Goal: Information Seeking & Learning: Learn about a topic

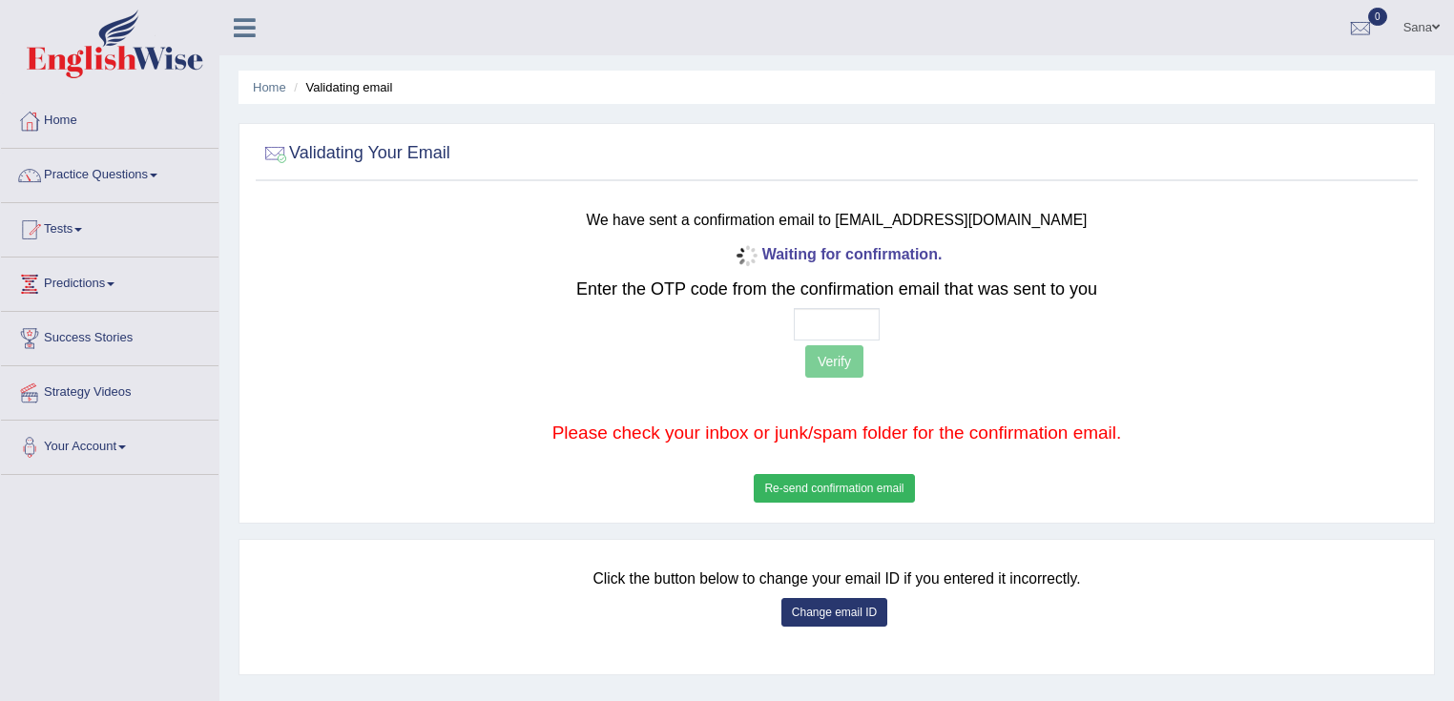
click at [847, 486] on button "Re-send confirmation email" at bounding box center [834, 488] width 160 height 29
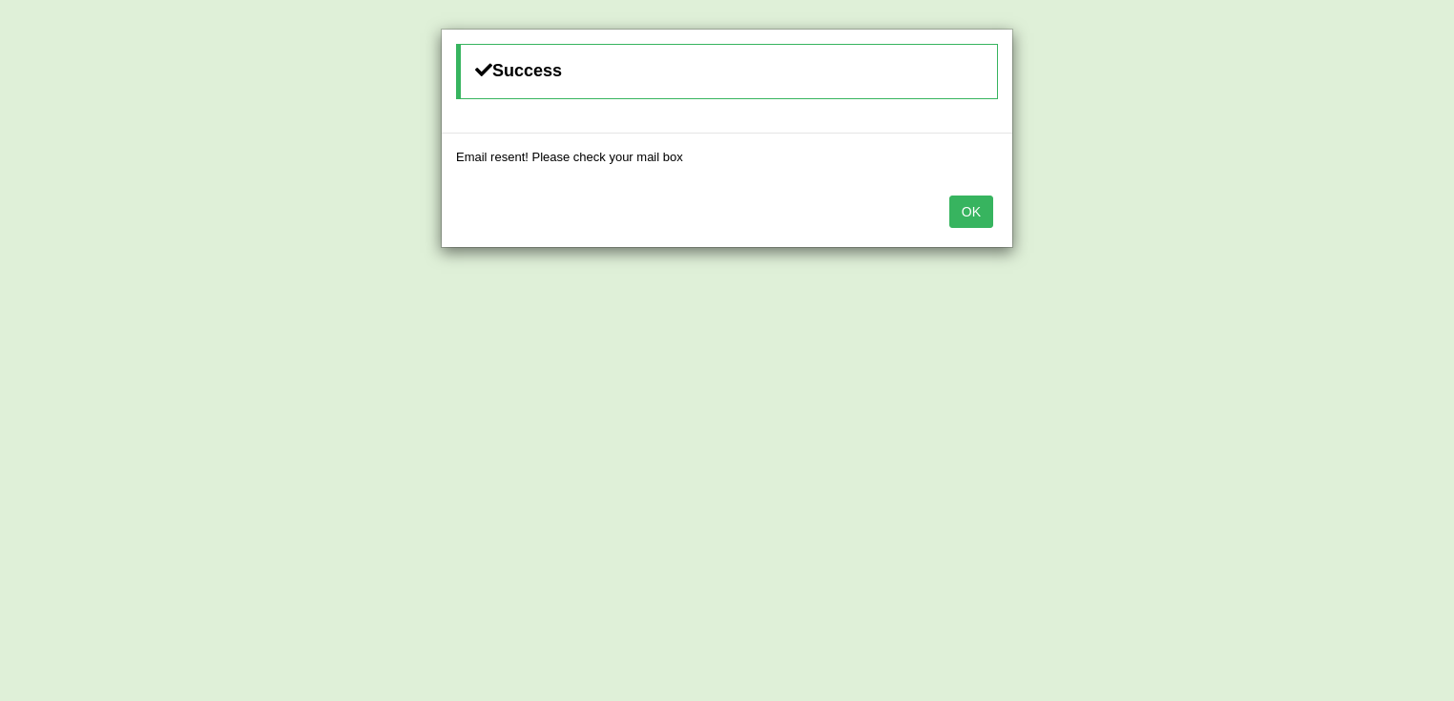
click at [967, 203] on button "OK" at bounding box center [971, 212] width 44 height 32
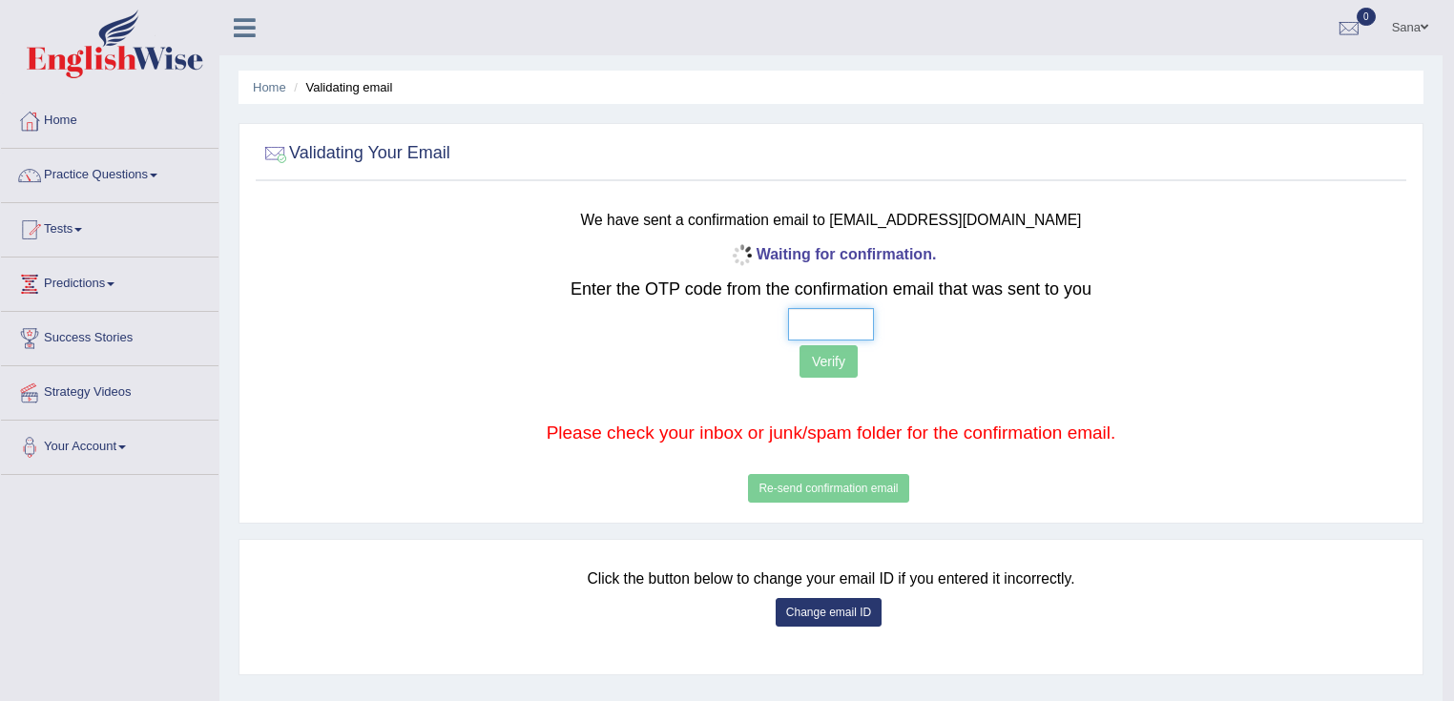
click at [801, 319] on input "text" at bounding box center [831, 324] width 86 height 32
type input "1 8 2 3"
click at [811, 363] on button "Verify" at bounding box center [828, 361] width 58 height 32
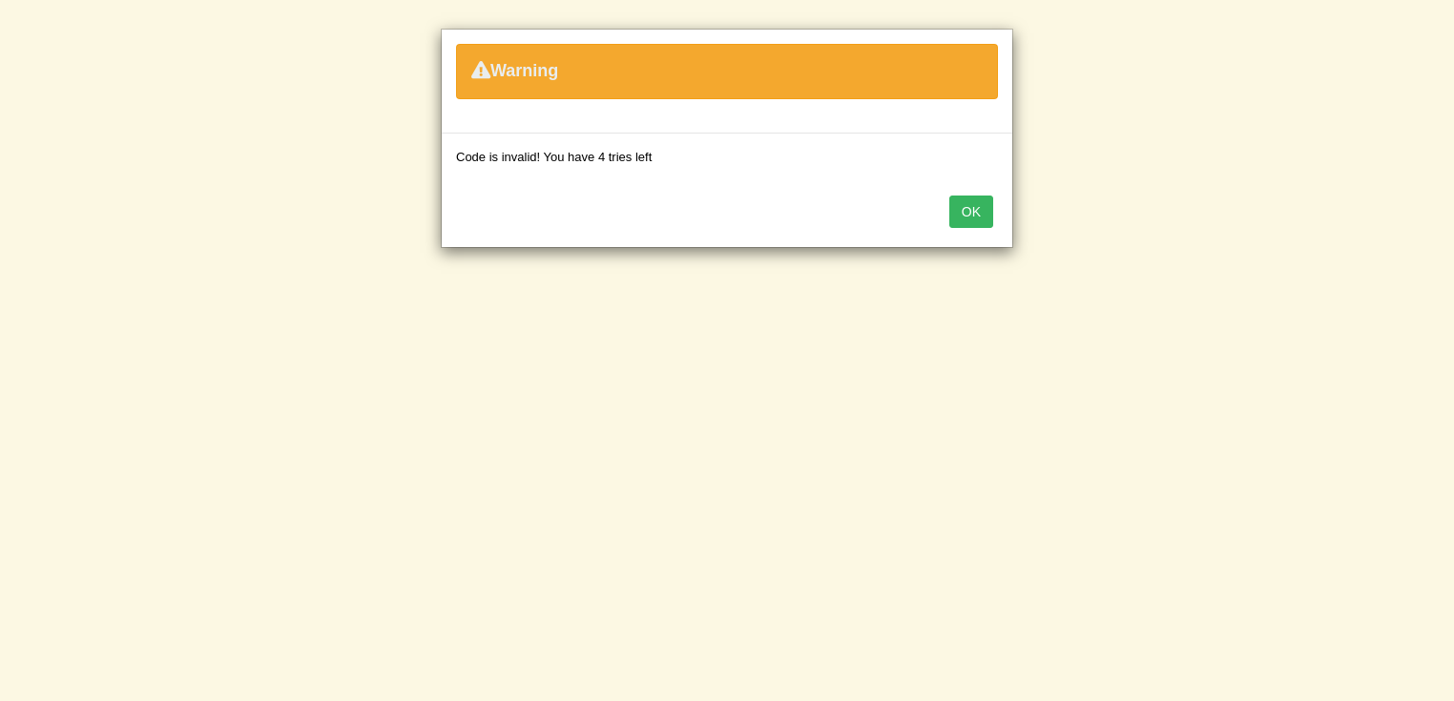
click at [995, 211] on div "OK" at bounding box center [727, 213] width 571 height 67
click at [975, 203] on button "OK" at bounding box center [971, 212] width 44 height 32
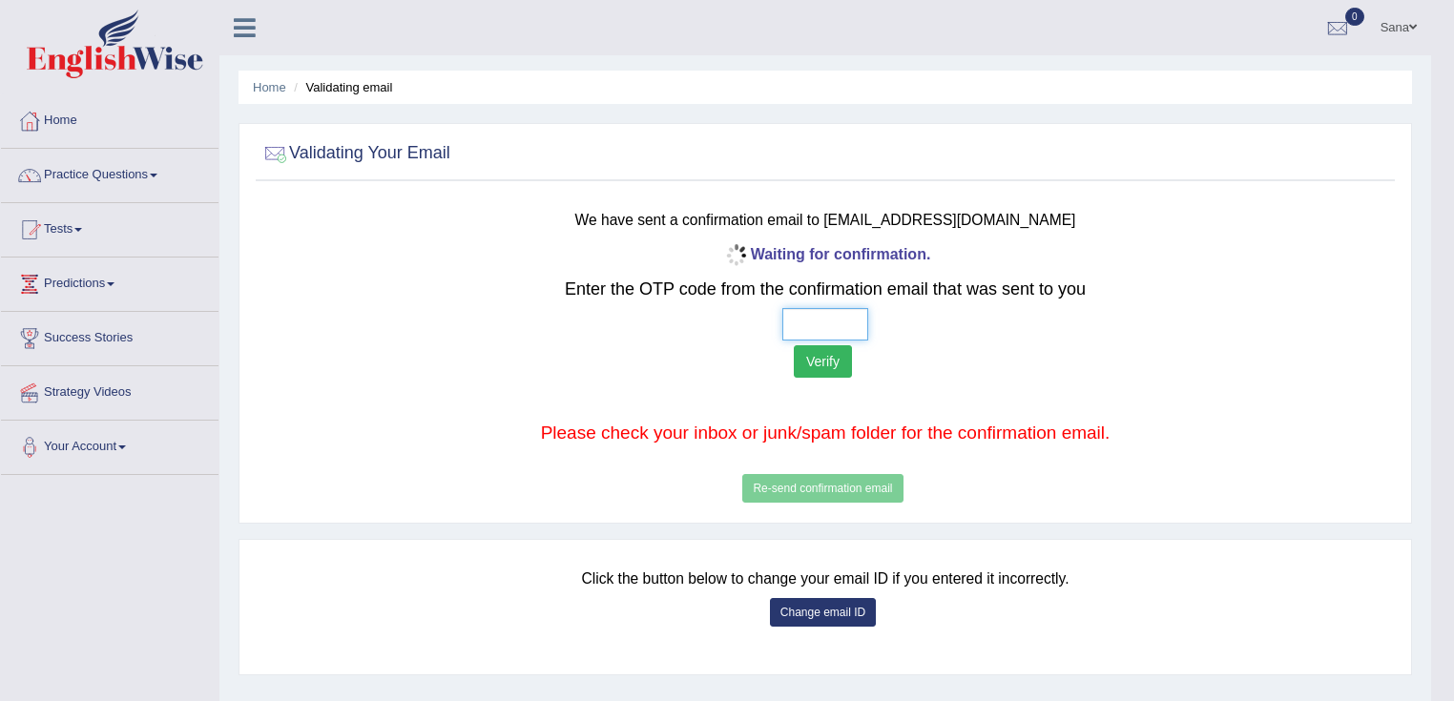
click at [796, 334] on input "text" at bounding box center [825, 324] width 86 height 32
type input "6 5 7 7"
click at [818, 362] on button "Verify" at bounding box center [823, 361] width 58 height 32
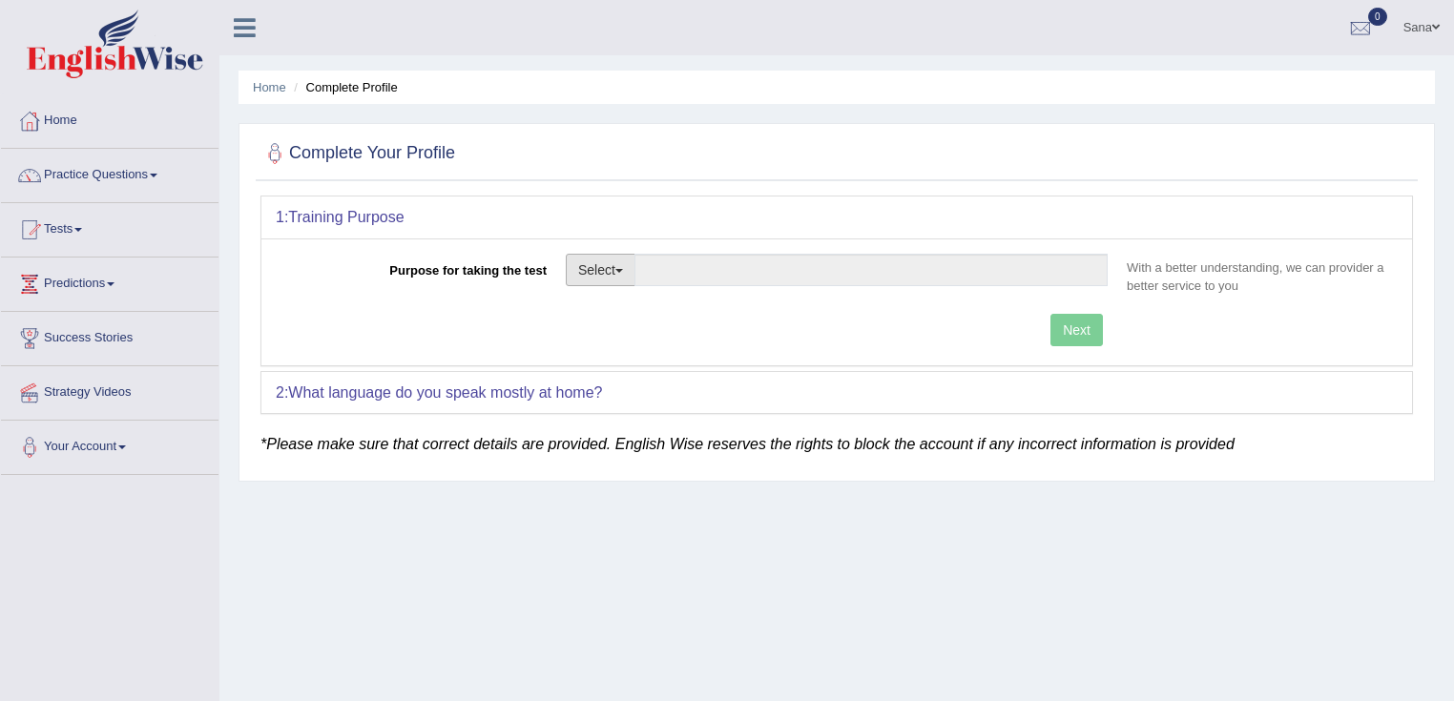
click at [603, 267] on button "Select" at bounding box center [601, 270] width 70 height 32
click at [626, 333] on link "Permanent Residency" at bounding box center [652, 335] width 170 height 25
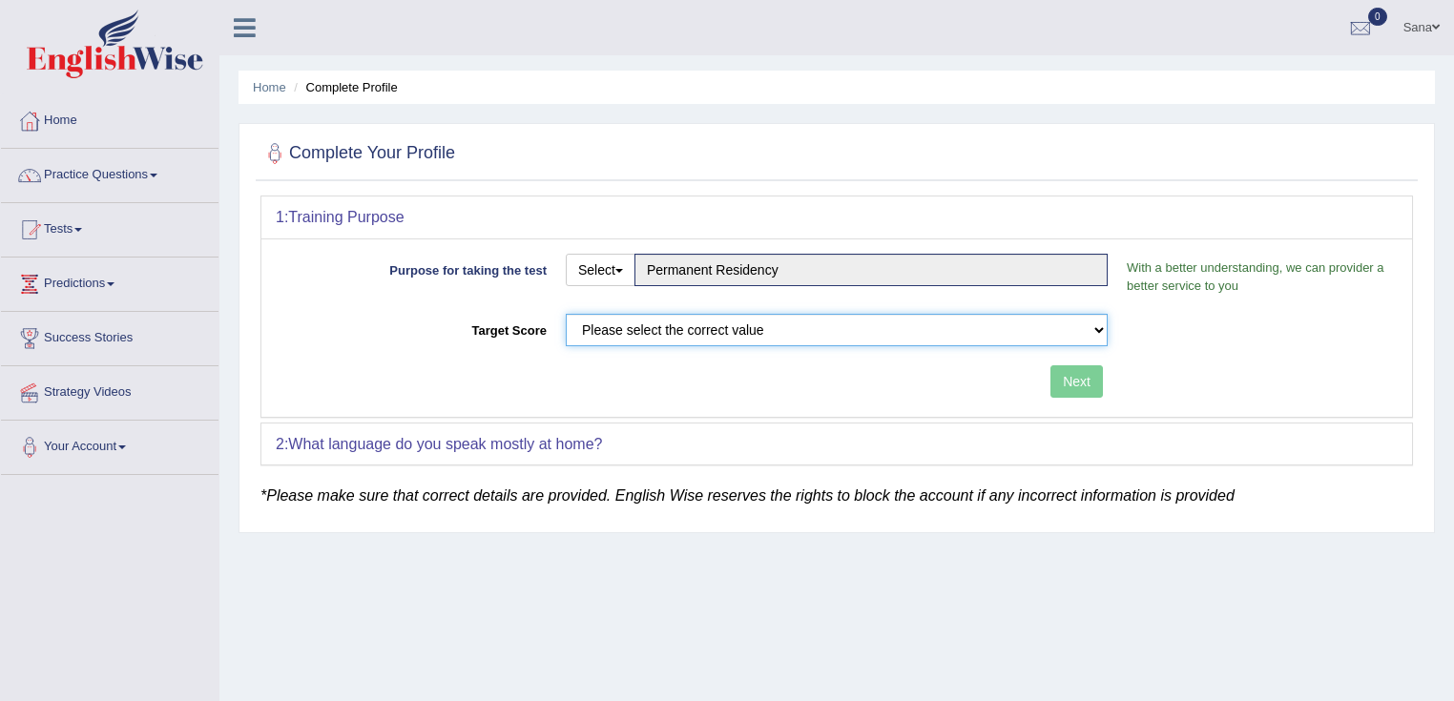
click at [626, 333] on select "Please select the correct value 50 (6 bands) 58 (6.5 bands) 65 (7 bands) 79 (8 …" at bounding box center [837, 330] width 542 height 32
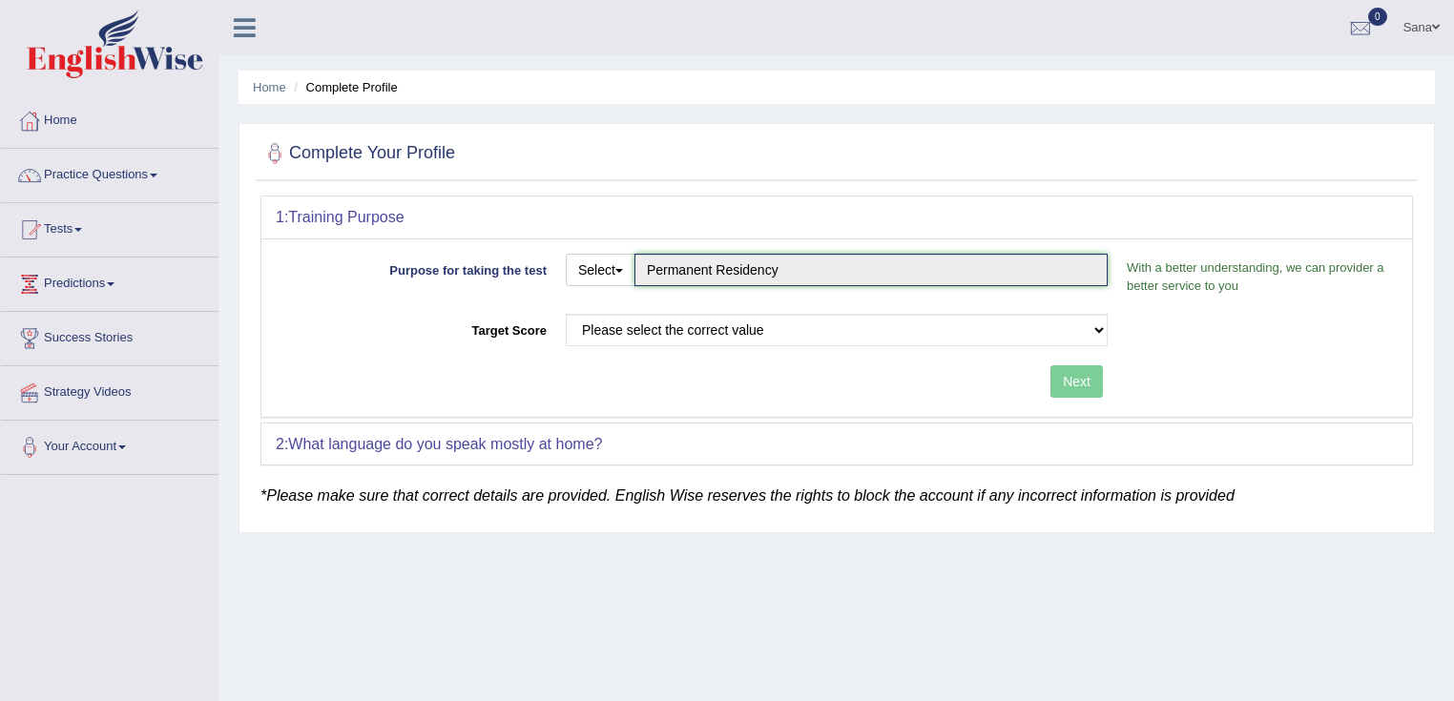
click at [711, 267] on input "Permanent Residency" at bounding box center [870, 270] width 473 height 32
drag, startPoint x: 645, startPoint y: 269, endPoint x: 609, endPoint y: 270, distance: 36.3
click at [633, 270] on div "Select Student Visa Permanent Residency Nursing Other Permanent Residency" at bounding box center [837, 272] width 542 height 37
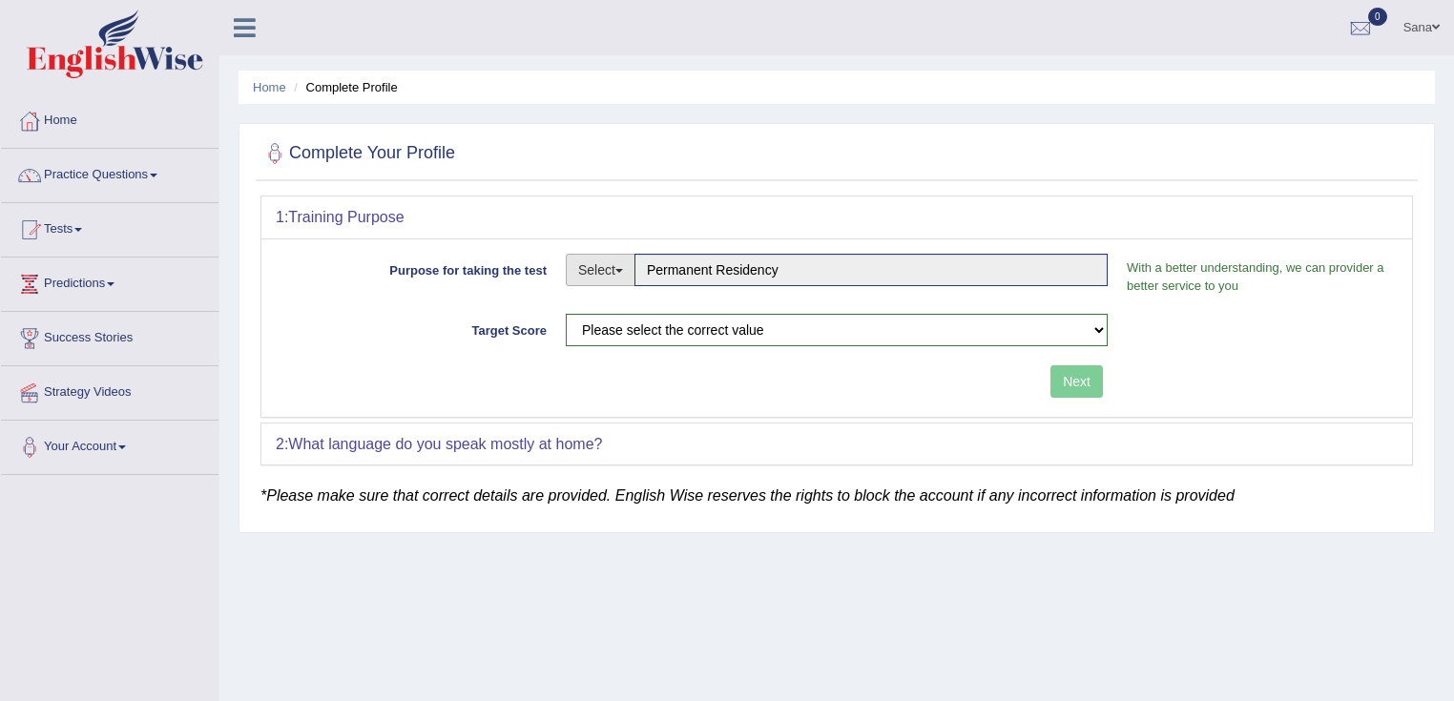
click at [580, 264] on button "Select" at bounding box center [601, 270] width 70 height 32
click at [630, 302] on link "Student Visa" at bounding box center [652, 311] width 170 height 25
type input "Student Visa"
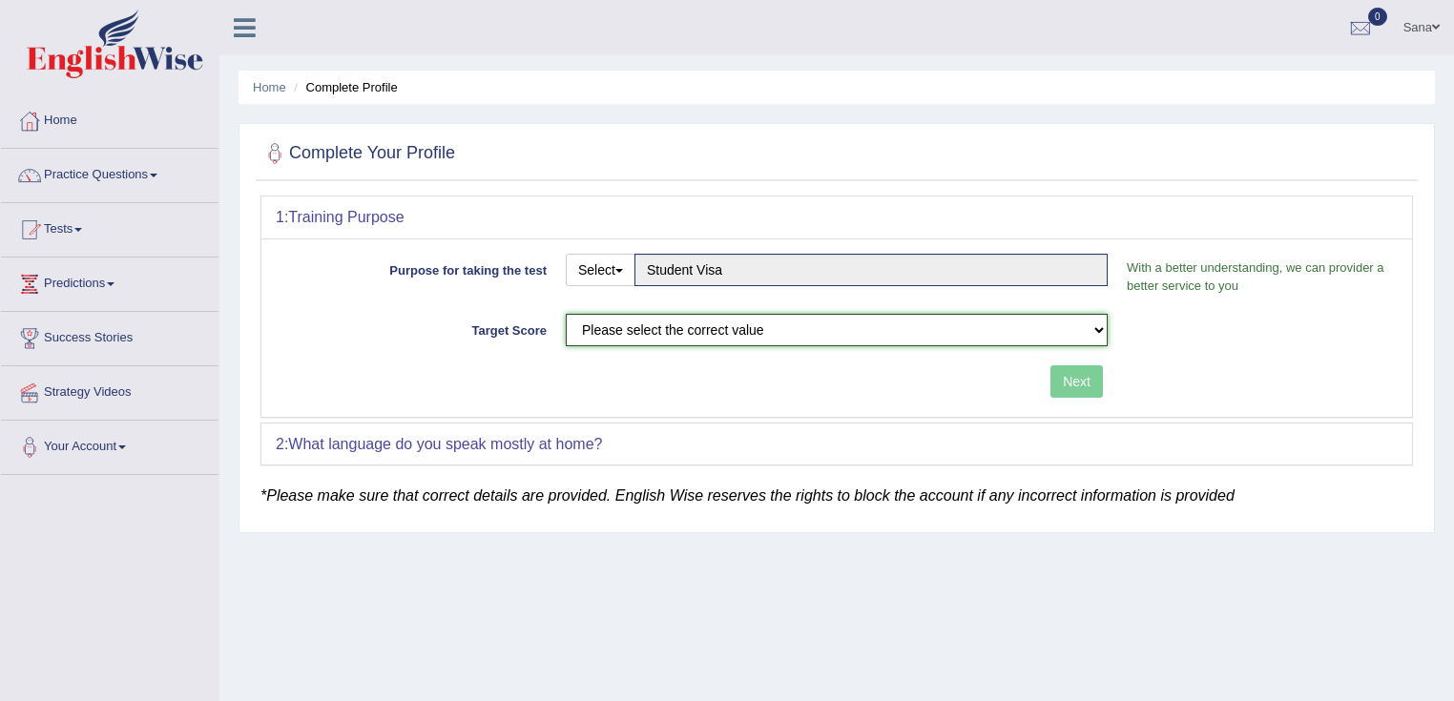
click at [711, 335] on select "Please select the correct value 50 (6 bands) 58 (6.5 bands) 65 (7 bands) 79 (8 …" at bounding box center [837, 330] width 542 height 32
select select "58"
click at [566, 314] on select "Please select the correct value 50 (6 bands) 58 (6.5 bands) 65 (7 bands) 79 (8 …" at bounding box center [837, 330] width 542 height 32
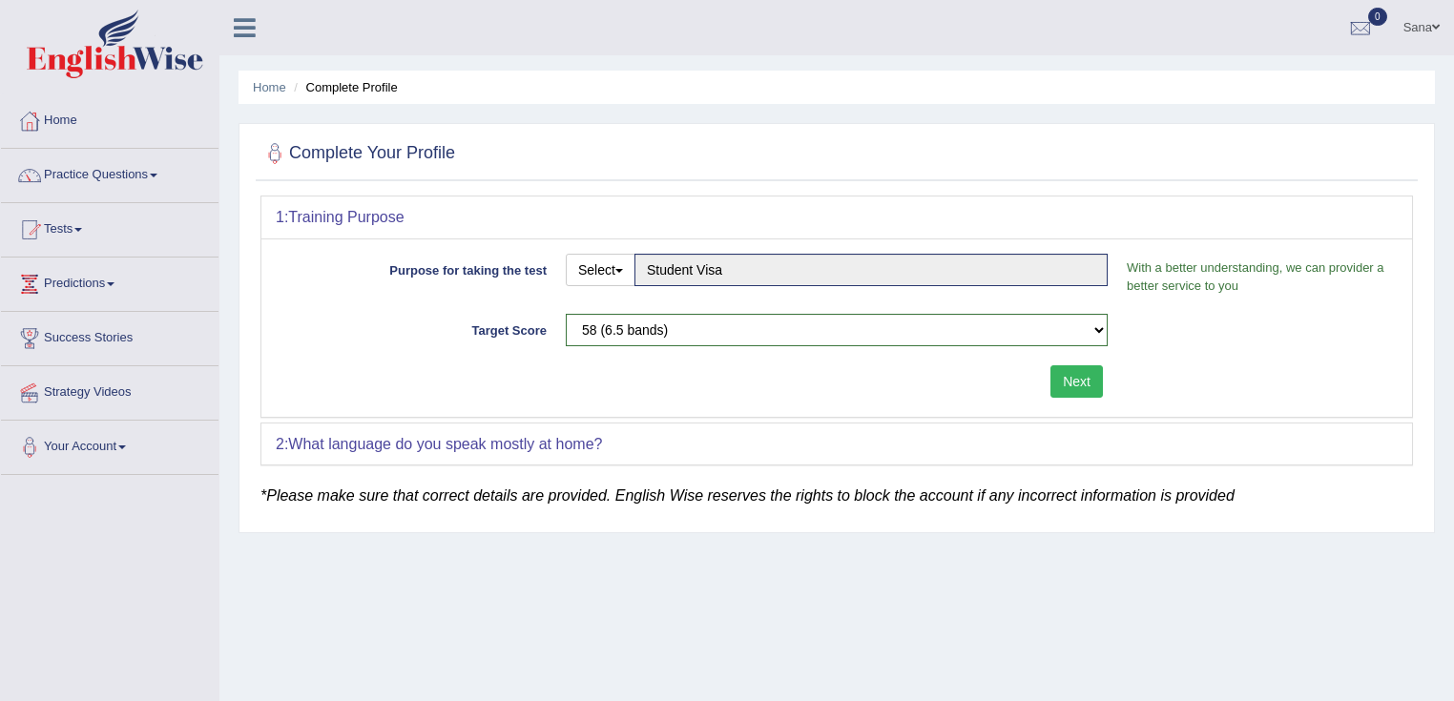
click at [1094, 384] on button "Next" at bounding box center [1076, 381] width 52 height 32
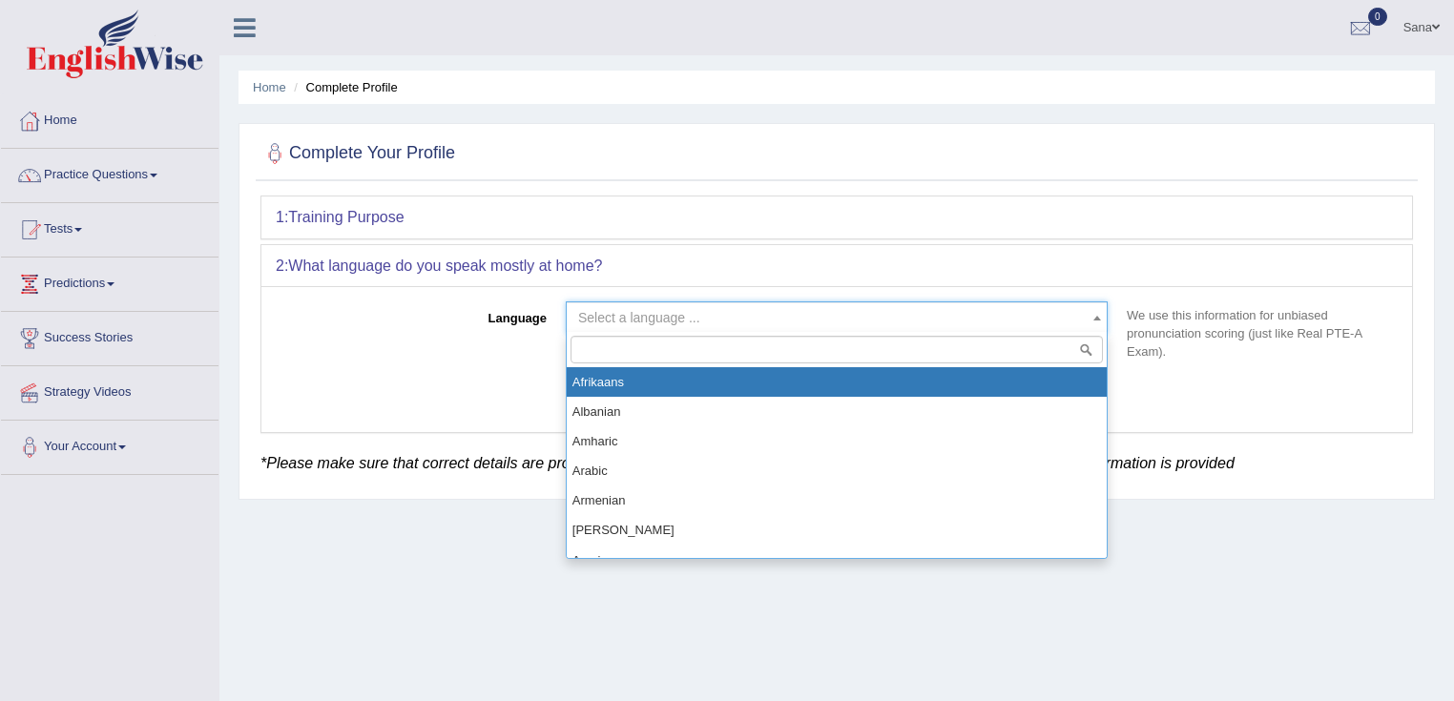
click at [647, 330] on span "Select a language ..." at bounding box center [837, 317] width 542 height 32
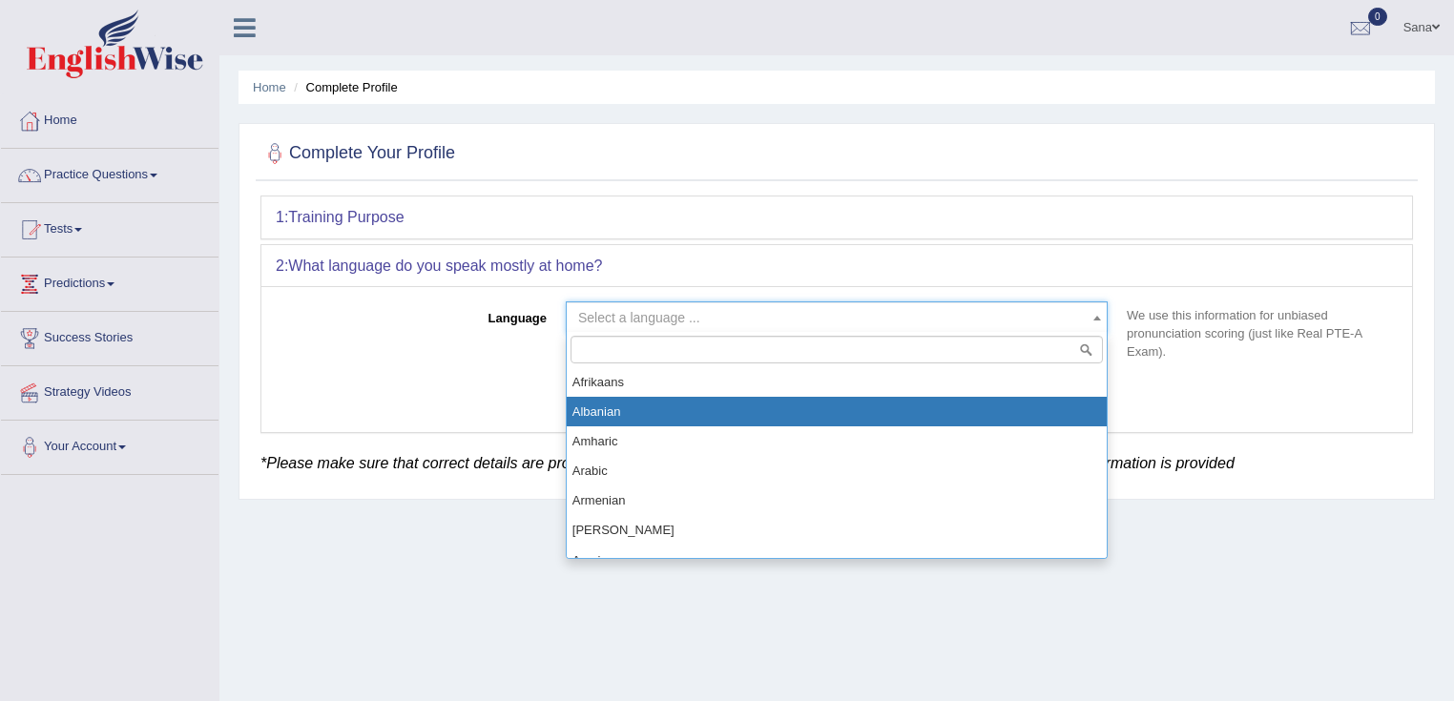
drag, startPoint x: 653, startPoint y: 443, endPoint x: 672, endPoint y: 438, distance: 19.7
select select "Amharic"
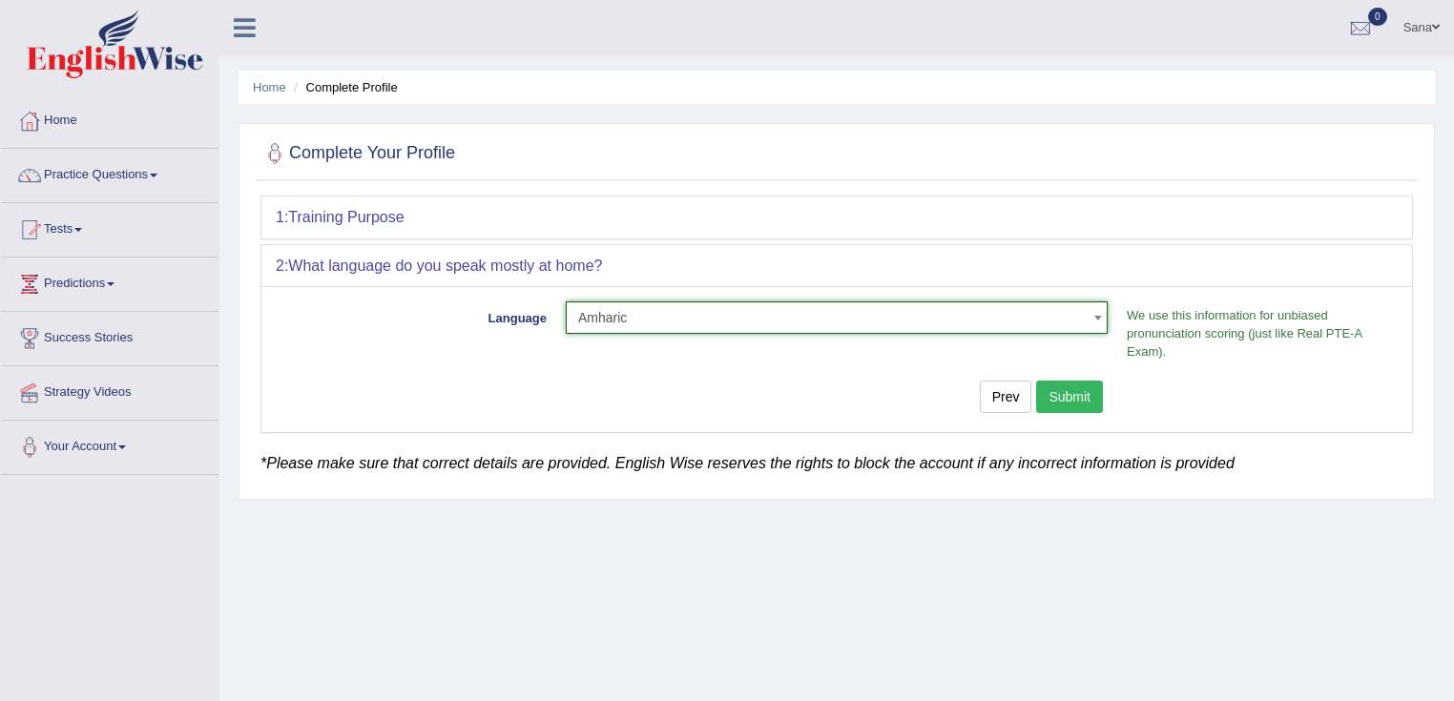
click at [1068, 396] on button "Submit" at bounding box center [1069, 397] width 67 height 32
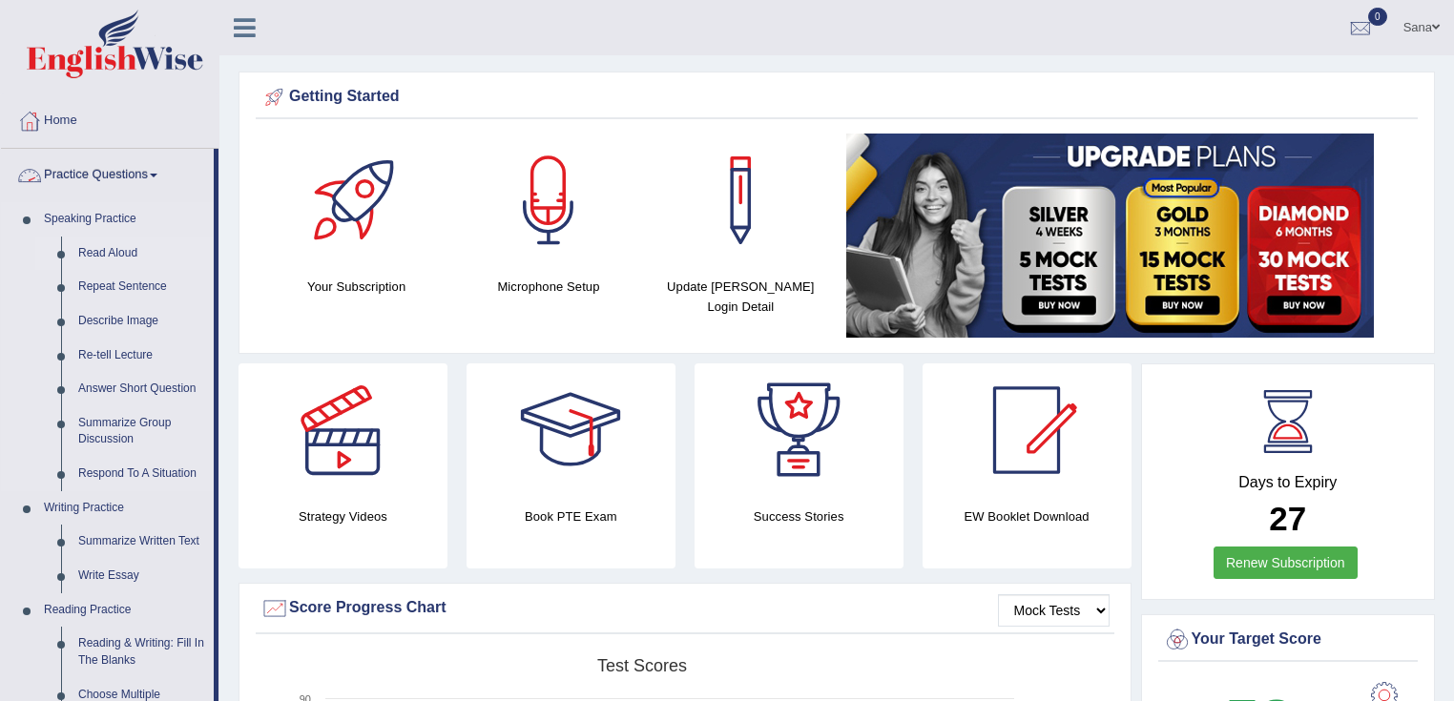
click at [107, 252] on link "Read Aloud" at bounding box center [142, 254] width 144 height 34
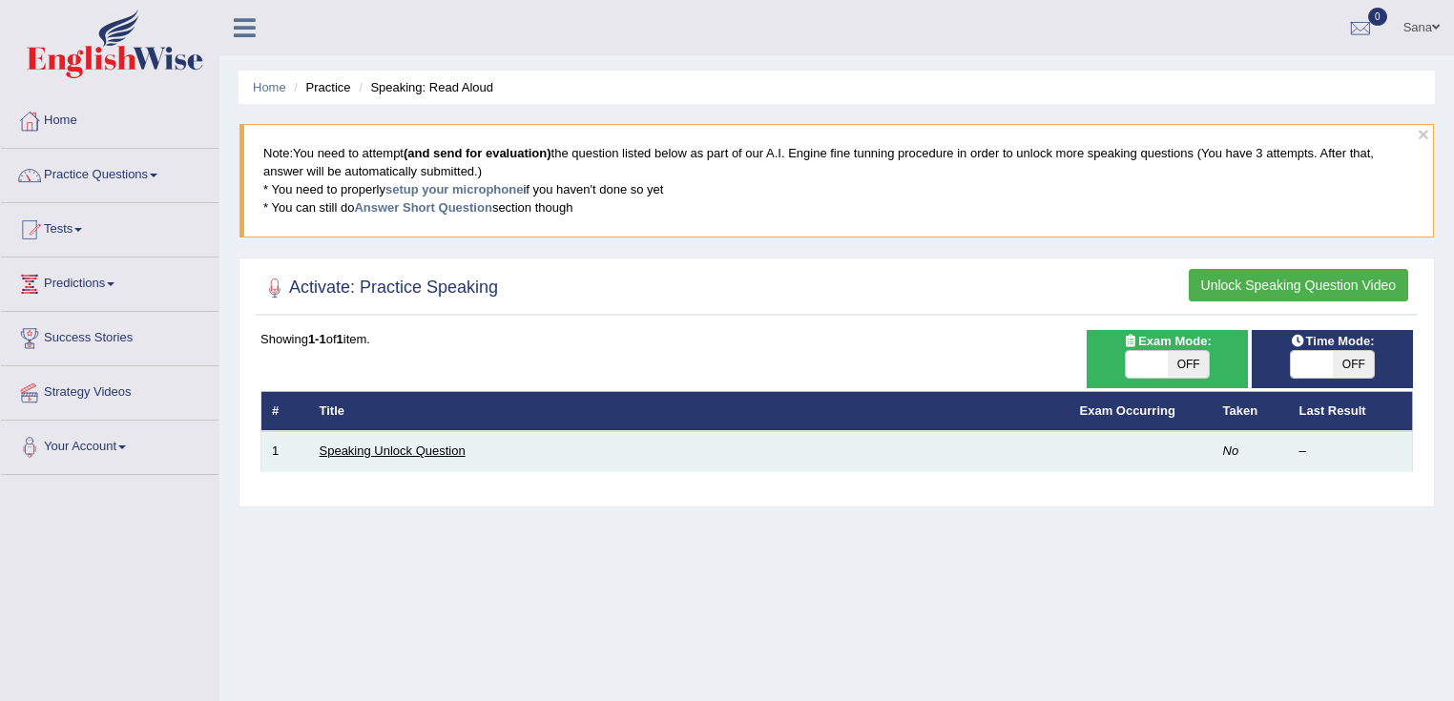
click at [423, 447] on link "Speaking Unlock Question" at bounding box center [393, 451] width 146 height 14
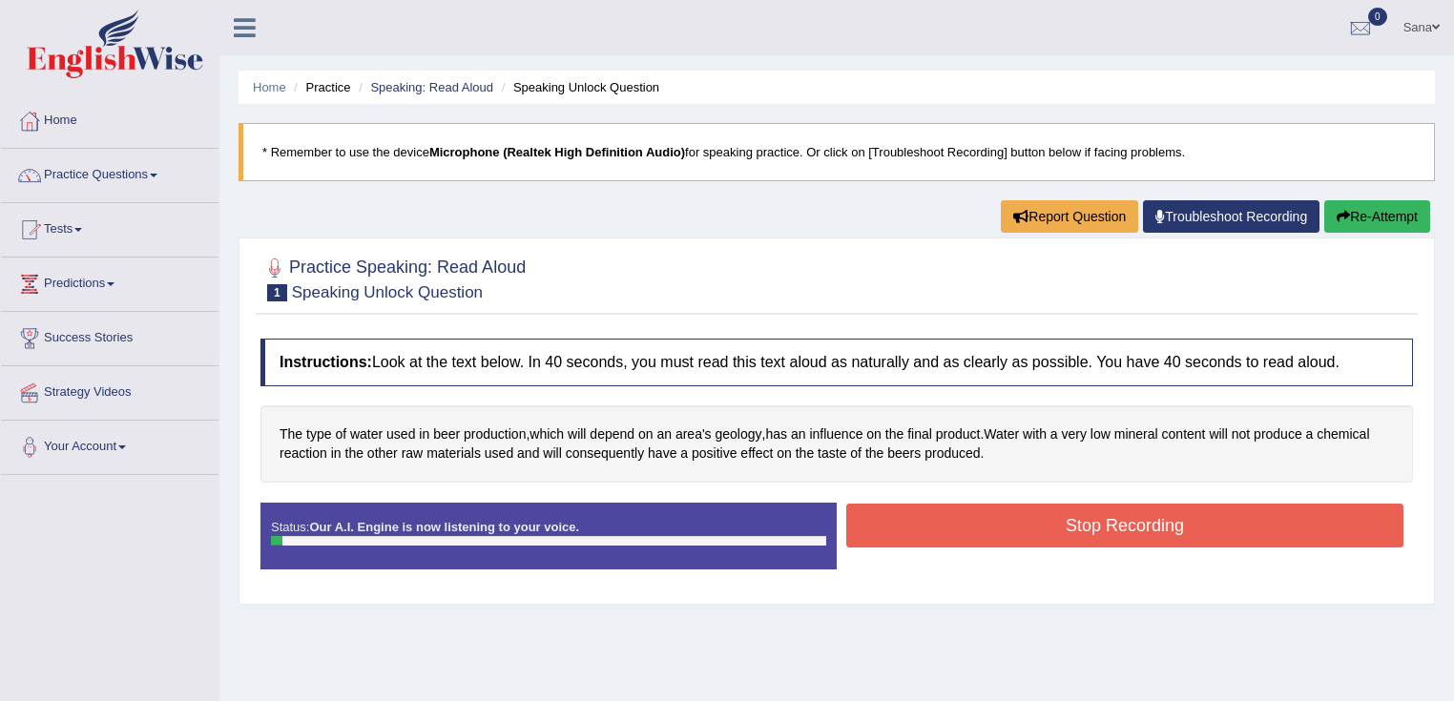
click at [1042, 512] on button "Stop Recording" at bounding box center [1124, 526] width 557 height 44
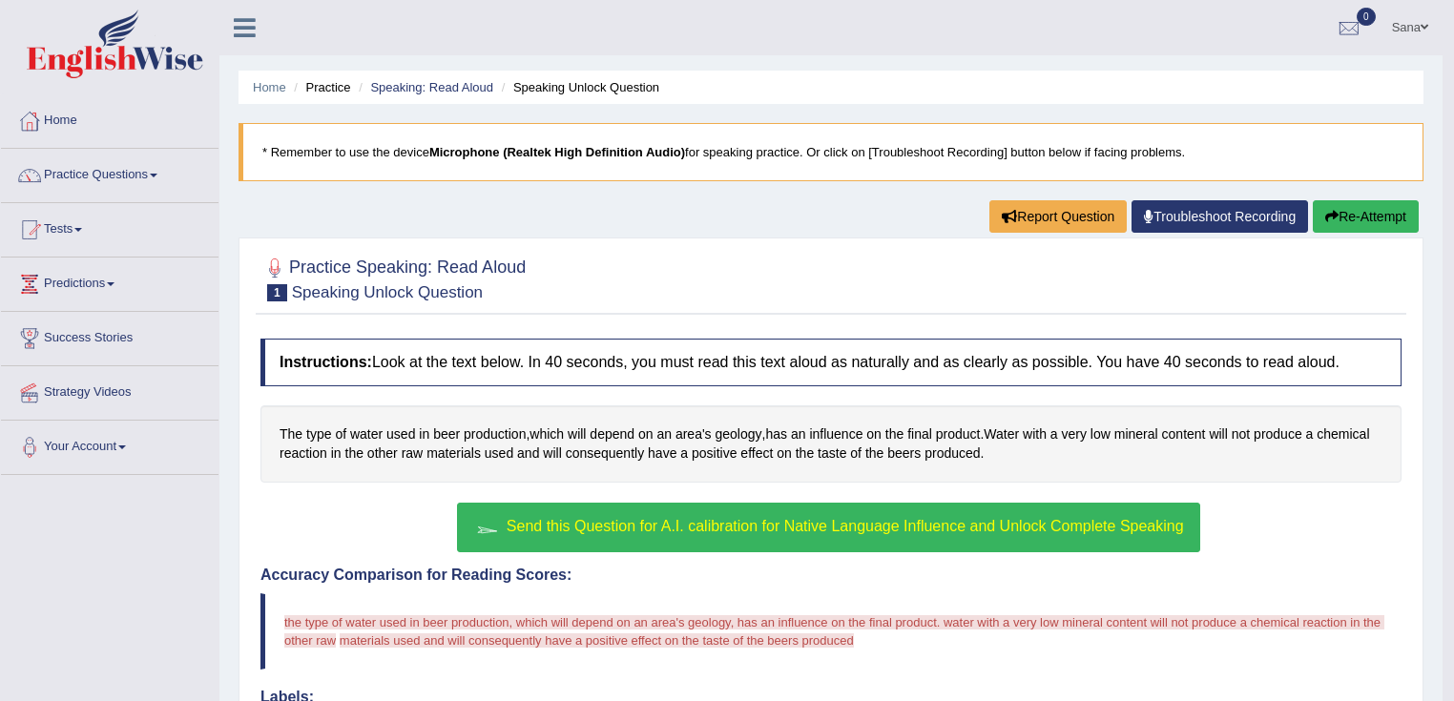
click at [893, 528] on span "Send this Question for A.I. calibration for Native Language Influence and Unloc…" at bounding box center [845, 526] width 677 height 16
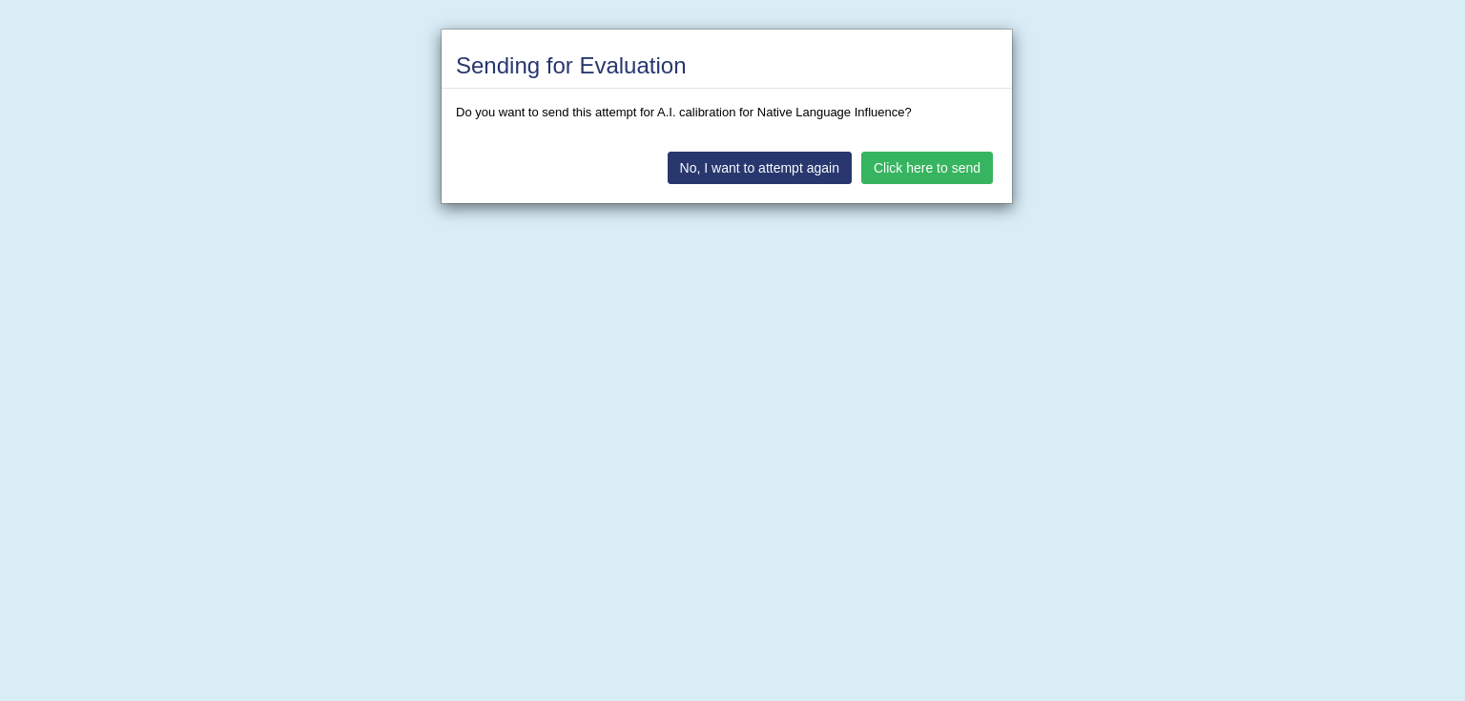
click at [931, 170] on button "Click here to send" at bounding box center [928, 168] width 132 height 32
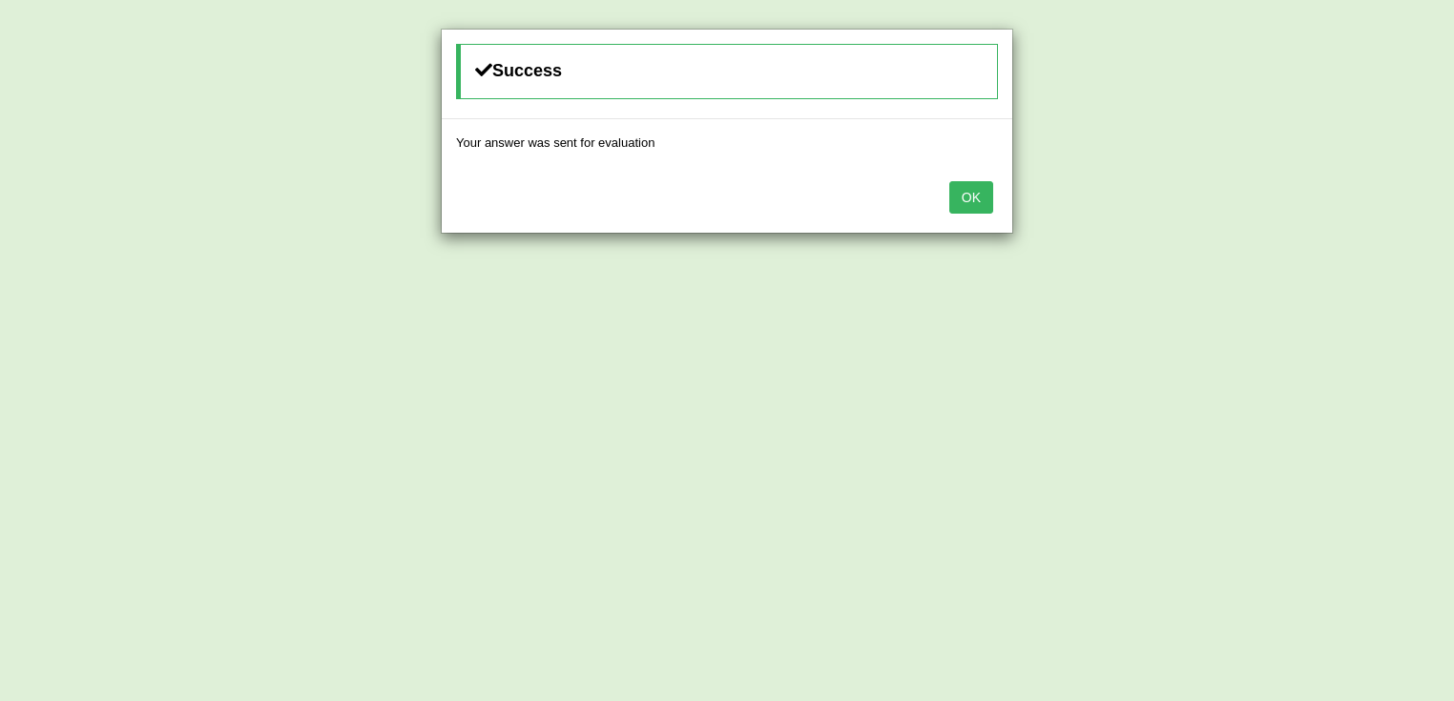
click at [959, 202] on button "OK" at bounding box center [971, 197] width 44 height 32
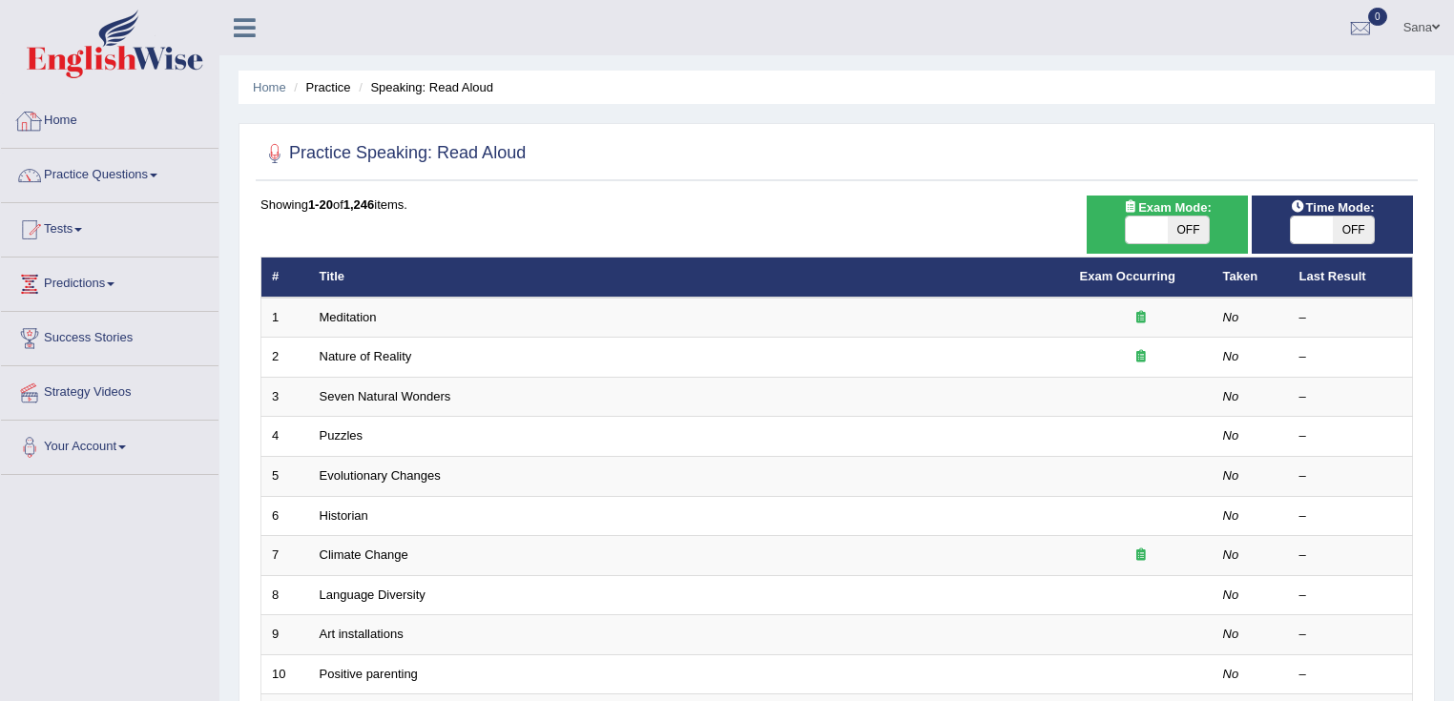
click at [92, 117] on link "Home" at bounding box center [110, 118] width 218 height 48
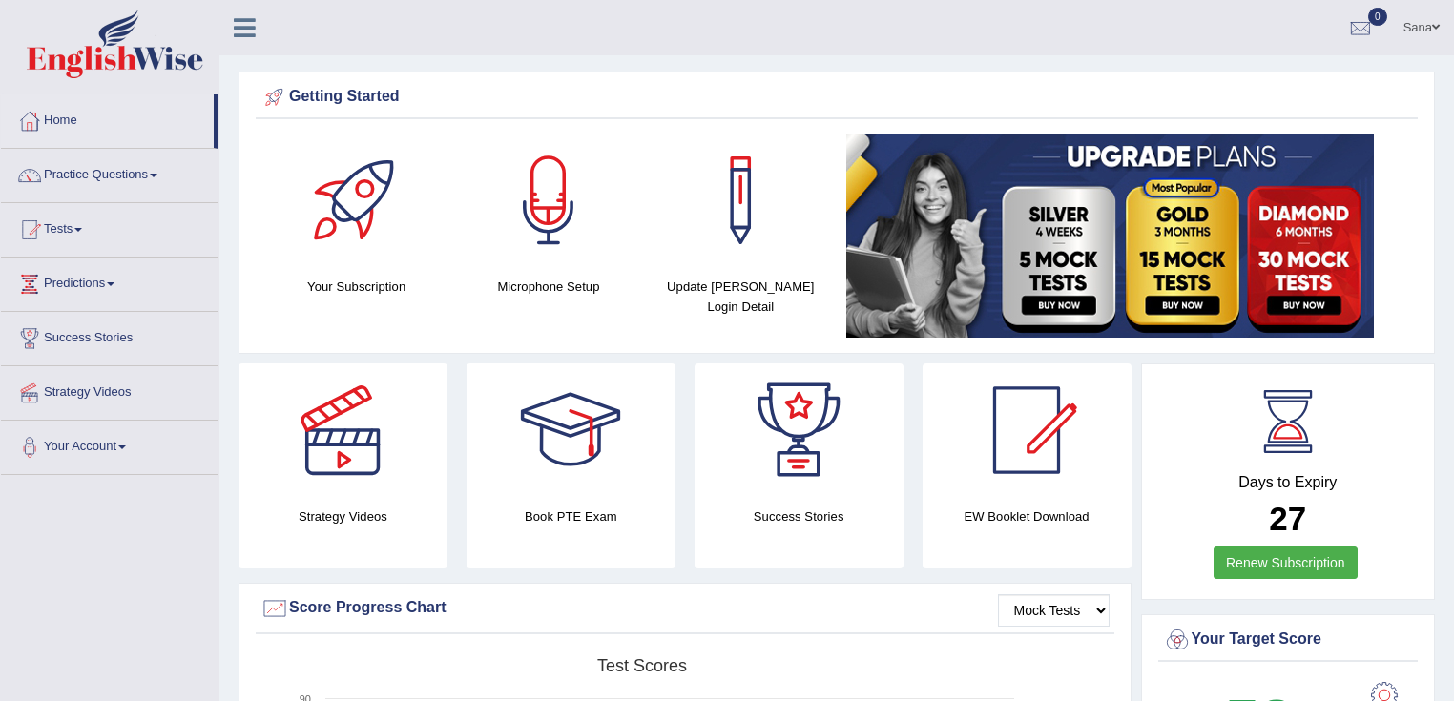
click at [1439, 23] on span at bounding box center [1436, 27] width 8 height 12
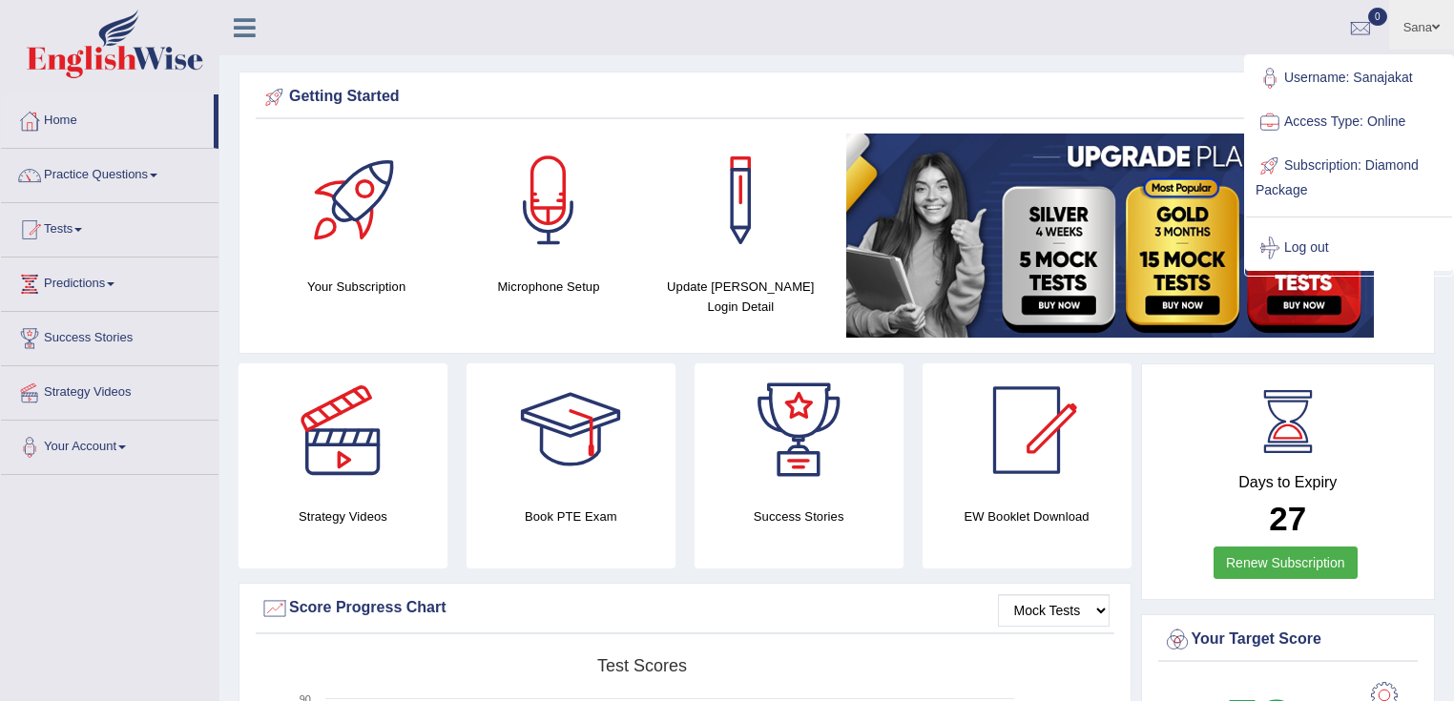
click at [1061, 50] on ul "Sana Toggle navigation Username: Sanajakat Access Type: Online Subscription: Di…" at bounding box center [1022, 27] width 864 height 54
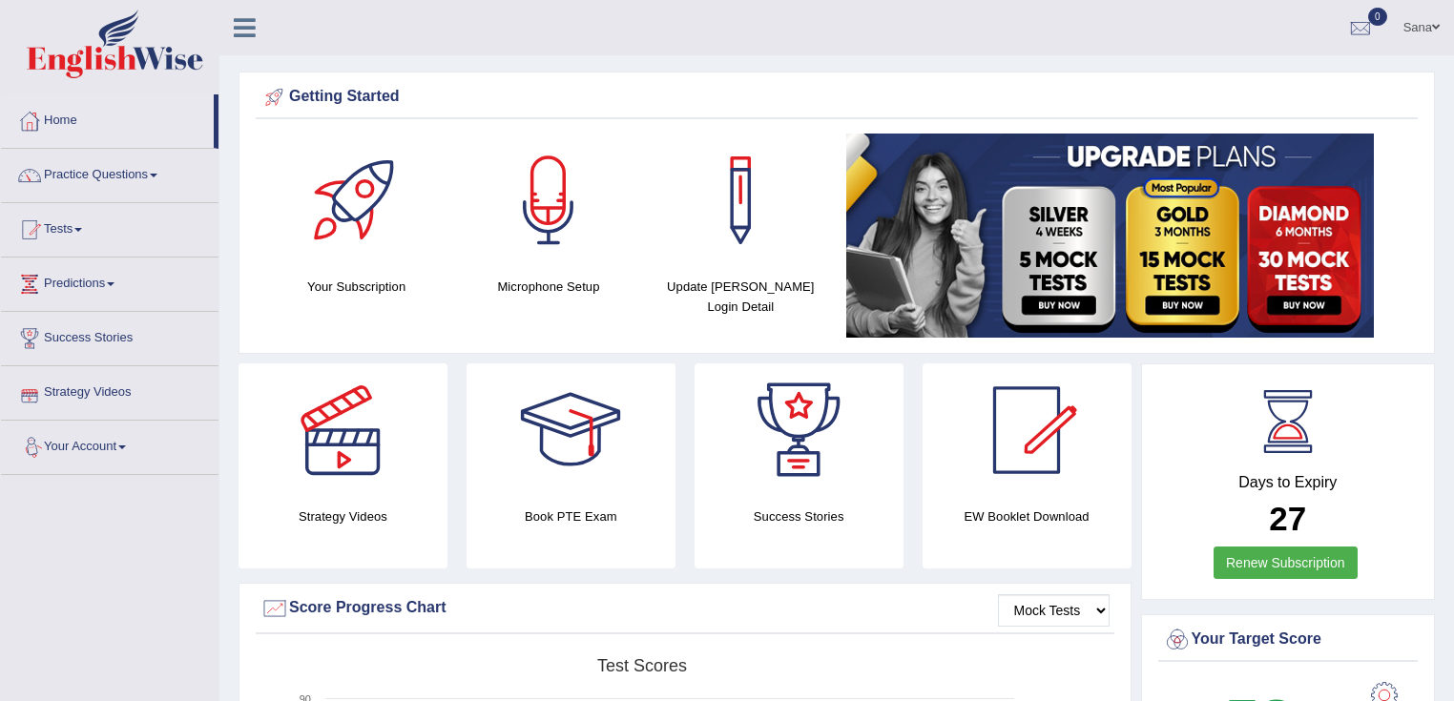
click at [93, 388] on link "Strategy Videos" at bounding box center [110, 390] width 218 height 48
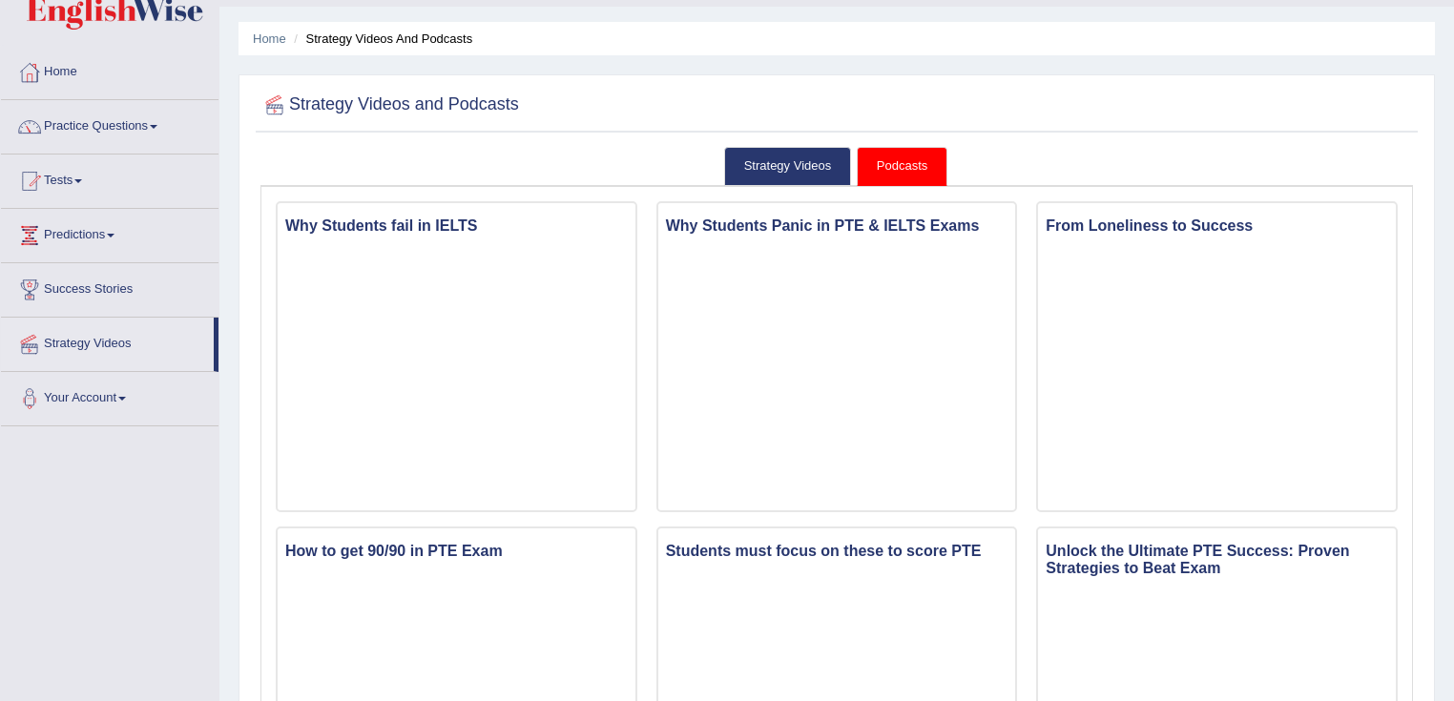
scroll to position [76, 0]
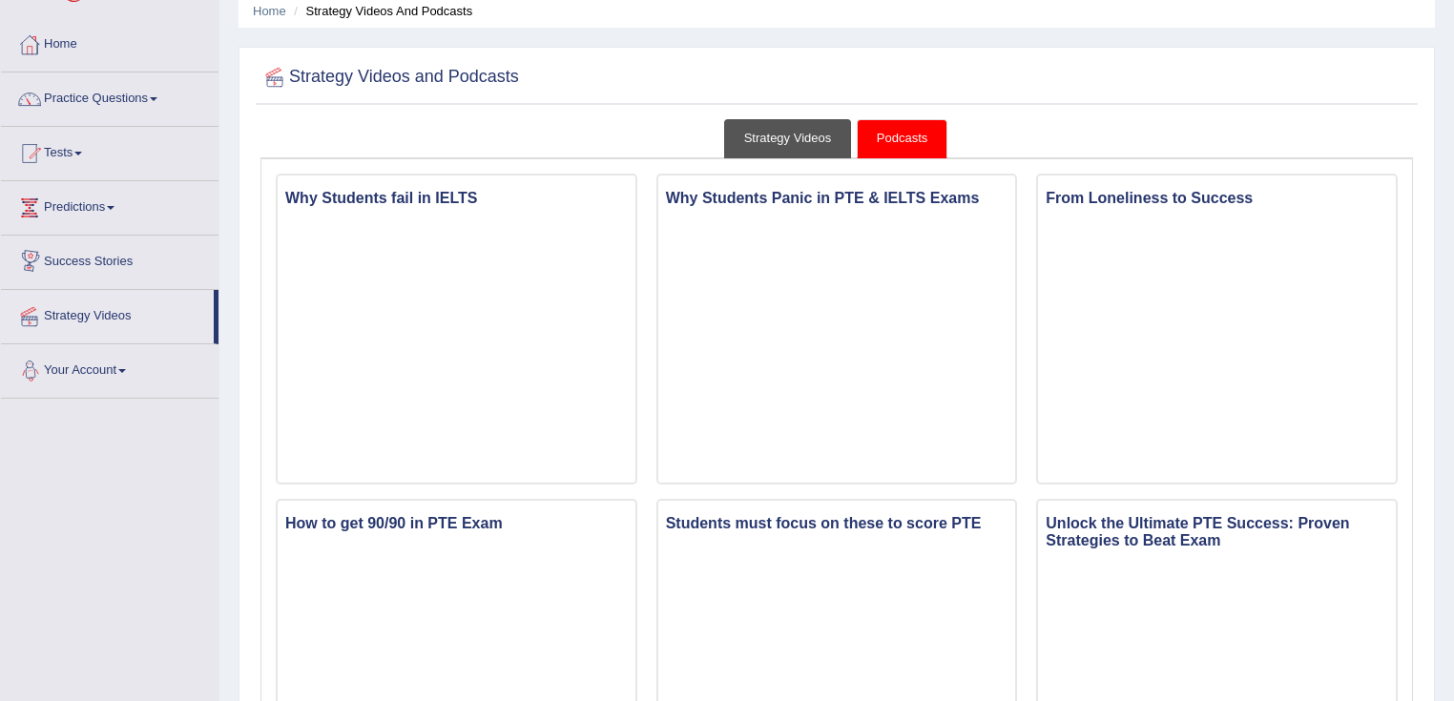
click at [783, 122] on link "Strategy Videos" at bounding box center [788, 138] width 128 height 39
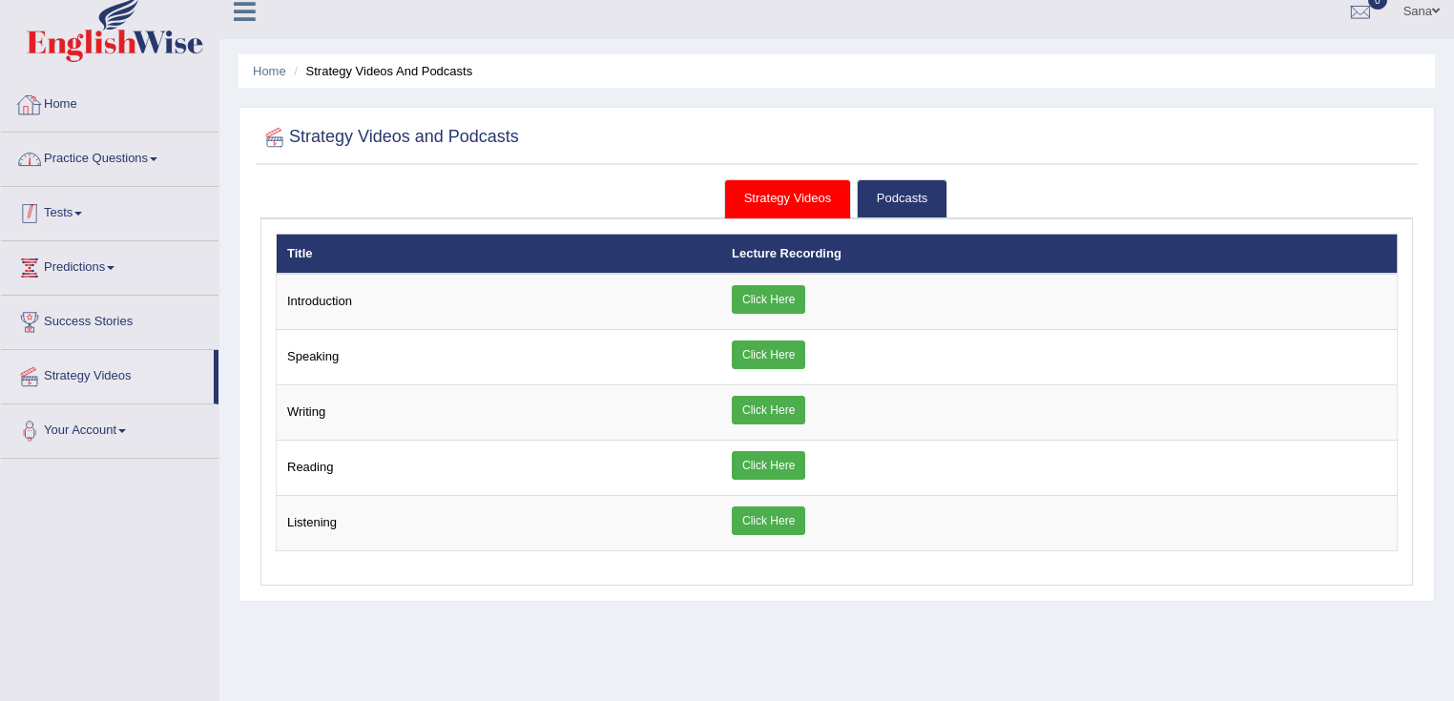
scroll to position [0, 0]
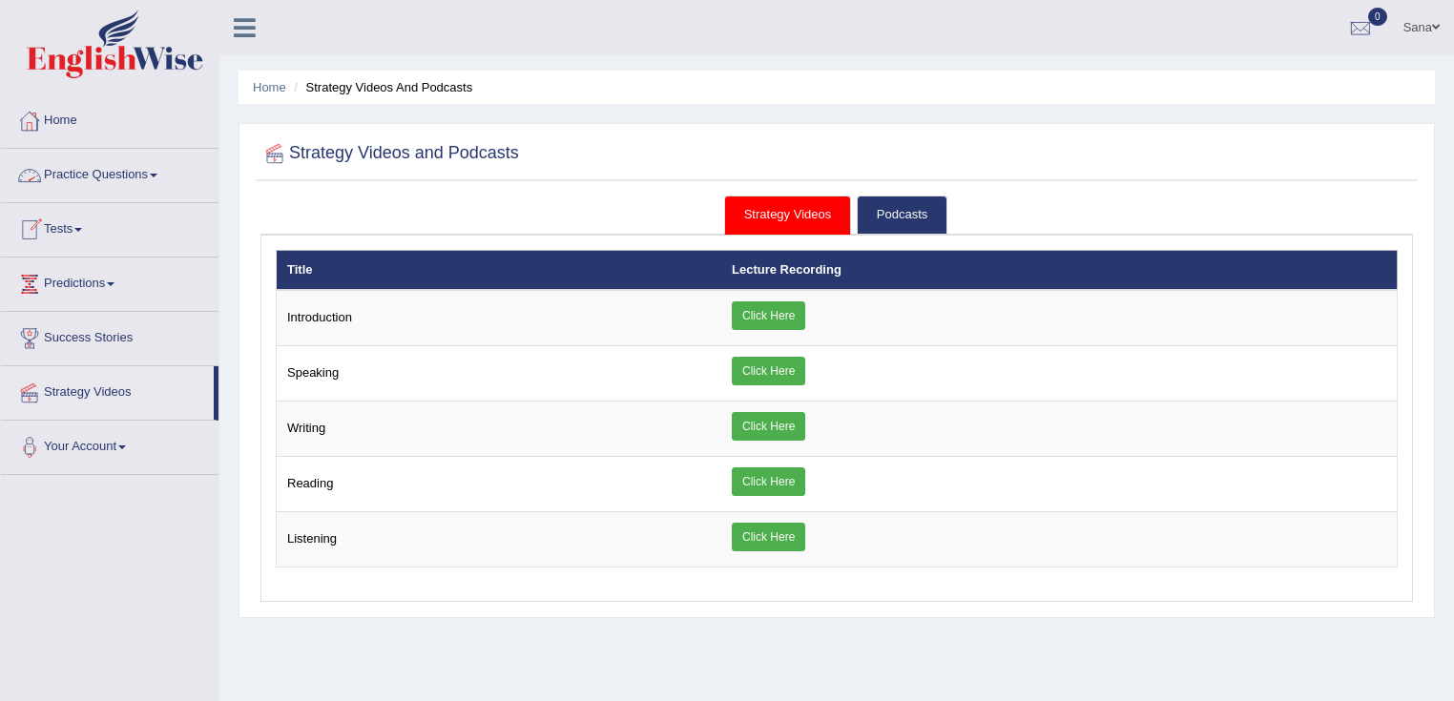
click at [149, 174] on link "Practice Questions" at bounding box center [110, 173] width 218 height 48
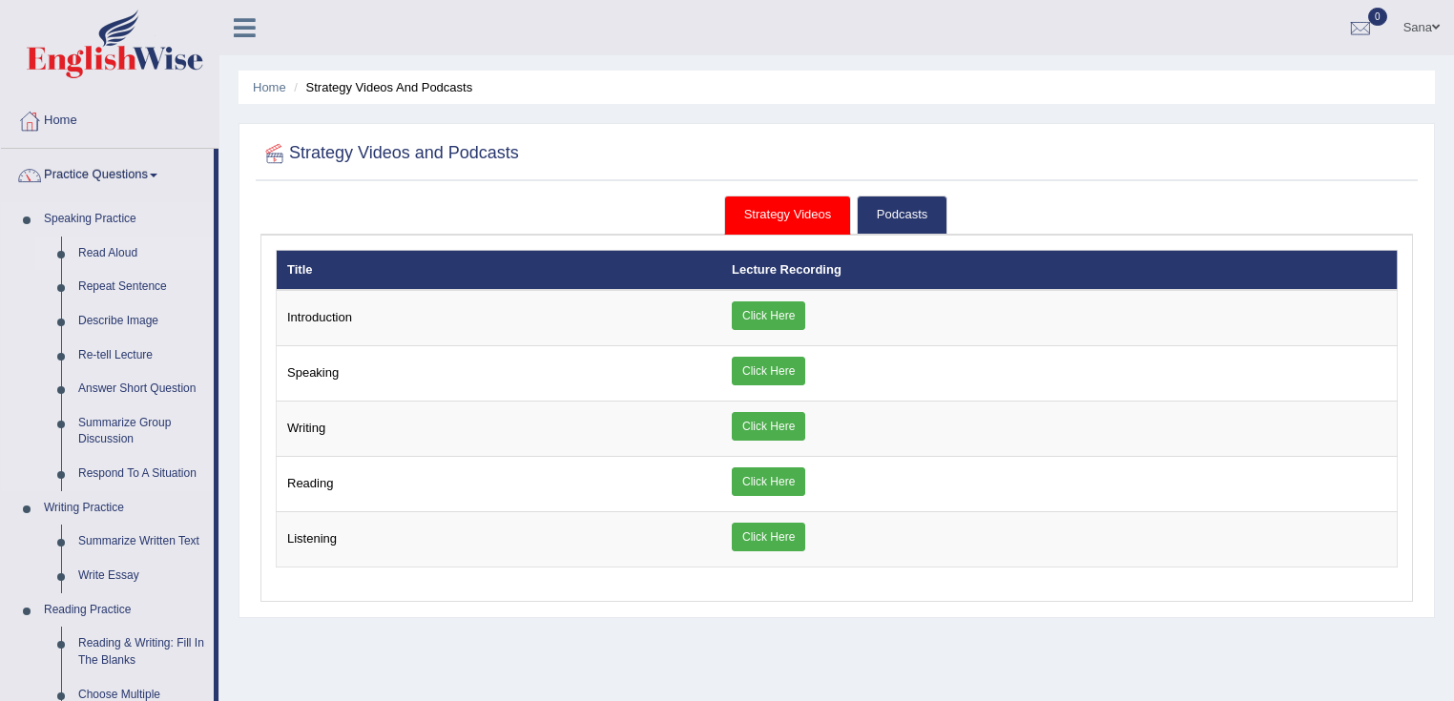
click at [94, 244] on link "Read Aloud" at bounding box center [142, 254] width 144 height 34
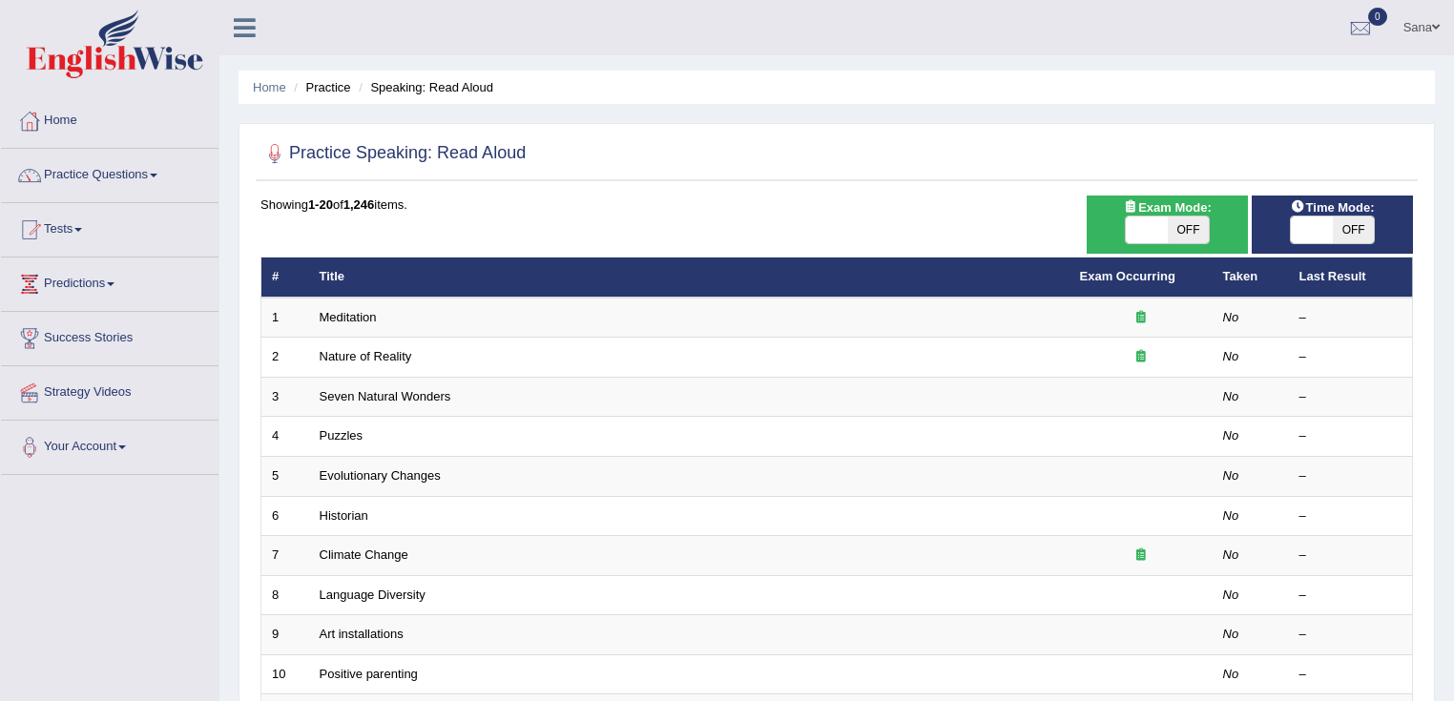
click at [1333, 228] on span "OFF" at bounding box center [1354, 230] width 42 height 27
checkbox input "true"
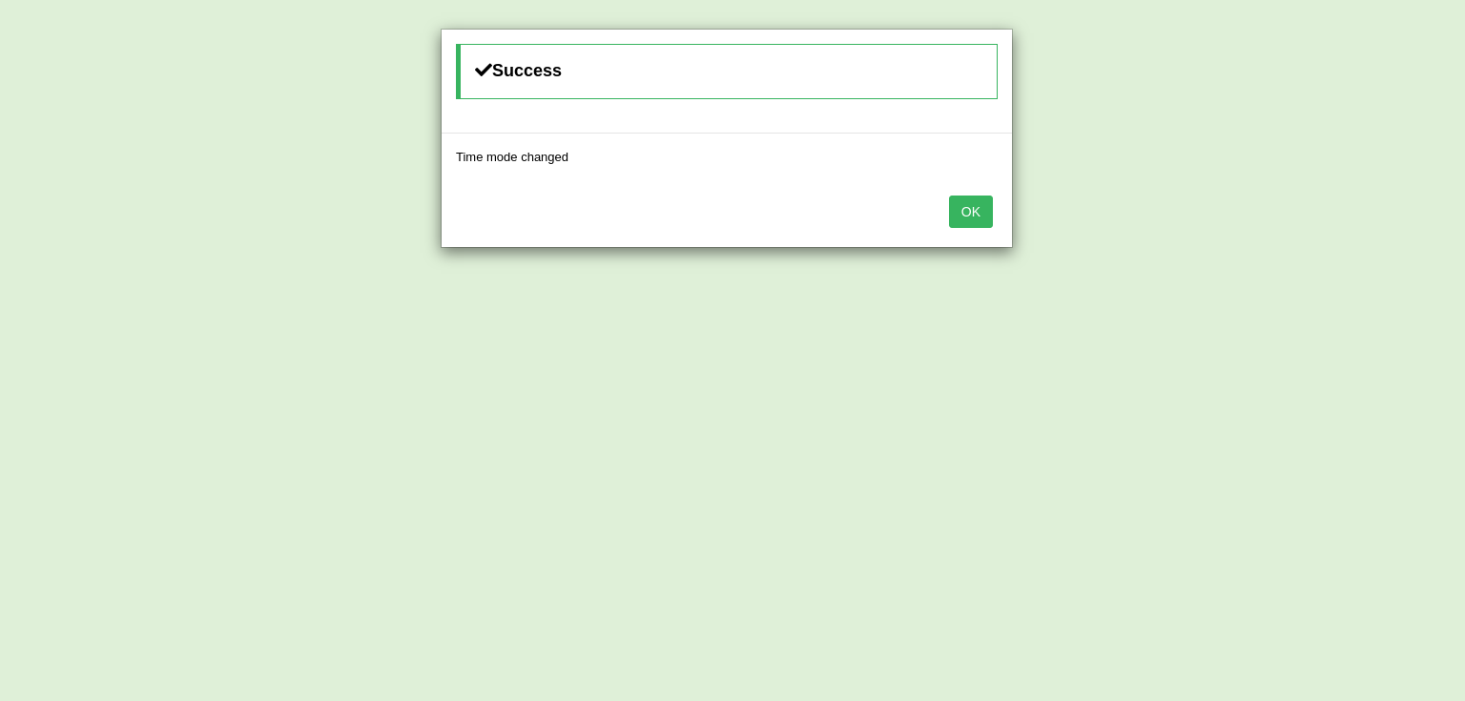
click at [962, 211] on button "OK" at bounding box center [971, 212] width 44 height 32
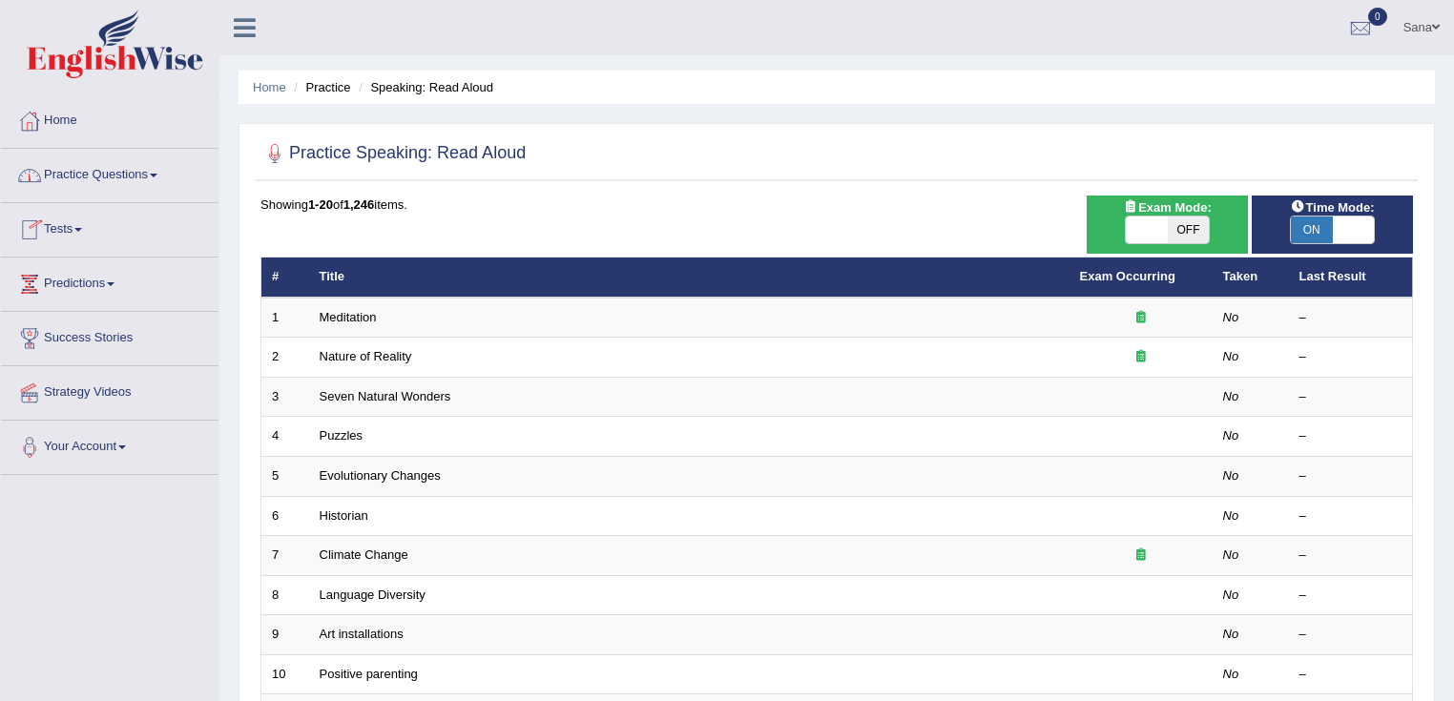
click at [90, 225] on link "Tests" at bounding box center [110, 227] width 218 height 48
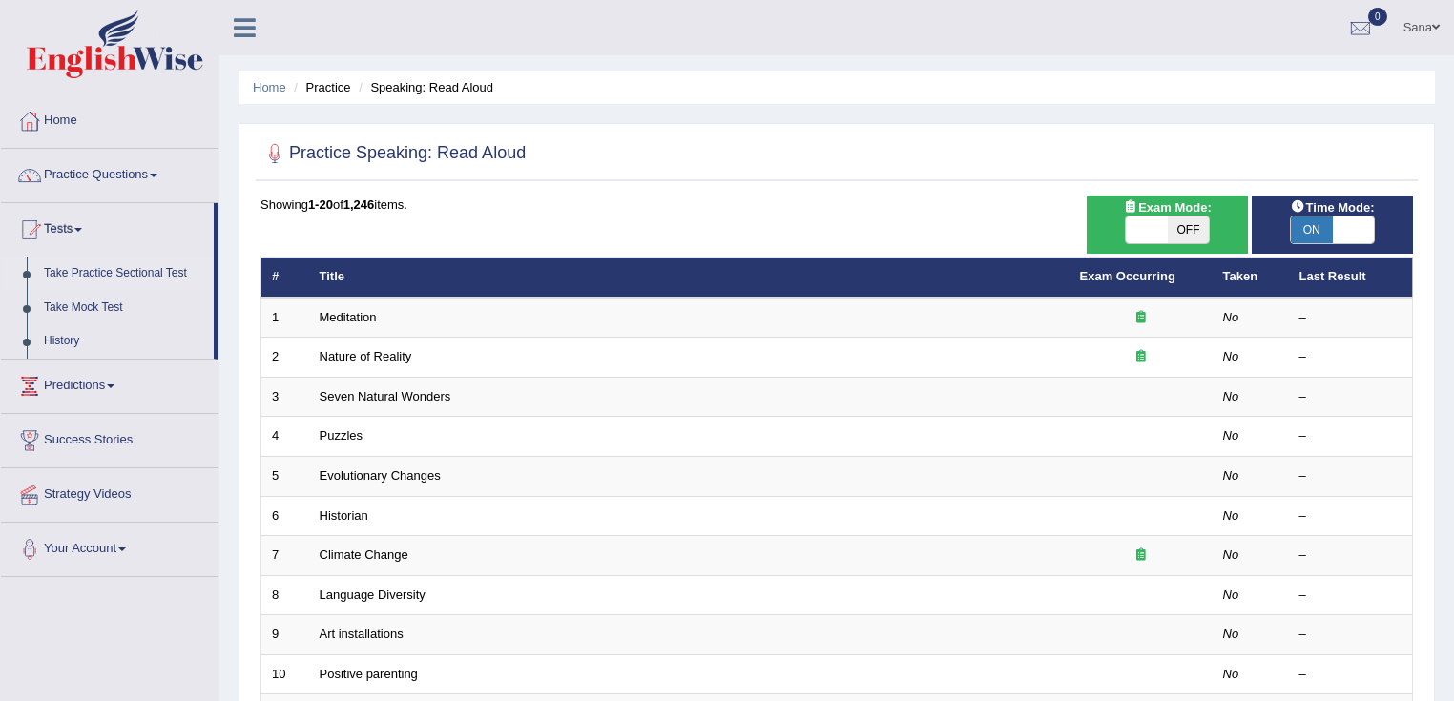
click at [162, 272] on link "Take Practice Sectional Test" at bounding box center [124, 274] width 178 height 34
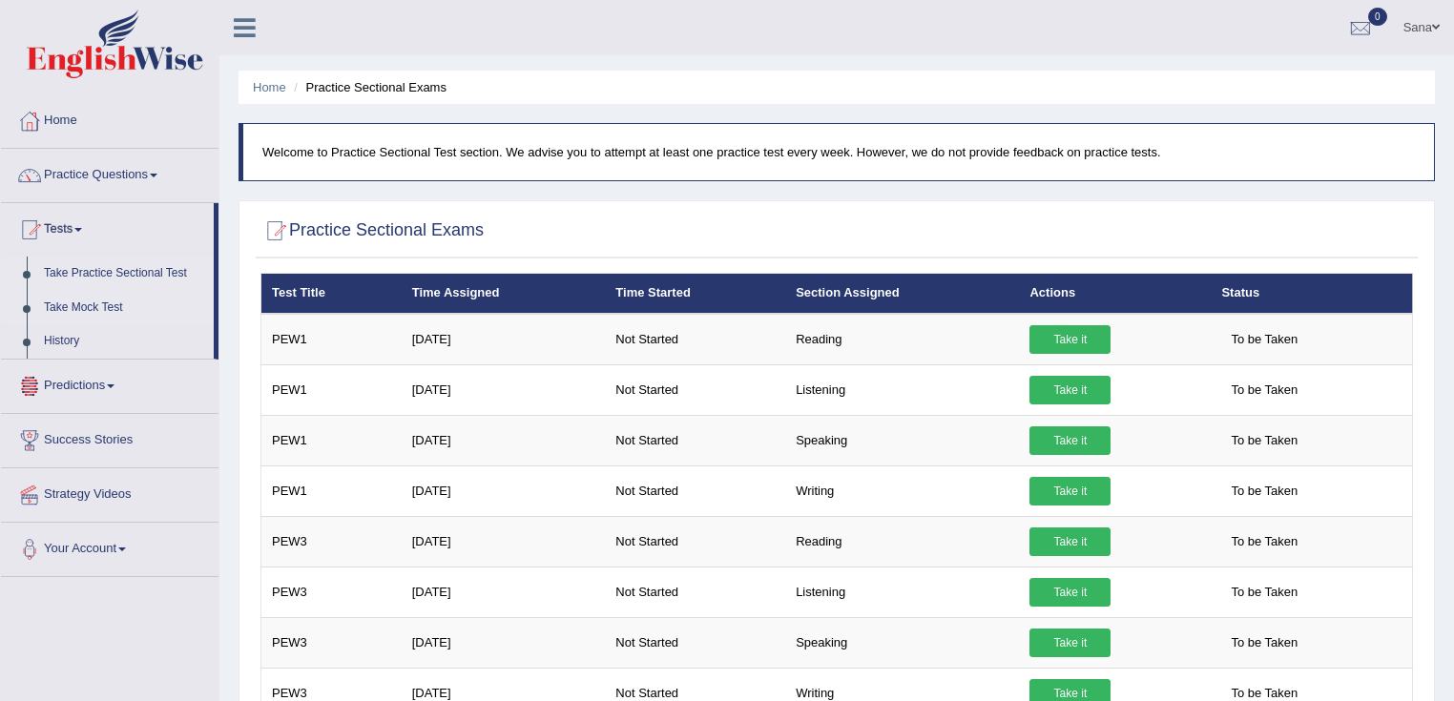
click at [80, 305] on link "Take Mock Test" at bounding box center [124, 308] width 178 height 34
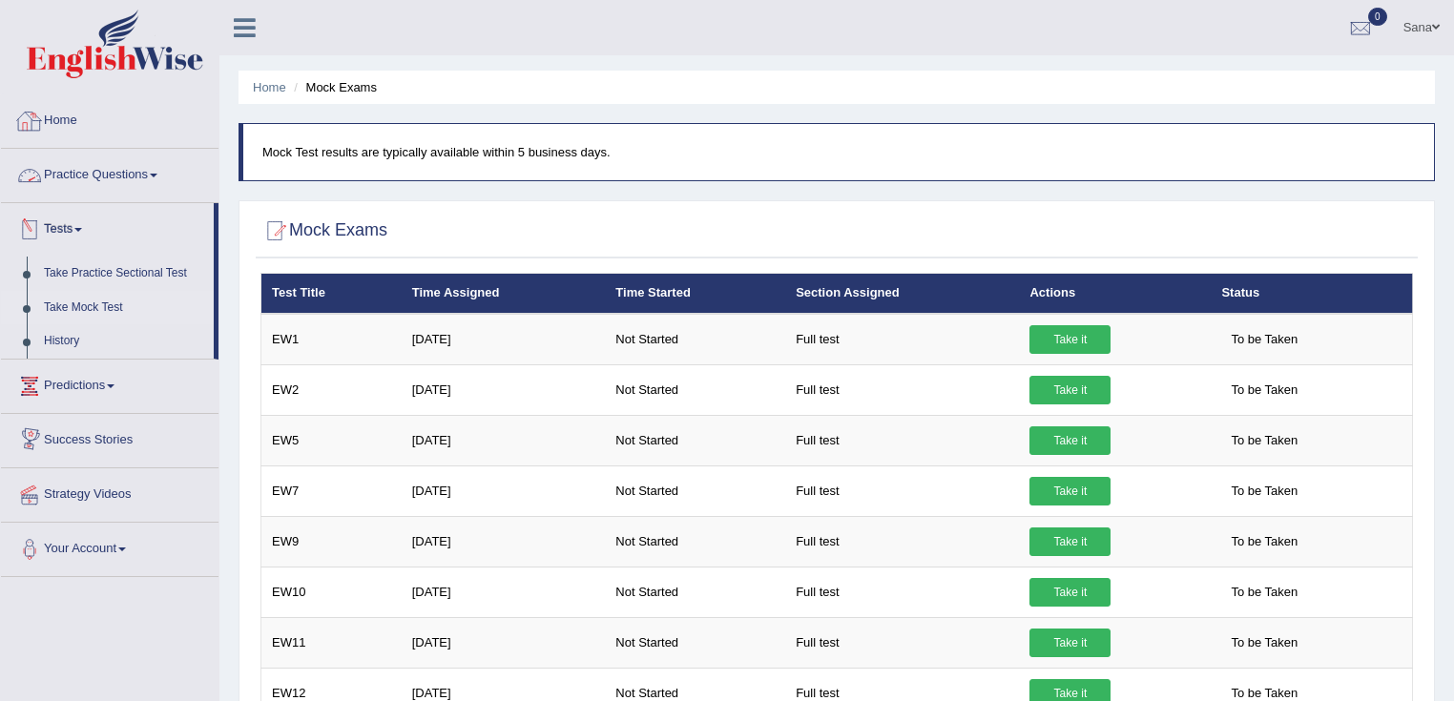
click at [46, 98] on link "Home" at bounding box center [110, 118] width 218 height 48
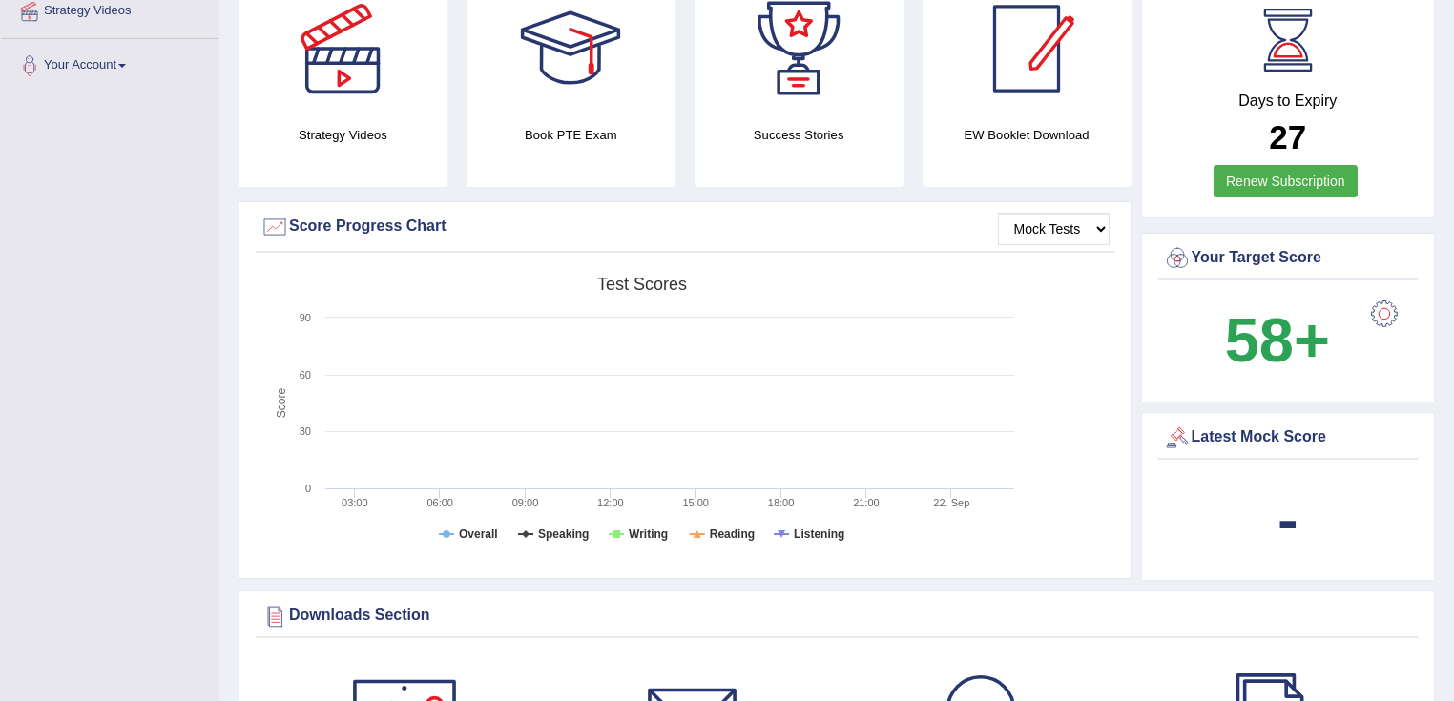
scroll to position [534, 0]
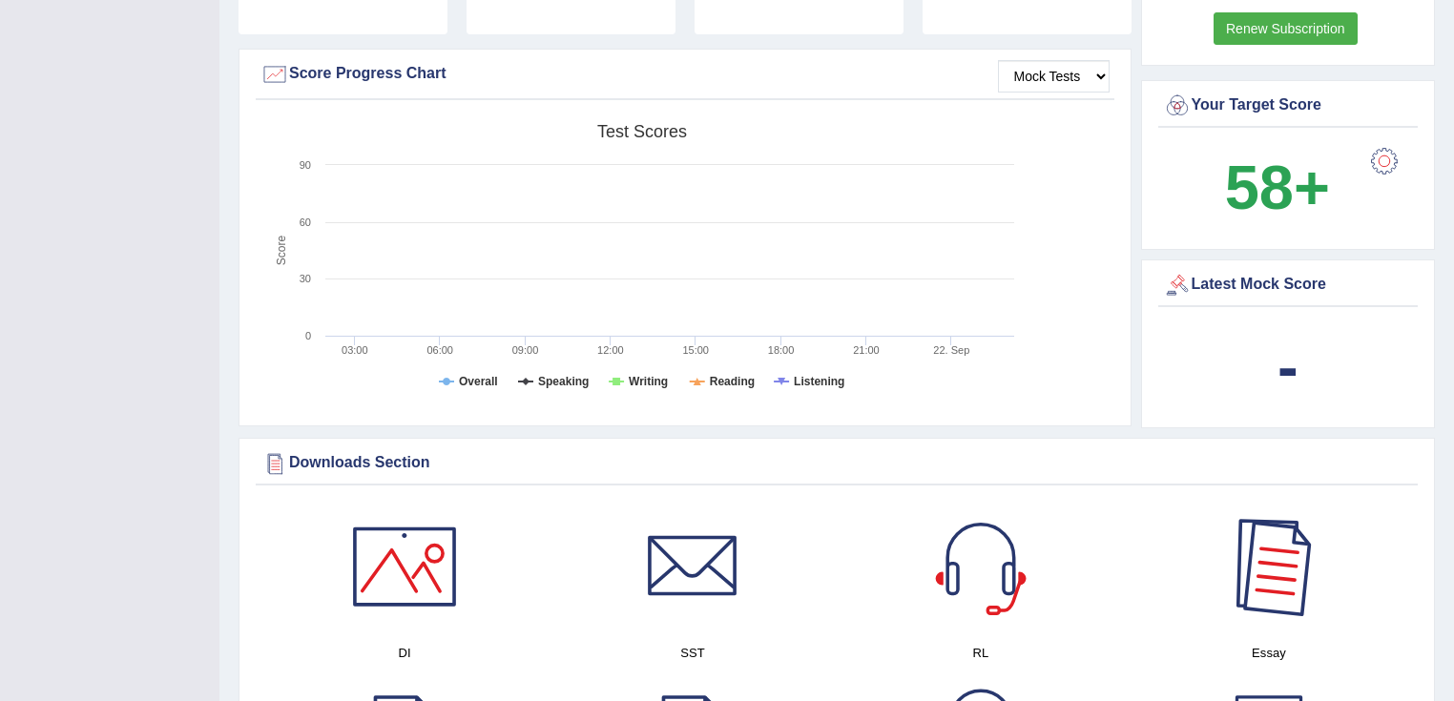
click at [1250, 549] on div at bounding box center [1269, 567] width 134 height 134
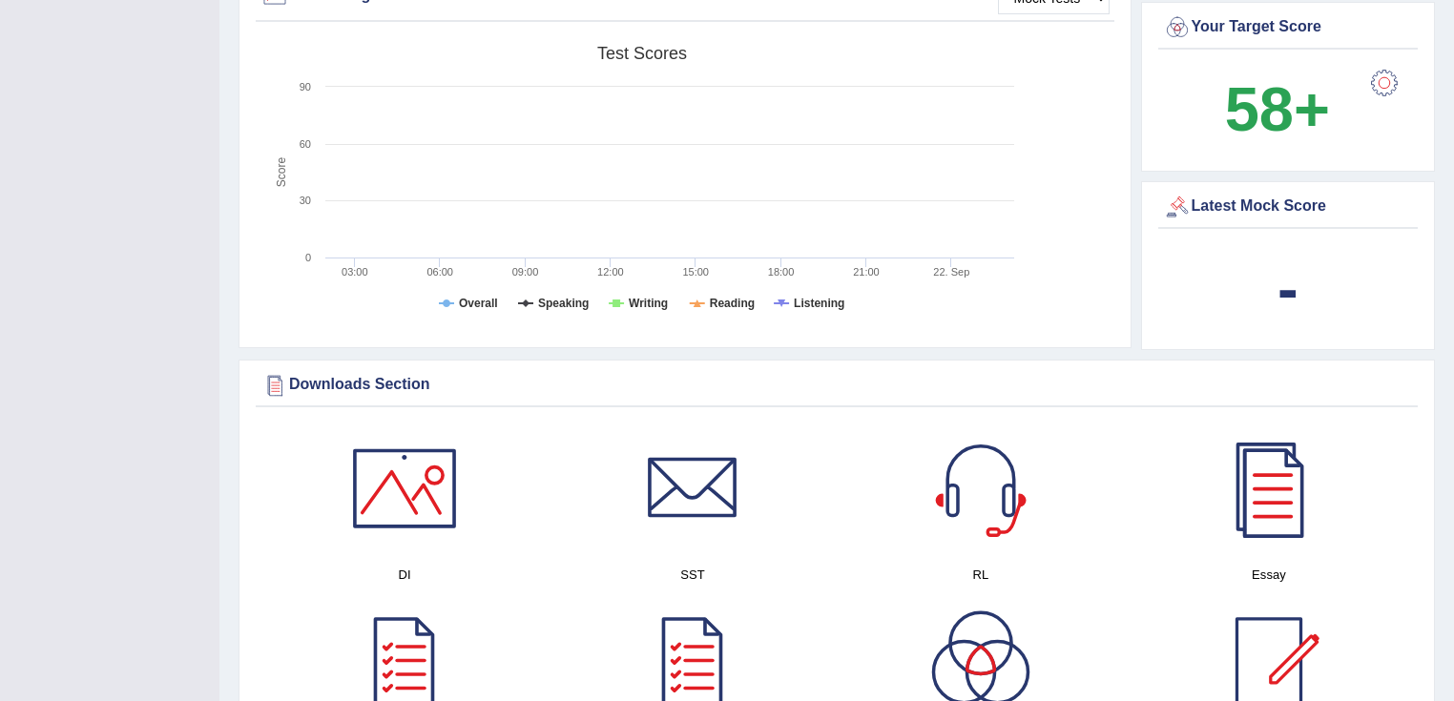
scroll to position [687, 0]
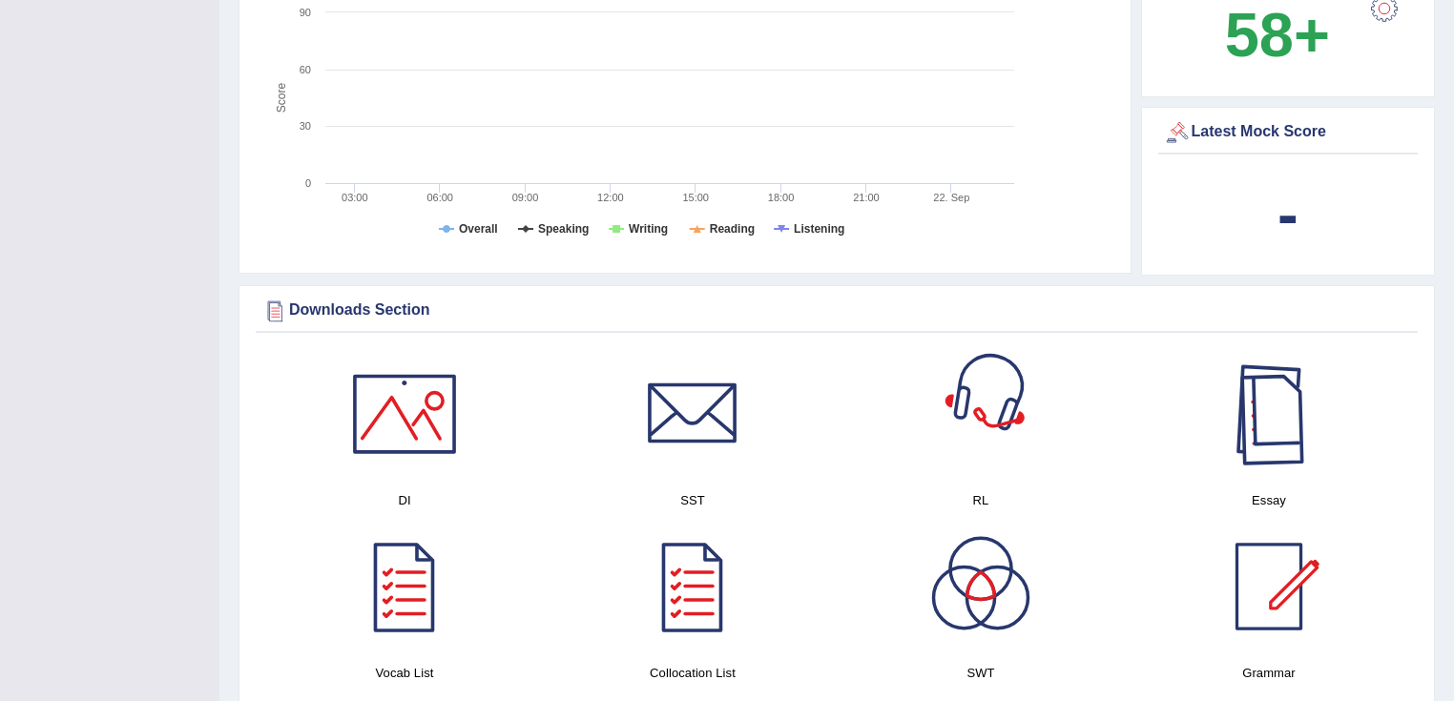
click at [1270, 440] on div at bounding box center [1269, 414] width 134 height 134
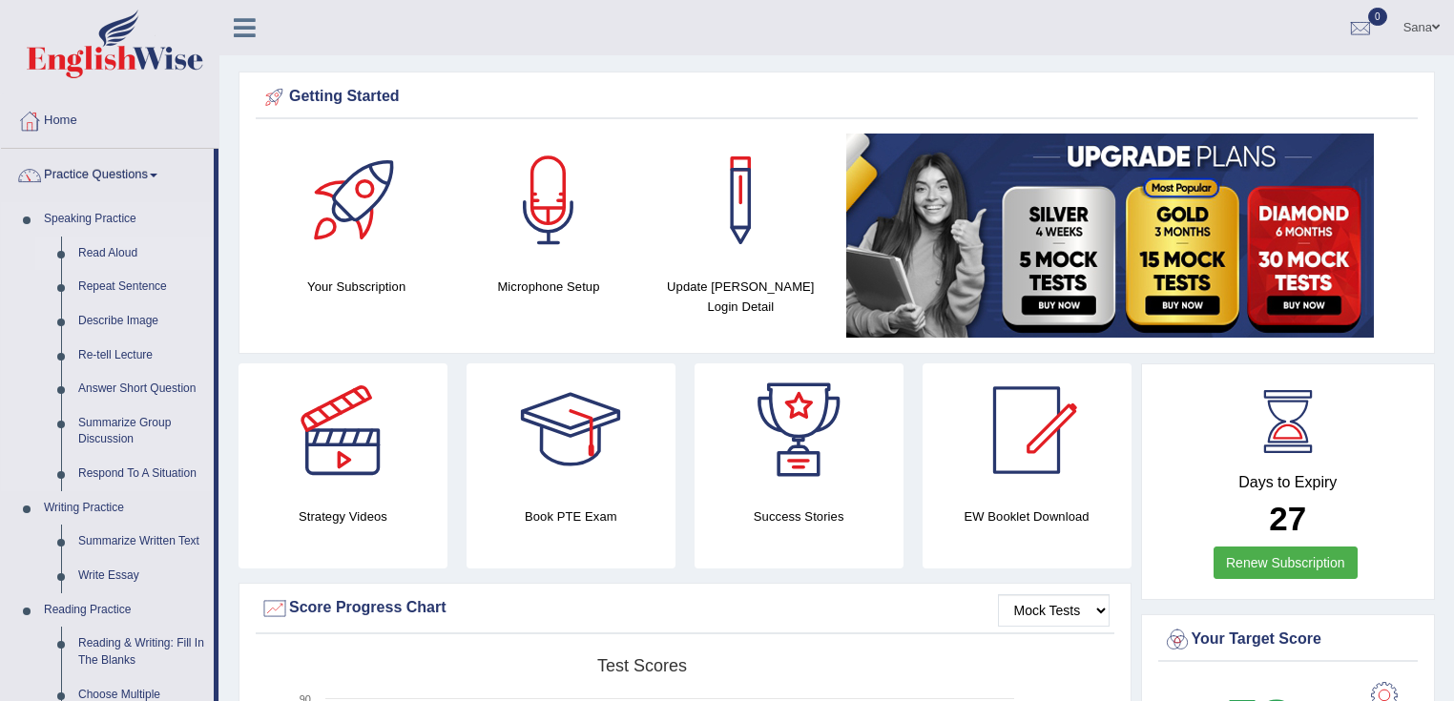
click at [114, 264] on link "Read Aloud" at bounding box center [142, 254] width 144 height 34
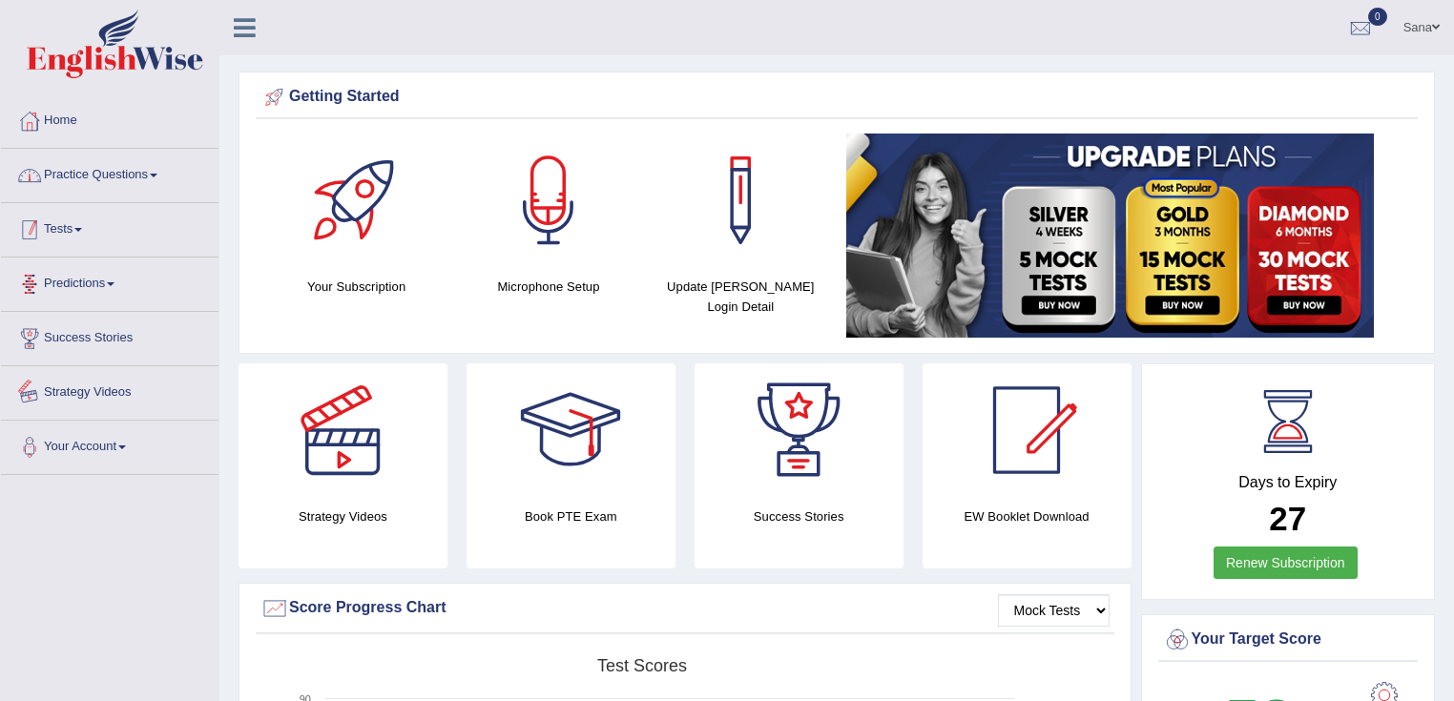
click at [153, 155] on link "Practice Questions" at bounding box center [110, 173] width 218 height 48
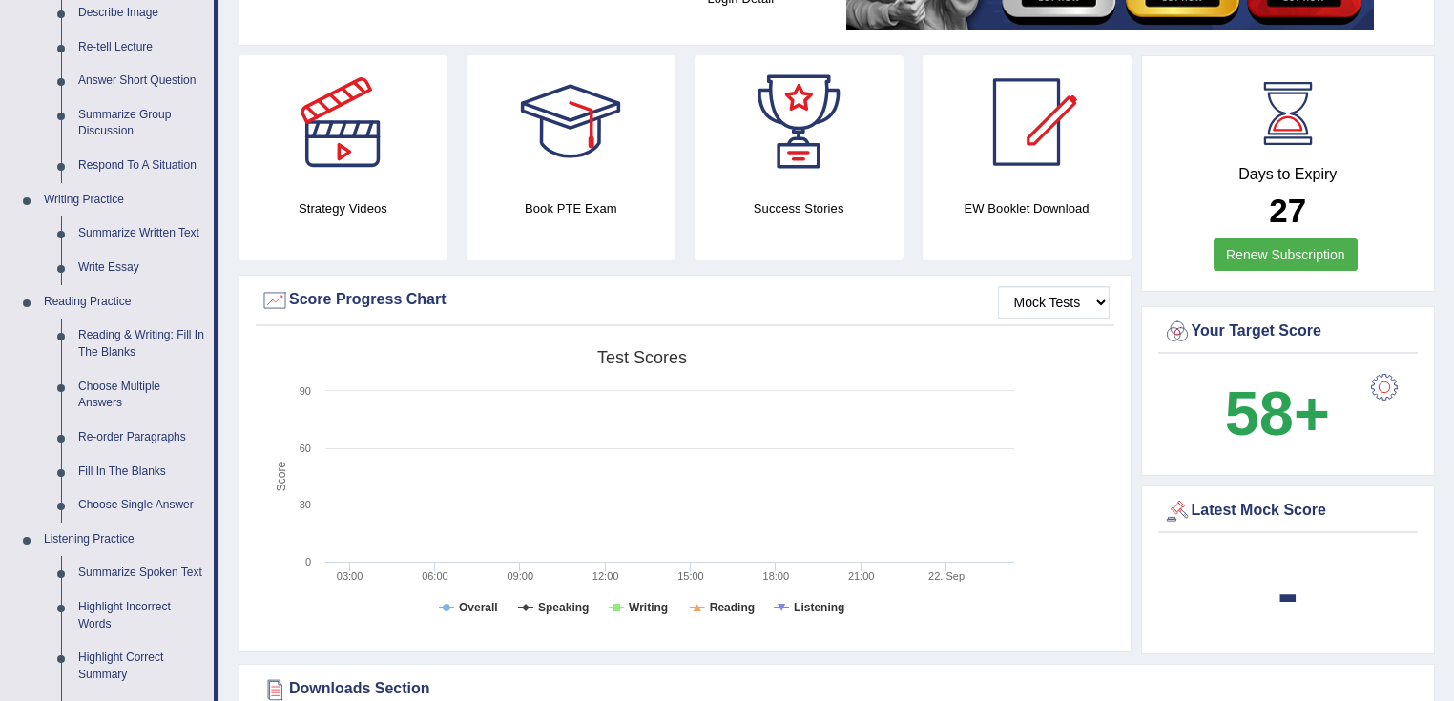
scroll to position [382, 0]
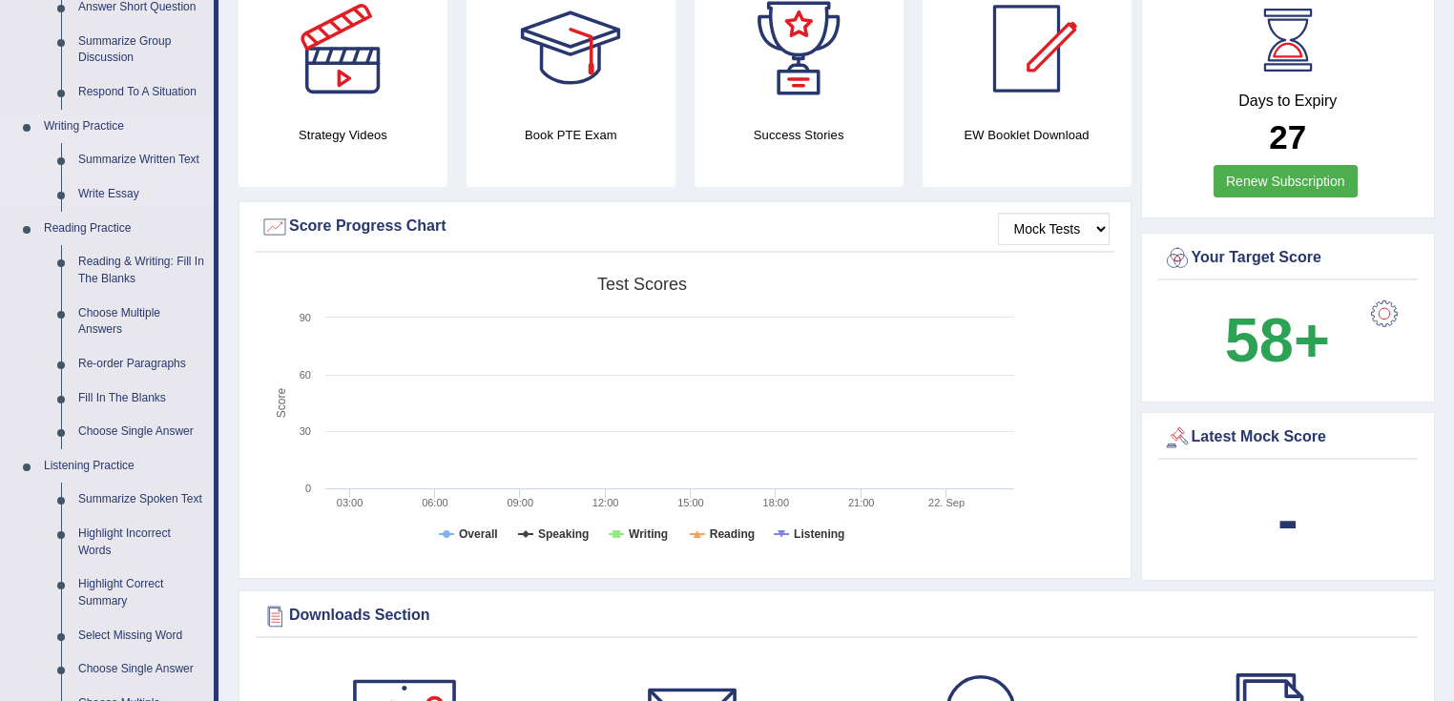
click at [181, 160] on link "Summarize Written Text" at bounding box center [142, 160] width 144 height 34
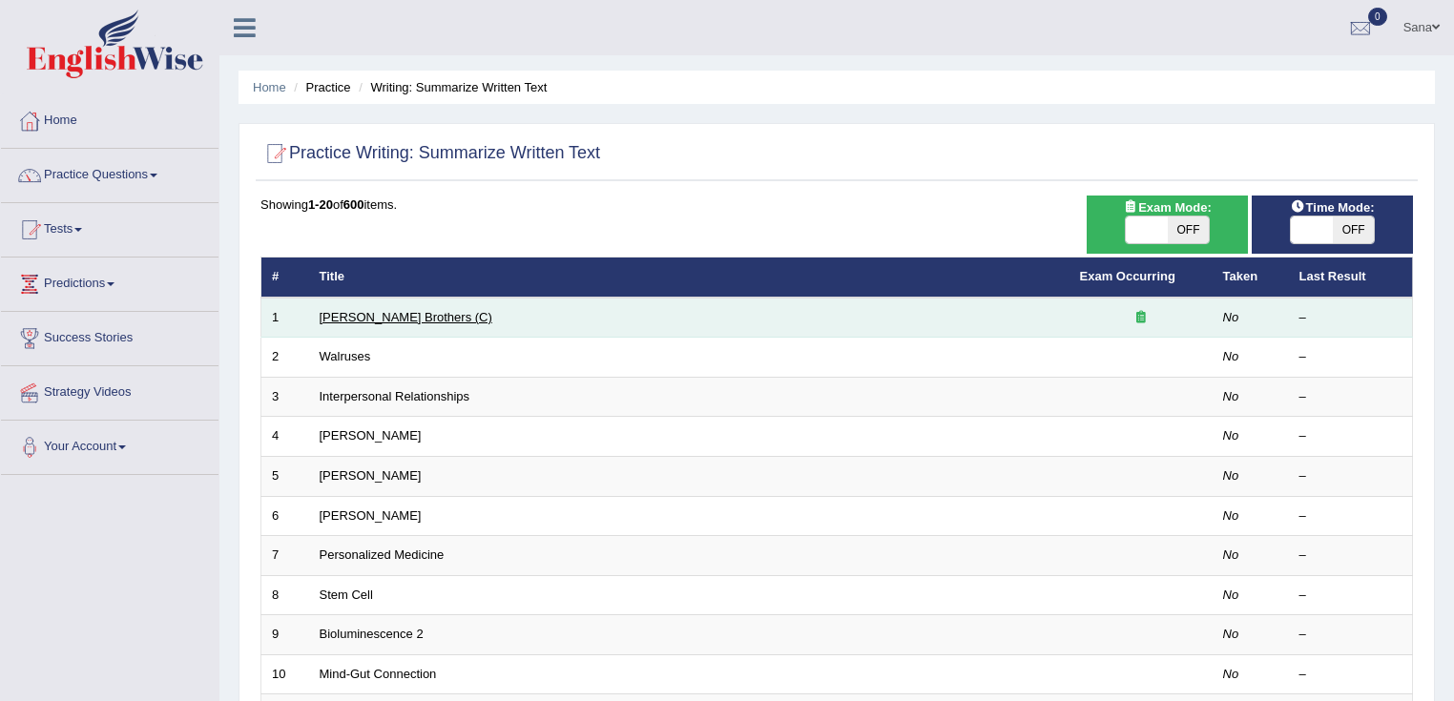
click at [384, 315] on link "[PERSON_NAME] Brothers (C)" at bounding box center [406, 317] width 173 height 14
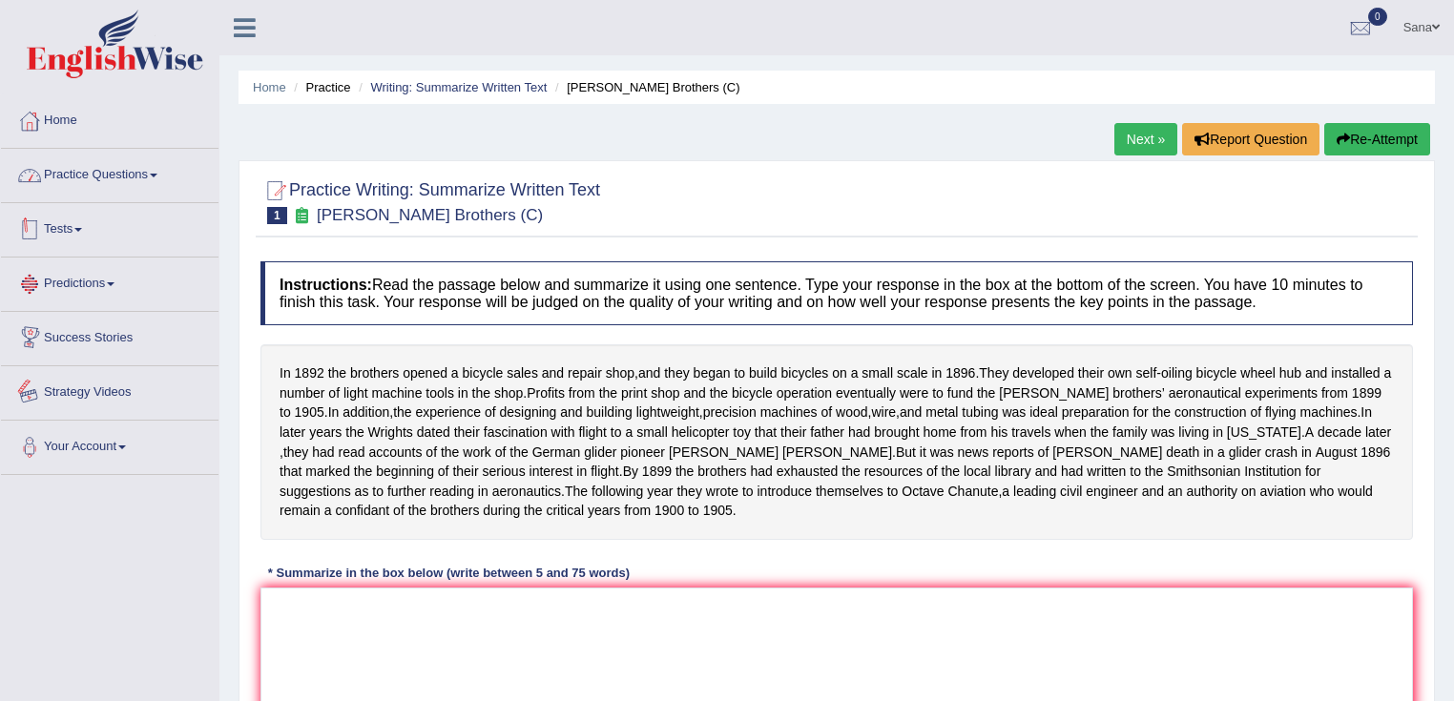
click at [99, 170] on link "Practice Questions" at bounding box center [110, 173] width 218 height 48
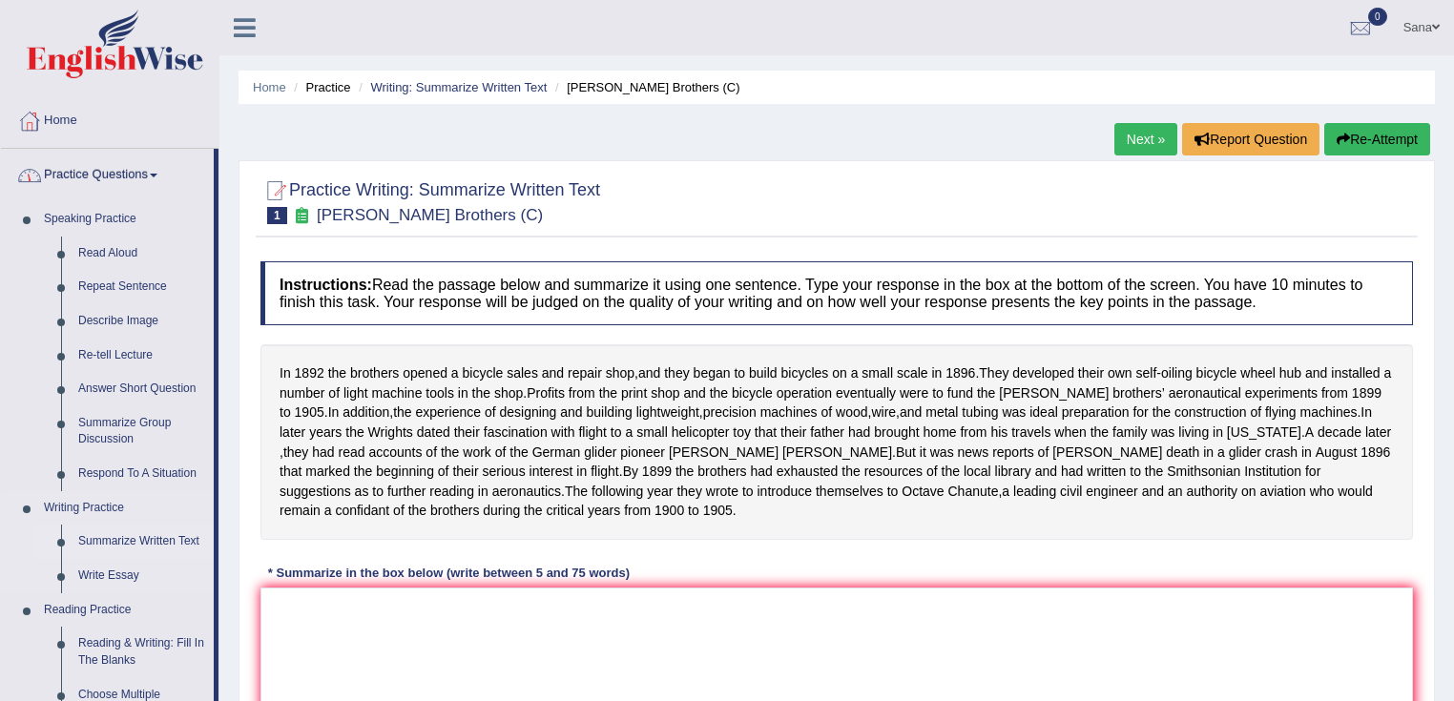
click at [126, 533] on link "Summarize Written Text" at bounding box center [142, 542] width 144 height 34
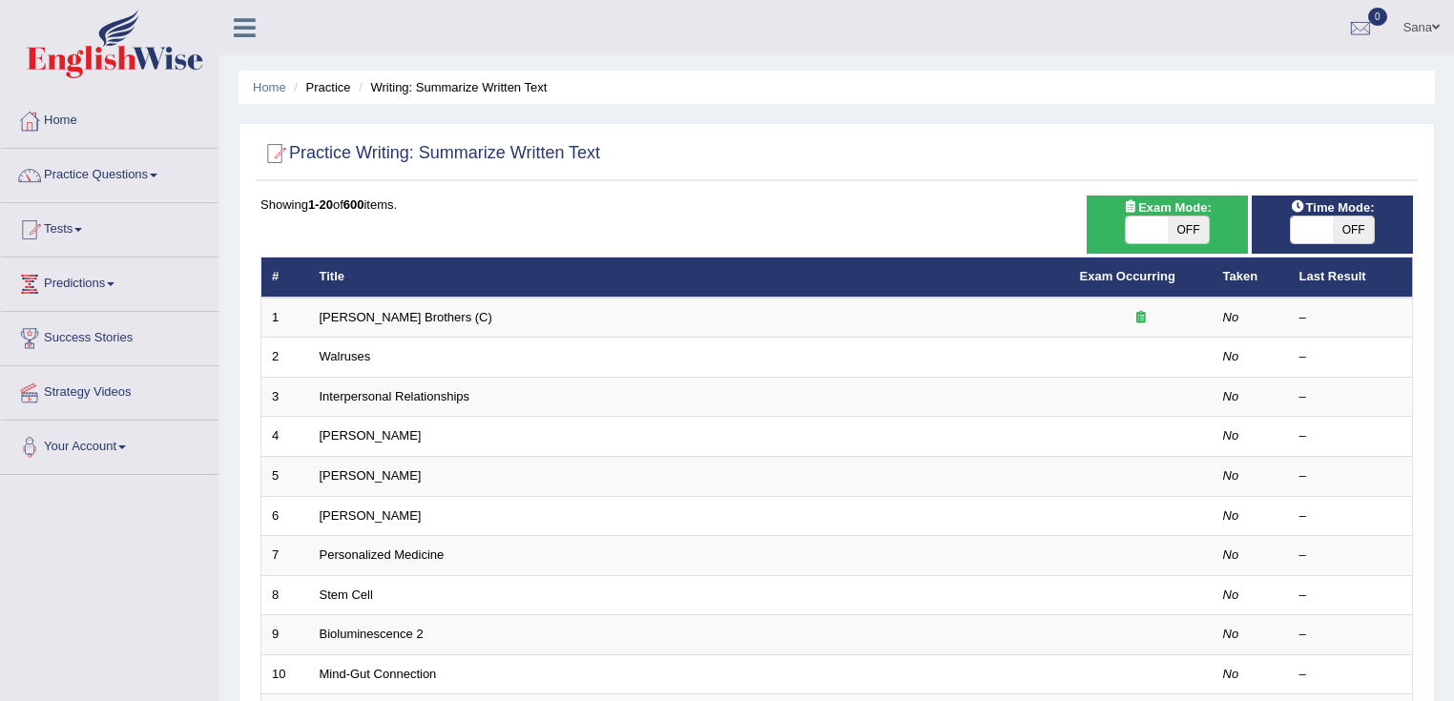
click at [1347, 239] on span "OFF" at bounding box center [1354, 230] width 42 height 27
checkbox input "true"
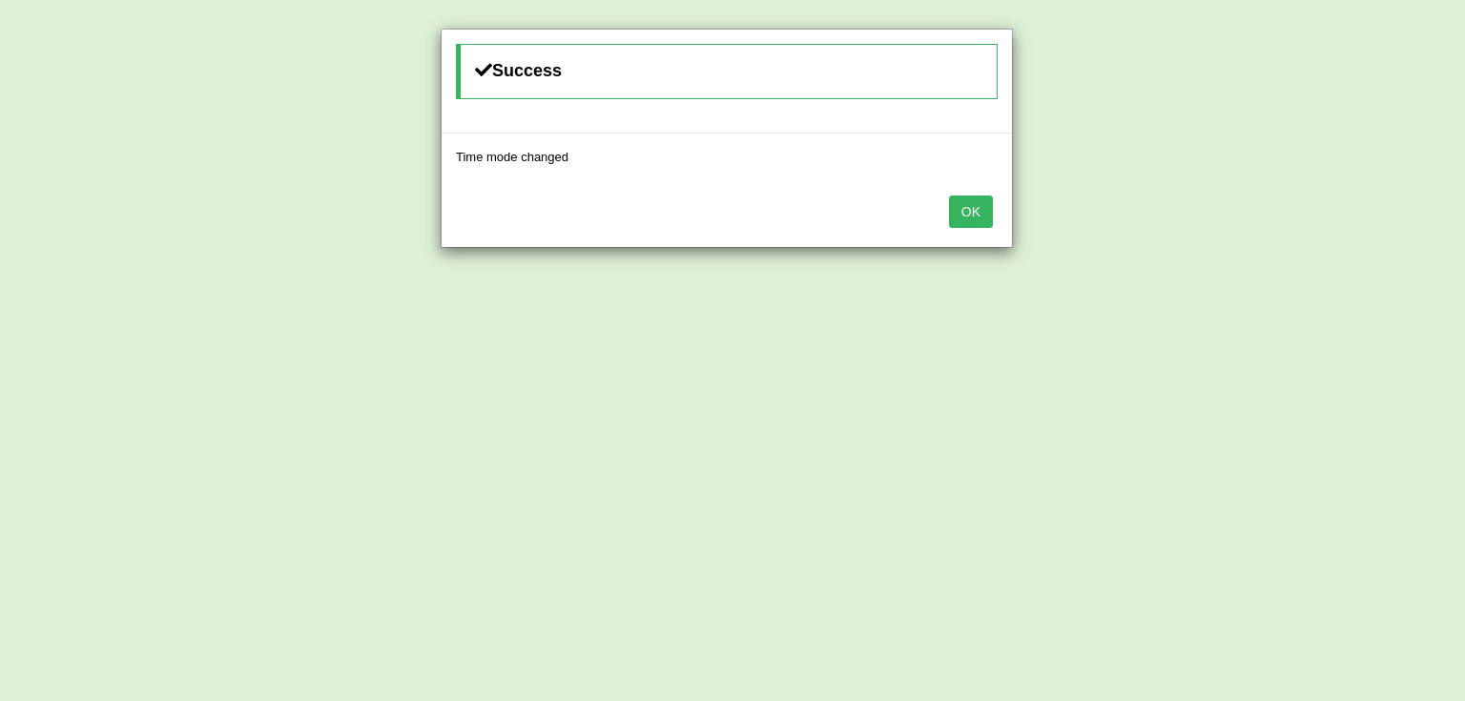
click at [984, 214] on button "OK" at bounding box center [971, 212] width 44 height 32
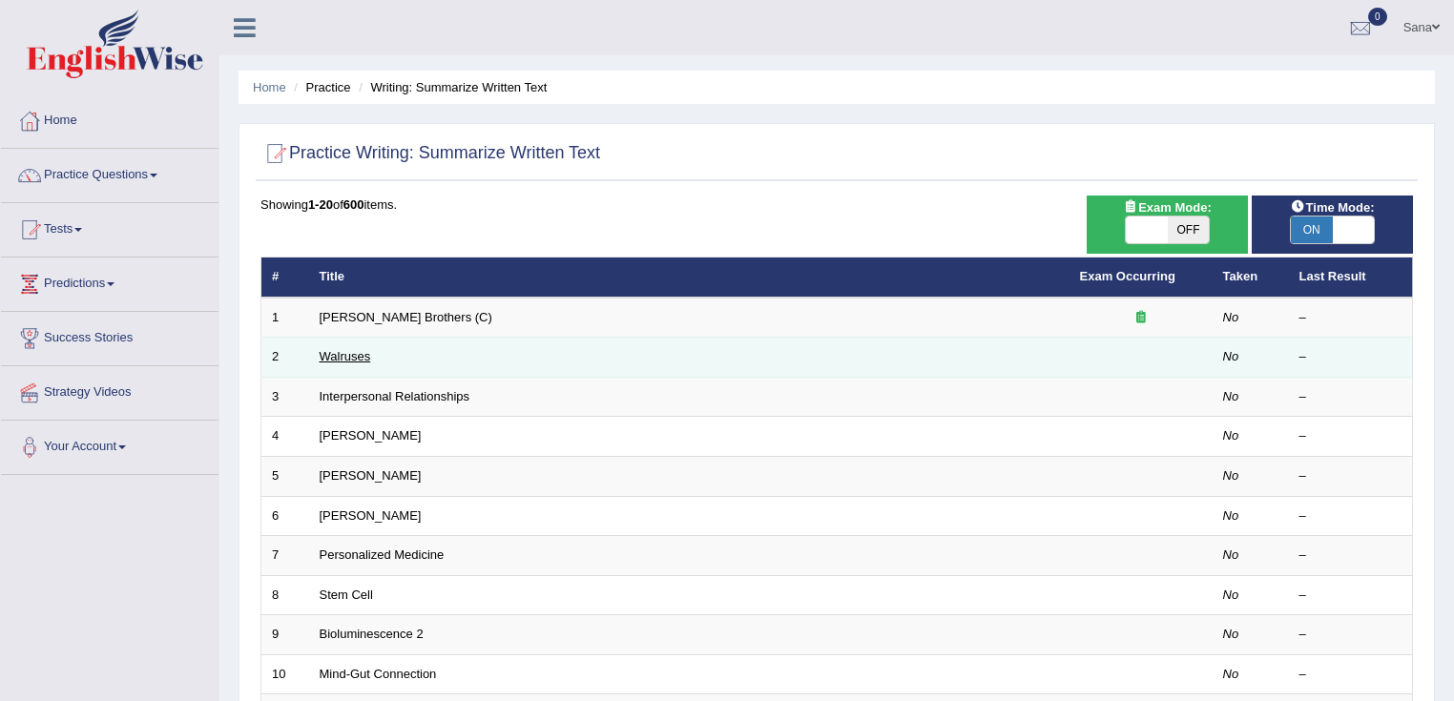
click at [334, 355] on link "Walruses" at bounding box center [346, 356] width 52 height 14
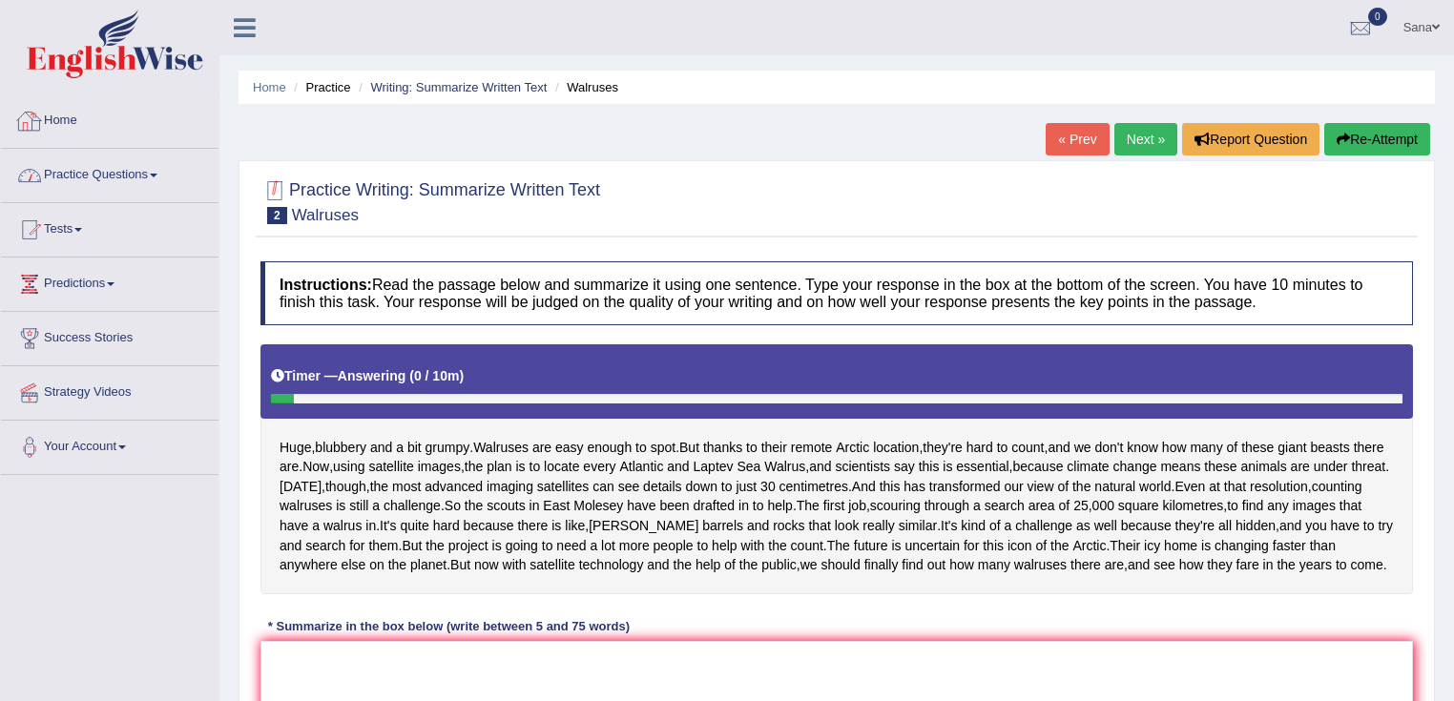
click at [109, 164] on link "Practice Questions" at bounding box center [110, 173] width 218 height 48
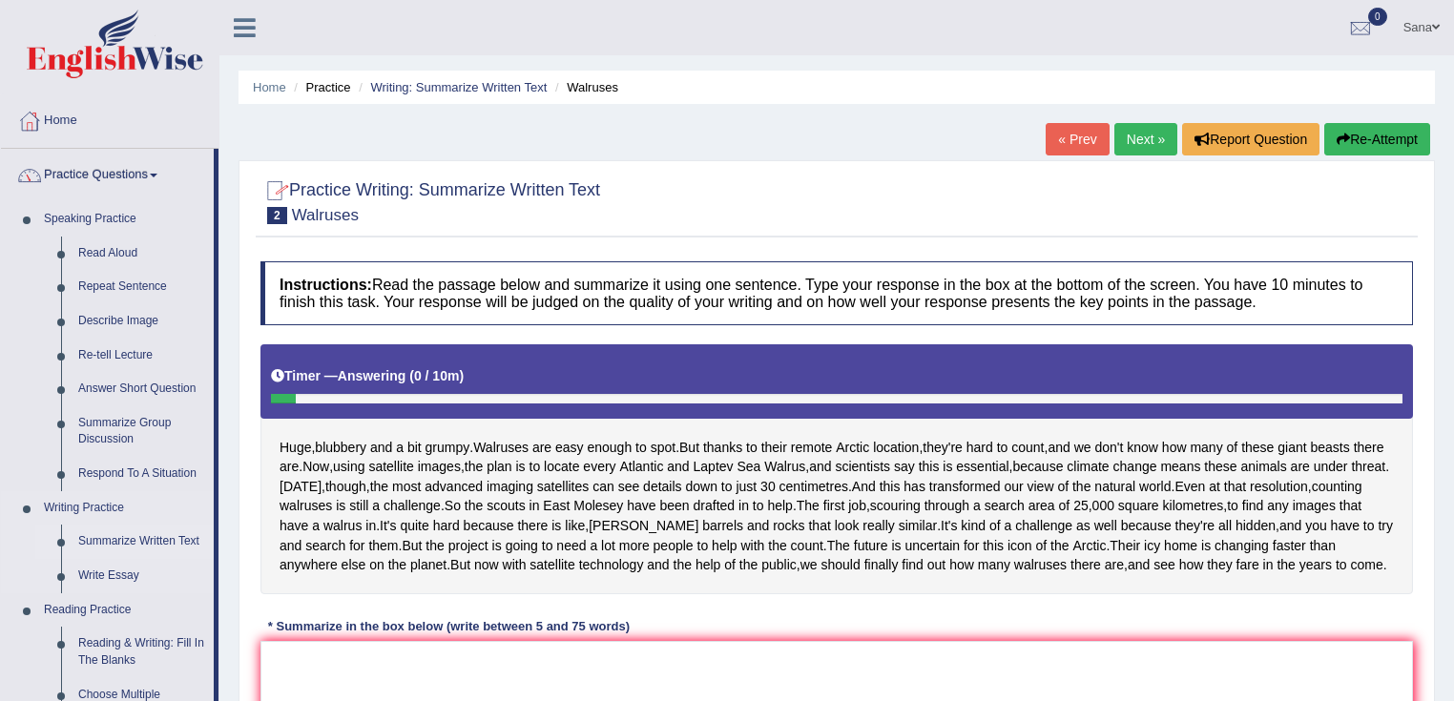
click at [152, 534] on link "Summarize Written Text" at bounding box center [142, 542] width 144 height 34
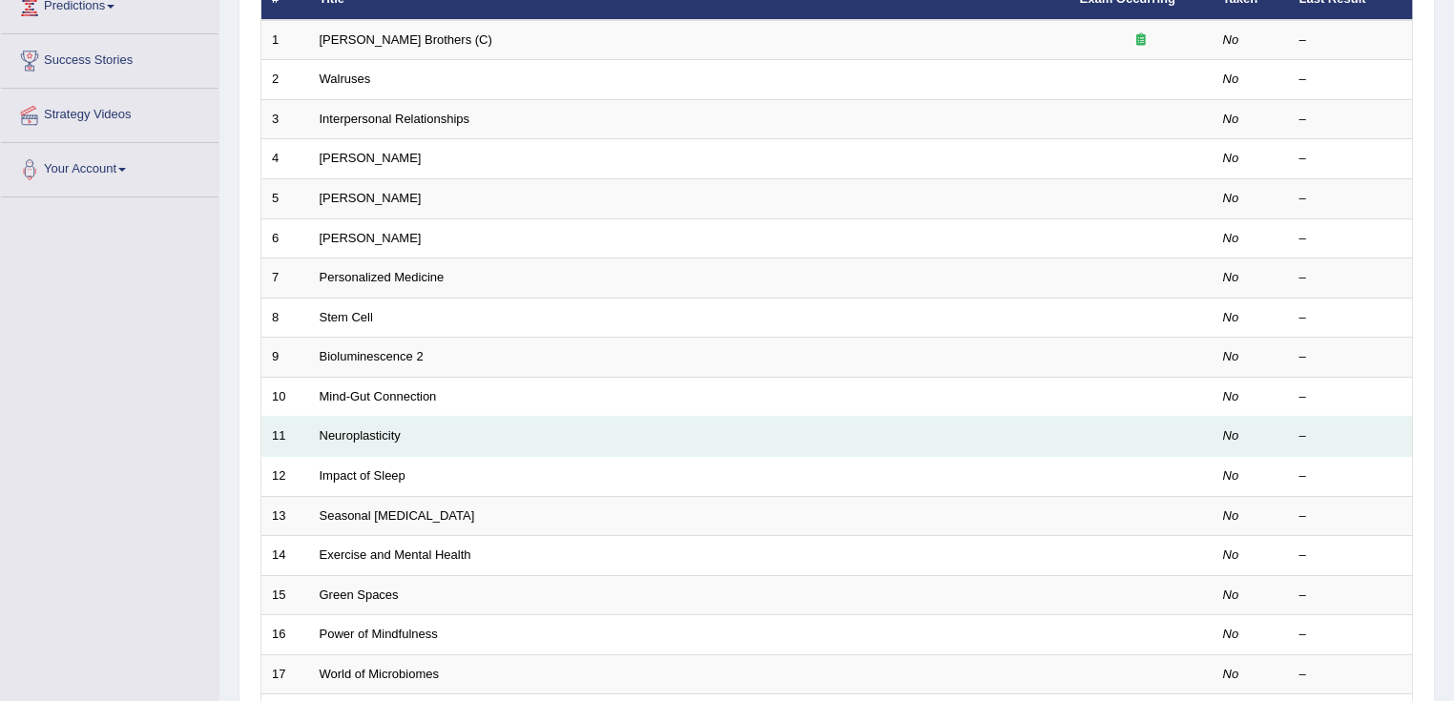
scroll to position [305, 0]
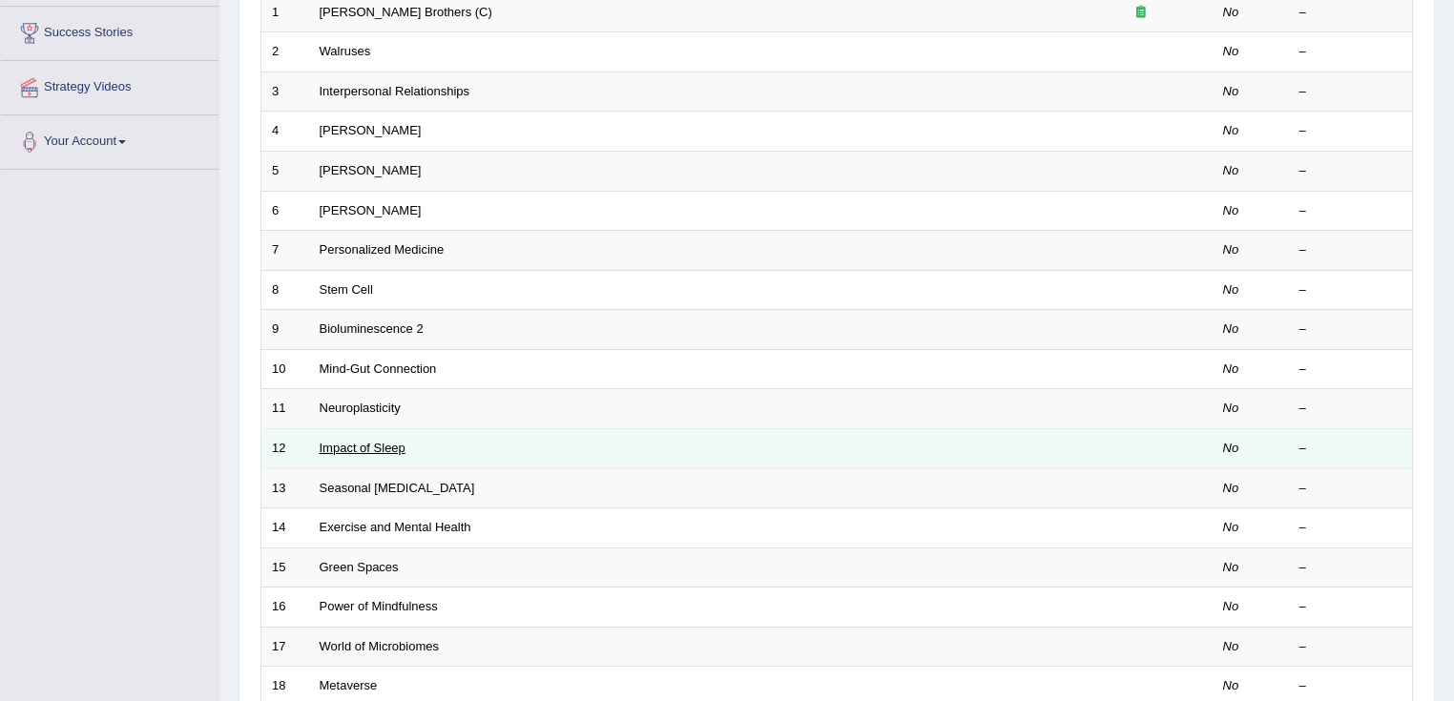
click at [366, 441] on link "Impact of Sleep" at bounding box center [363, 448] width 86 height 14
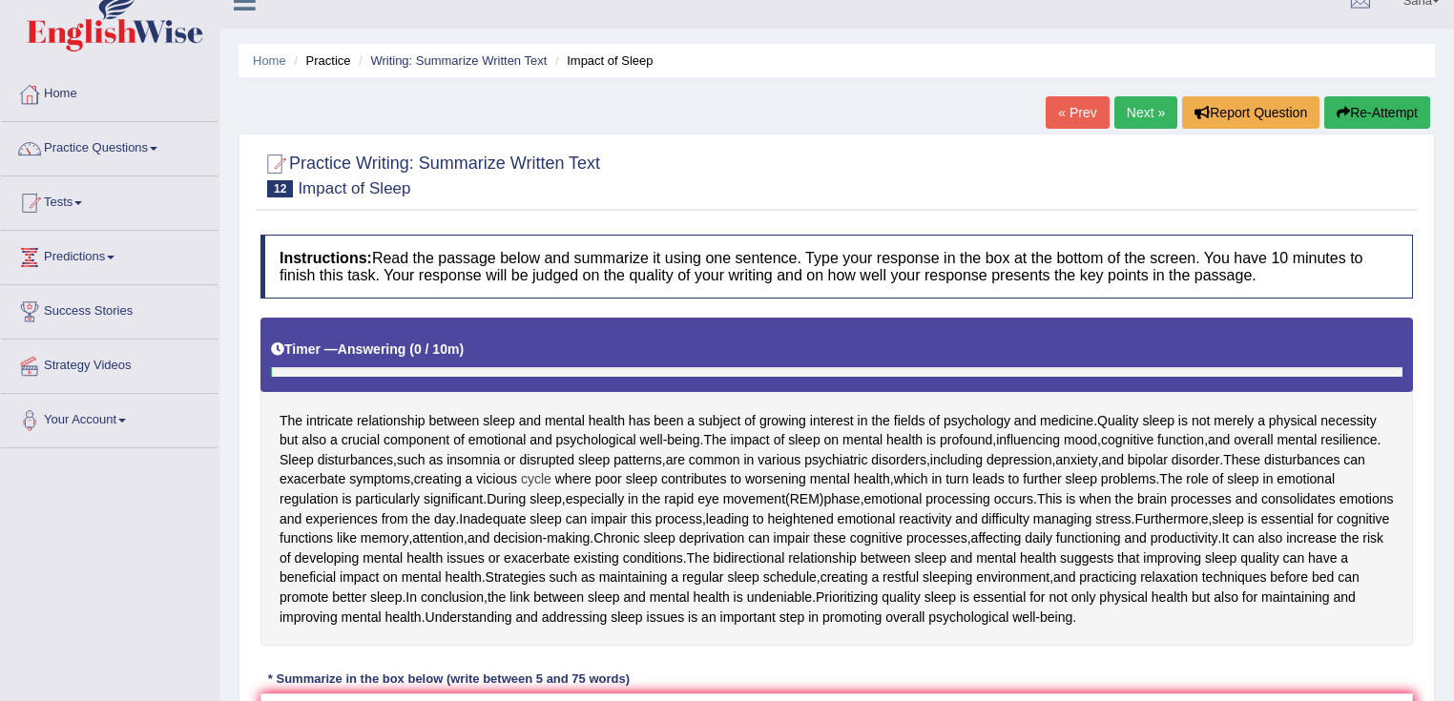
scroll to position [76, 0]
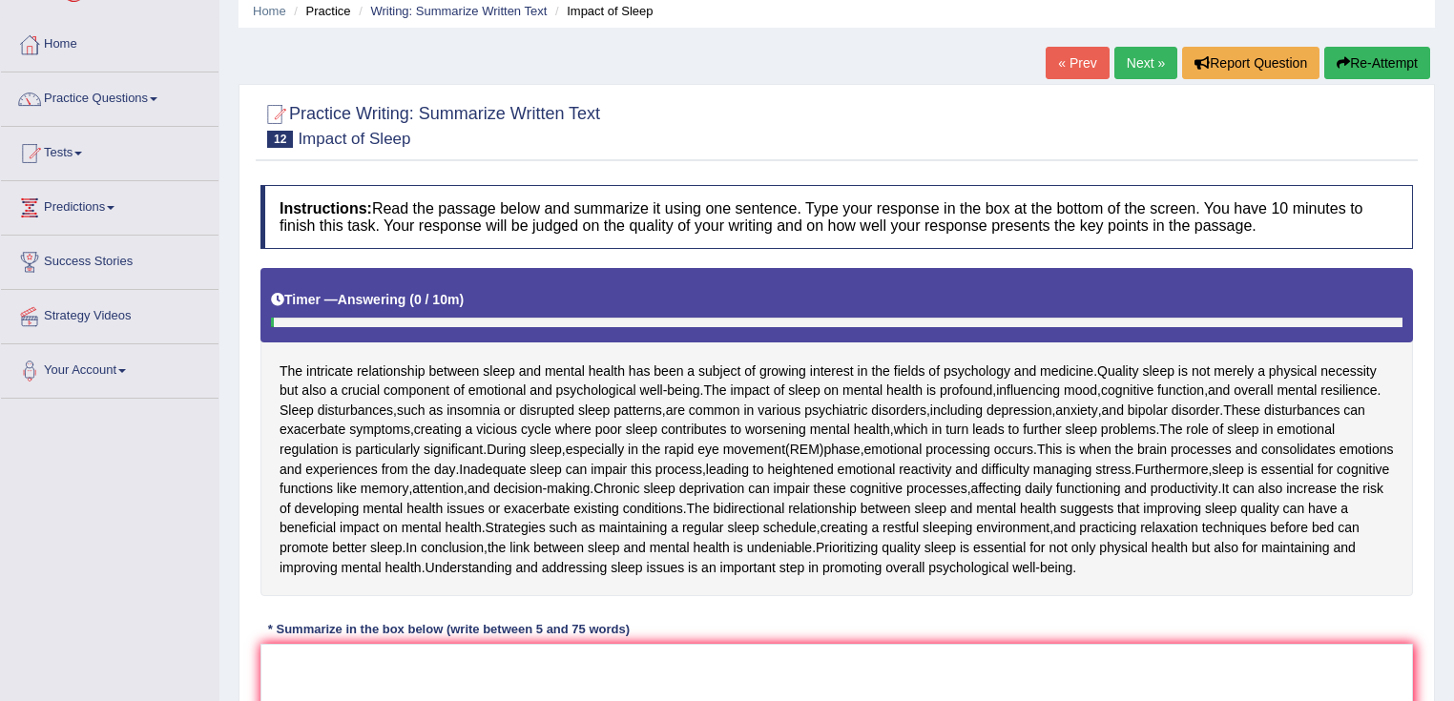
click at [1122, 53] on link "Next »" at bounding box center [1145, 63] width 63 height 32
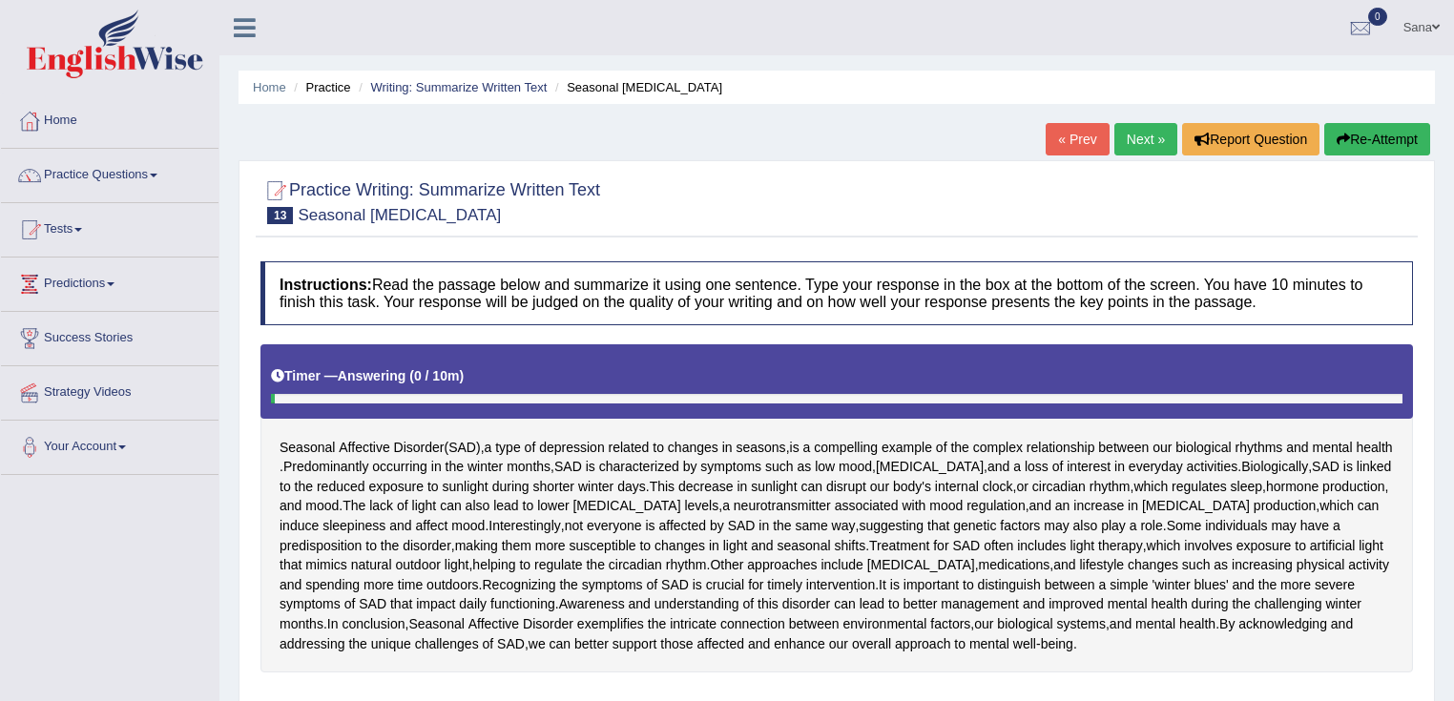
click at [1147, 150] on link "Next »" at bounding box center [1145, 139] width 63 height 32
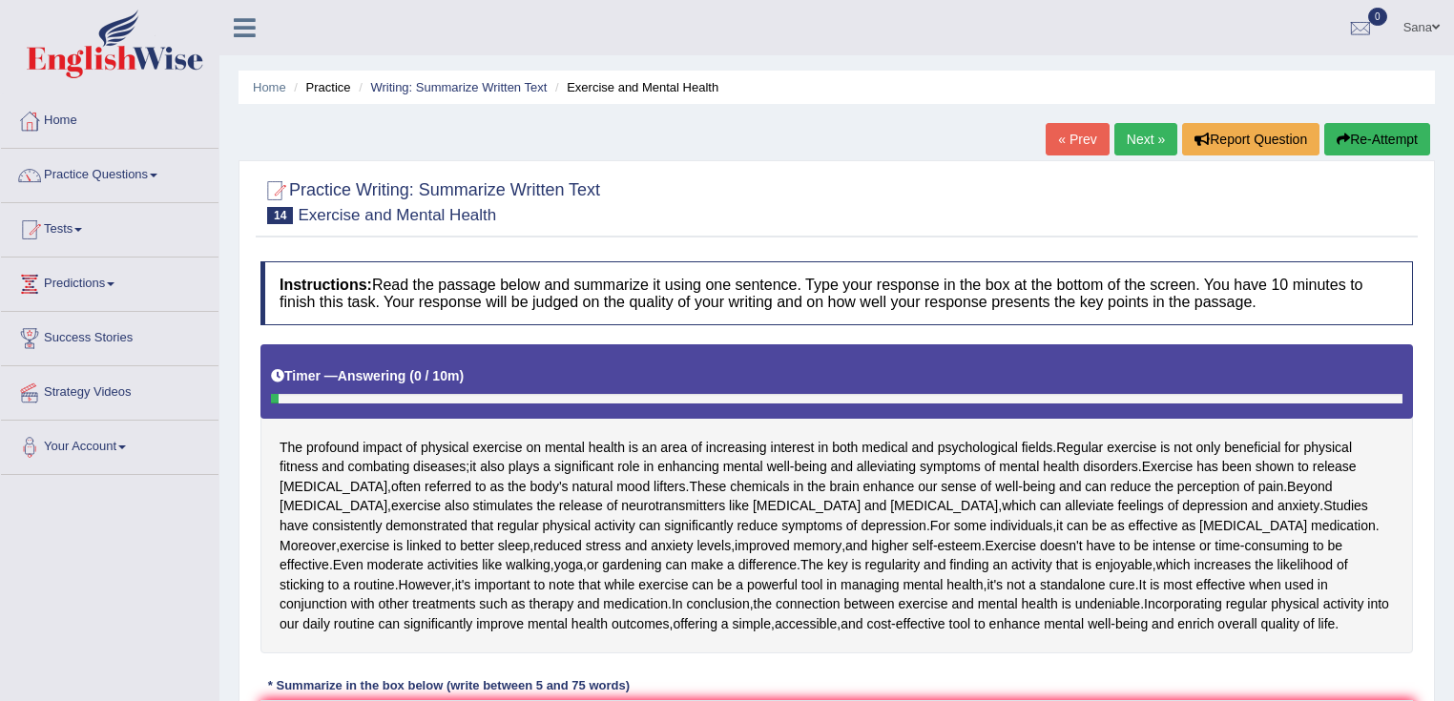
click at [1140, 133] on link "Next »" at bounding box center [1145, 139] width 63 height 32
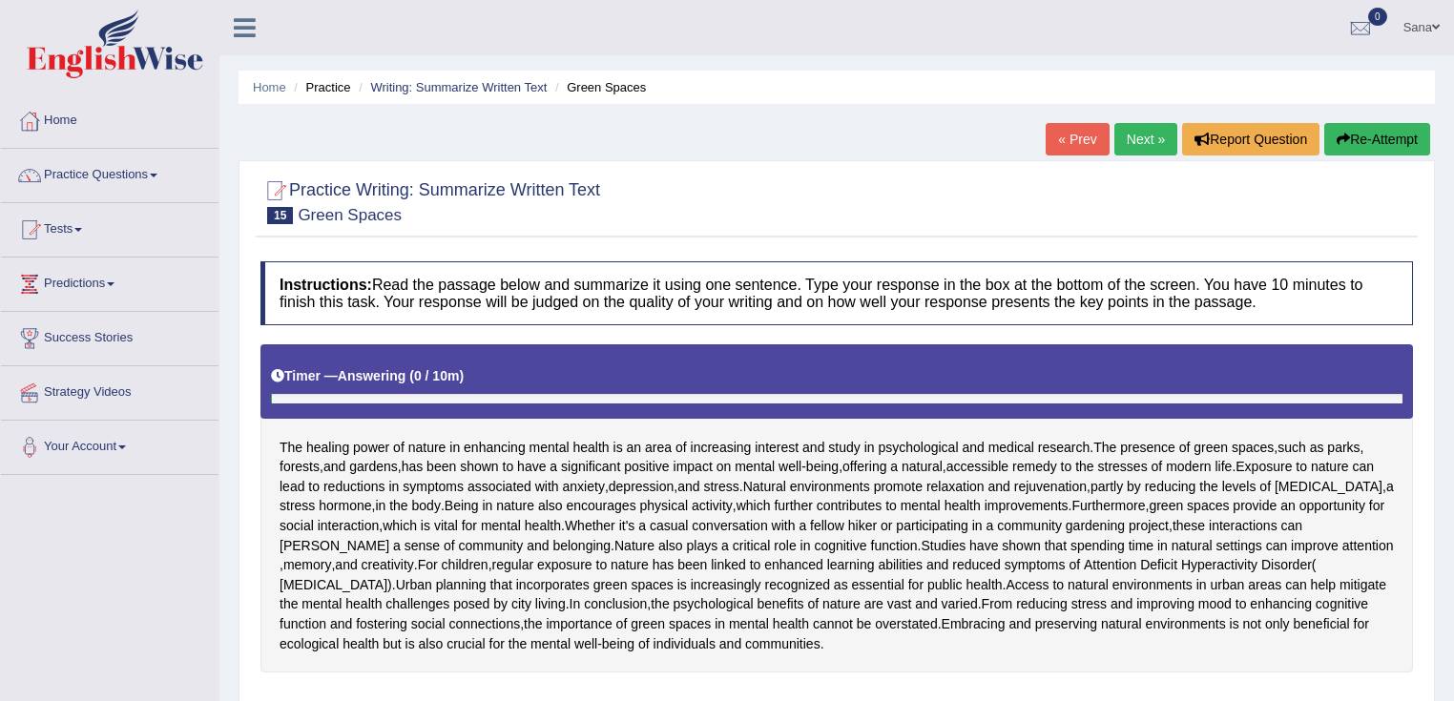
click at [1140, 133] on link "Next »" at bounding box center [1145, 139] width 63 height 32
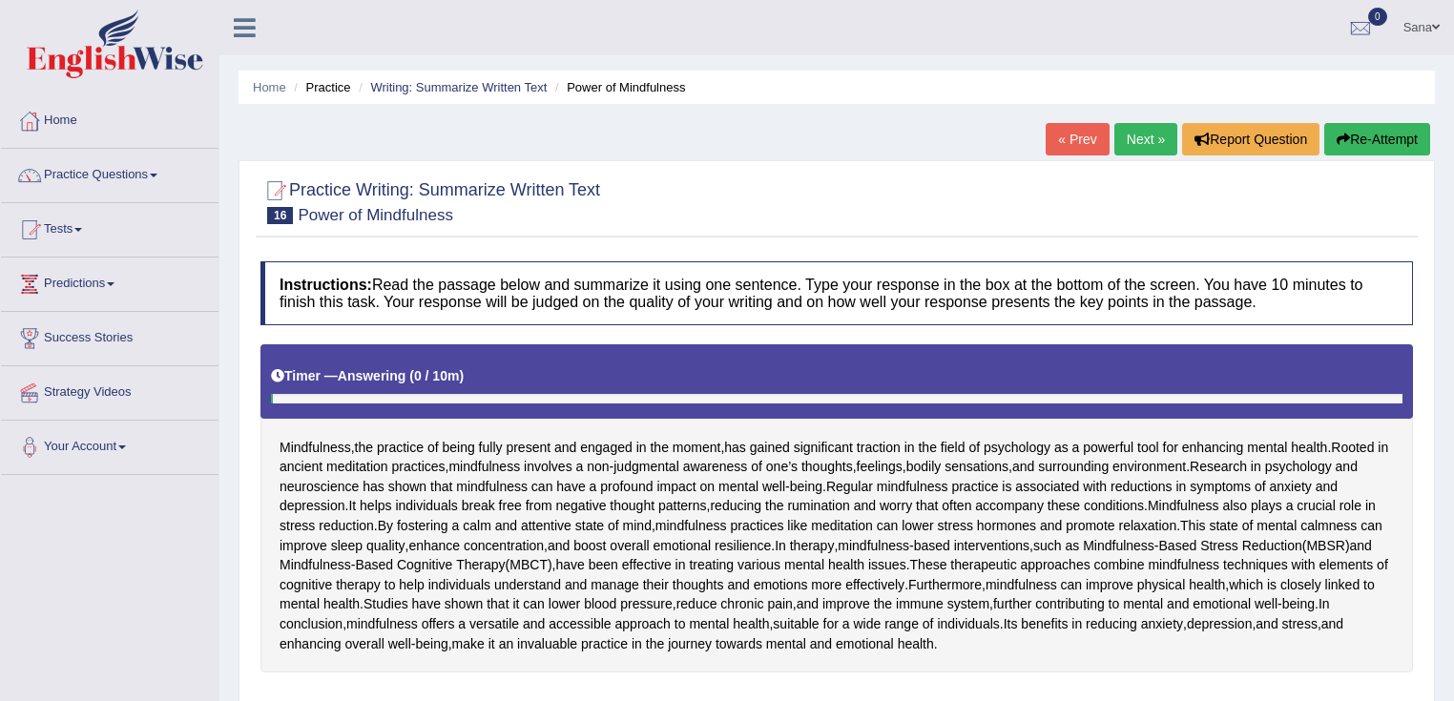
click at [1140, 133] on link "Next »" at bounding box center [1145, 139] width 63 height 32
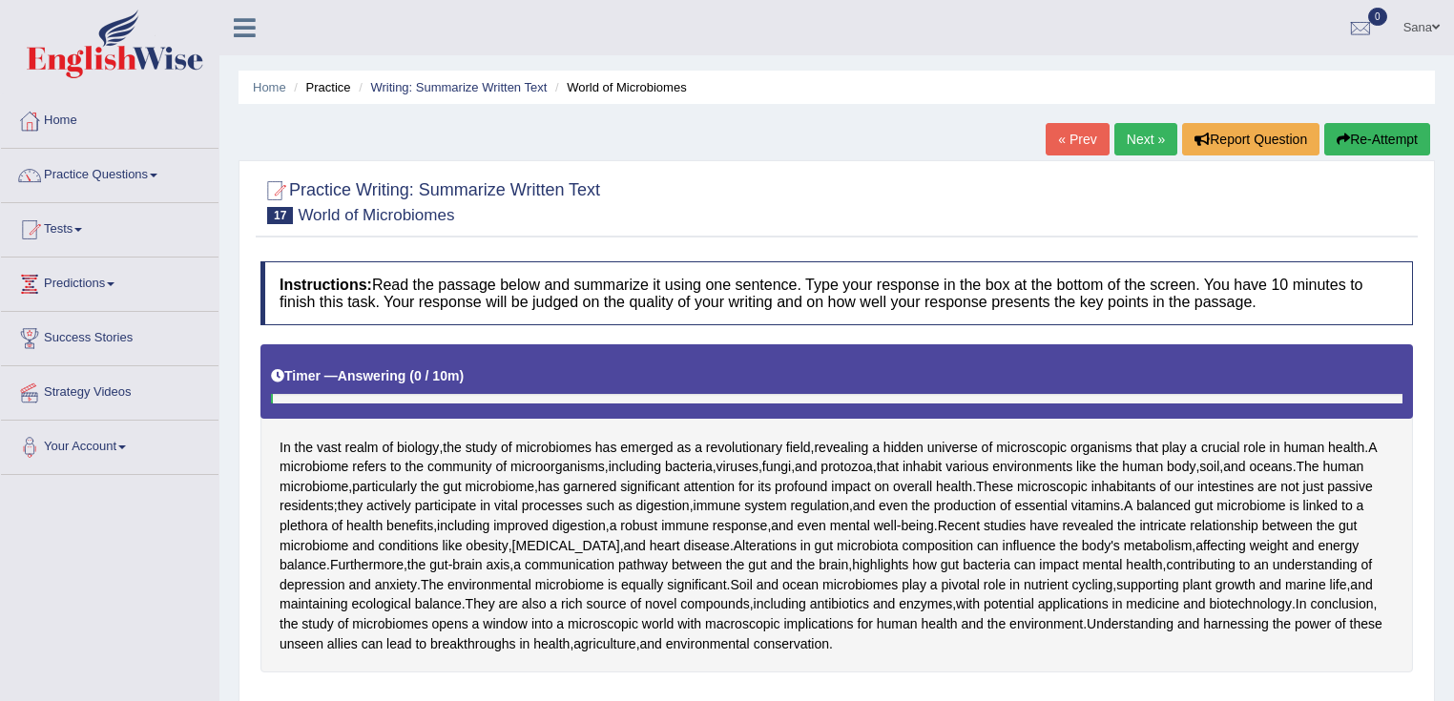
click at [1140, 133] on link "Next »" at bounding box center [1145, 139] width 63 height 32
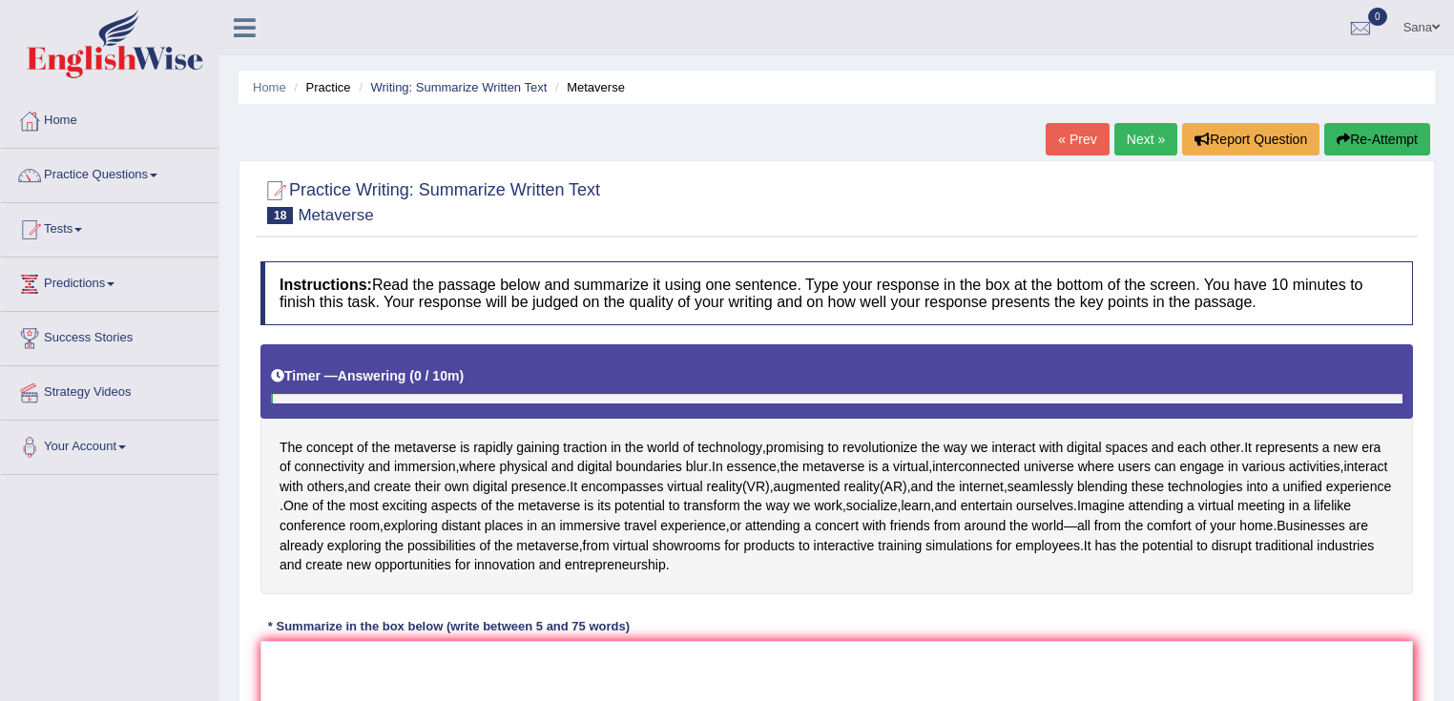
click at [1072, 153] on link "« Prev" at bounding box center [1077, 139] width 63 height 32
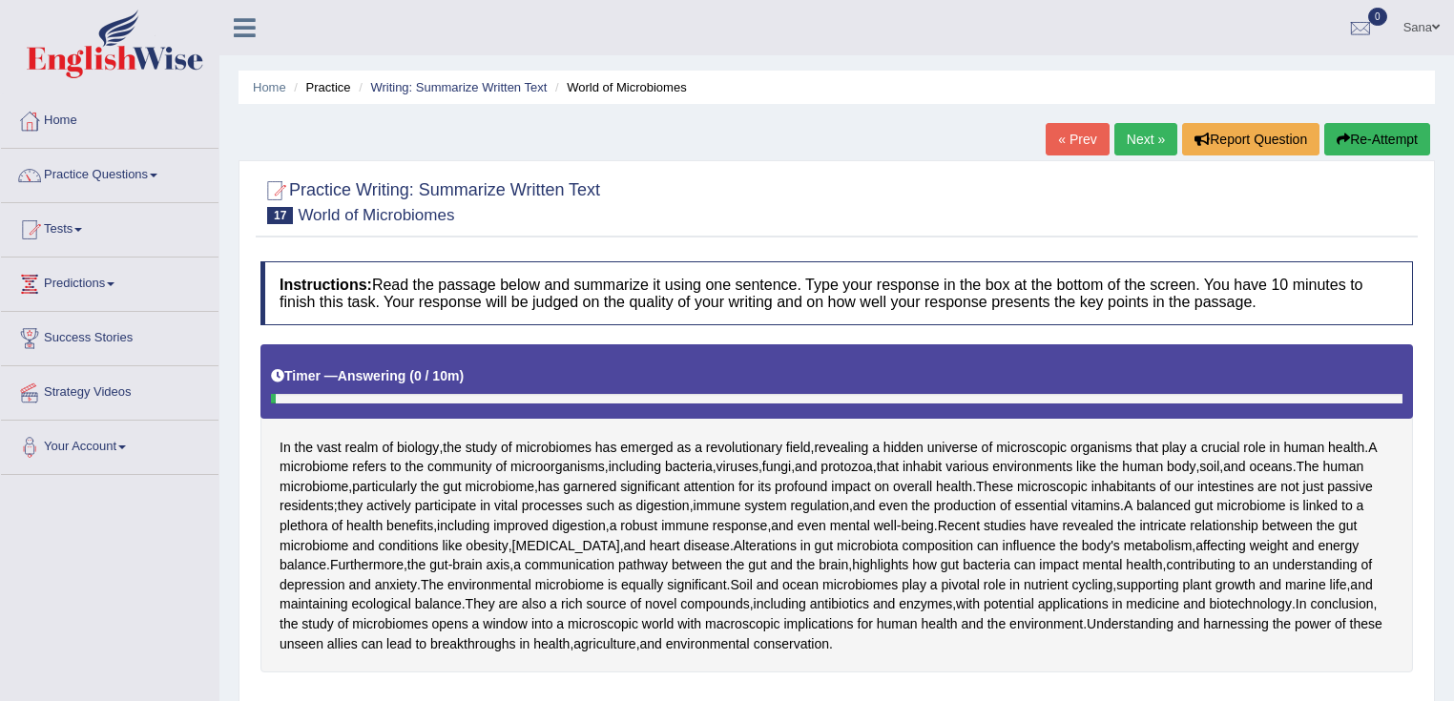
click at [1071, 145] on link "« Prev" at bounding box center [1077, 139] width 63 height 32
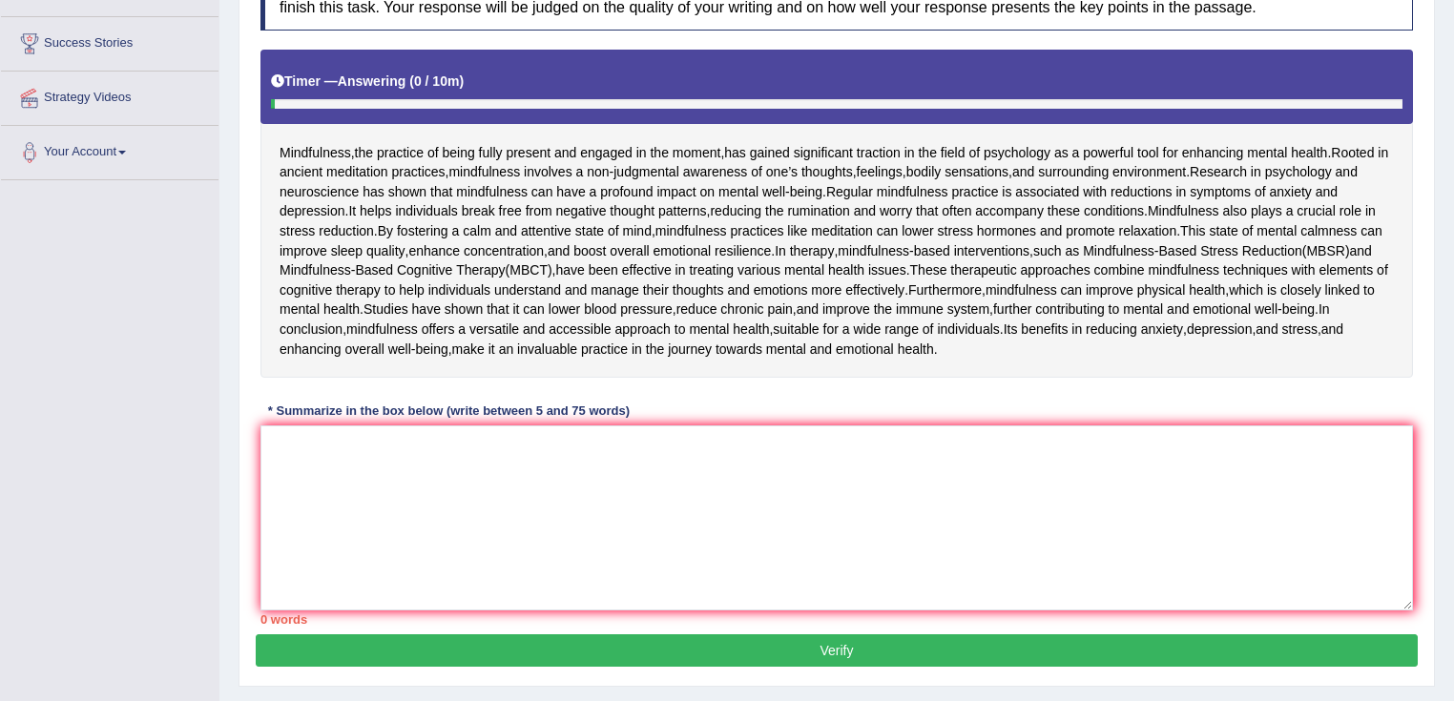
scroll to position [477, 0]
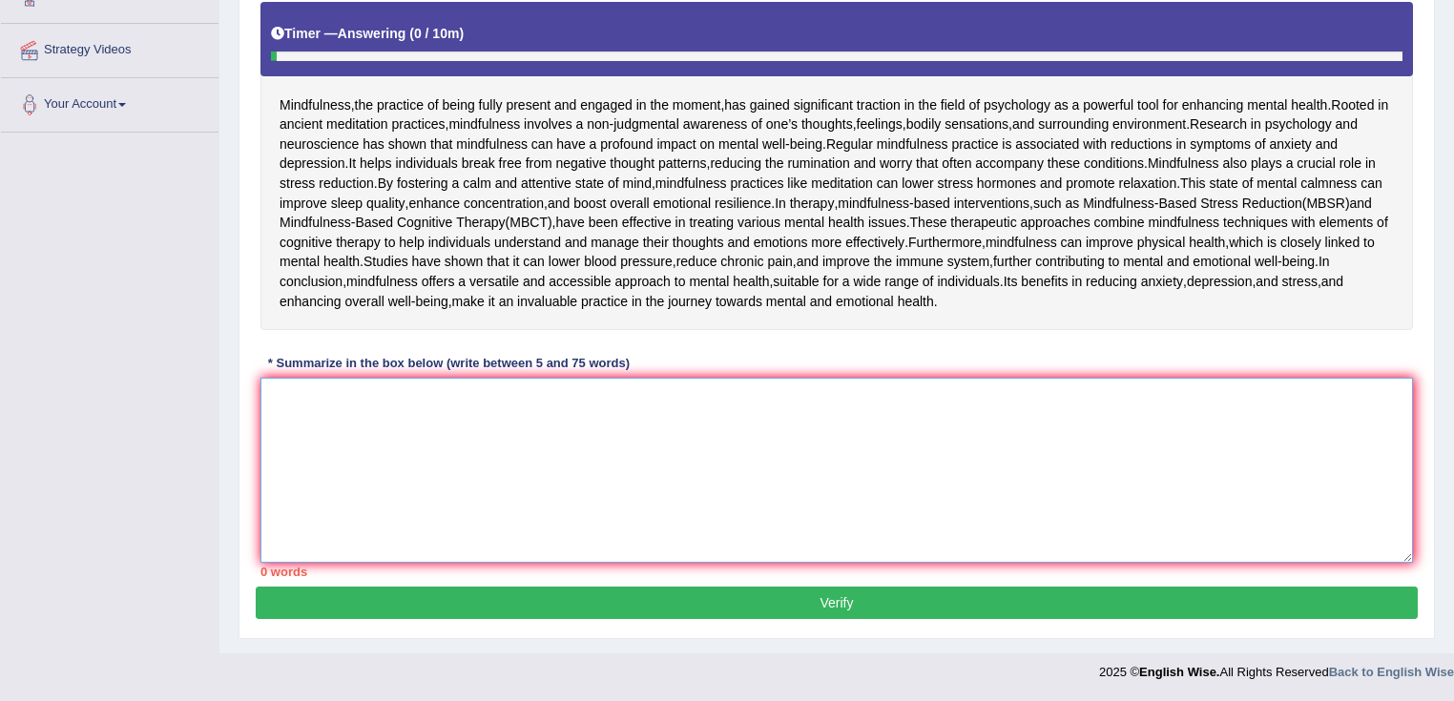
click at [769, 482] on textarea at bounding box center [836, 470] width 1153 height 185
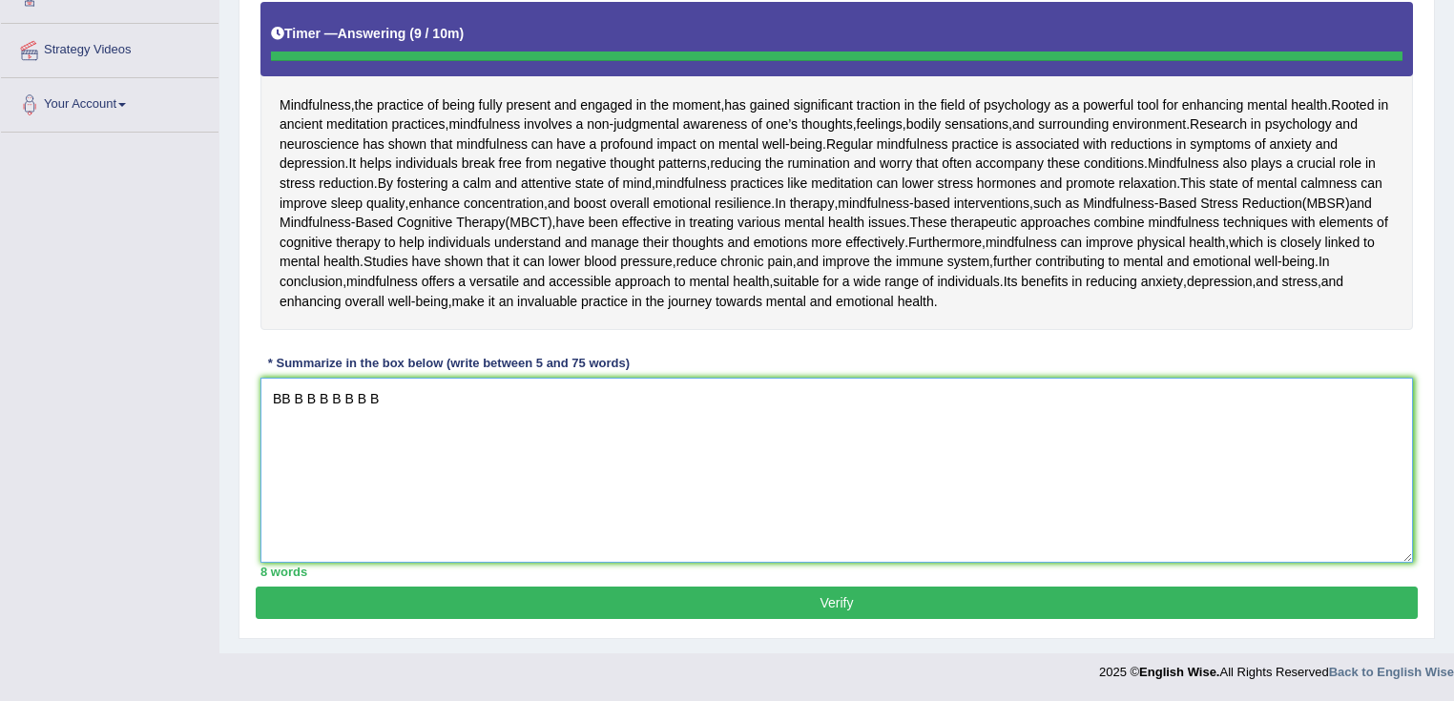
type textarea "BB B B B B B B B"
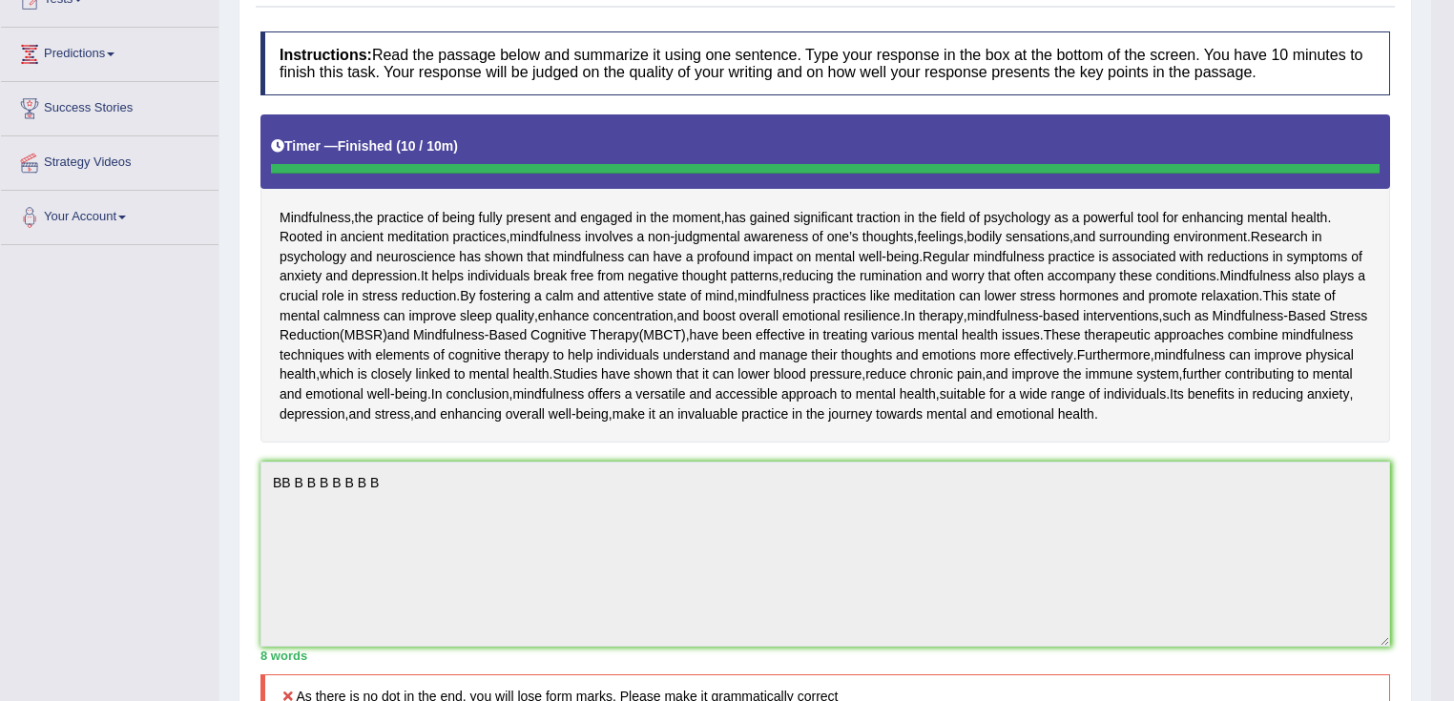
scroll to position [84, 0]
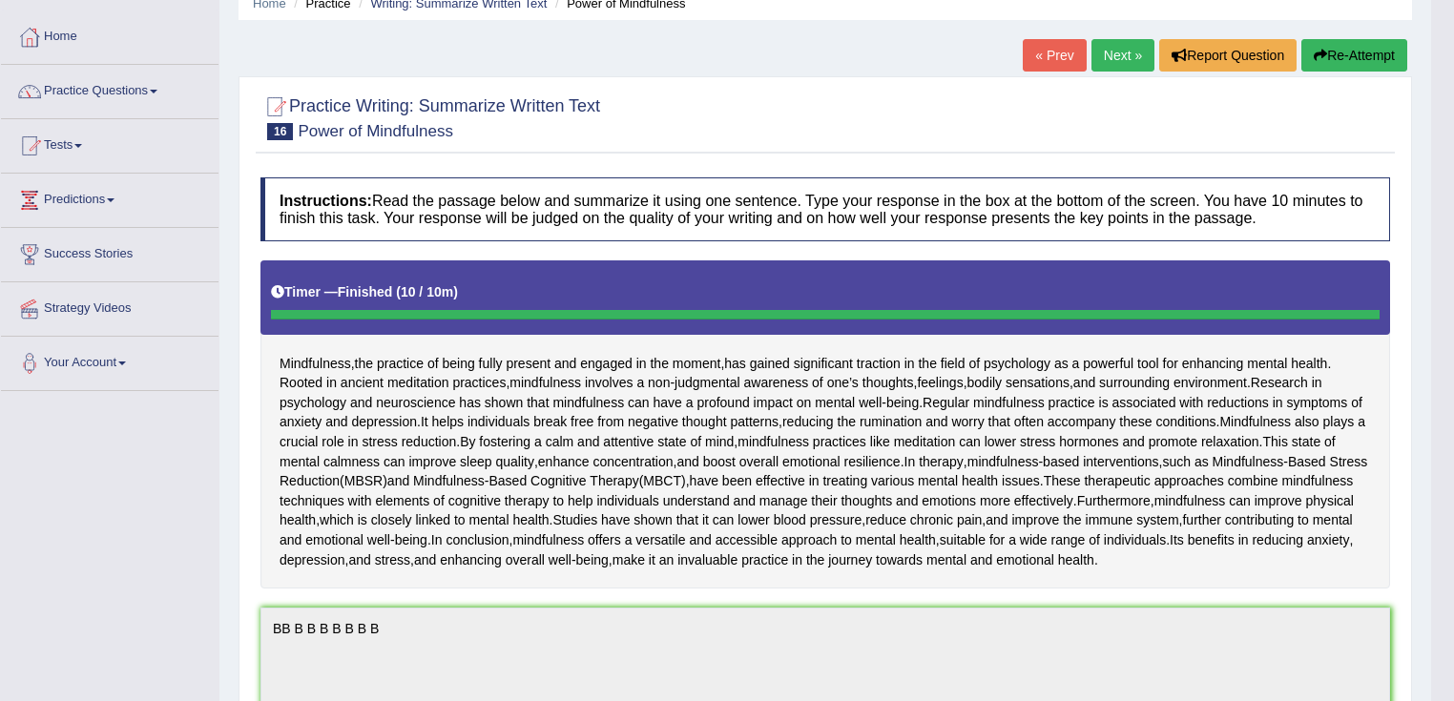
click at [1379, 50] on button "Re-Attempt" at bounding box center [1354, 55] width 106 height 32
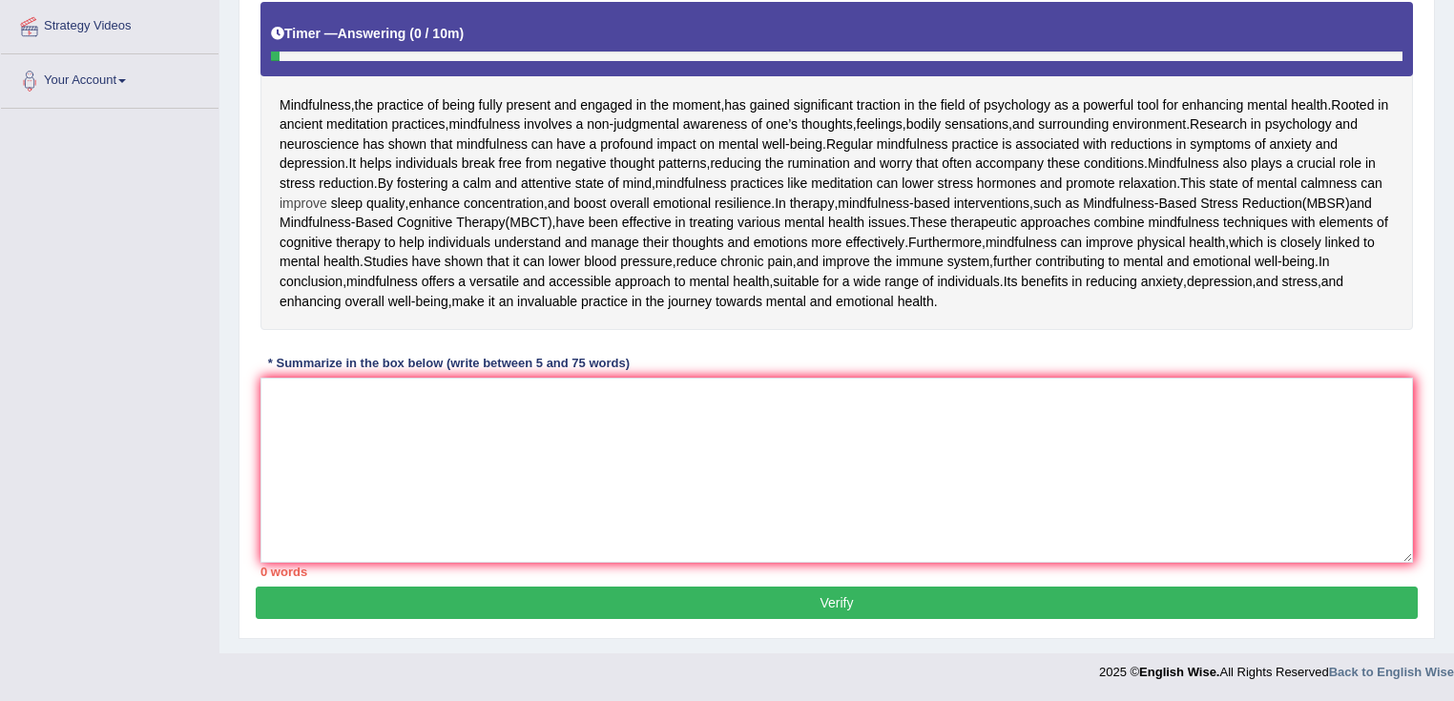
scroll to position [389, 0]
click at [690, 563] on textarea at bounding box center [836, 470] width 1153 height 185
type textarea "t"
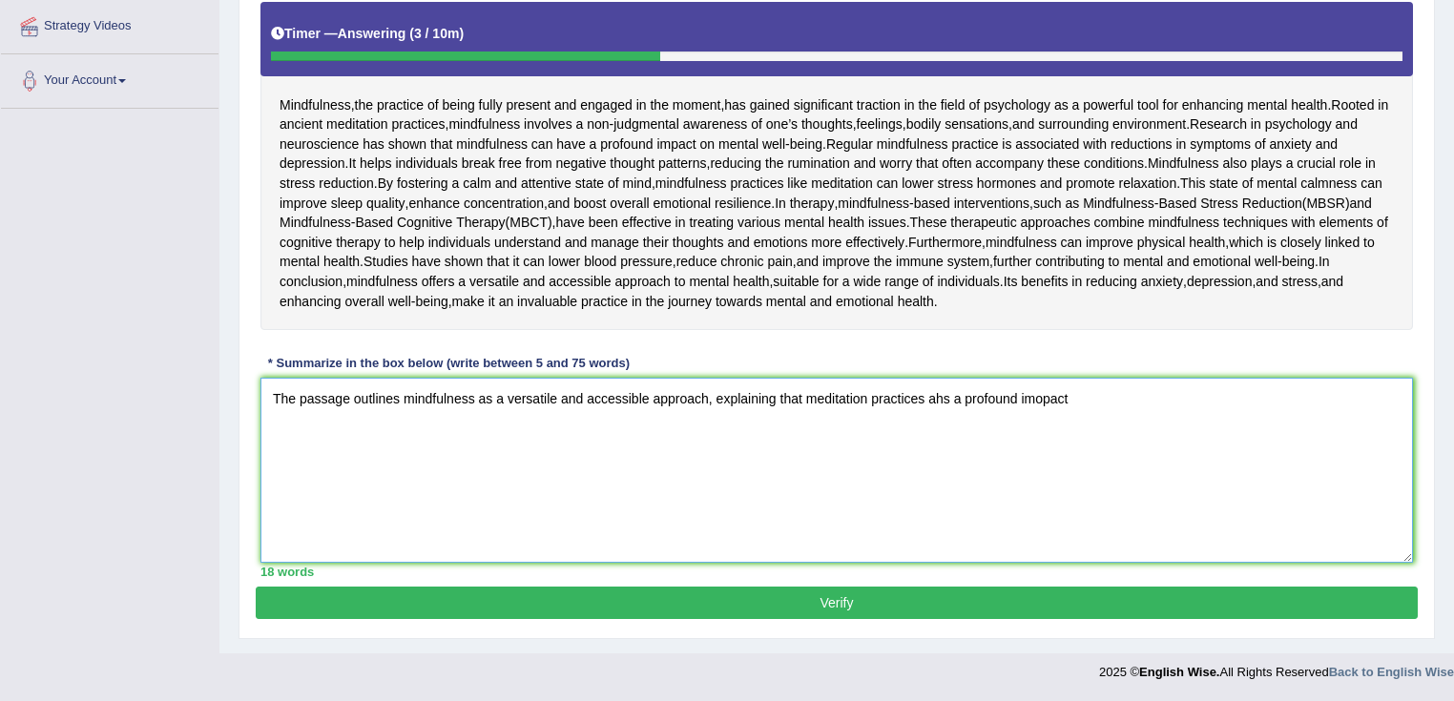
click at [943, 513] on textarea "The passage outlines mindfulness as a versatile and accessible approach, explai…" at bounding box center [836, 470] width 1153 height 185
click at [1046, 509] on textarea "The passage outlines mindfulness as a versatile and accessible approach, explai…" at bounding box center [836, 470] width 1153 height 185
click at [1132, 535] on textarea "The passage outlines mindfulness as a versatile and accessible approach, explai…" at bounding box center [836, 470] width 1153 height 185
click at [920, 511] on textarea "The passage outlines mindfulness as a versatile and accessible approach, explai…" at bounding box center [836, 470] width 1153 height 185
drag, startPoint x: 922, startPoint y: 511, endPoint x: 870, endPoint y: 513, distance: 51.6
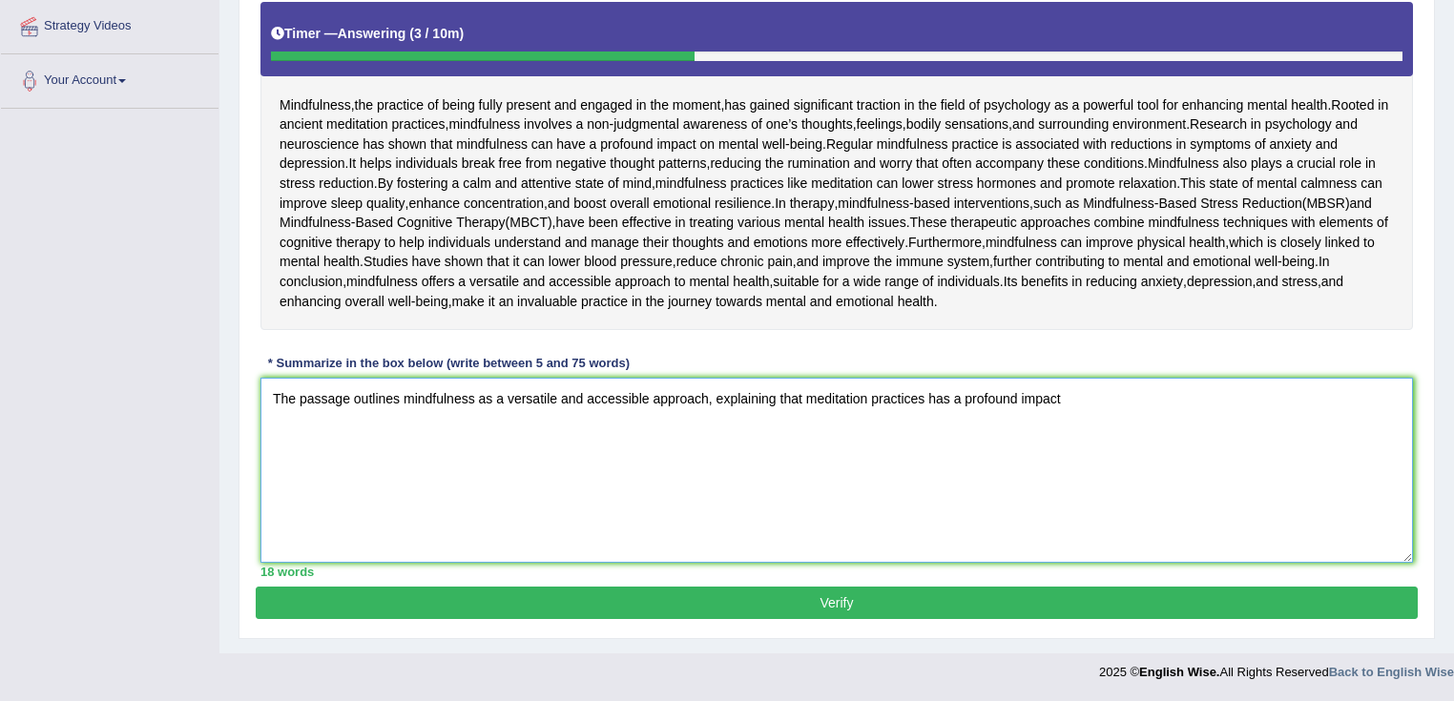
click at [870, 513] on textarea "The passage outlines mindfulness as a versatile and accessible approach, explai…" at bounding box center [836, 470] width 1153 height 185
click at [1064, 530] on textarea "The passage outlines mindfulness as a versatile and accessible approach, explai…" at bounding box center [836, 470] width 1153 height 185
click at [1259, 522] on textarea "The passage outlines mindfulness as a versatile and accessible approach, explai…" at bounding box center [836, 470] width 1153 height 185
click at [808, 512] on textarea "The passage outlines mindfulness as a versatile and accessible approach, explai…" at bounding box center [836, 470] width 1153 height 185
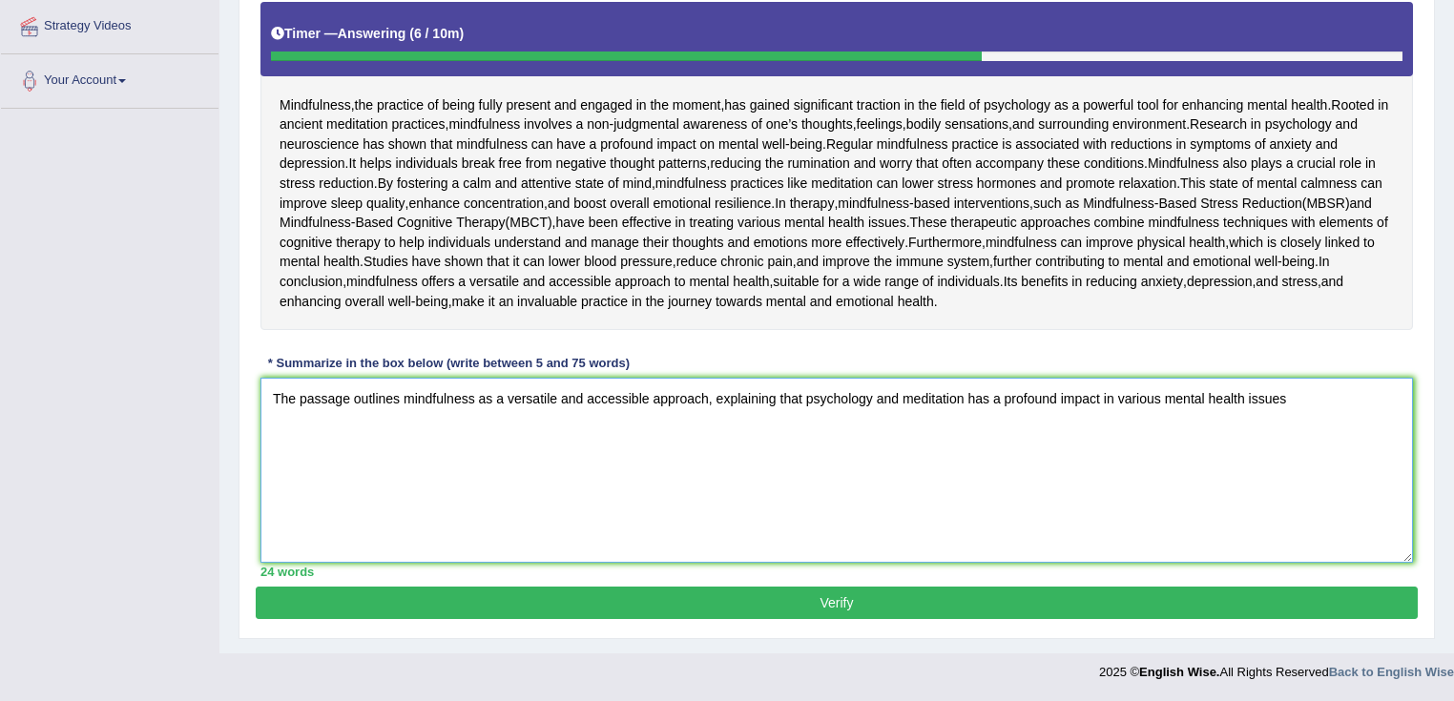
drag, startPoint x: 1362, startPoint y: 521, endPoint x: 172, endPoint y: 664, distance: 1199.2
click at [172, 664] on div "Toggle navigation Home Practice Questions Speaking Practice Read Aloud Repeat S…" at bounding box center [727, 163] width 1454 height 1058
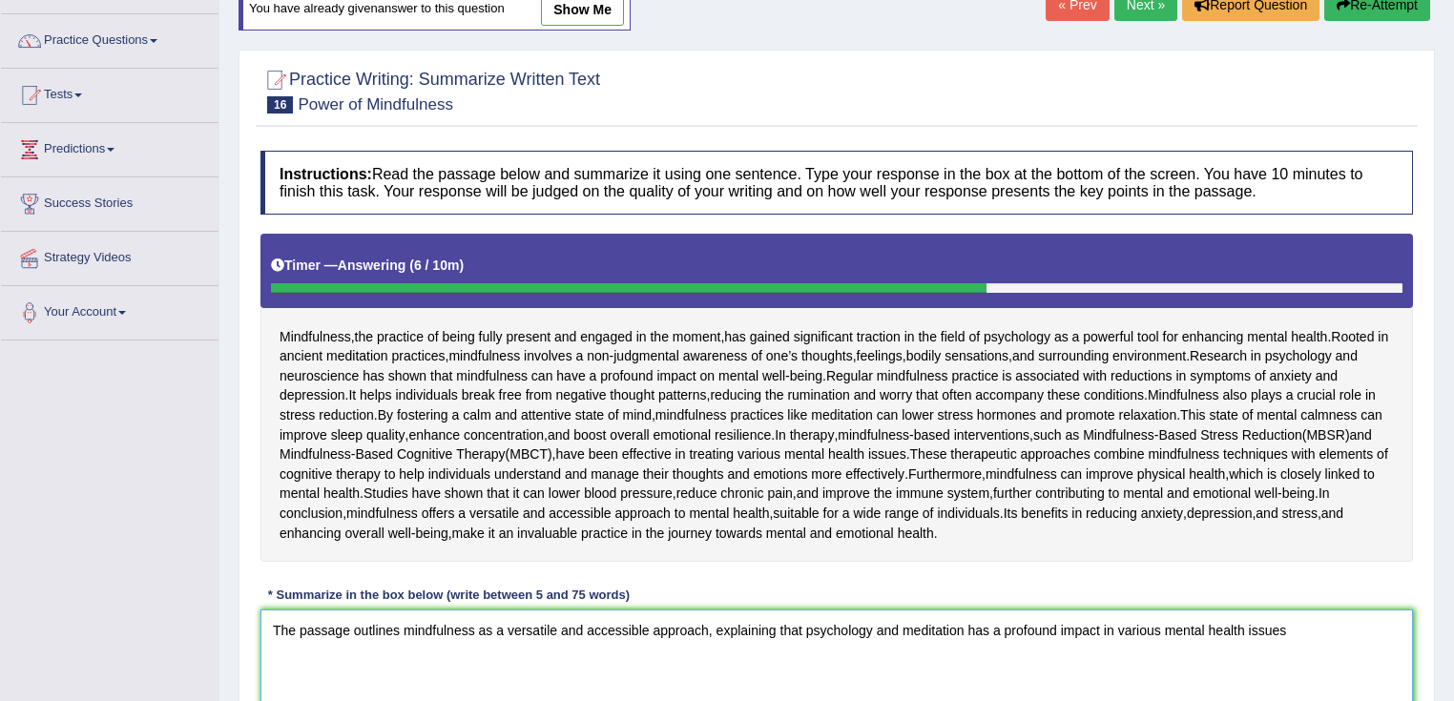
scroll to position [0, 0]
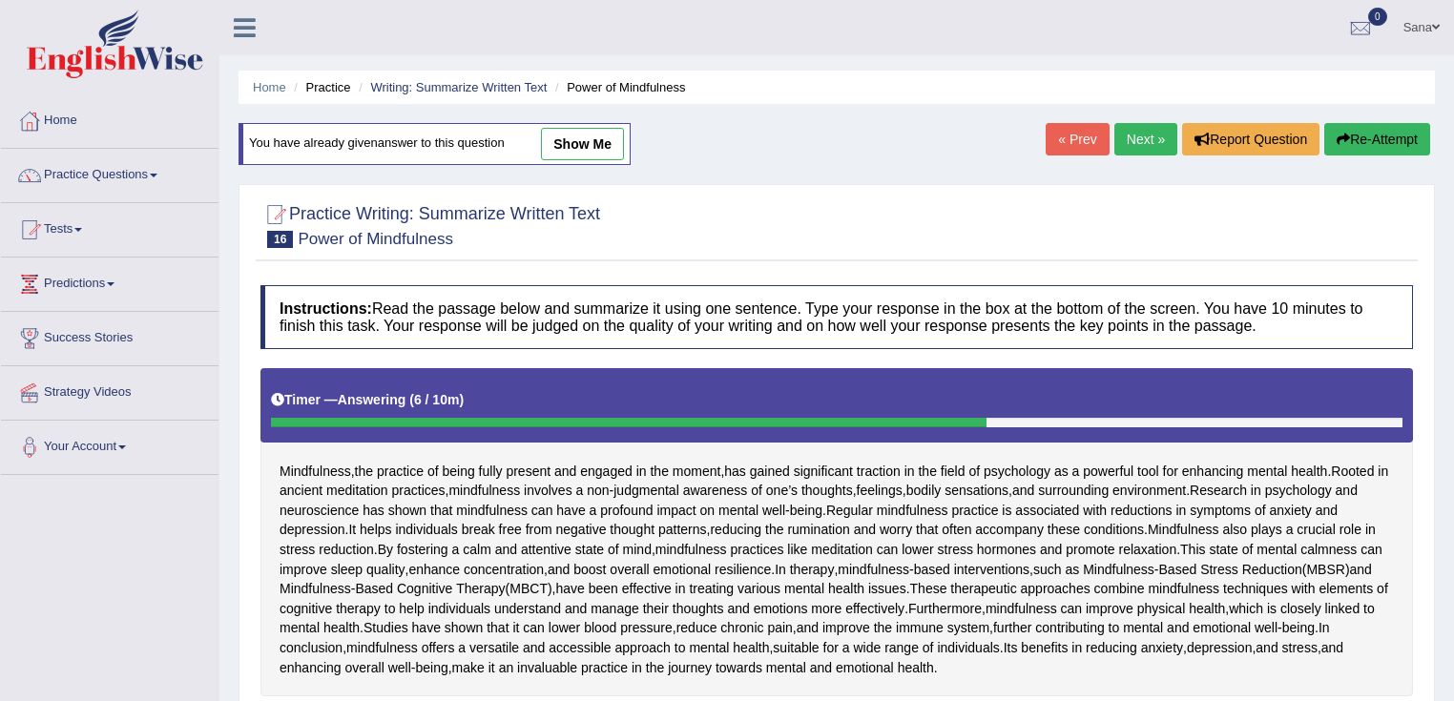
type textarea "The passage outlines mindfulness as a versatile and accessible approach, explai…"
click at [1381, 137] on button "Re-Attempt" at bounding box center [1377, 139] width 106 height 32
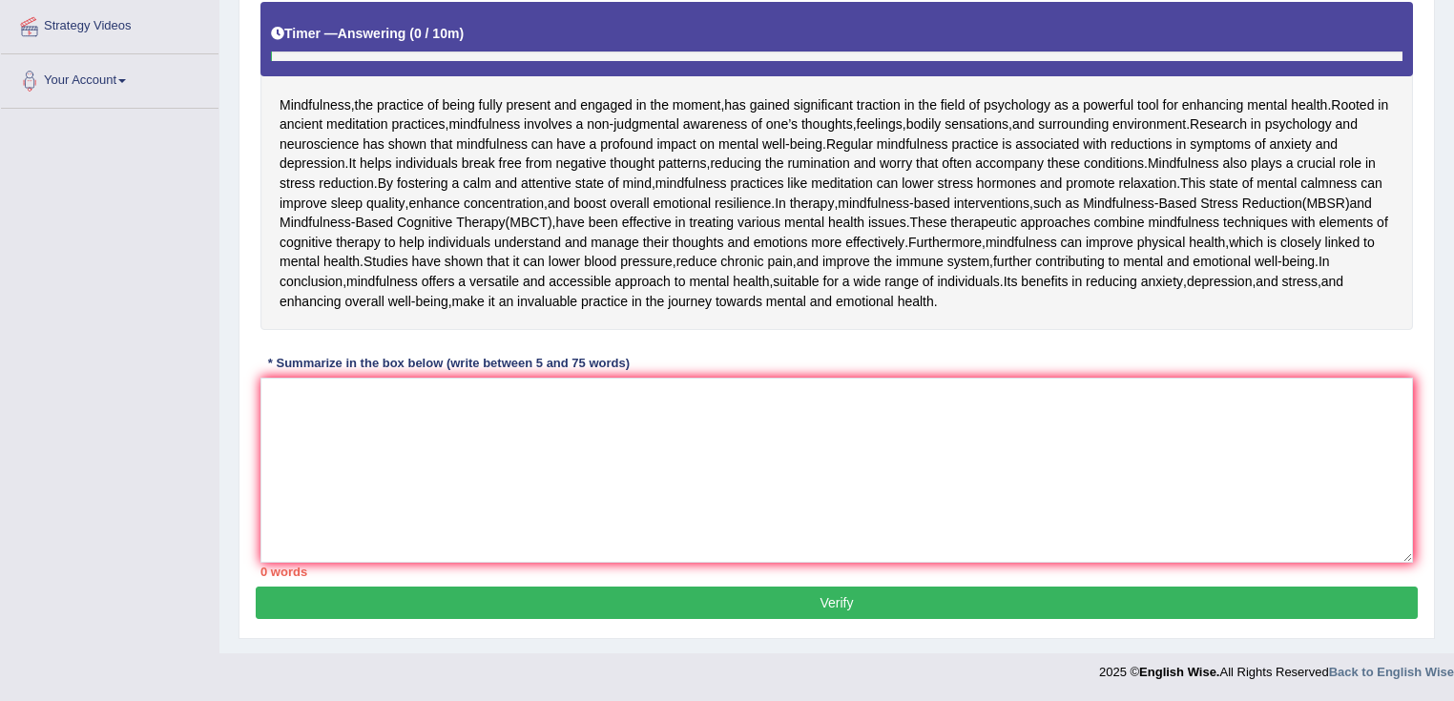
scroll to position [500, 0]
paste textarea "The passage outlines mindfulness as a versatile and accessible approach, explai…"
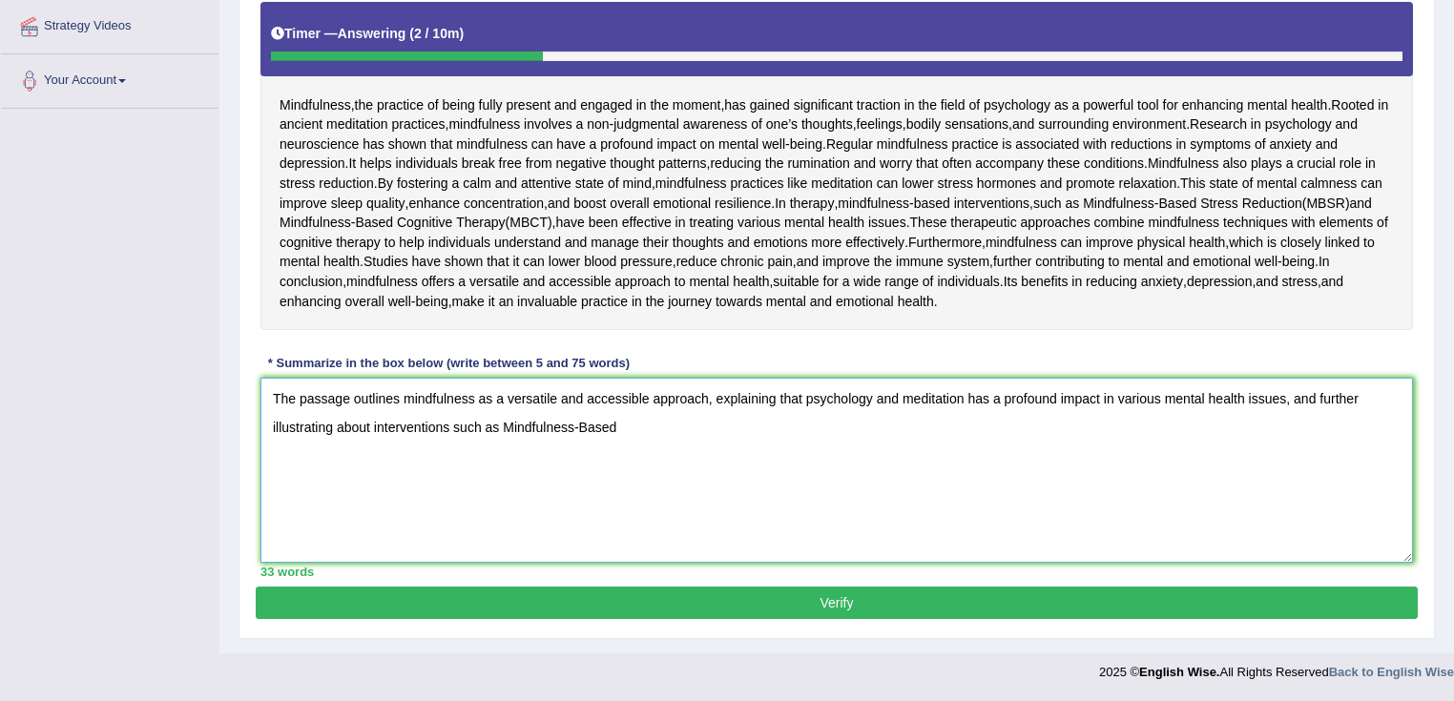
type textarea "The passage outlines mindfulness as a versatile and accessible approach, explai…"
click button "Verify" at bounding box center [837, 603] width 1162 height 32
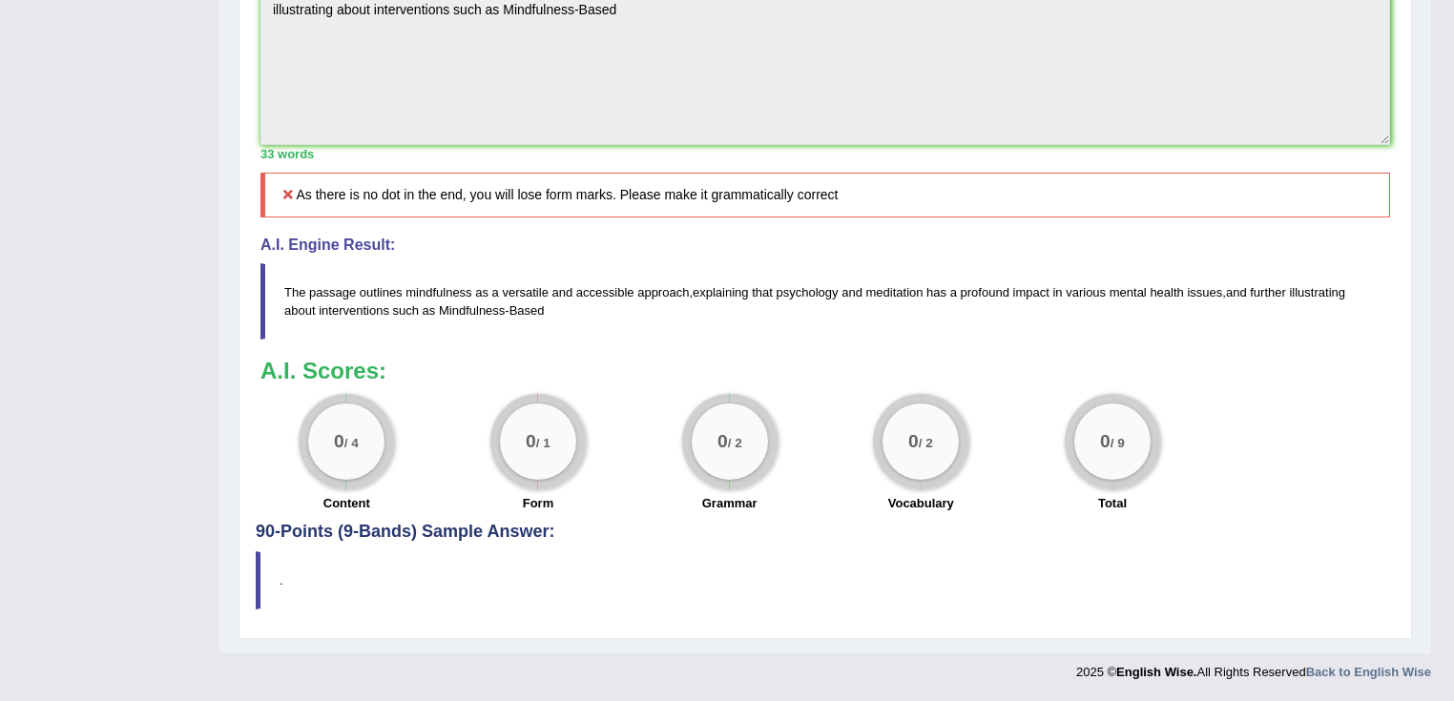
scroll to position [267, 0]
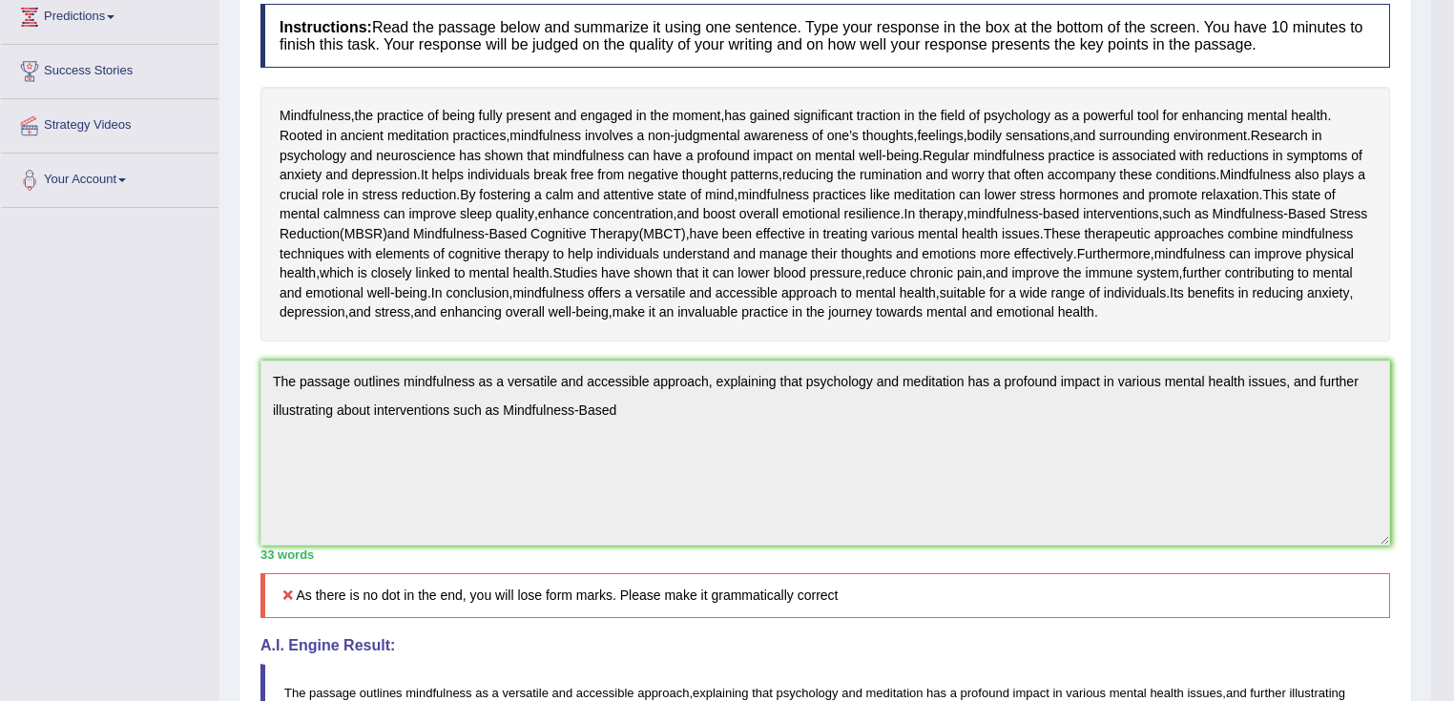
click at [178, 480] on div "Toggle navigation Home Practice Questions Speaking Practice Read Aloud Repeat S…" at bounding box center [715, 413] width 1431 height 1360
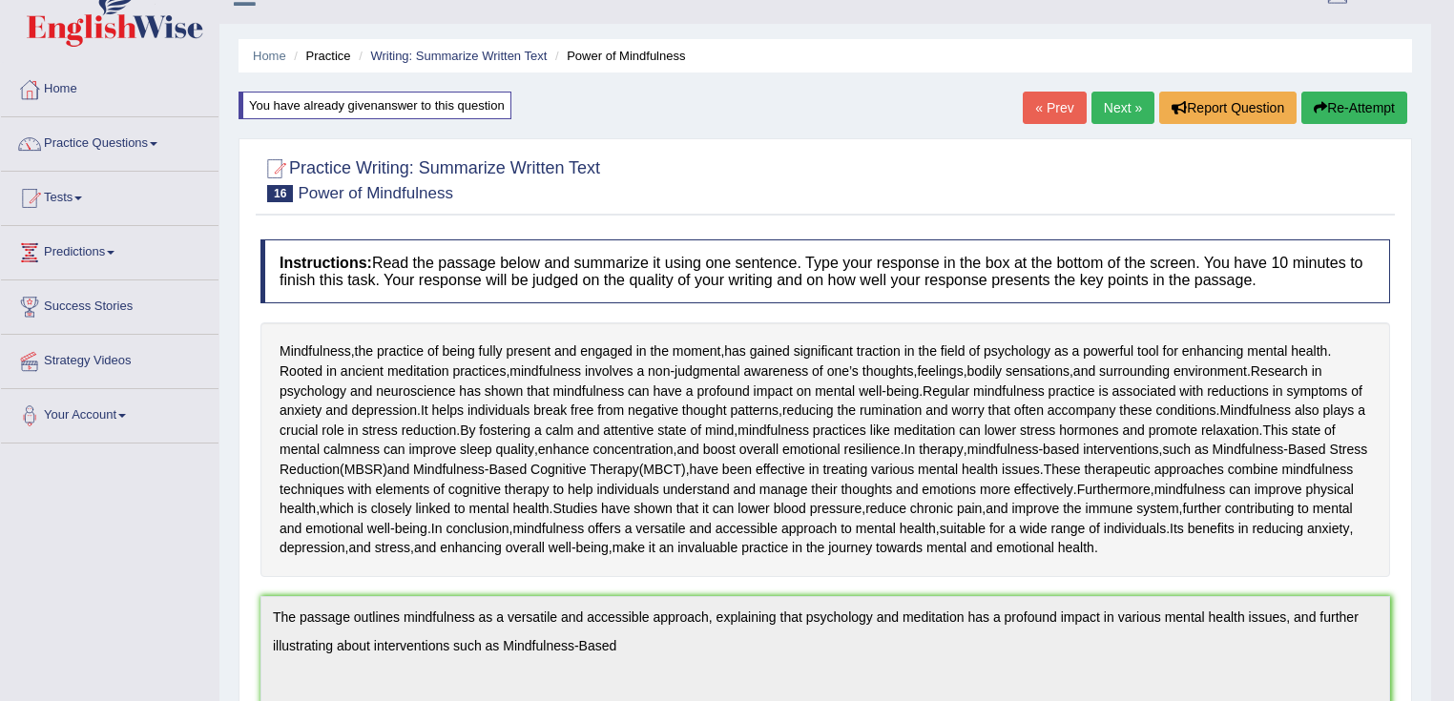
scroll to position [0, 0]
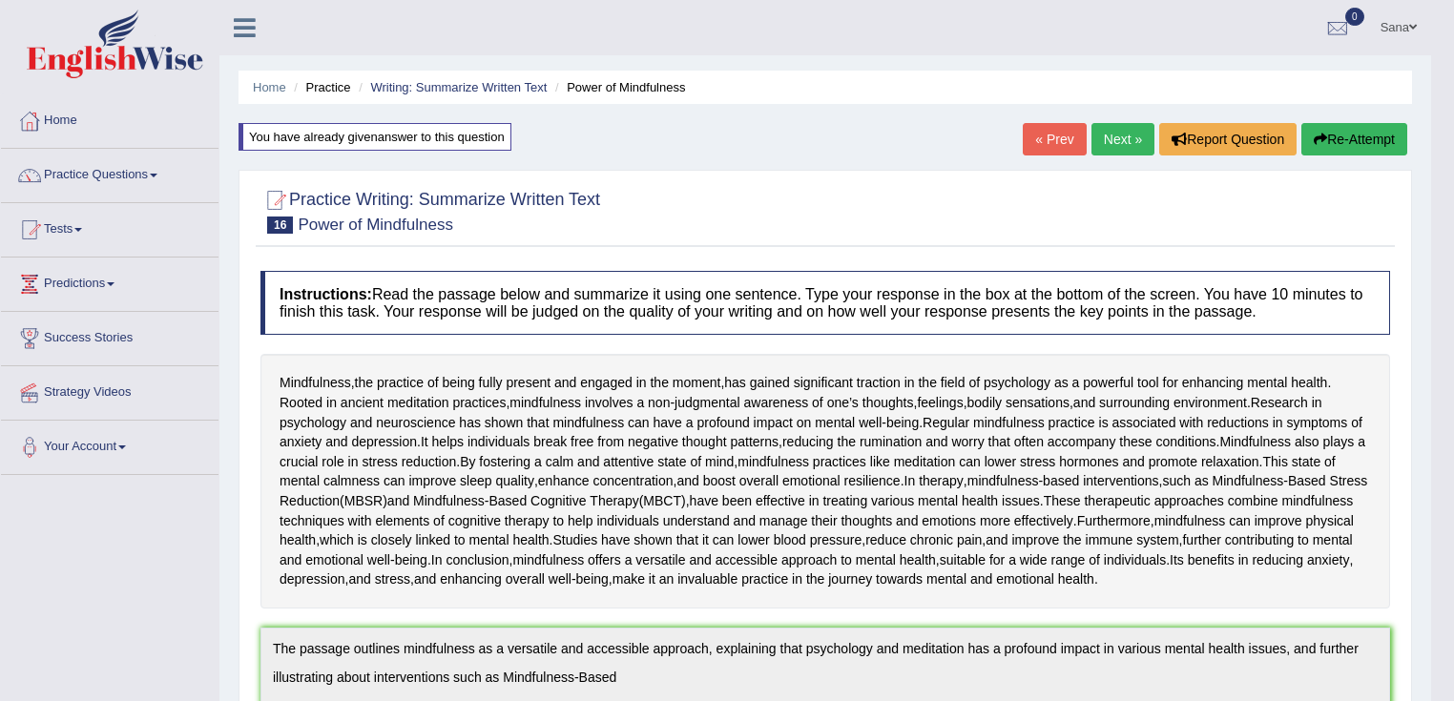
click at [1355, 141] on button "Re-Attempt" at bounding box center [1354, 139] width 106 height 32
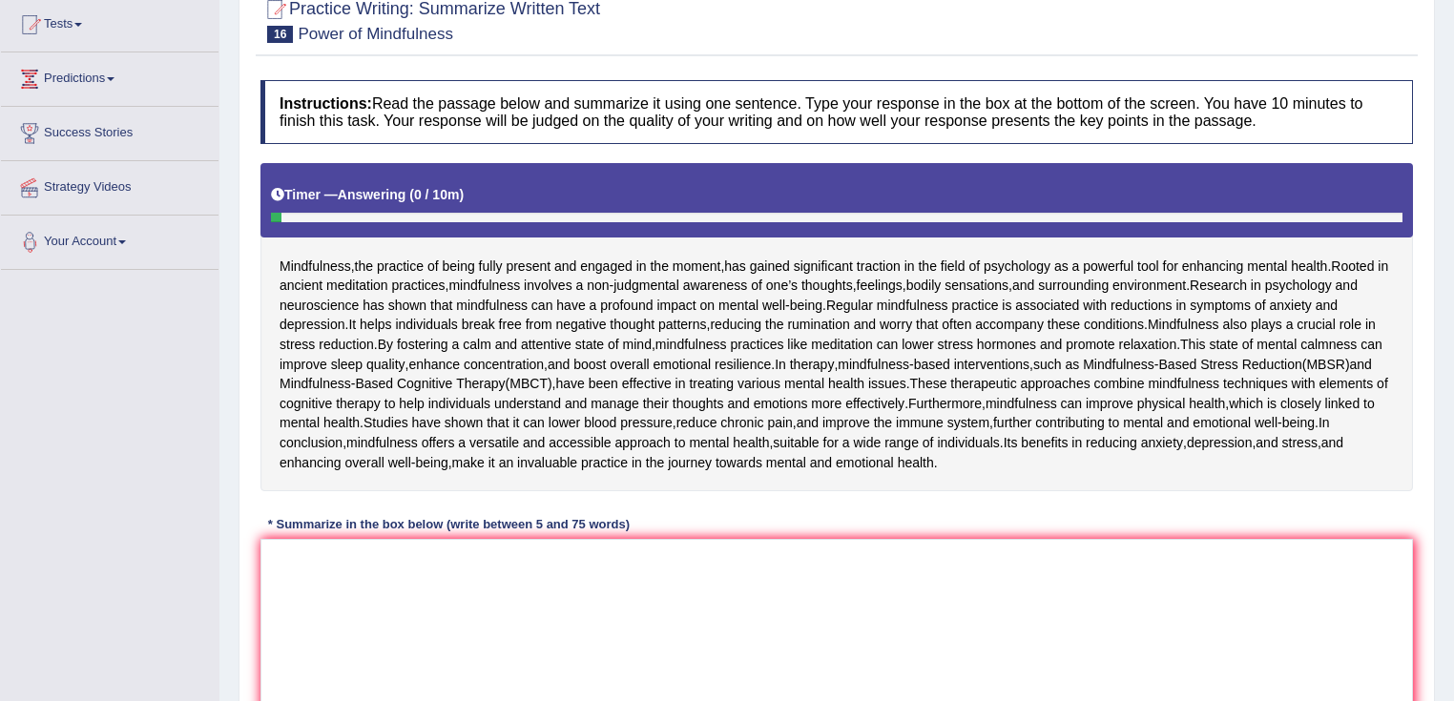
scroll to position [500, 0]
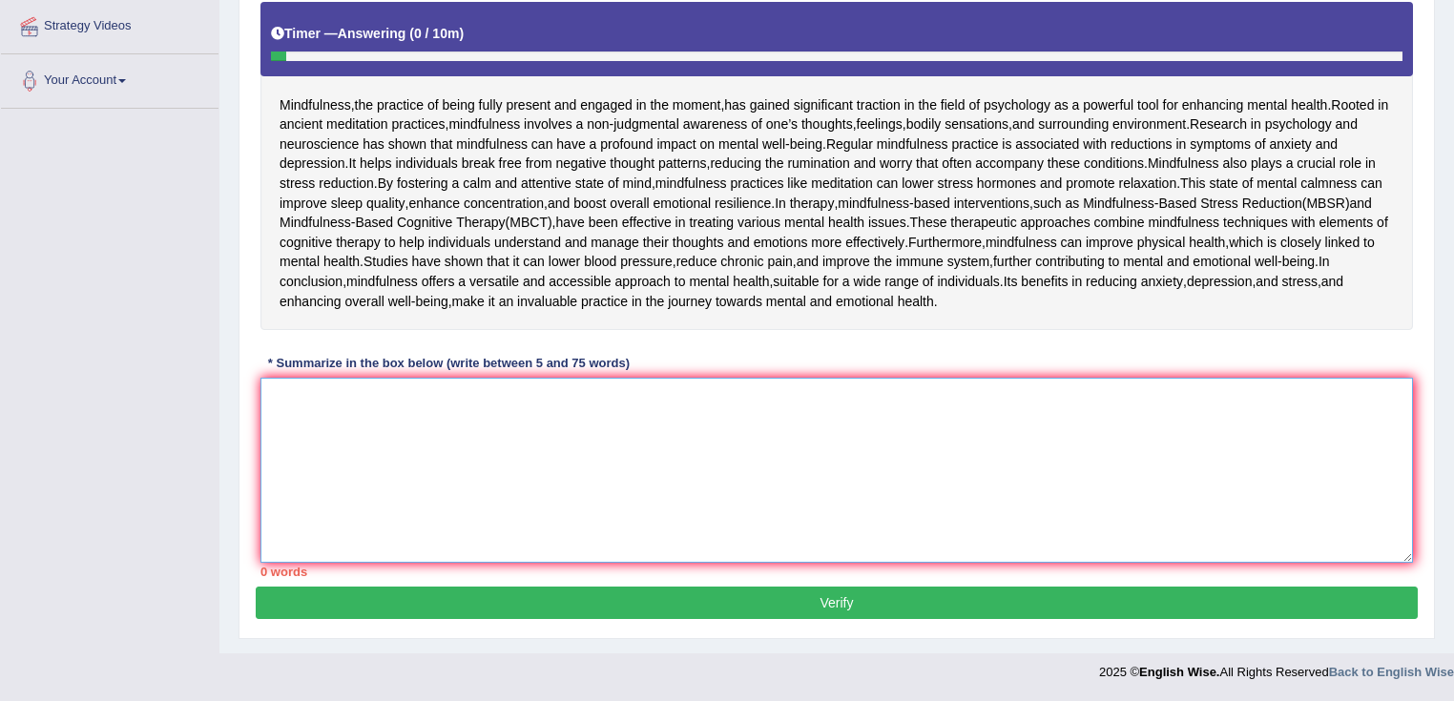
paste textarea "The passage outlines mindfulness as a versatile and accessible approach, explai…"
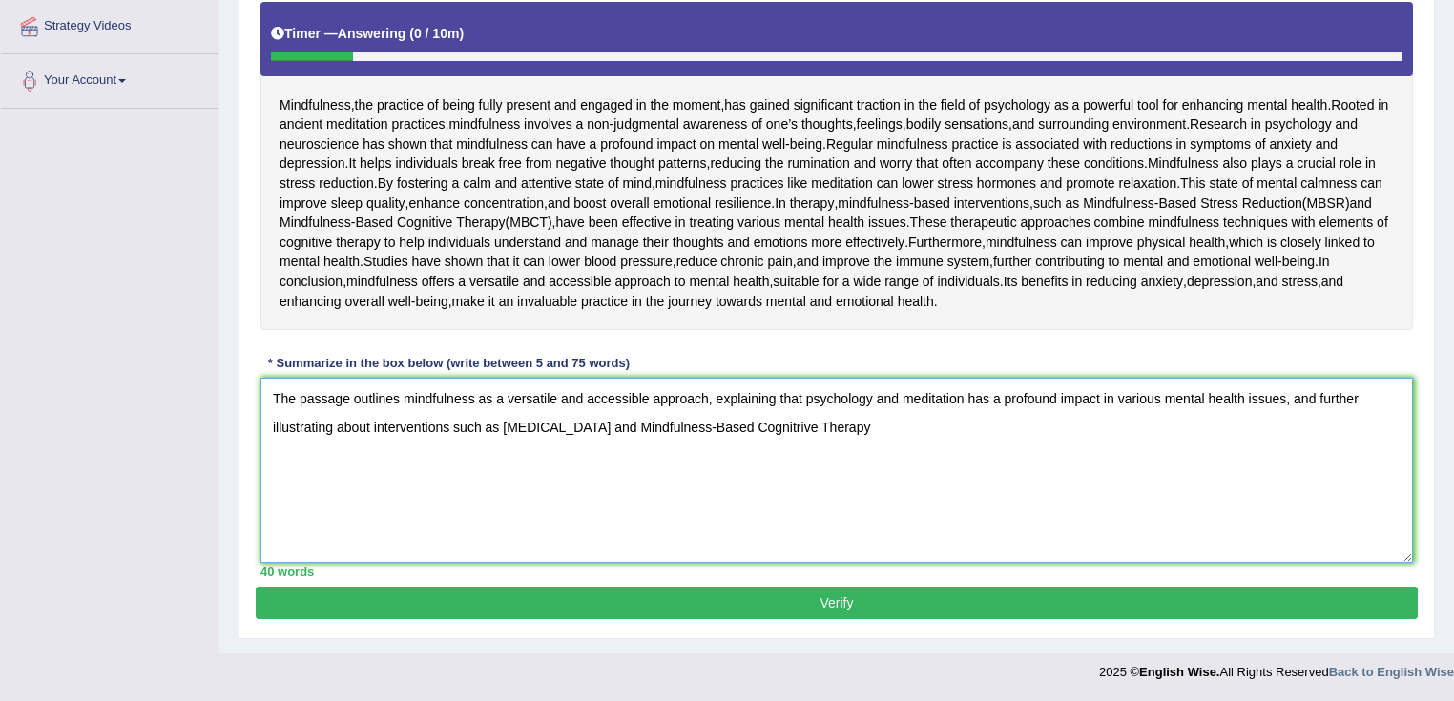
click at [911, 428] on textarea "The passage outlines mindfulness as a versatile and accessible approach, explai…" at bounding box center [836, 470] width 1153 height 185
click at [1022, 440] on textarea "The passage outlines mindfulness as a versatile and accessible approach, explai…" at bounding box center [836, 470] width 1153 height 185
click at [371, 427] on textarea "The passage outlines mindfulness as a versatile and accessible approach, explai…" at bounding box center [836, 470] width 1153 height 185
click at [1102, 443] on textarea "The passage outlines mindfulness as a versatile and accessible approach, explai…" at bounding box center [836, 470] width 1153 height 185
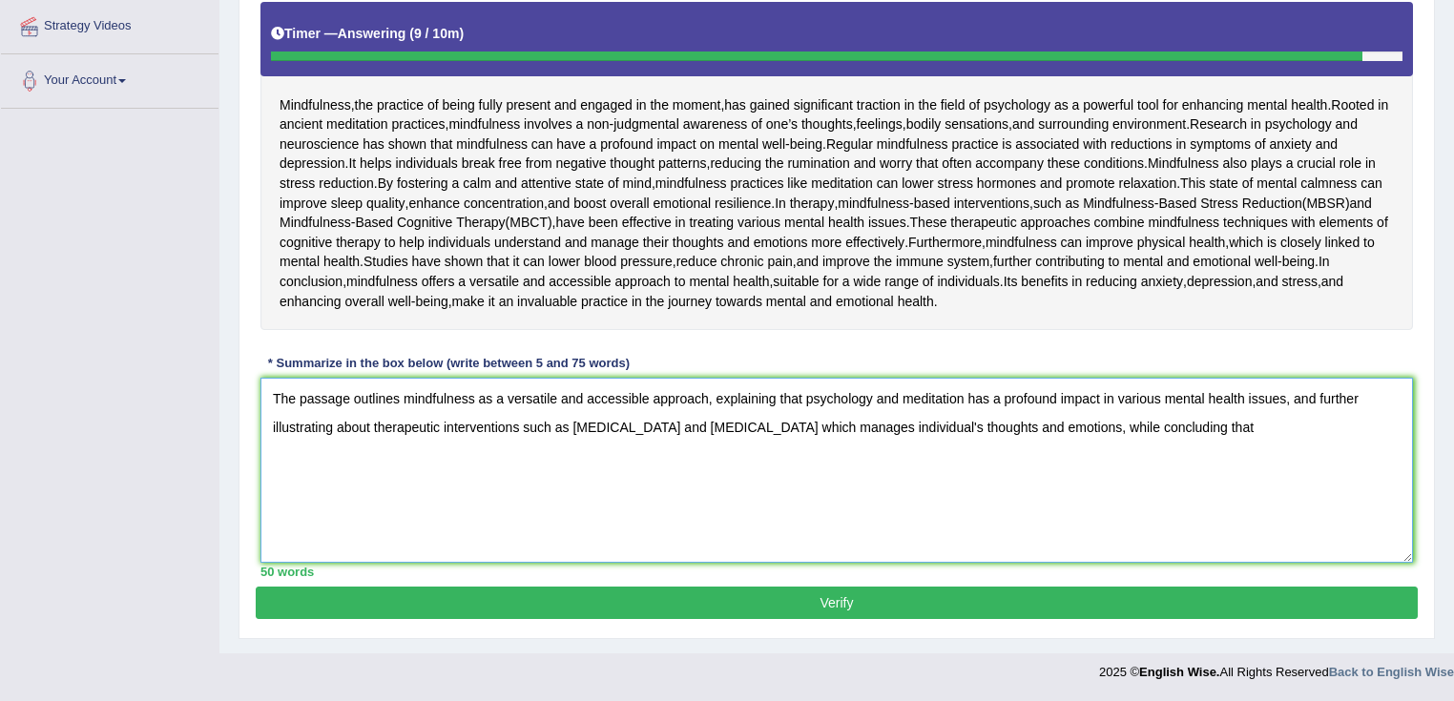
drag, startPoint x: 412, startPoint y: 471, endPoint x: 355, endPoint y: 412, distance: 82.3
click at [201, 324] on div "Toggle navigation Home Practice Questions Speaking Practice Read Aloud Repeat S…" at bounding box center [727, 163] width 1454 height 1058
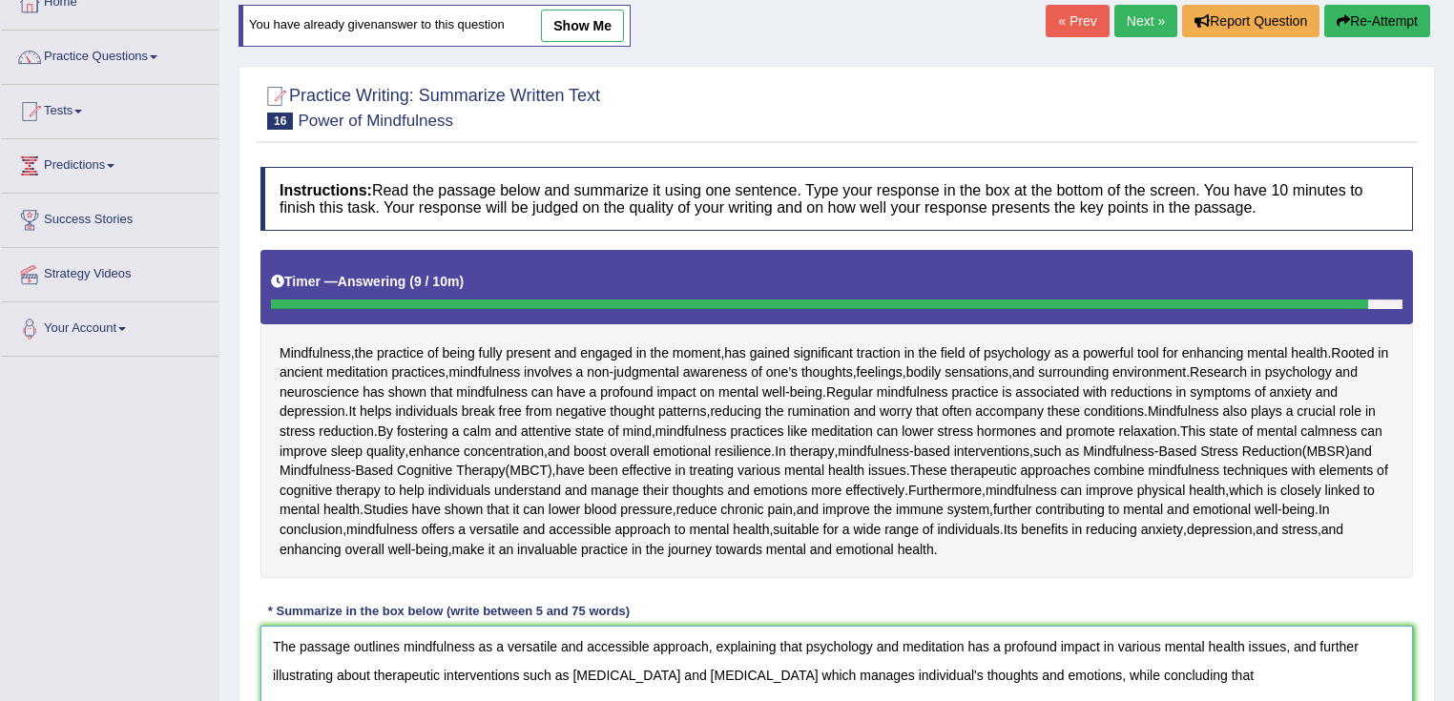
type textarea "The passage outlines mindfulness as a versatile and accessible approach, explai…"
click at [1360, 20] on button "Re-Attempt" at bounding box center [1377, 21] width 106 height 32
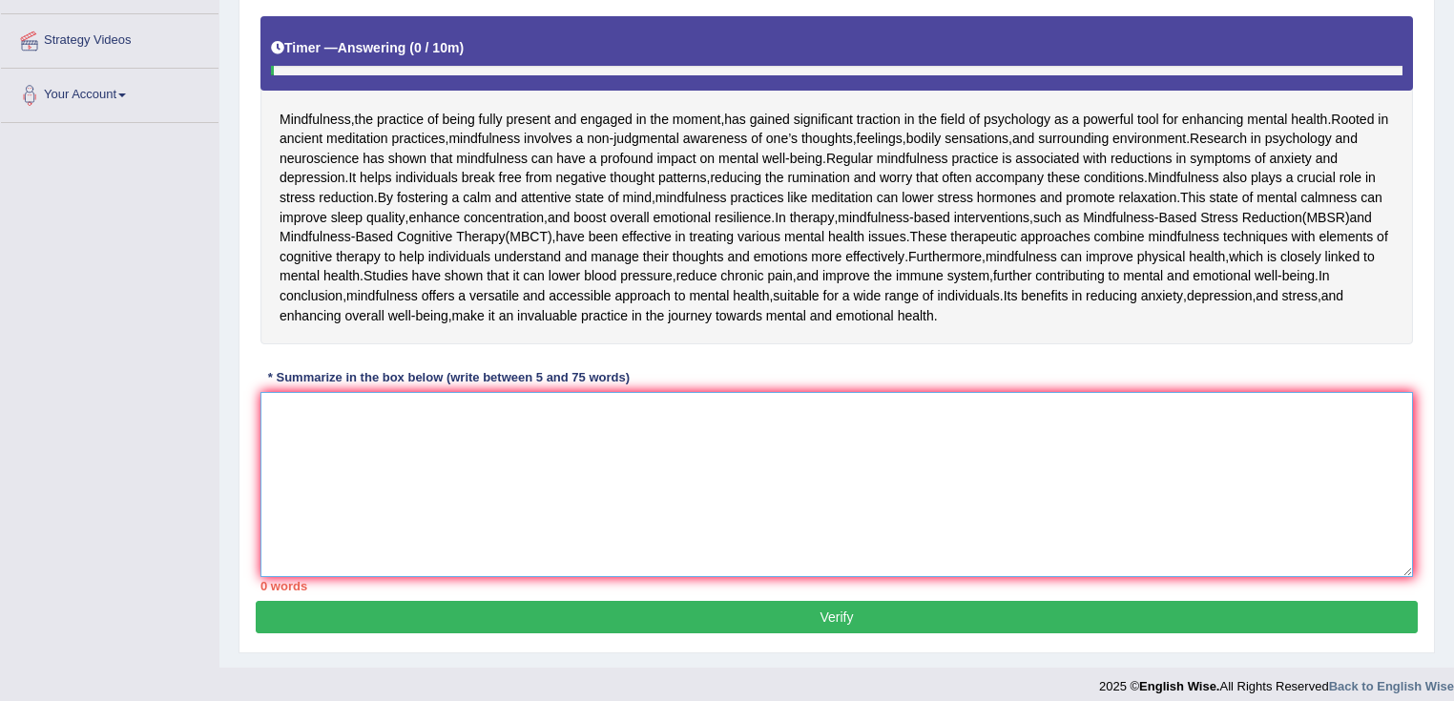
paste textarea "The passage outlines mindfulness as a versatile and accessible approach, explai…"
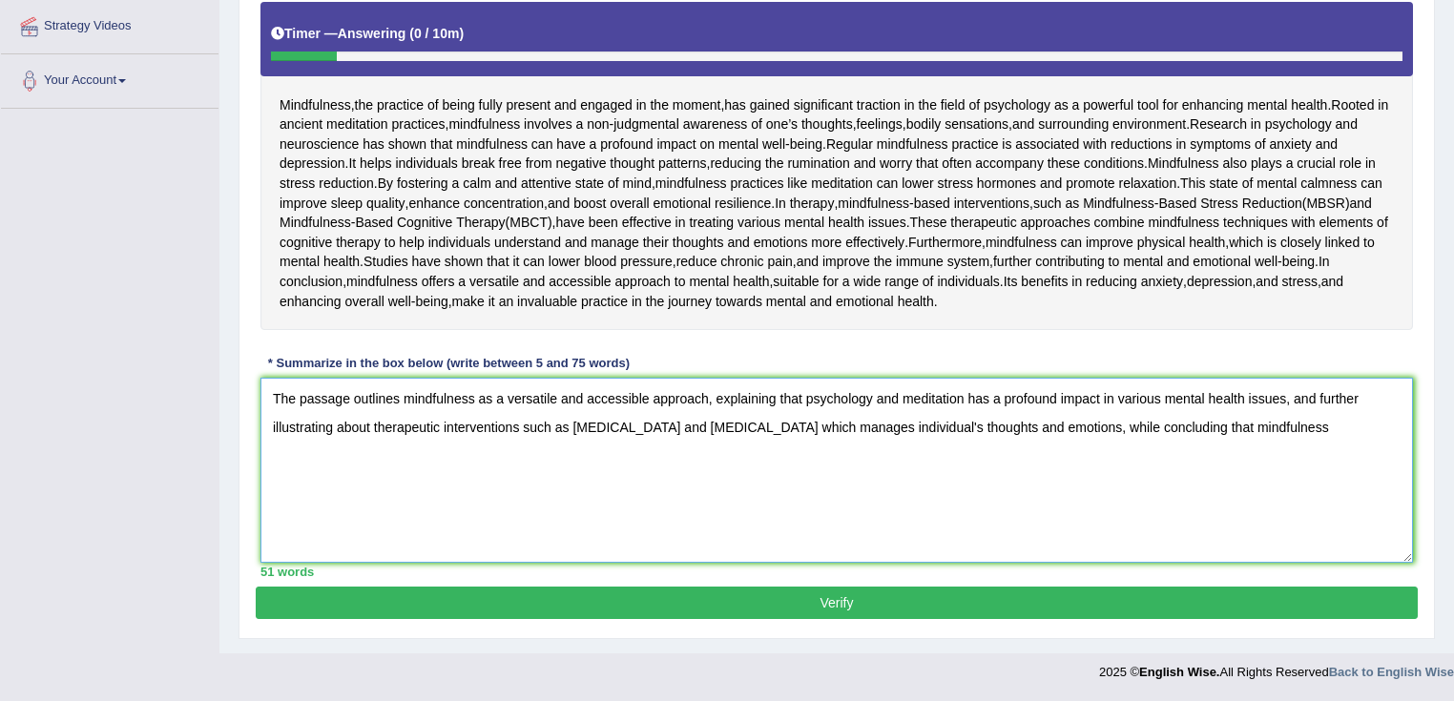
scroll to position [500, 0]
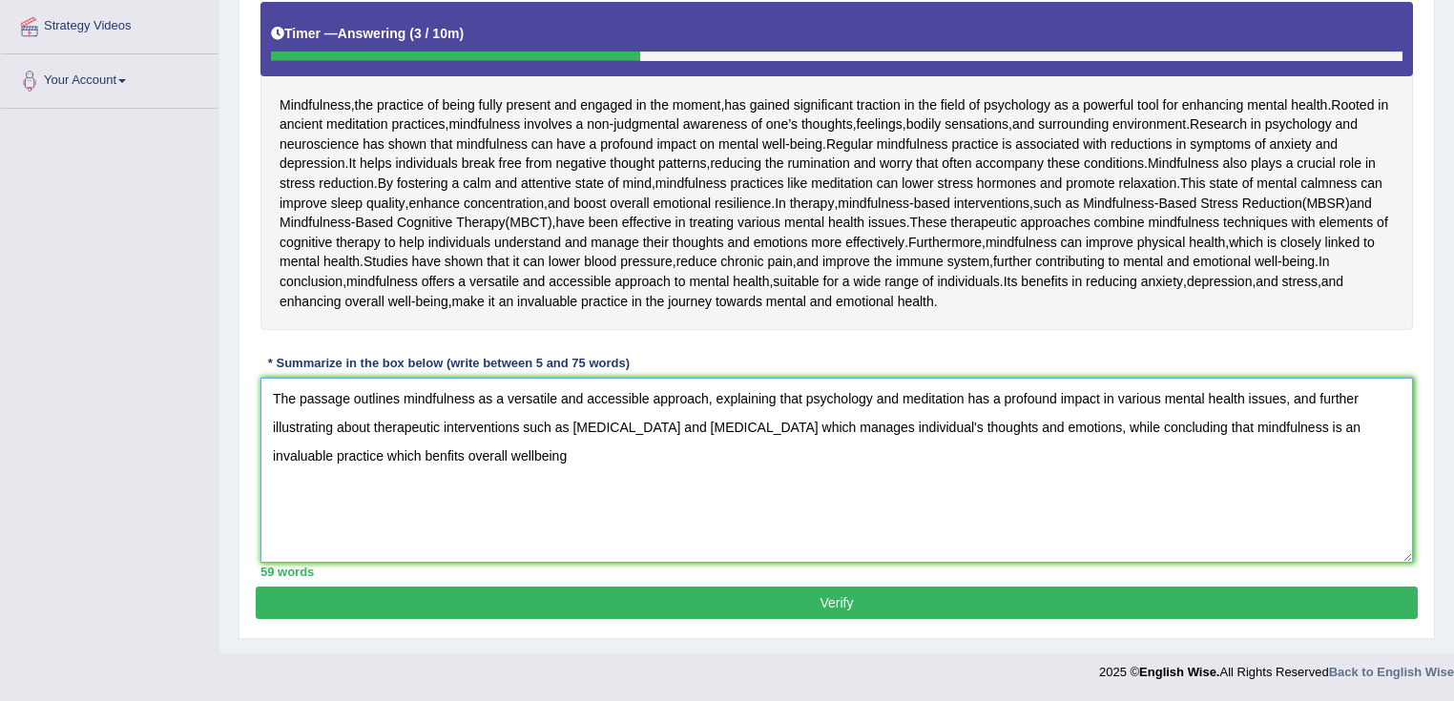
click at [1285, 404] on textarea "The passage outlines mindfulness as a versatile and accessible approach, explai…" at bounding box center [836, 470] width 1153 height 185
click at [1339, 412] on textarea "The passage outlines mindfulness as a versatile and accessible approach, explai…" at bounding box center [836, 470] width 1153 height 185
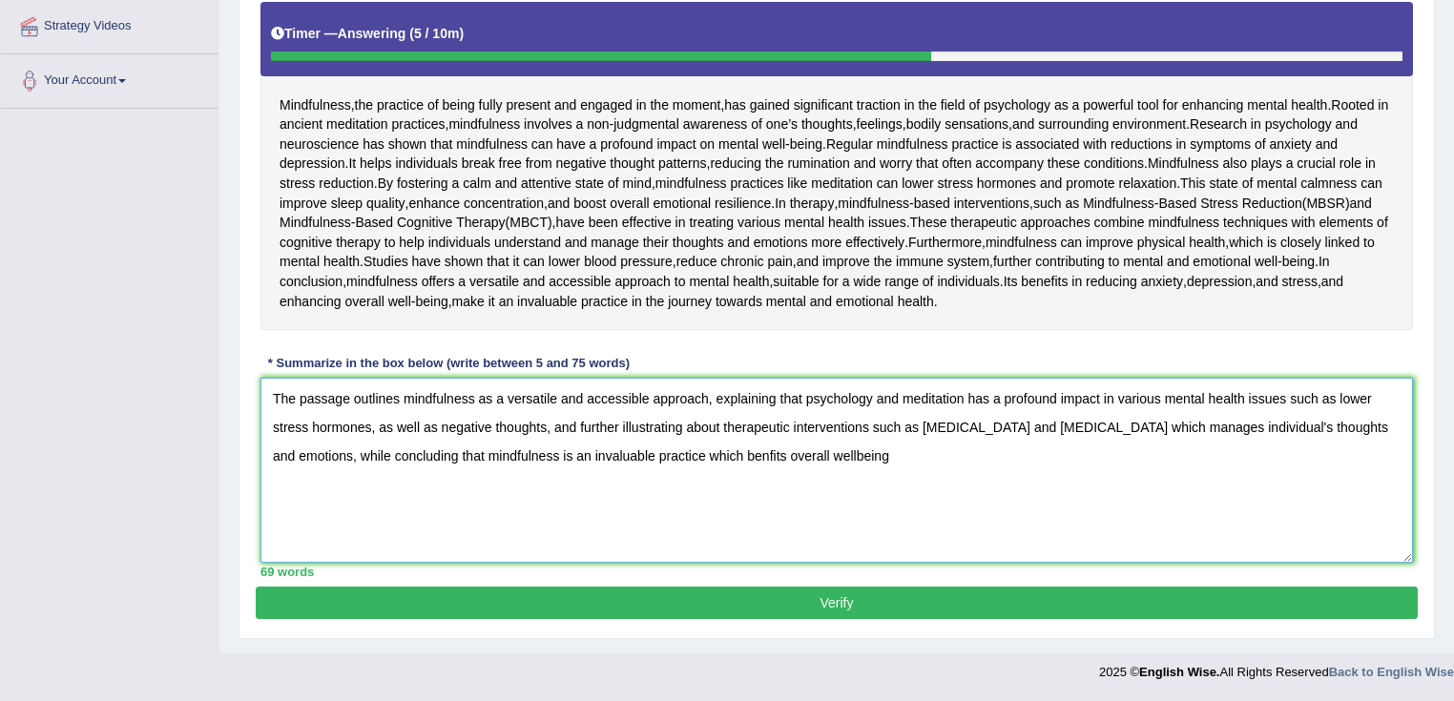
click at [581, 462] on textarea "The passage outlines mindfulness as a versatile and accessible approach, explai…" at bounding box center [836, 470] width 1153 height 185
click at [1146, 462] on textarea "The passage outlines mindfulness as a versatile and accessible approach, explai…" at bounding box center [836, 470] width 1153 height 185
click at [989, 460] on textarea "The passage outlines mindfulness as a versatile and accessible approach, explai…" at bounding box center [836, 470] width 1153 height 185
click at [1181, 464] on textarea "The passage outlines mindfulness as a versatile and accessible approach, explai…" at bounding box center [836, 470] width 1153 height 185
type textarea "The passage outlines mindfulness as a versatile and accessible approach, explai…"
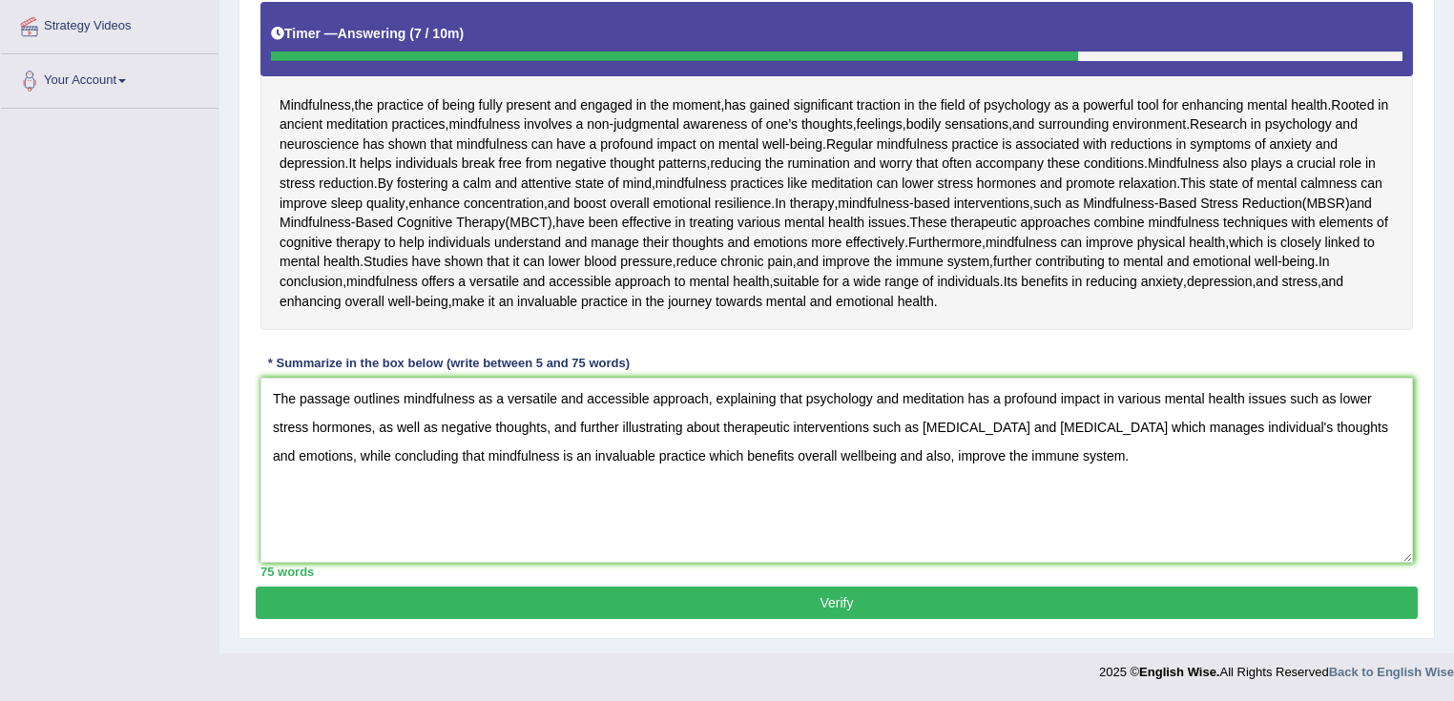
drag, startPoint x: 1414, startPoint y: 482, endPoint x: 228, endPoint y: 382, distance: 1190.1
click at [218, 355] on div "Toggle navigation Home Practice Questions Speaking Practice Read Aloud Repeat S…" at bounding box center [727, 163] width 1454 height 1058
drag, startPoint x: 263, startPoint y: 391, endPoint x: 1244, endPoint y: 571, distance: 997.2
click at [1244, 571] on div "Instructions: Read the passage below and summarize it using one sentence. Type …" at bounding box center [837, 247] width 1162 height 677
click at [966, 622] on div "Practice Writing: Summarize Written Text 16 Power of Mindfulness Instructions: …" at bounding box center [837, 228] width 1196 height 821
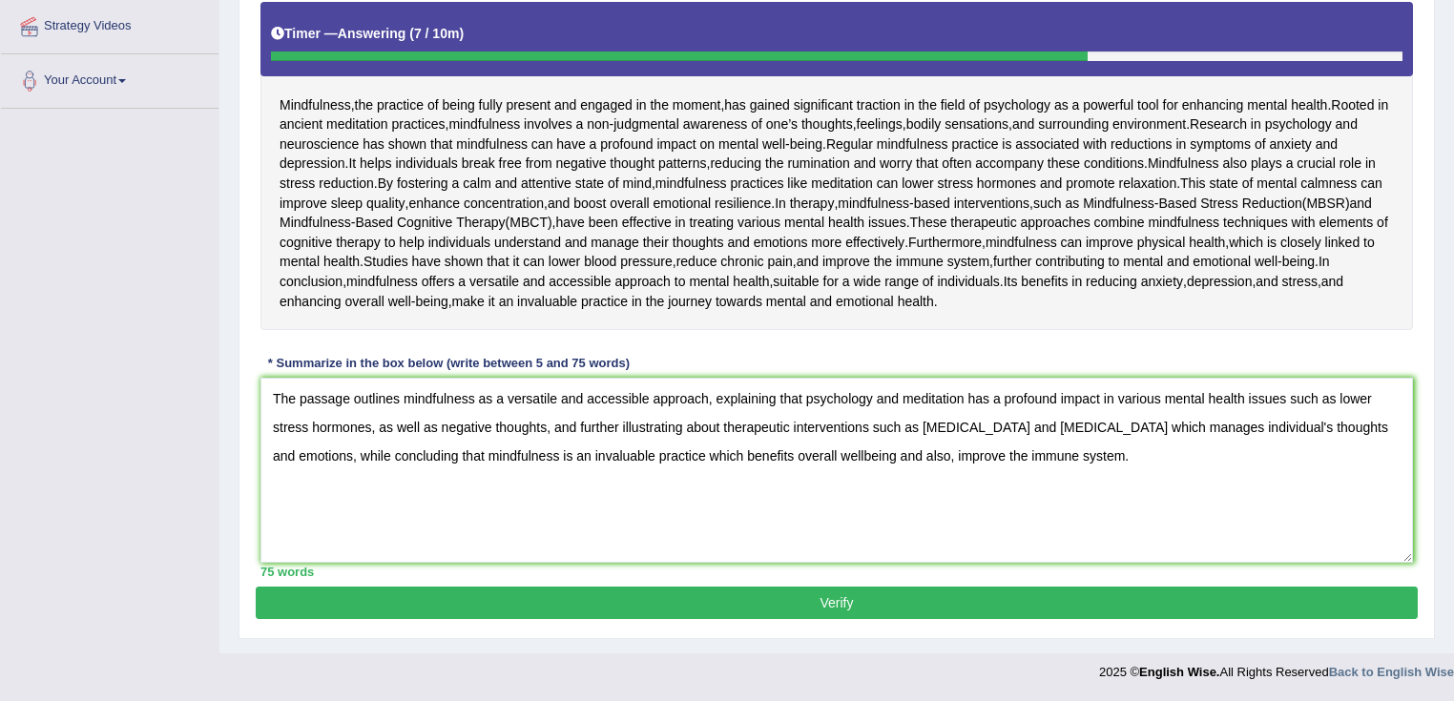
click at [966, 619] on div "Practice Writing: Summarize Written Text 16 Power of Mindfulness Instructions: …" at bounding box center [837, 228] width 1196 height 821
click at [946, 608] on button "Verify" at bounding box center [837, 603] width 1162 height 32
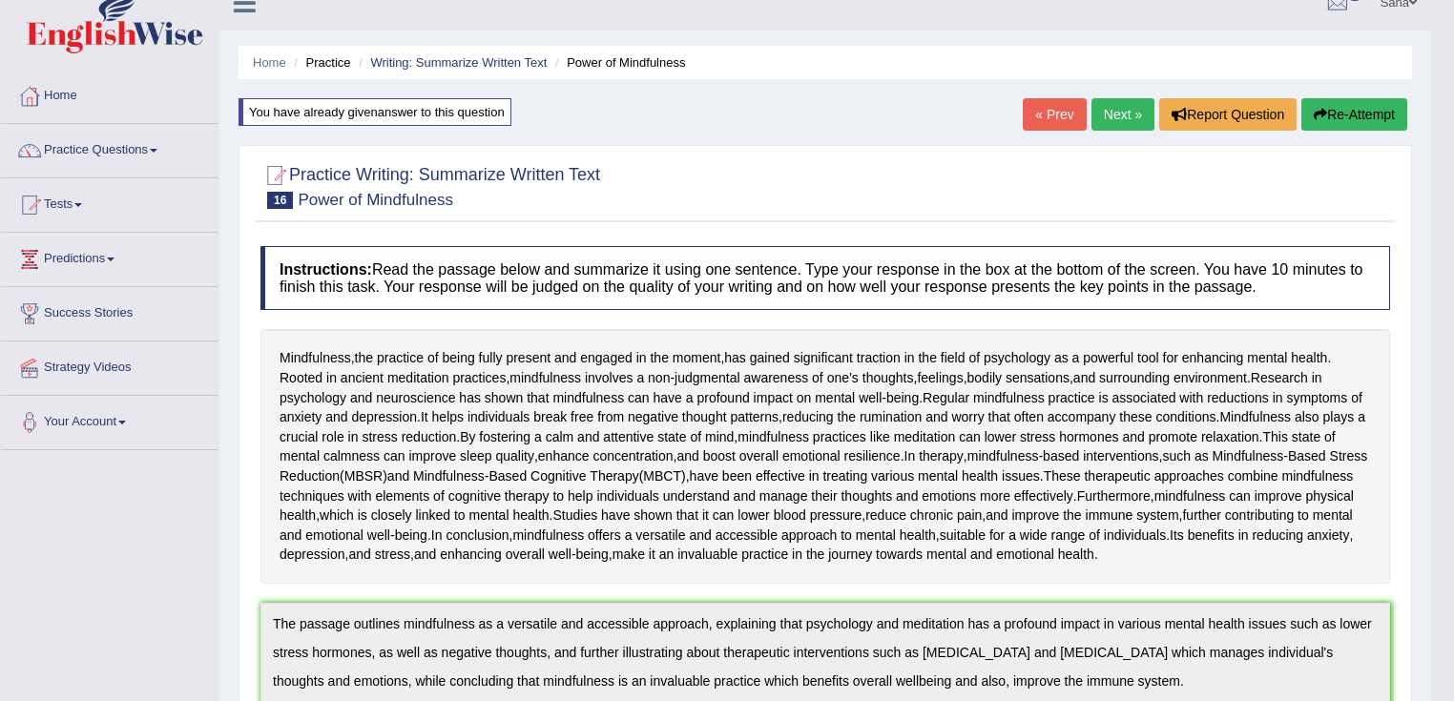
scroll to position [0, 0]
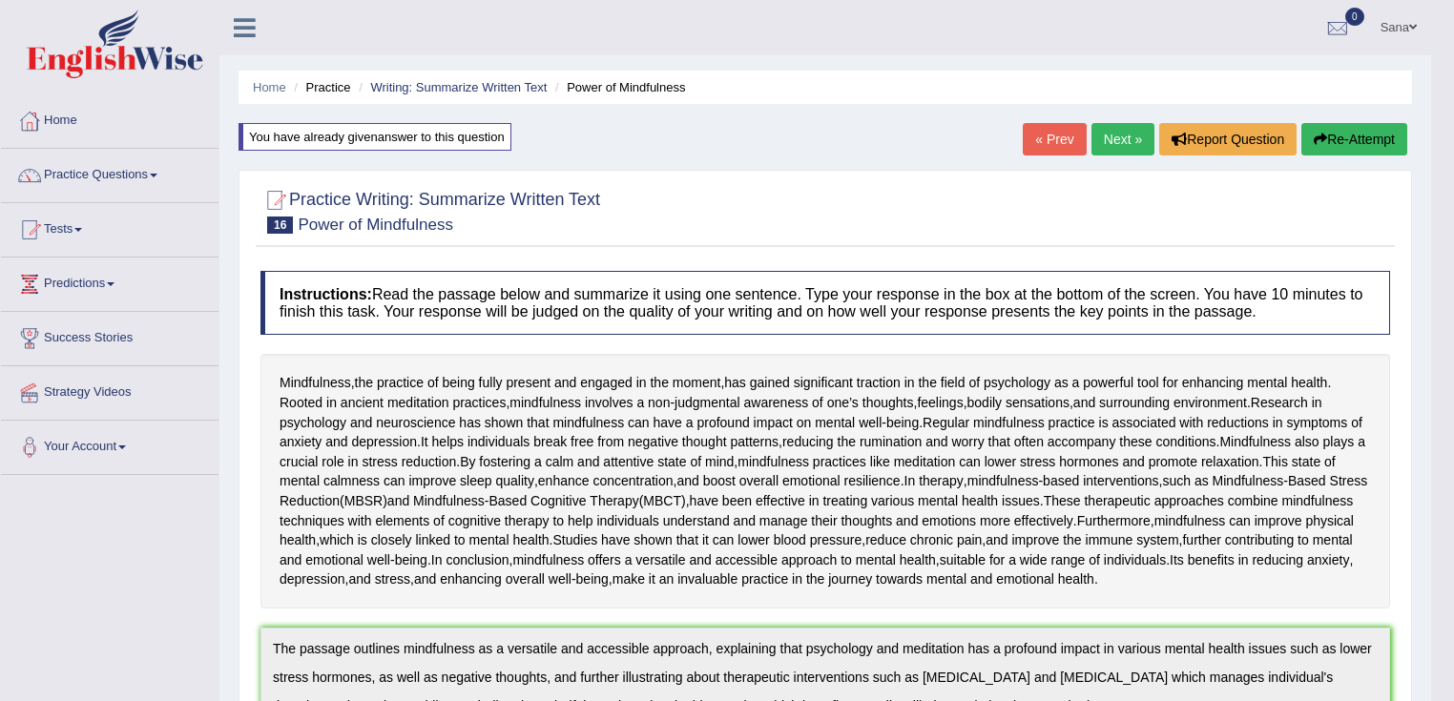
click at [1107, 138] on link "Next »" at bounding box center [1122, 139] width 63 height 32
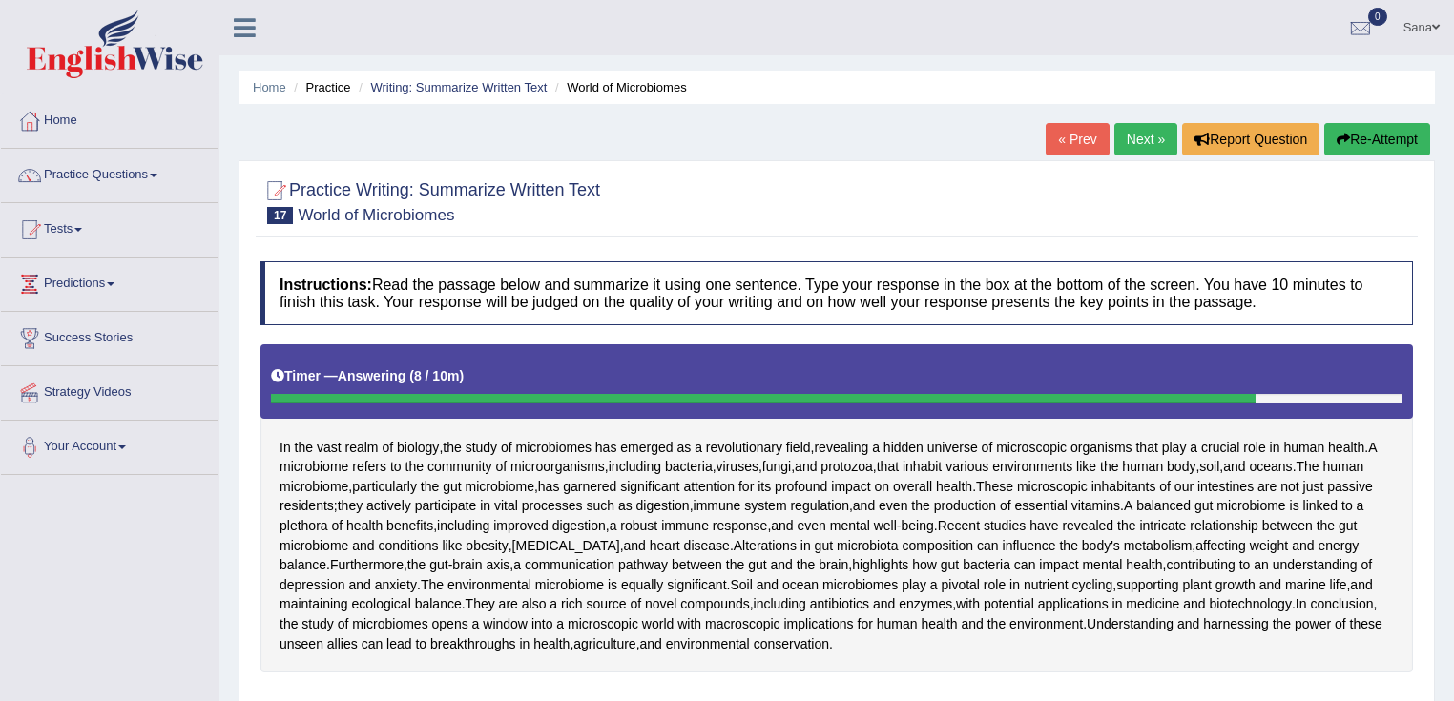
click at [1341, 140] on icon "button" at bounding box center [1343, 139] width 13 height 13
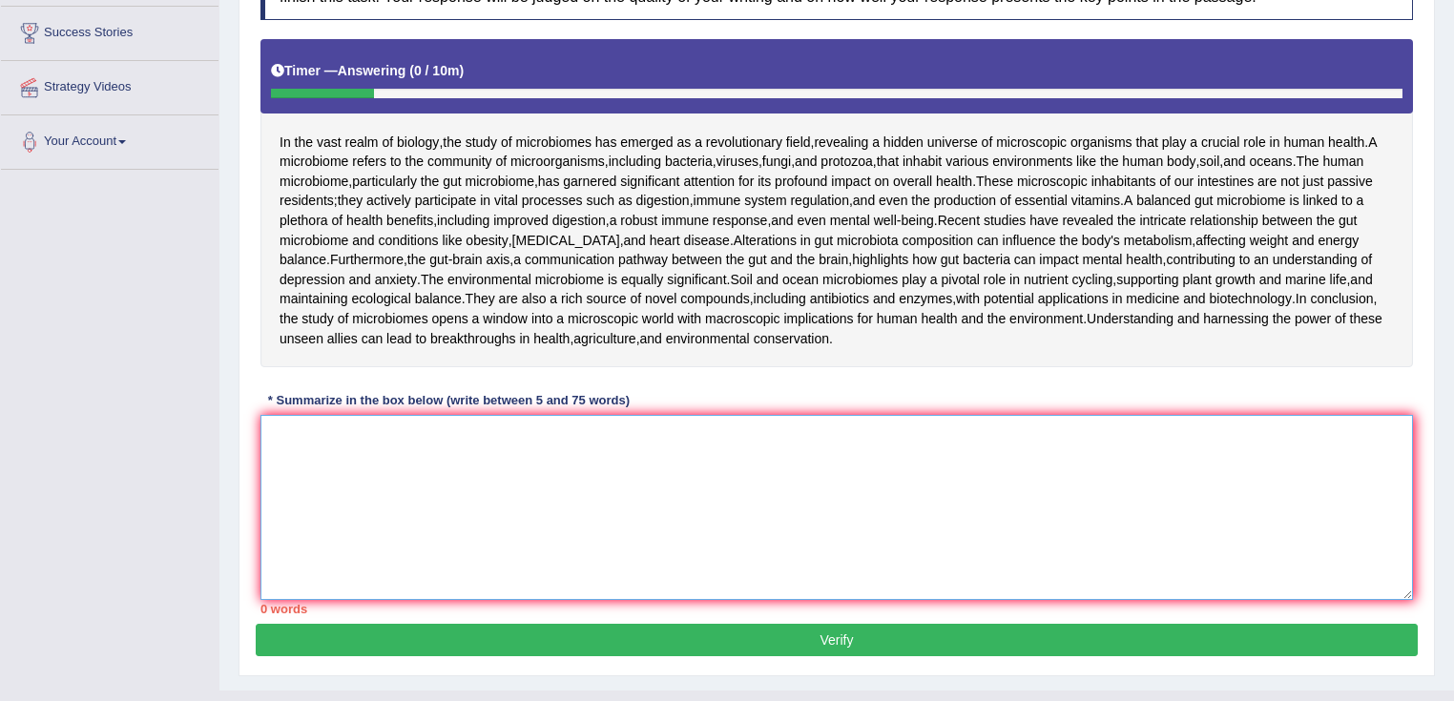
click at [599, 569] on textarea at bounding box center [836, 507] width 1153 height 185
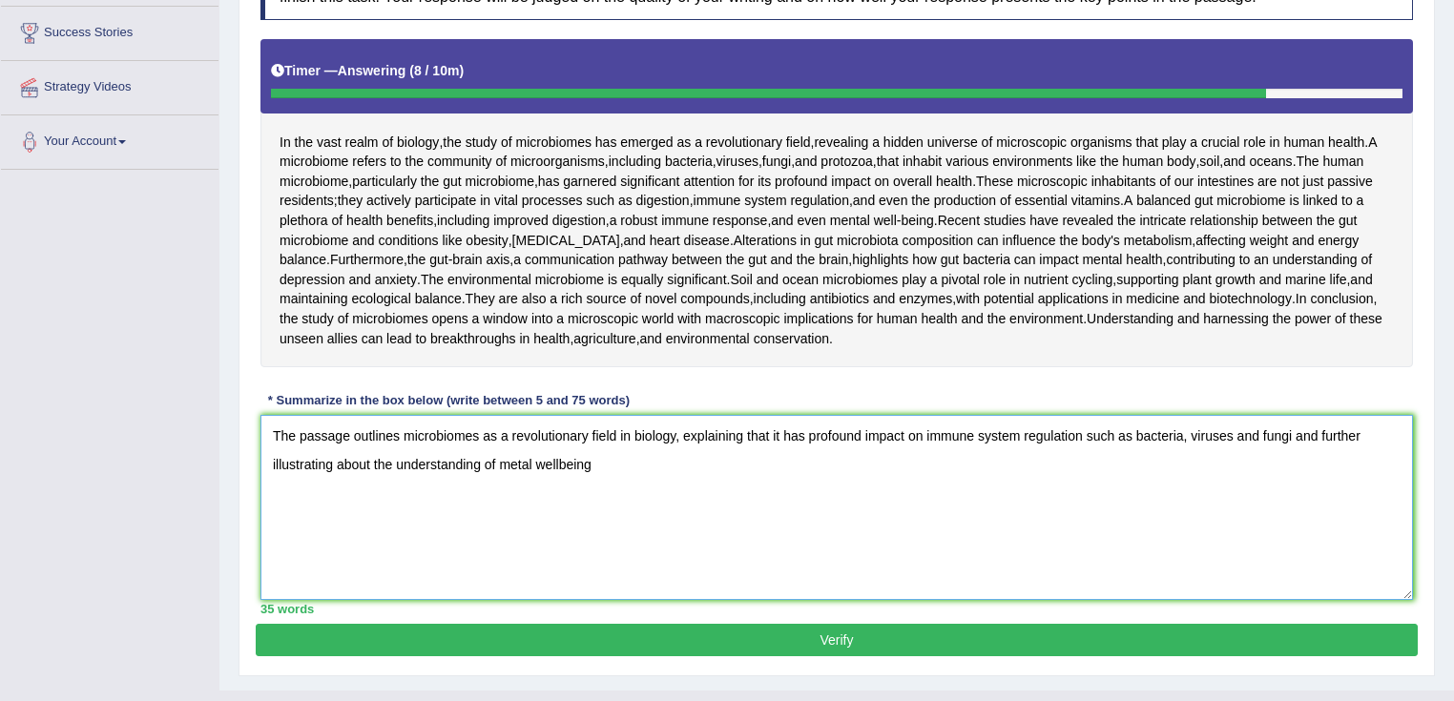
drag, startPoint x: 369, startPoint y: 559, endPoint x: 549, endPoint y: 622, distance: 190.1
click at [549, 600] on textarea "The passage outlines microbiomes as a revolutionary field in biology, explainin…" at bounding box center [836, 507] width 1153 height 185
drag, startPoint x: 651, startPoint y: 570, endPoint x: 309, endPoint y: 520, distance: 345.1
click at [230, 485] on div "Home Practice Writing: Summarize Written Text World of Microbiomes « Prev Next …" at bounding box center [836, 193] width 1235 height 996
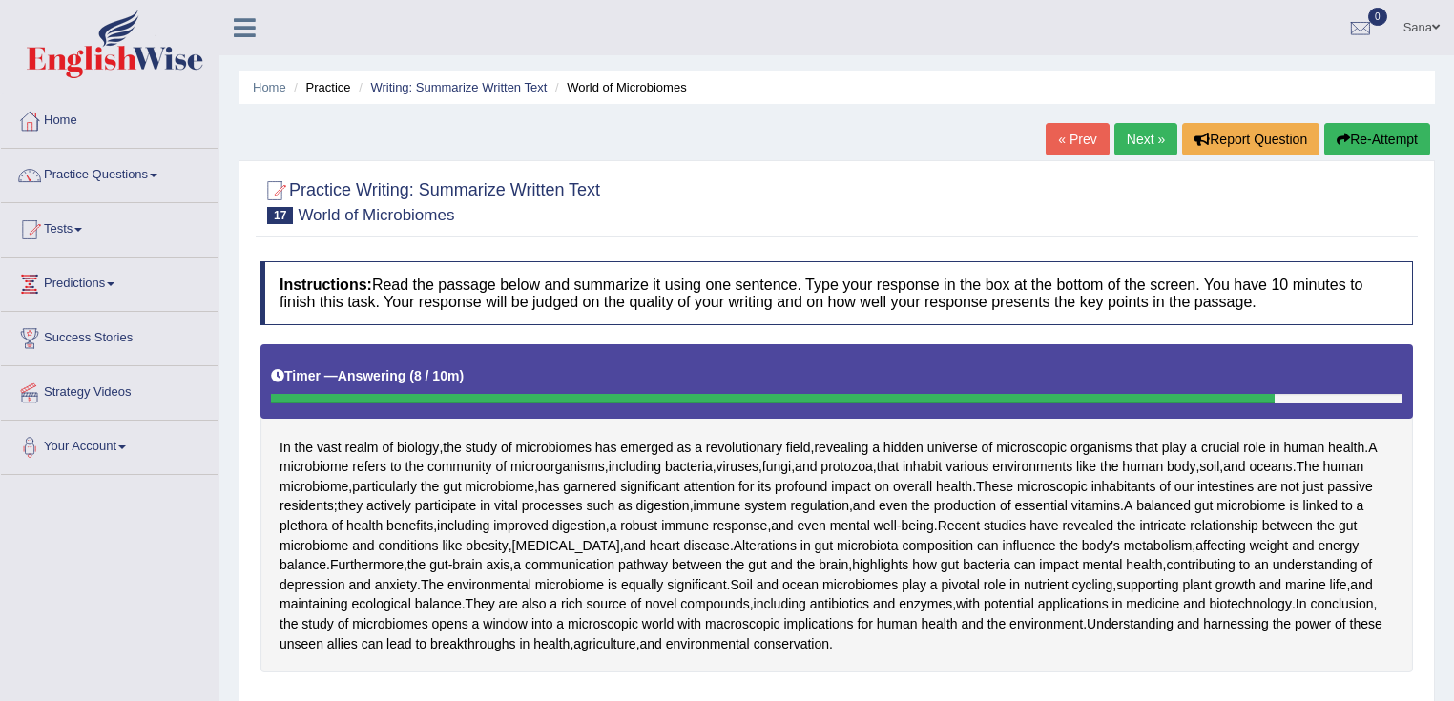
type textarea "The passage outlines microbiomes as a revolutionary field in biology, explainin…"
click at [1343, 141] on icon "button" at bounding box center [1343, 139] width 13 height 13
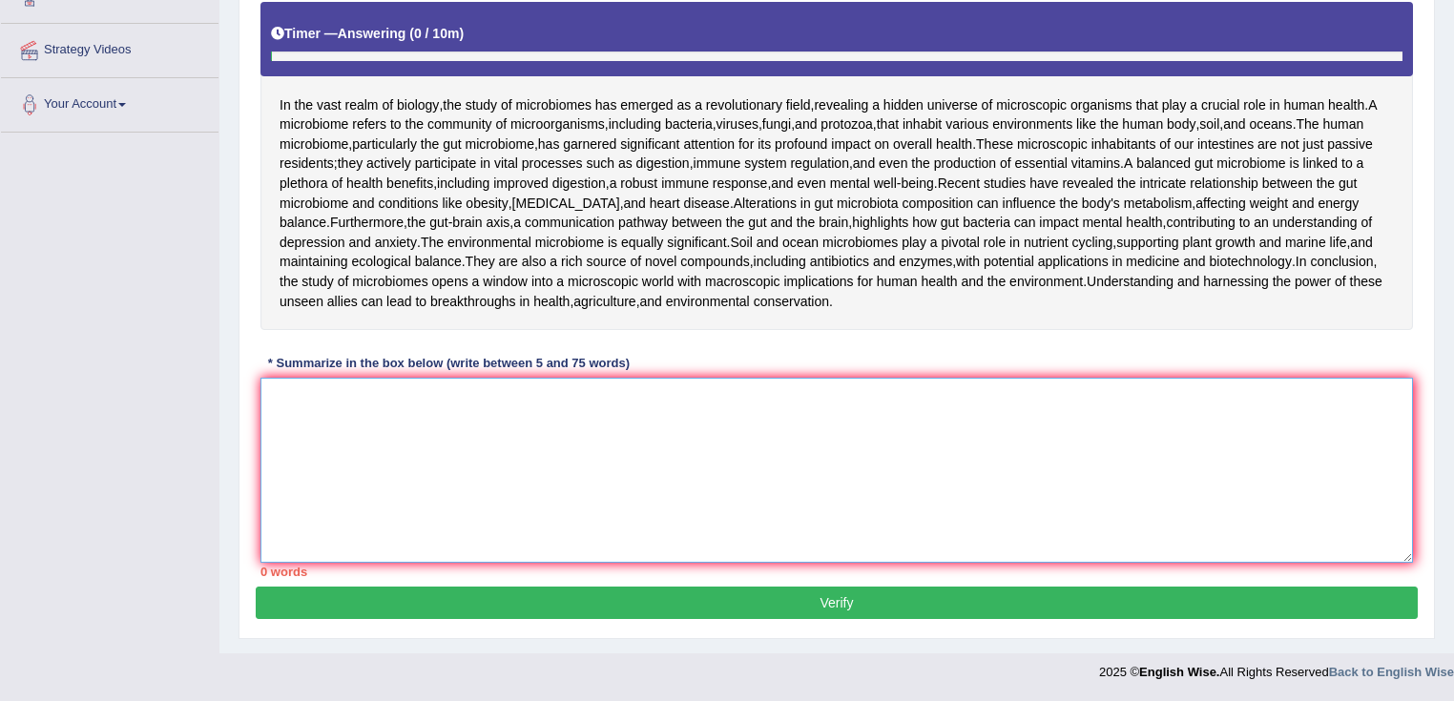
drag, startPoint x: 440, startPoint y: 530, endPoint x: 439, endPoint y: 520, distance: 9.6
paste textarea "The passage outlines microbiomes as a revolutionary field in biology, explainin…"
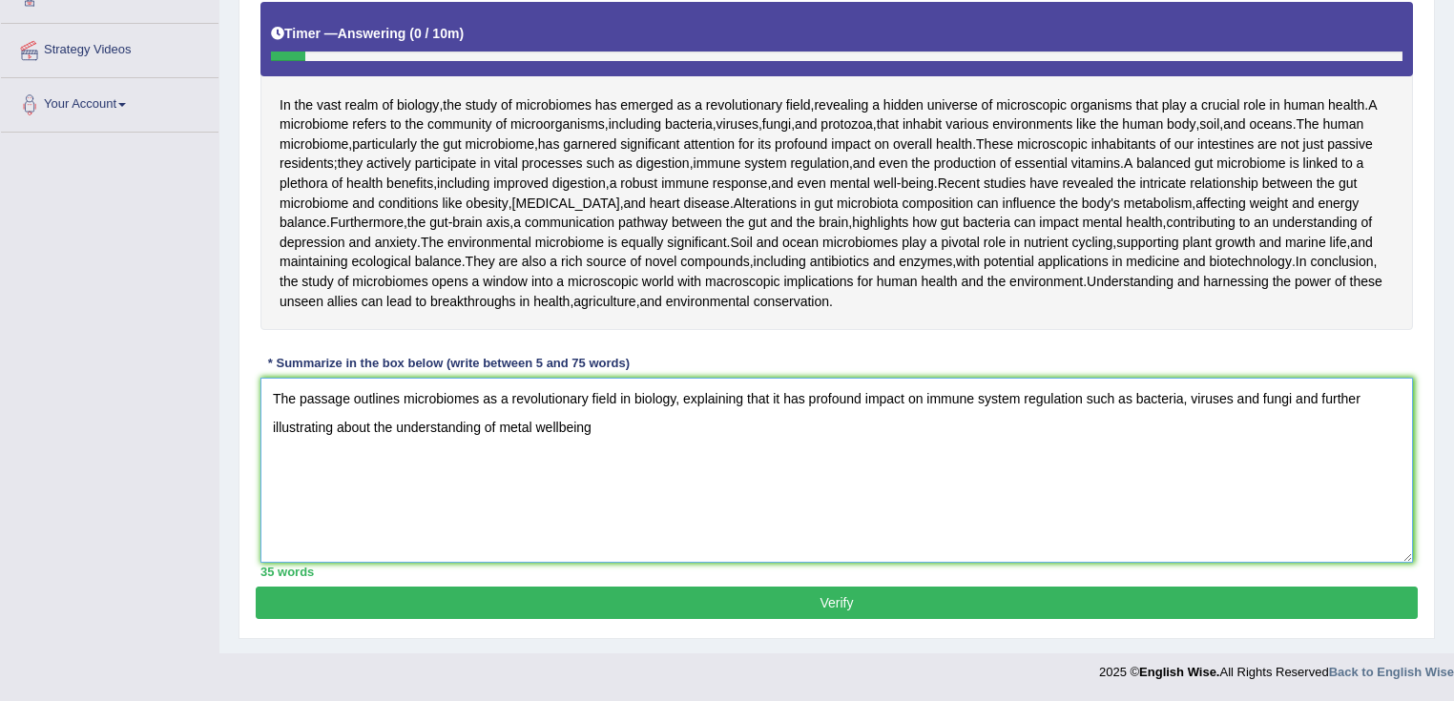
click at [370, 426] on textarea "The passage outlines microbiomes as a revolutionary field in biology, explainin…" at bounding box center [836, 470] width 1153 height 185
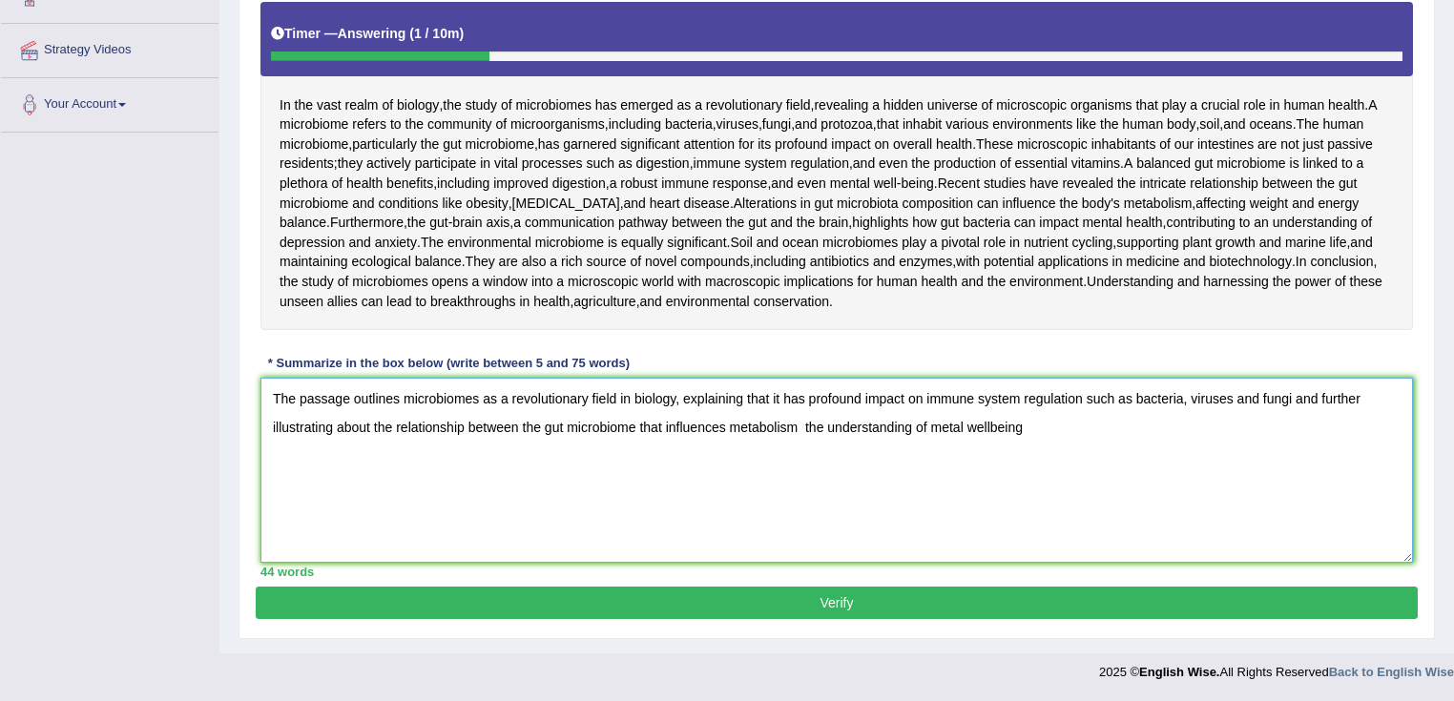
drag, startPoint x: 1087, startPoint y: 400, endPoint x: 1141, endPoint y: 396, distance: 54.5
drag, startPoint x: 1135, startPoint y: 394, endPoint x: 1182, endPoint y: 412, distance: 50.1
drag, startPoint x: 1182, startPoint y: 412, endPoint x: 1080, endPoint y: 394, distance: 103.7
drag, startPoint x: 1080, startPoint y: 394, endPoint x: 916, endPoint y: 465, distance: 178.6
drag, startPoint x: 916, startPoint y: 465, endPoint x: 1000, endPoint y: 512, distance: 96.6
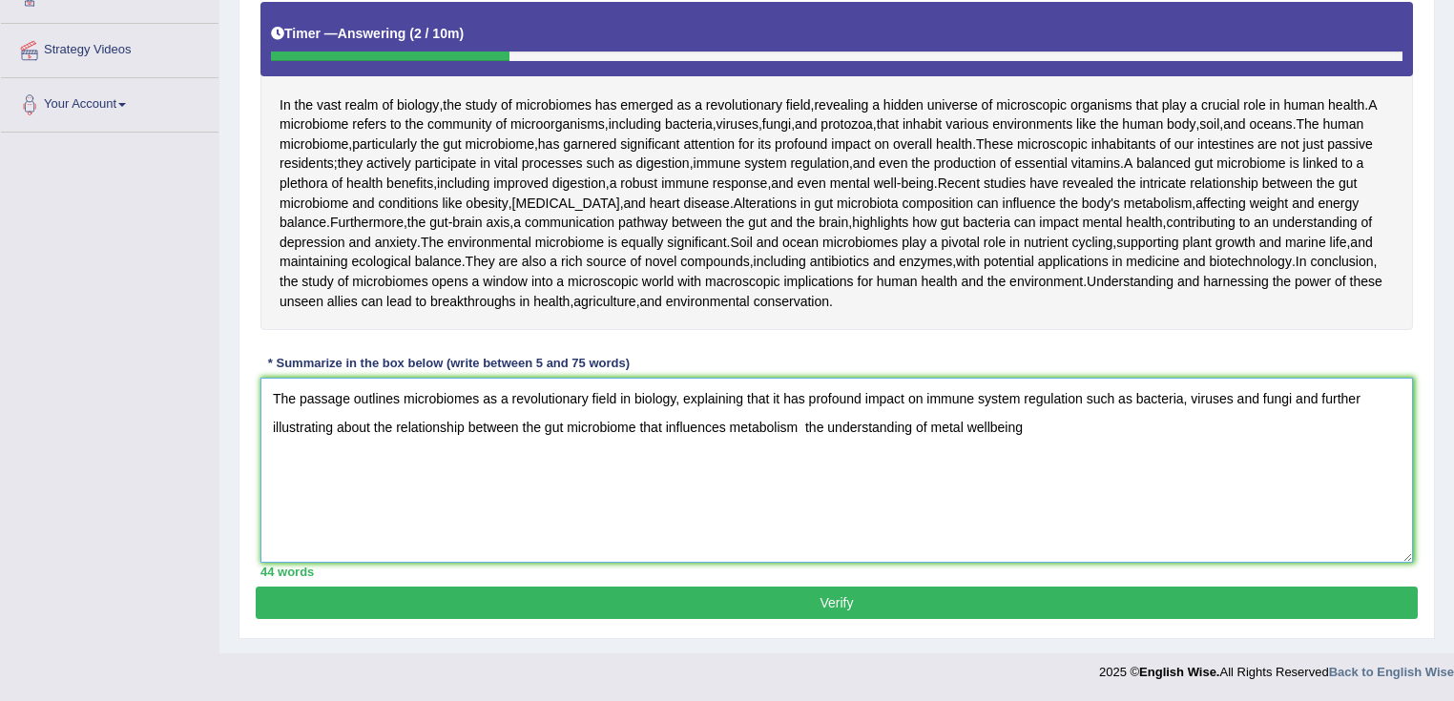
drag, startPoint x: 1000, startPoint y: 512, endPoint x: 976, endPoint y: 502, distance: 26.1
click at [976, 502] on textarea "The passage outlines microbiomes as a revolutionary field in biology, explainin…" at bounding box center [836, 470] width 1153 height 185
click at [1081, 401] on textarea "The passage outlines microbiomes as a revolutionary field in biology, explainin…" at bounding box center [836, 470] width 1153 height 185
click at [1057, 476] on textarea "The passage outlines microbiomes as a revolutionary field in biology, explainin…" at bounding box center [836, 470] width 1153 height 185
click at [800, 431] on textarea "The passage outlines microbiomes as a revolutionary field in biology, explainin…" at bounding box center [836, 470] width 1153 height 185
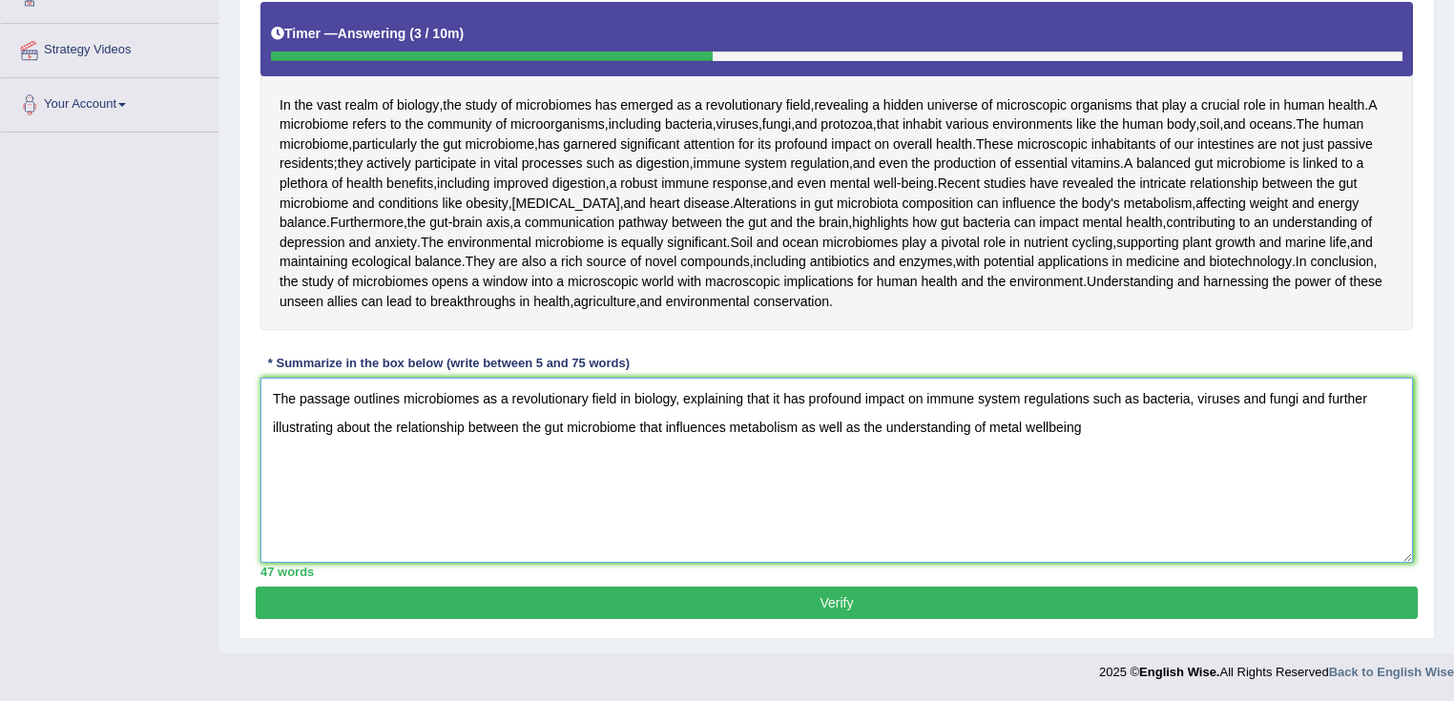
click at [1084, 463] on textarea "The passage outlines microbiomes as a revolutionary field in biology, explainin…" at bounding box center [836, 470] width 1153 height 185
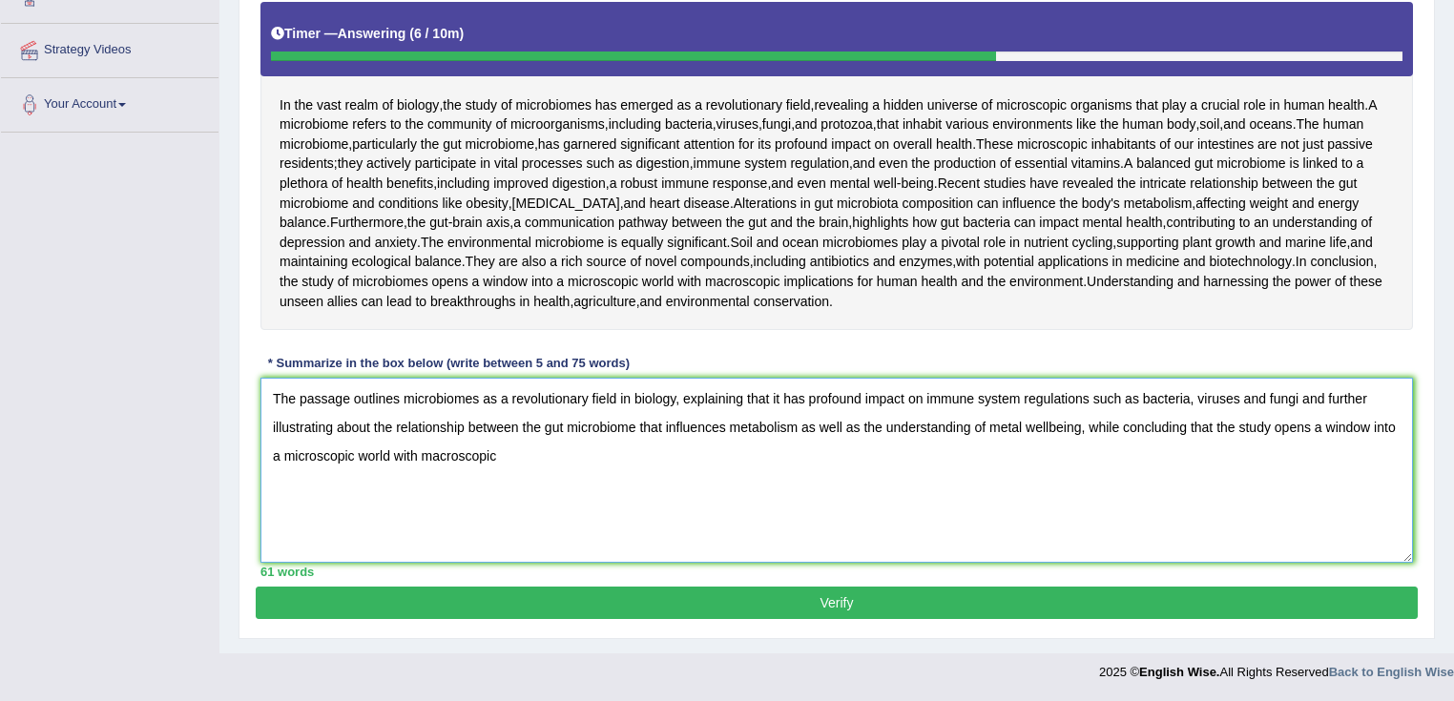
drag, startPoint x: 1274, startPoint y: 427, endPoint x: 1400, endPoint y: 415, distance: 126.5
click at [1400, 415] on textarea "The passage outlines microbiomes as a revolutionary field in biology, explainin…" at bounding box center [836, 470] width 1153 height 185
click at [614, 469] on textarea "The passage outlines microbiomes as a revolutionary field in biology, explainin…" at bounding box center [836, 470] width 1153 height 185
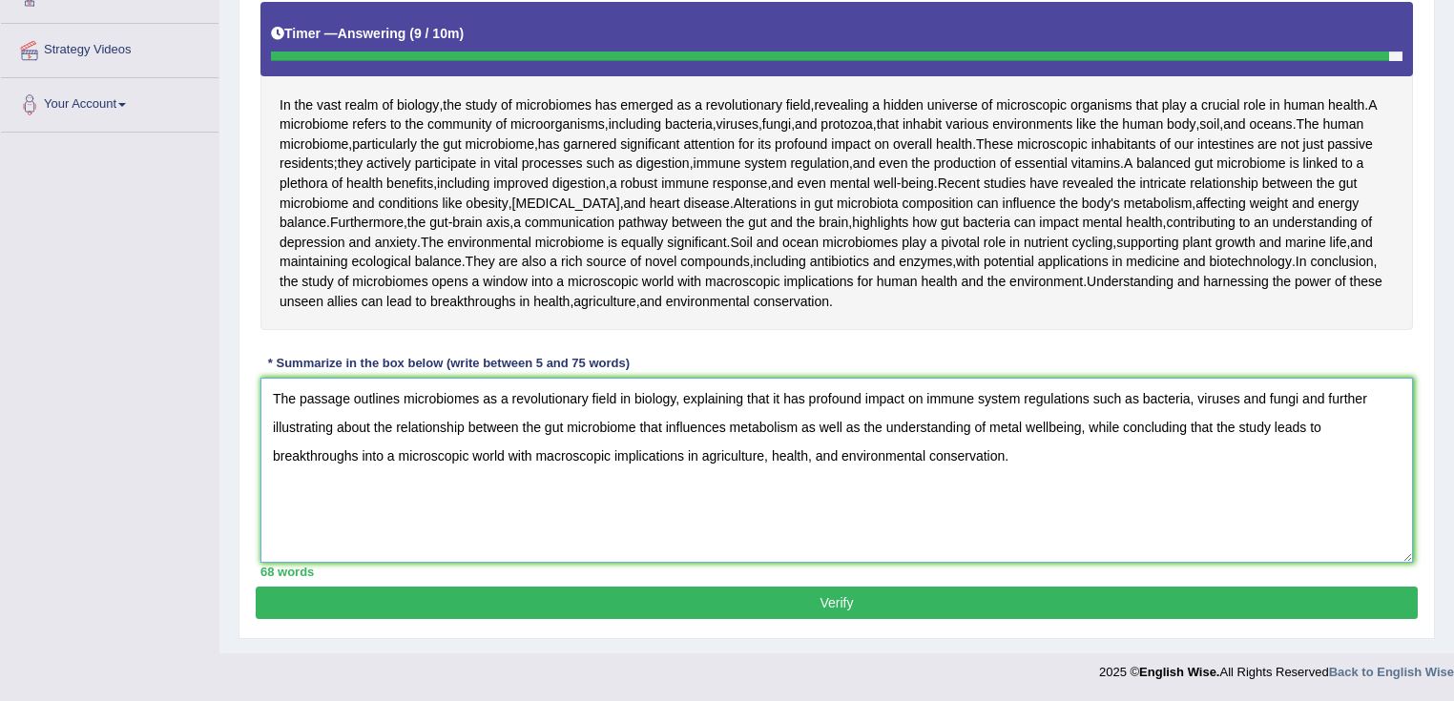
click at [1263, 397] on textarea "The passage outlines microbiomes as a revolutionary field in biology, explainin…" at bounding box center [836, 470] width 1153 height 185
type textarea "The passage outlines microbiomes as a revolutionary field in biology, explainin…"
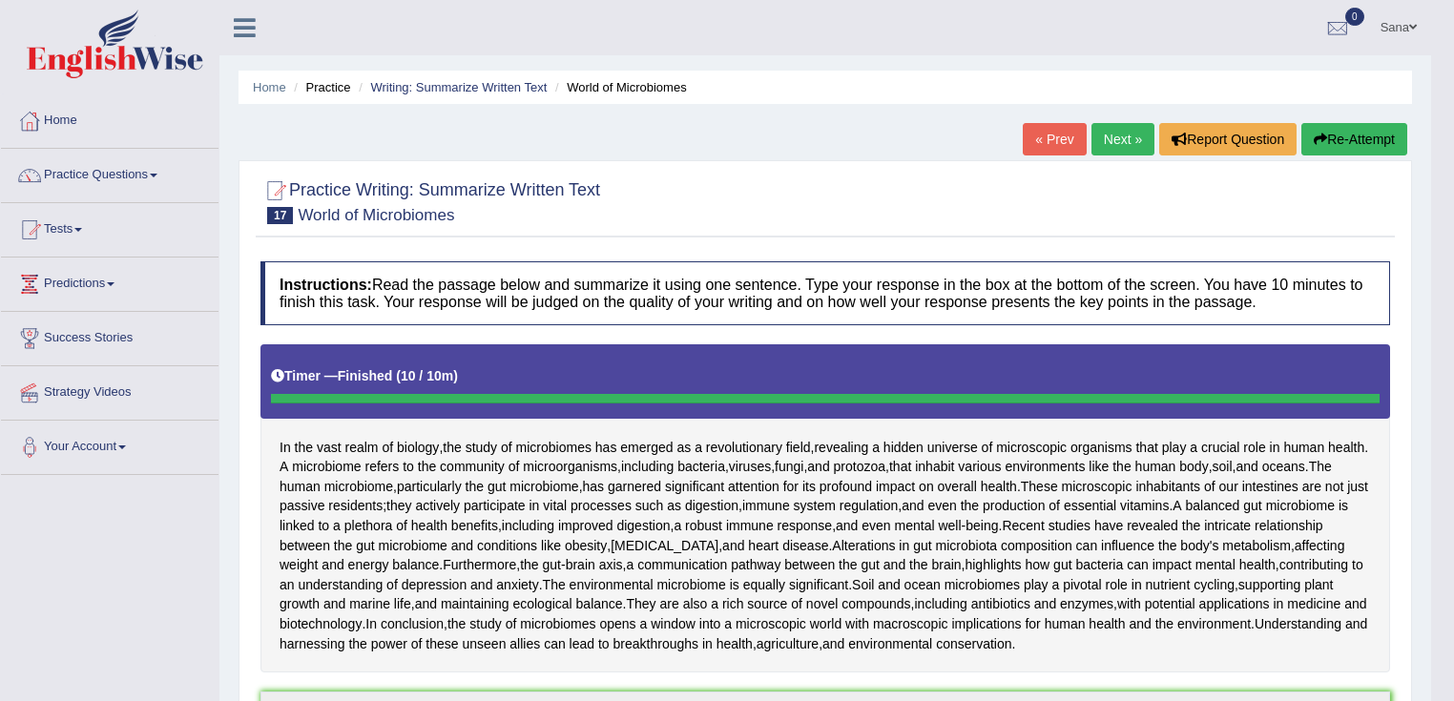
click at [1330, 135] on button "Re-Attempt" at bounding box center [1354, 139] width 106 height 32
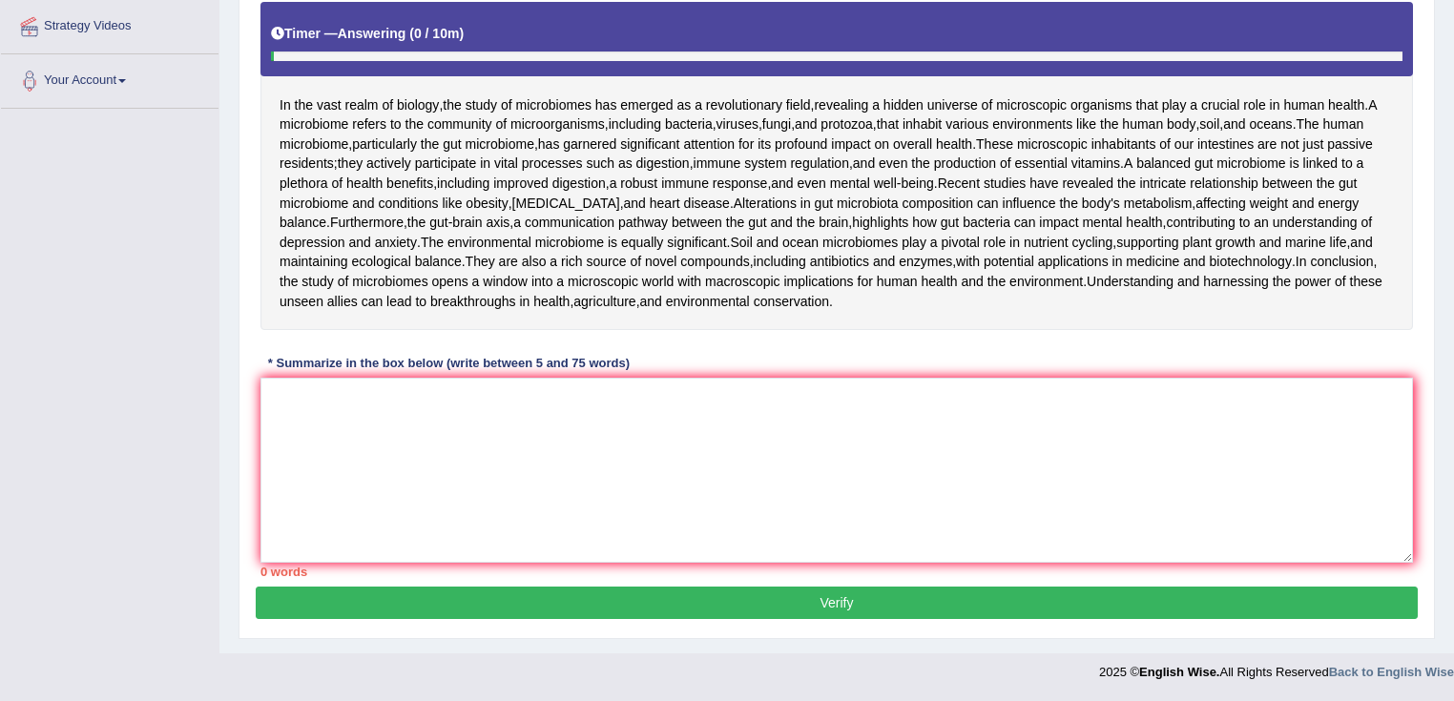
scroll to position [458, 0]
click at [308, 425] on textarea at bounding box center [836, 470] width 1153 height 185
paste textarea "The passage outlines microbiomes as a revolutionary field in biology, explainin…"
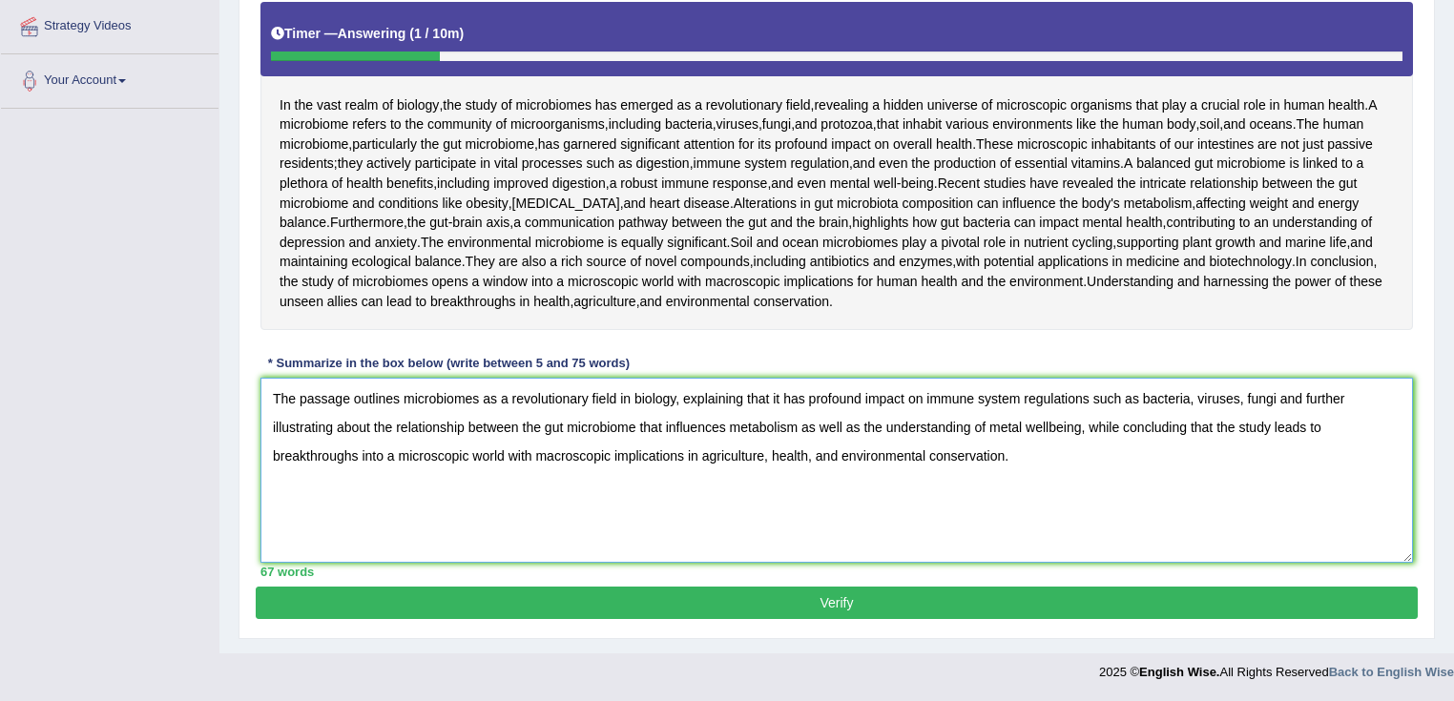
click at [1245, 404] on textarea "The passage outlines microbiomes as a revolutionary field in biology, explainin…" at bounding box center [836, 470] width 1153 height 185
click at [1334, 397] on textarea "The passage outlines microbiomes as a revolutionary field in biology, explainin…" at bounding box center [836, 470] width 1153 height 185
click at [1337, 398] on textarea "The passage outlines microbiomes as a revolutionary field in biology, explainin…" at bounding box center [836, 470] width 1153 height 185
click at [1045, 467] on textarea "The passage outlines microbiomes as a revolutionary field in biology, explainin…" at bounding box center [836, 470] width 1153 height 185
click at [1122, 428] on textarea "The passage outlines microbiomes as a revolutionary field in biology, explainin…" at bounding box center [836, 470] width 1153 height 185
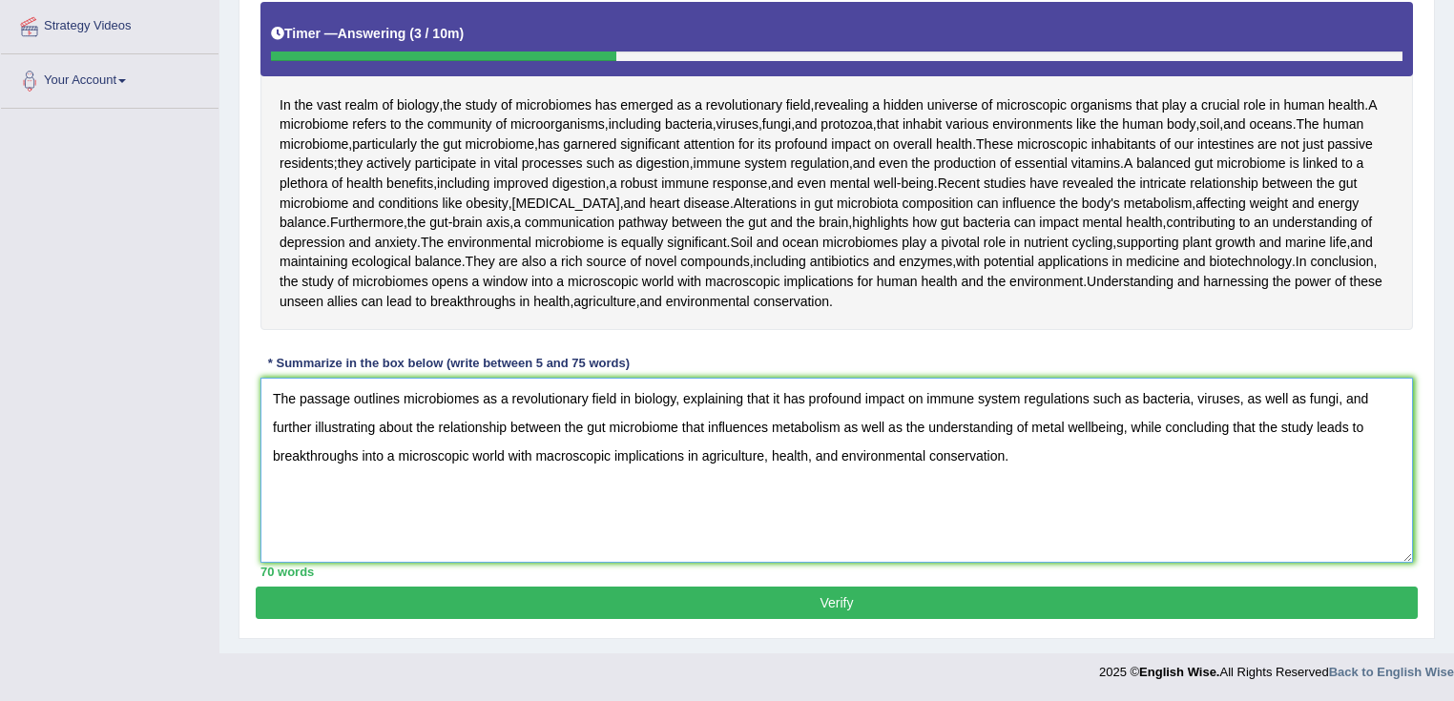
drag, startPoint x: 1336, startPoint y: 402, endPoint x: 1240, endPoint y: 416, distance: 96.5
click at [1240, 416] on textarea "The passage outlines microbiomes as a revolutionary field in biology, explainin…" at bounding box center [836, 470] width 1153 height 185
drag, startPoint x: 1138, startPoint y: 400, endPoint x: 1102, endPoint y: 401, distance: 36.3
click at [1102, 402] on textarea "The passage outlines microbiomes as a revolutionary field in biology, explainin…" at bounding box center [836, 470] width 1153 height 185
click at [1126, 400] on textarea "The passage outlines microbiomes as a revolutionary field in biology, explainin…" at bounding box center [836, 470] width 1153 height 185
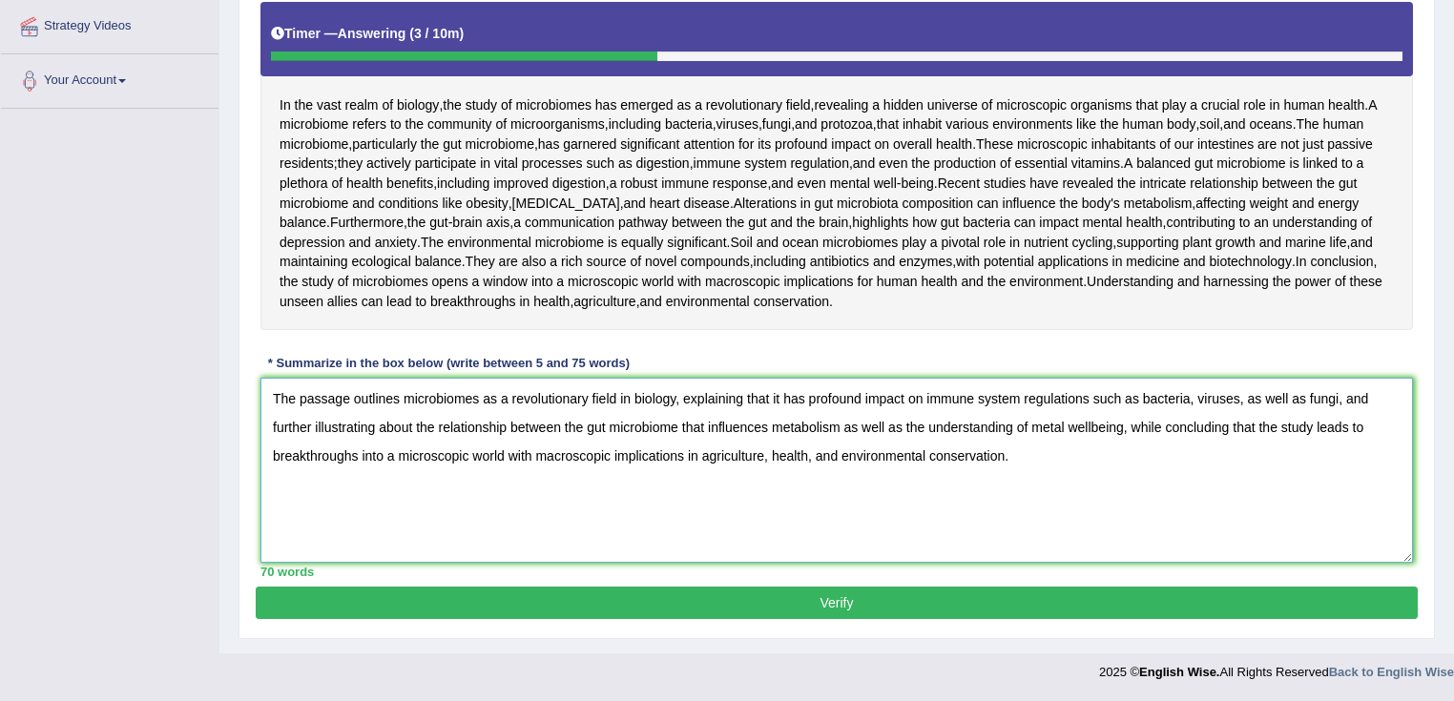
click at [1230, 402] on textarea "The passage outlines microbiomes as a revolutionary field in biology, explainin…" at bounding box center [836, 470] width 1153 height 185
drag, startPoint x: 1189, startPoint y: 398, endPoint x: 1236, endPoint y: 419, distance: 51.2
click at [1236, 419] on textarea "The passage outlines microbiomes as a revolutionary field in biology, explainin…" at bounding box center [836, 470] width 1153 height 185
click at [1199, 397] on textarea "The passage outlines microbiomes as a revolutionary field in biology, explainin…" at bounding box center [836, 470] width 1153 height 185
drag, startPoint x: 1194, startPoint y: 402, endPoint x: 1214, endPoint y: 406, distance: 19.7
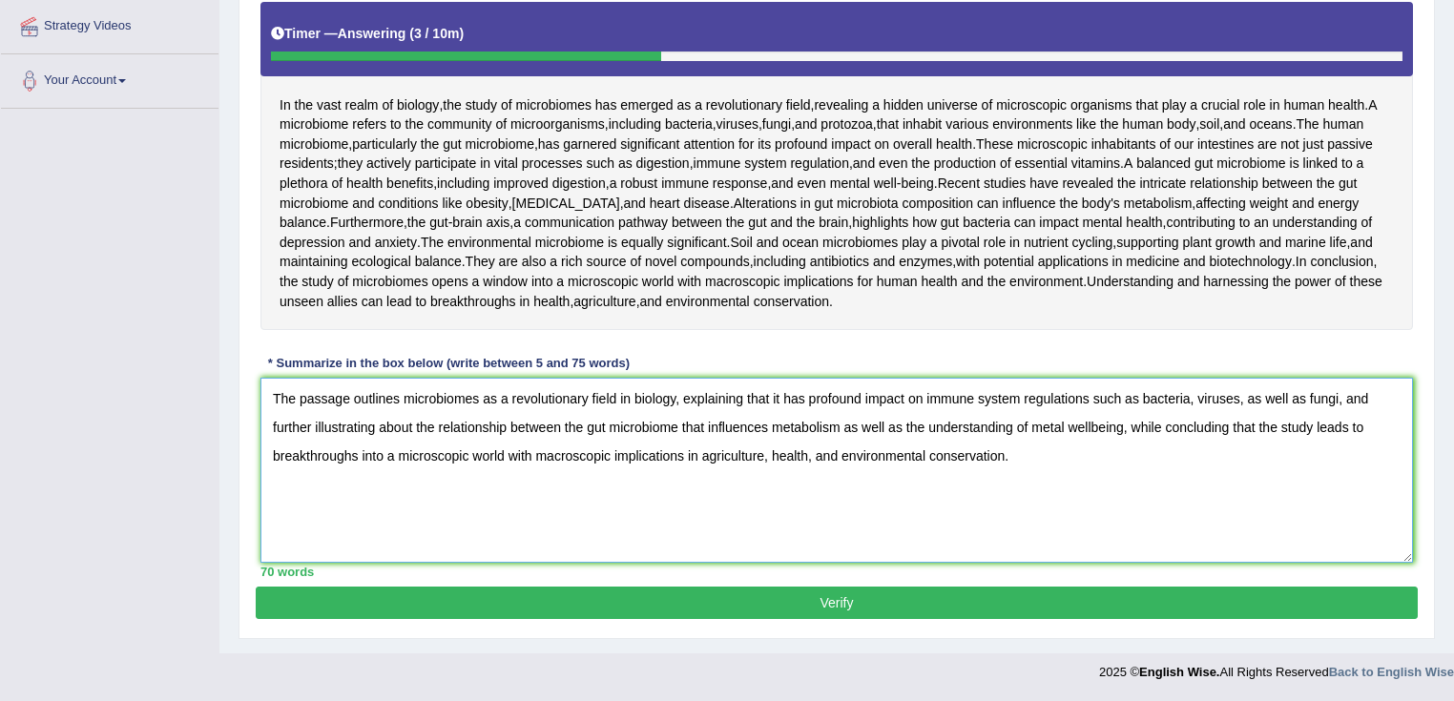
click at [1194, 401] on textarea "The passage outlines microbiomes as a revolutionary field in biology, explainin…" at bounding box center [836, 470] width 1153 height 185
click at [1246, 411] on textarea "The passage outlines microbiomes as a revolutionary field in biology, explainin…" at bounding box center [836, 470] width 1153 height 185
click at [1245, 410] on textarea "The passage outlines microbiomes as a revolutionary field in biology, explainin…" at bounding box center [836, 470] width 1153 height 185
click at [1245, 408] on textarea "The passage outlines microbiomes as a revolutionary field in biology, explainin…" at bounding box center [836, 470] width 1153 height 185
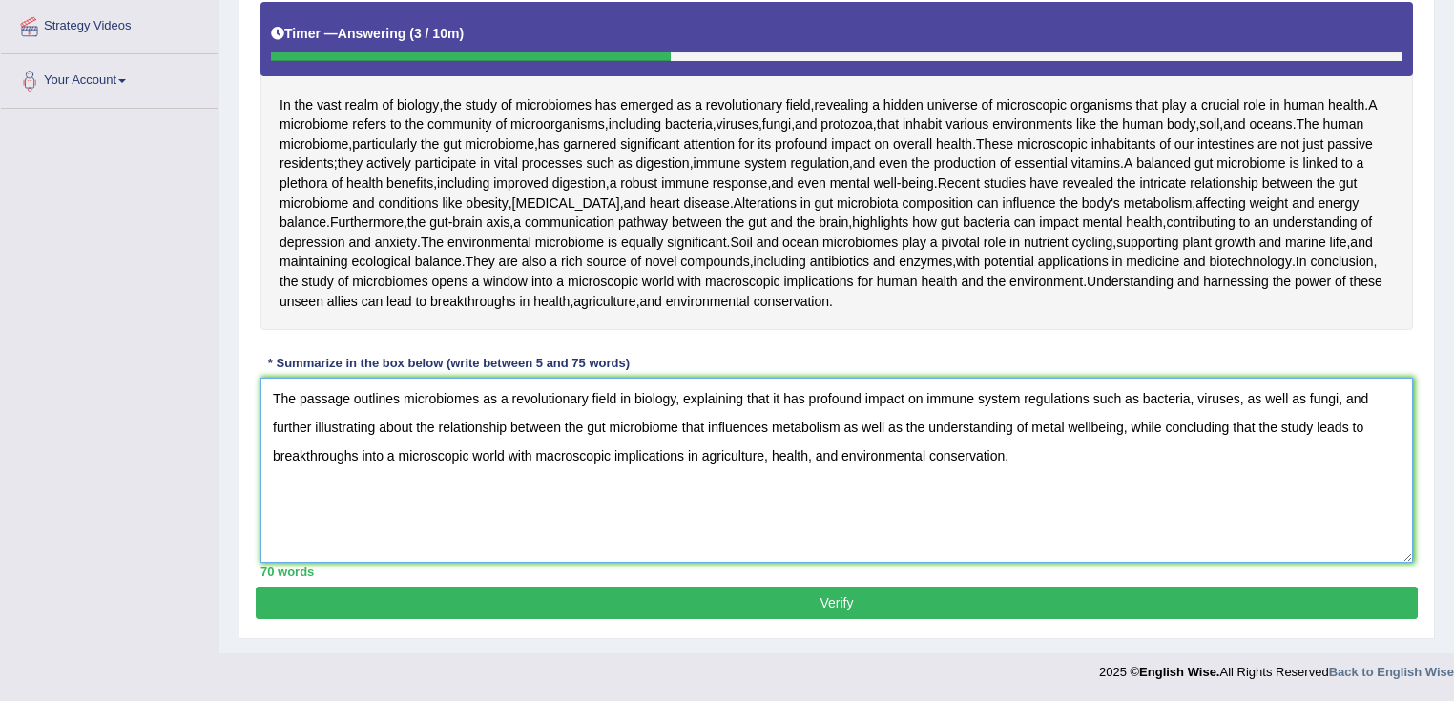
drag, startPoint x: 1197, startPoint y: 399, endPoint x: 1339, endPoint y: 415, distance: 143.1
click at [1339, 415] on textarea "The passage outlines microbiomes as a revolutionary field in biology, explainin…" at bounding box center [836, 470] width 1153 height 185
drag, startPoint x: 955, startPoint y: 427, endPoint x: 972, endPoint y: 437, distance: 19.6
click at [954, 427] on textarea "The passage outlines microbiomes as a revolutionary field in biology, explainin…" at bounding box center [836, 470] width 1153 height 185
click at [1197, 401] on textarea "The passage outlines microbiomes as a revolutionary field in biology, explainin…" at bounding box center [836, 470] width 1153 height 185
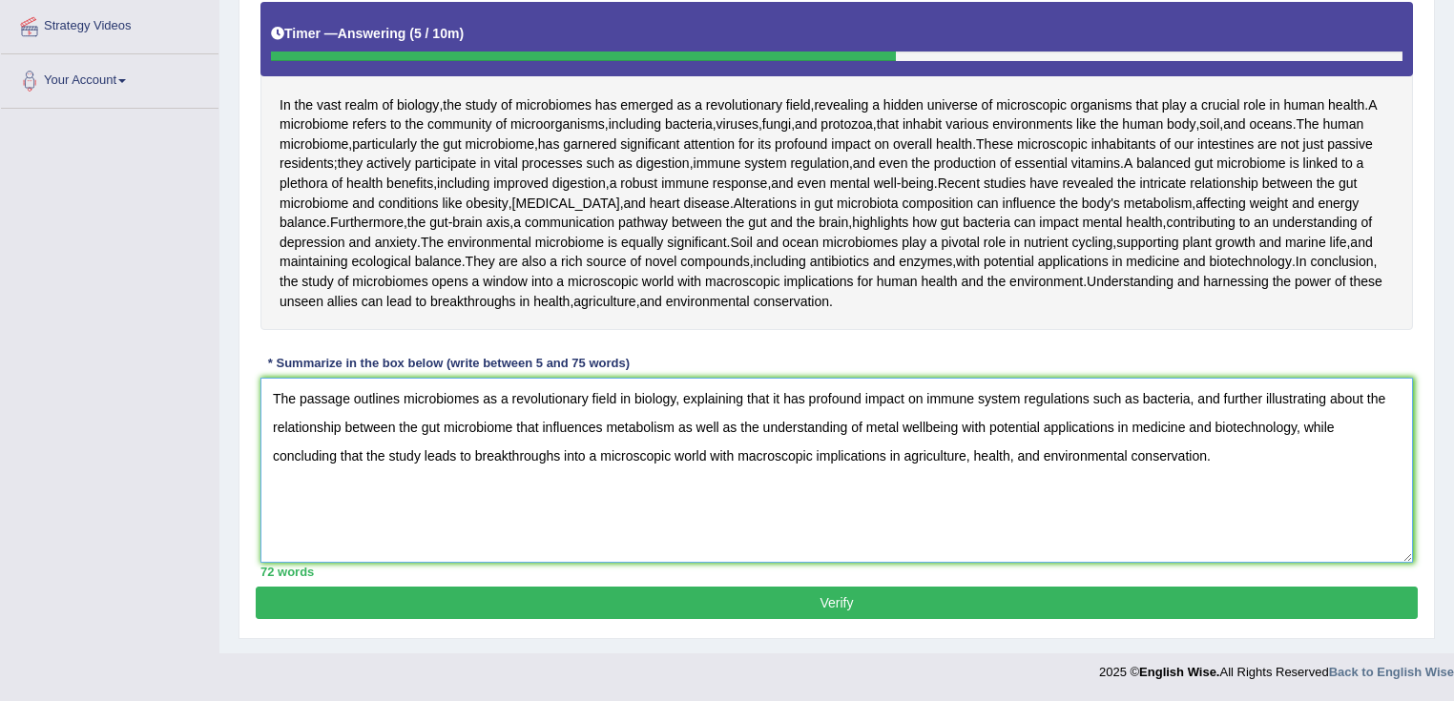
click at [803, 401] on textarea "The passage outlines microbiomes as a revolutionary field in biology, explainin…" at bounding box center [836, 470] width 1153 height 185
click at [862, 401] on textarea "The passage outlines microbiomes as a revolutionary field in biology, explainin…" at bounding box center [836, 470] width 1153 height 185
drag, startPoint x: 862, startPoint y: 402, endPoint x: 810, endPoint y: 403, distance: 52.5
click at [810, 403] on textarea "The passage outlines microbiomes as a revolutionary field in biology, explainin…" at bounding box center [836, 470] width 1153 height 185
click at [1237, 460] on textarea "The passage outlines microbiomes as a revolutionary field in biology, explainin…" at bounding box center [836, 470] width 1153 height 185
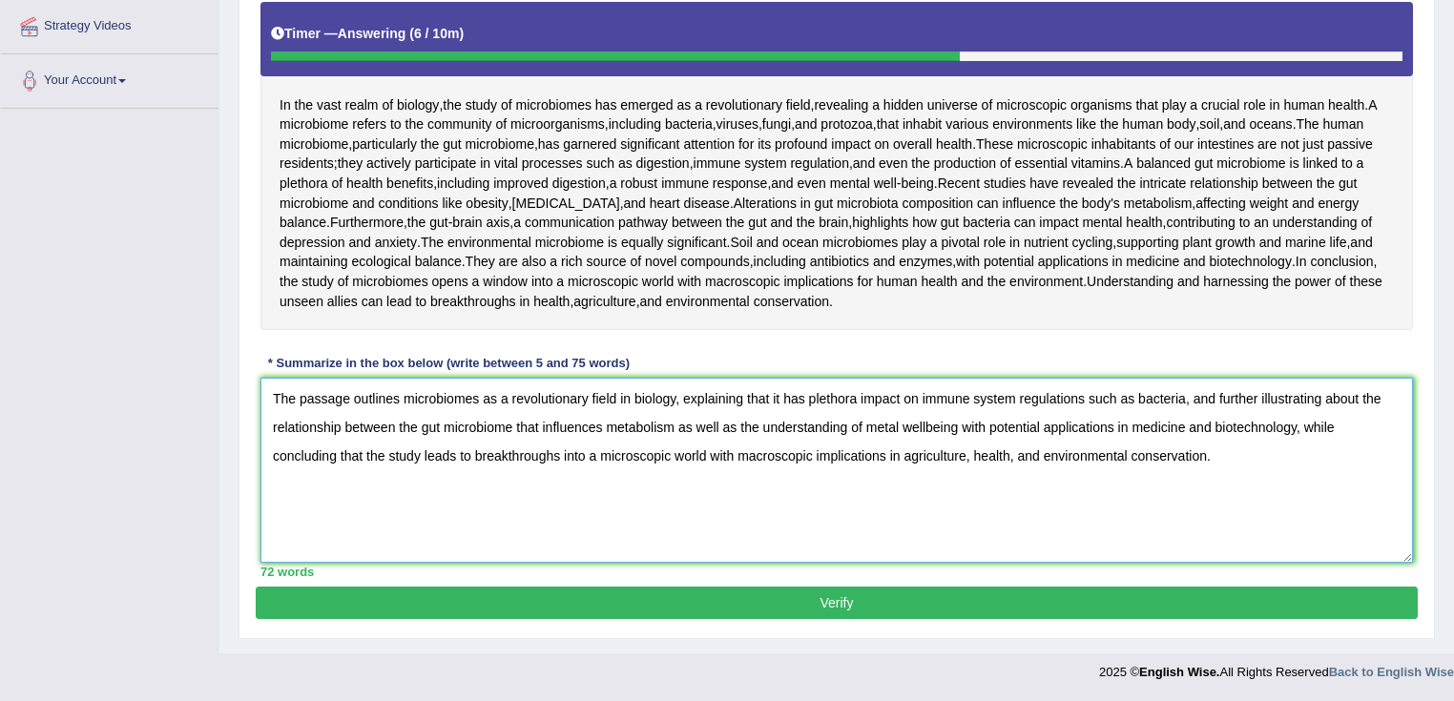
scroll to position [461, 0]
type textarea "The passage outlines microbiomes as a revolutionary field in biology, explainin…"
click at [699, 598] on button "Verify" at bounding box center [837, 603] width 1162 height 32
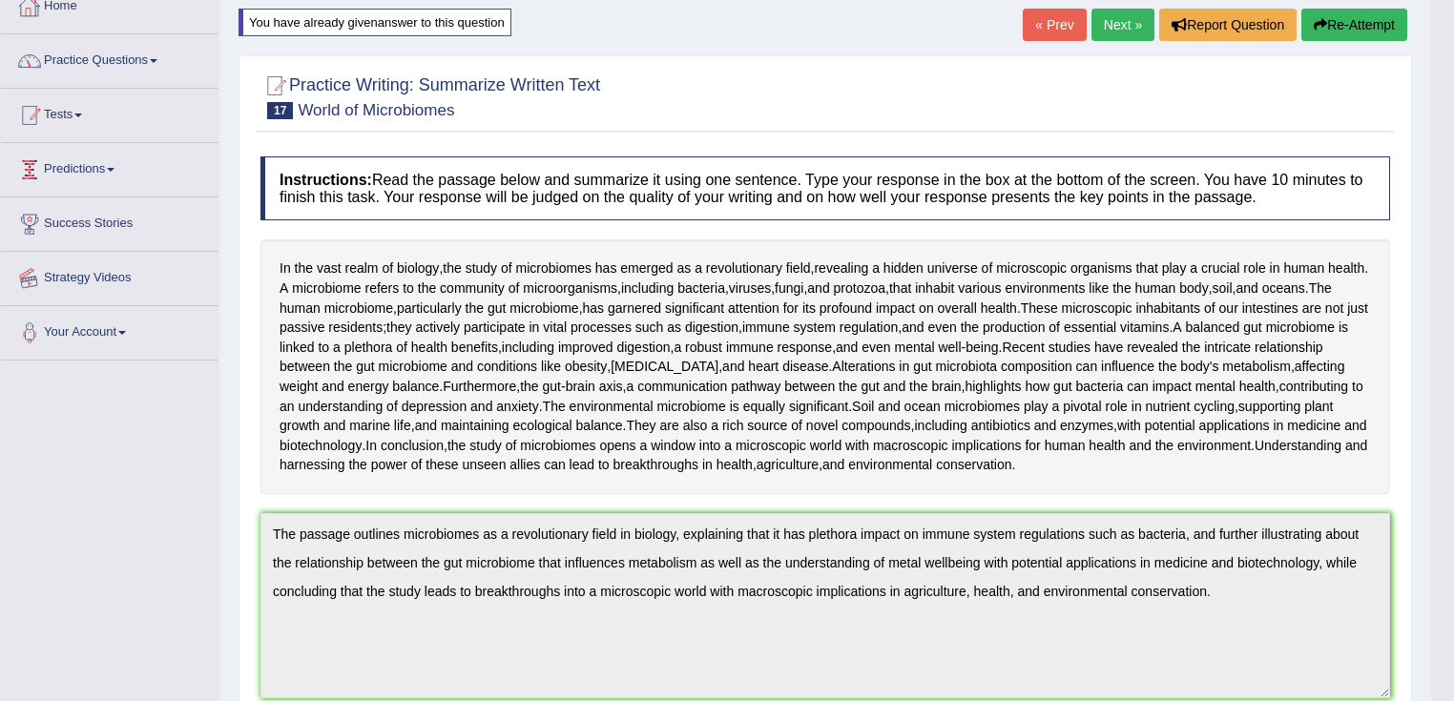
scroll to position [0, 0]
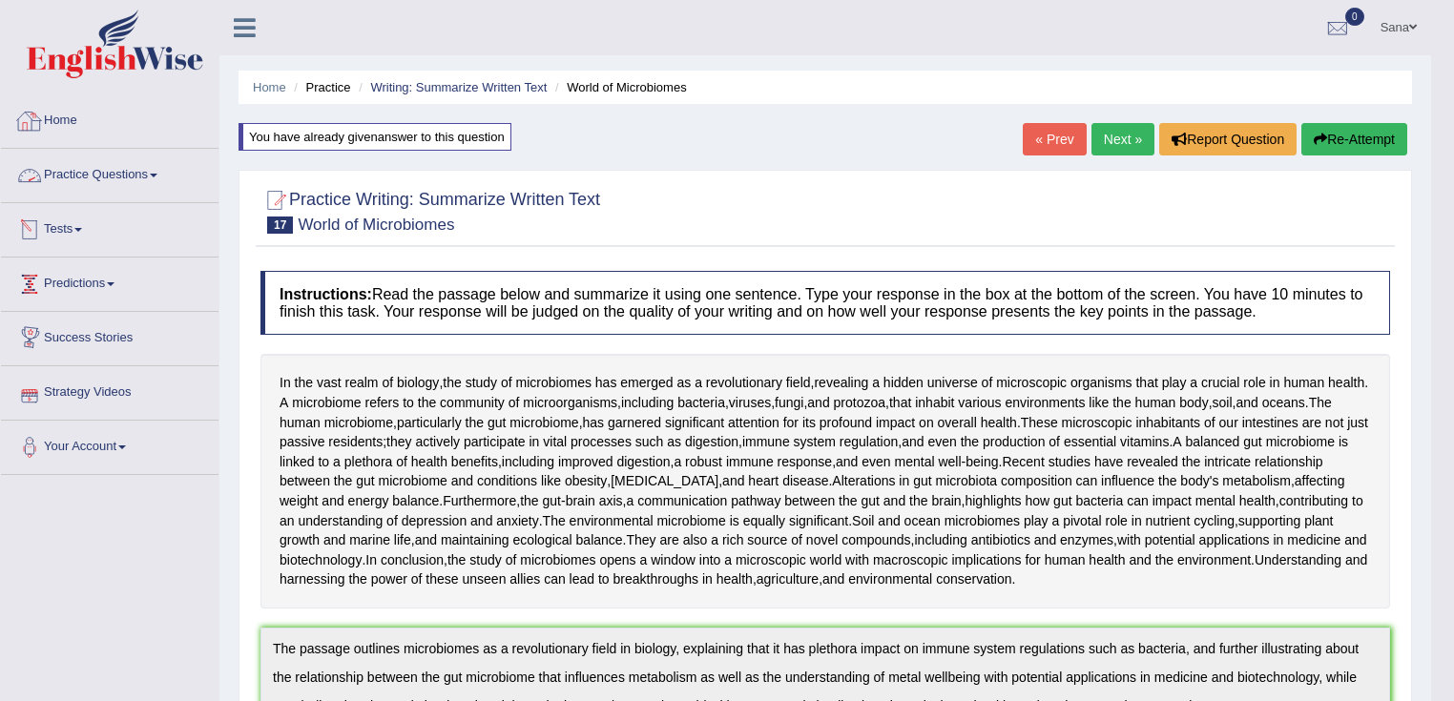
click at [125, 181] on link "Practice Questions" at bounding box center [110, 173] width 218 height 48
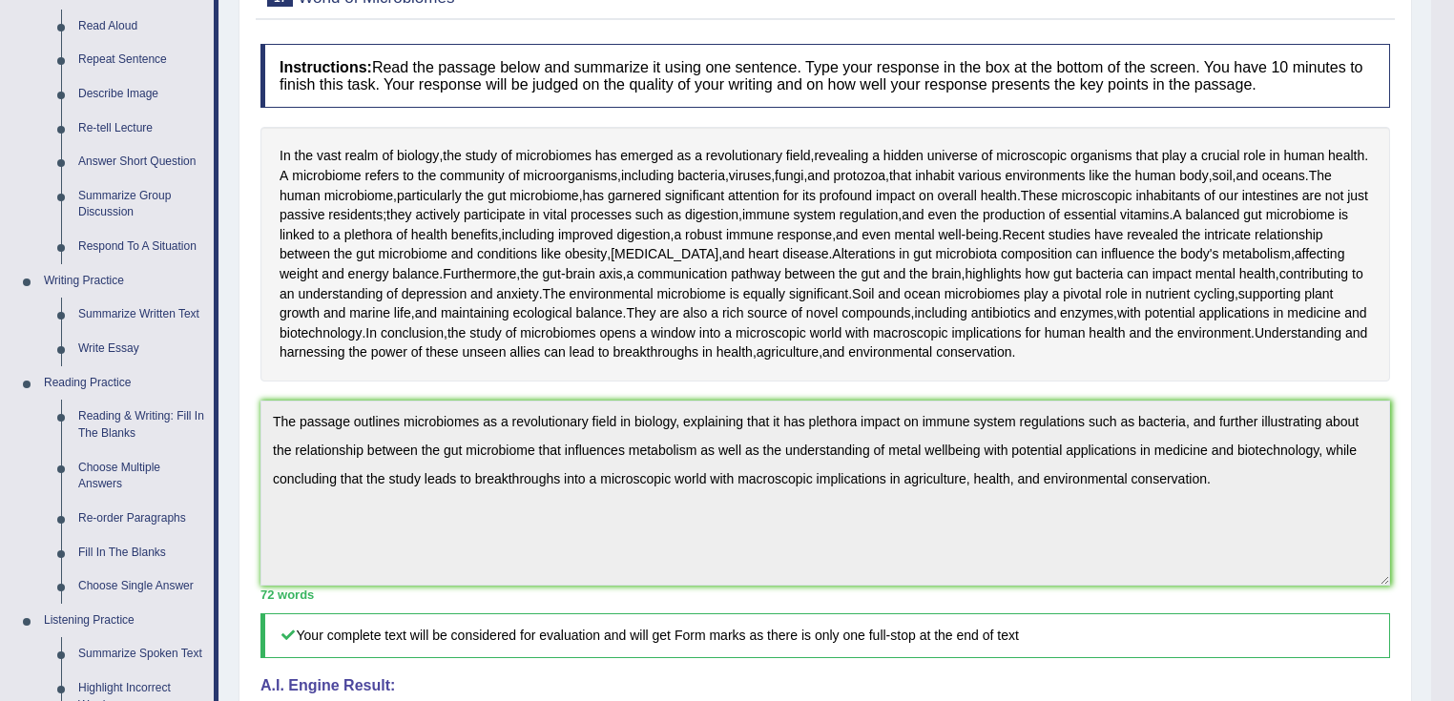
scroll to position [229, 0]
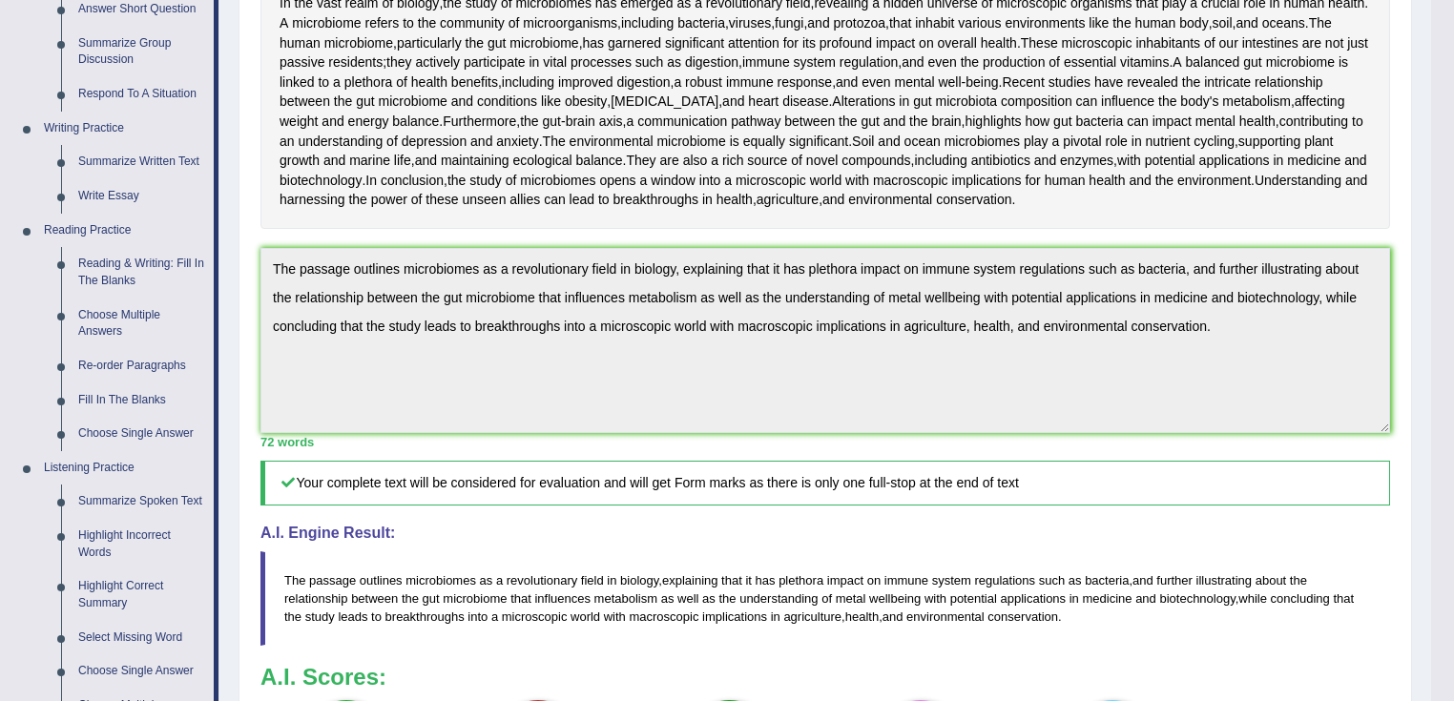
scroll to position [382, 0]
click at [236, 294] on div "Home Practice Writing: Summarize Written Text World of Microbiomes You have alr…" at bounding box center [825, 287] width 1212 height 1339
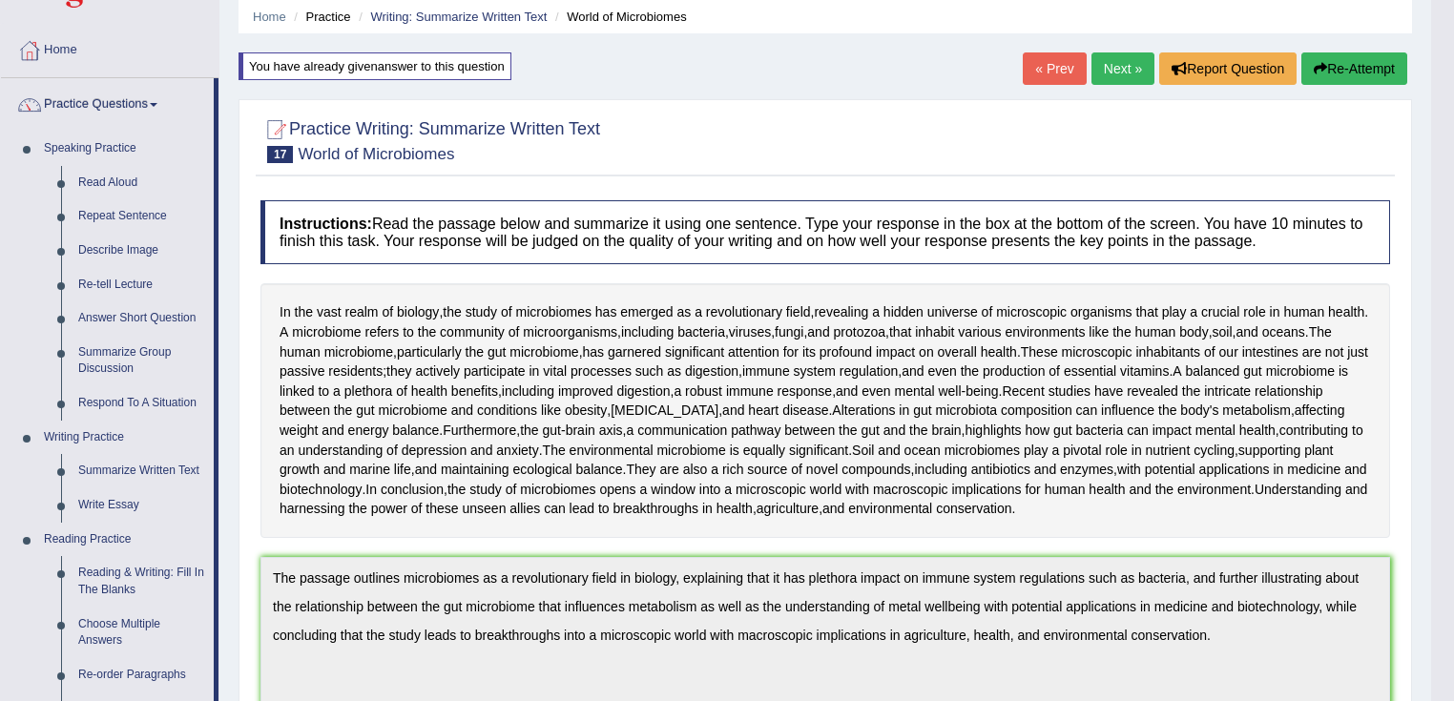
scroll to position [0, 0]
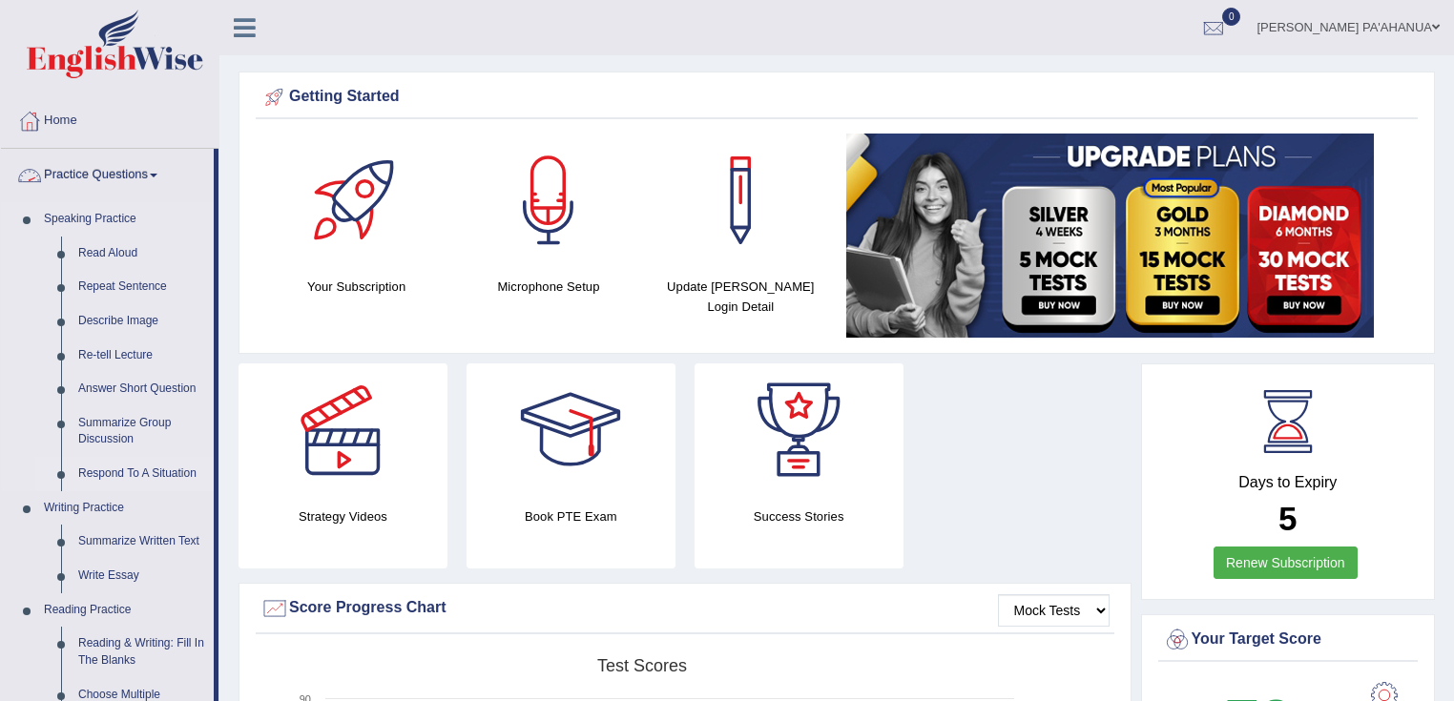
scroll to position [76, 0]
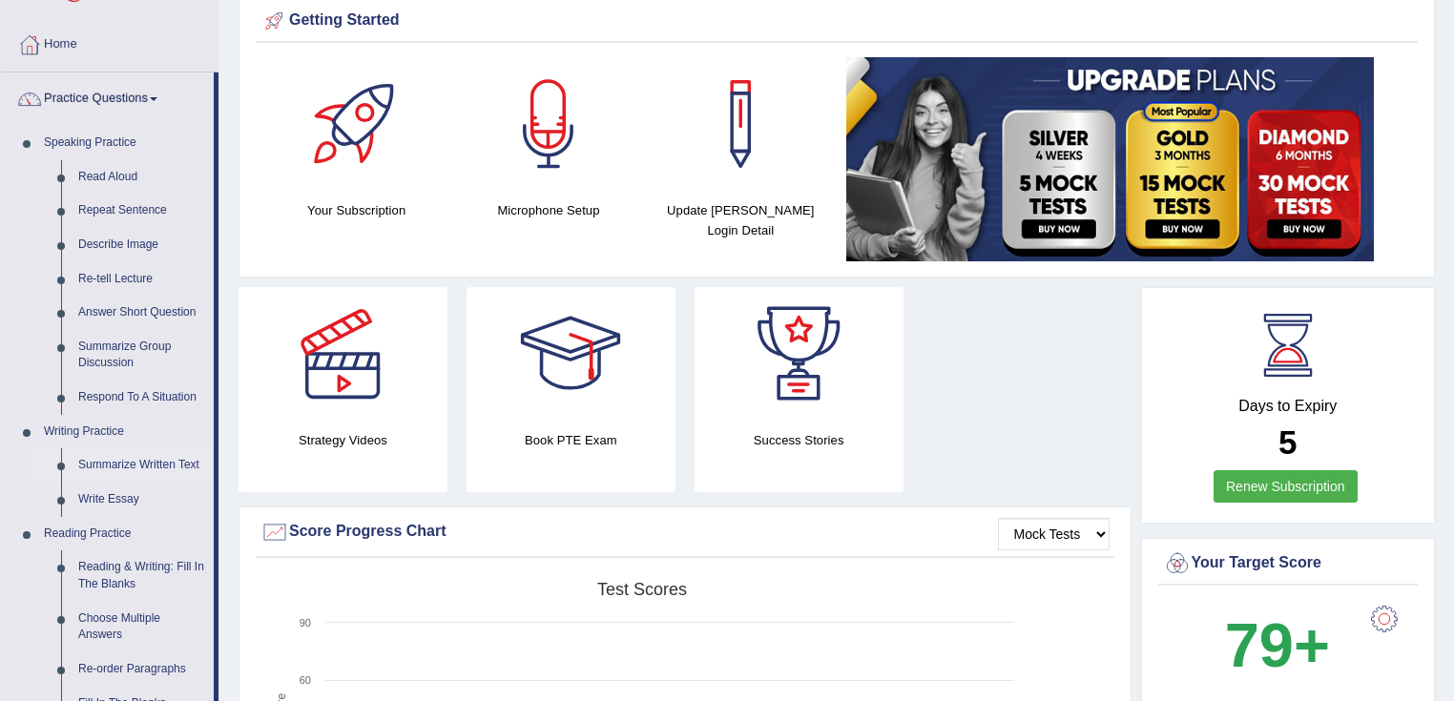
click at [158, 466] on link "Summarize Written Text" at bounding box center [142, 465] width 144 height 34
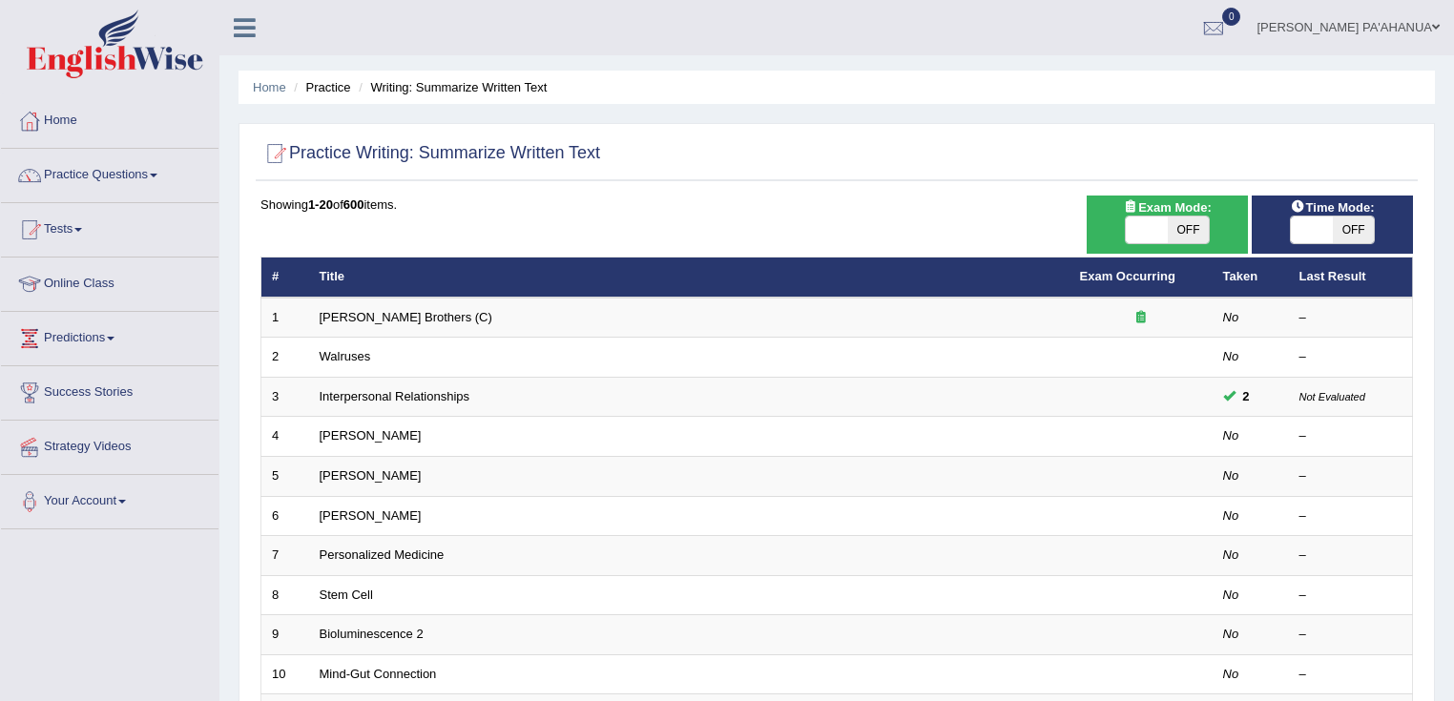
click at [1333, 224] on span "OFF" at bounding box center [1354, 230] width 42 height 27
checkbox input "true"
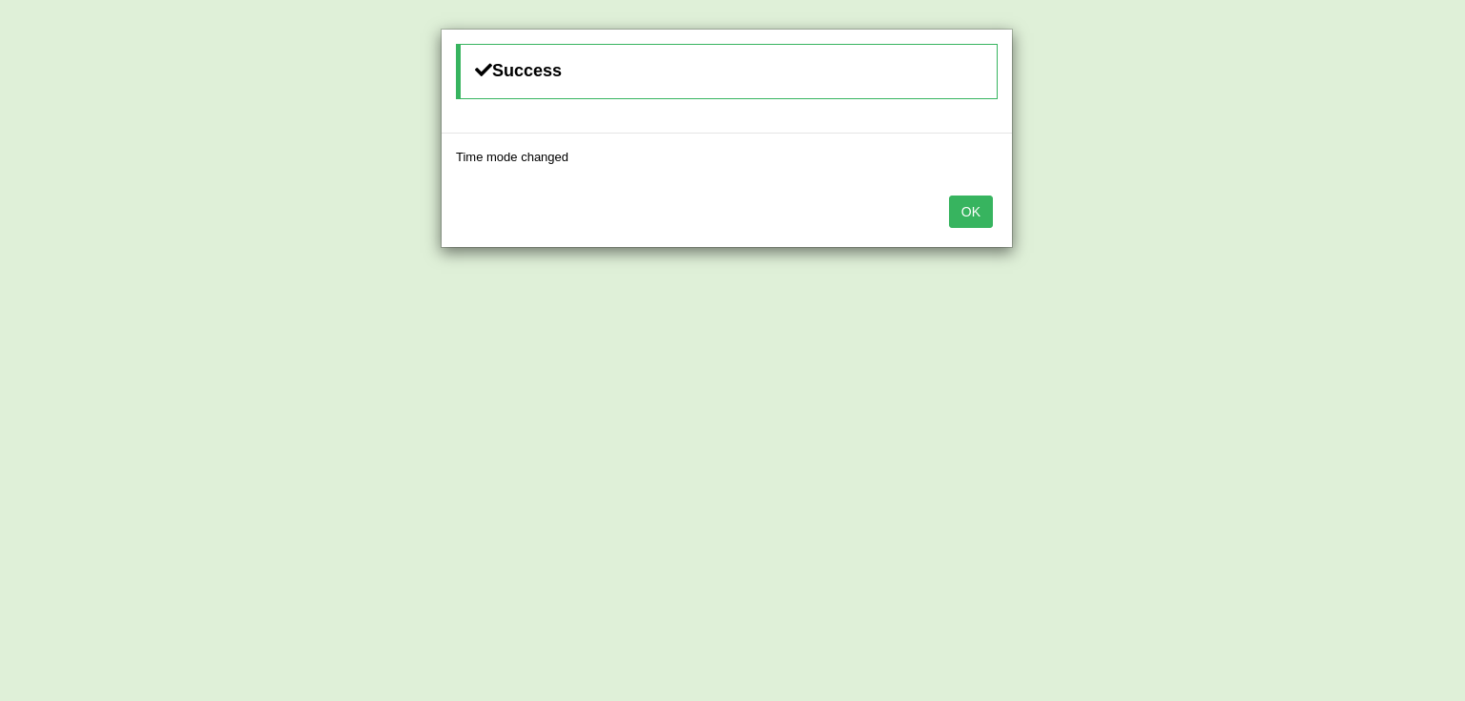
click at [969, 207] on button "OK" at bounding box center [971, 212] width 44 height 32
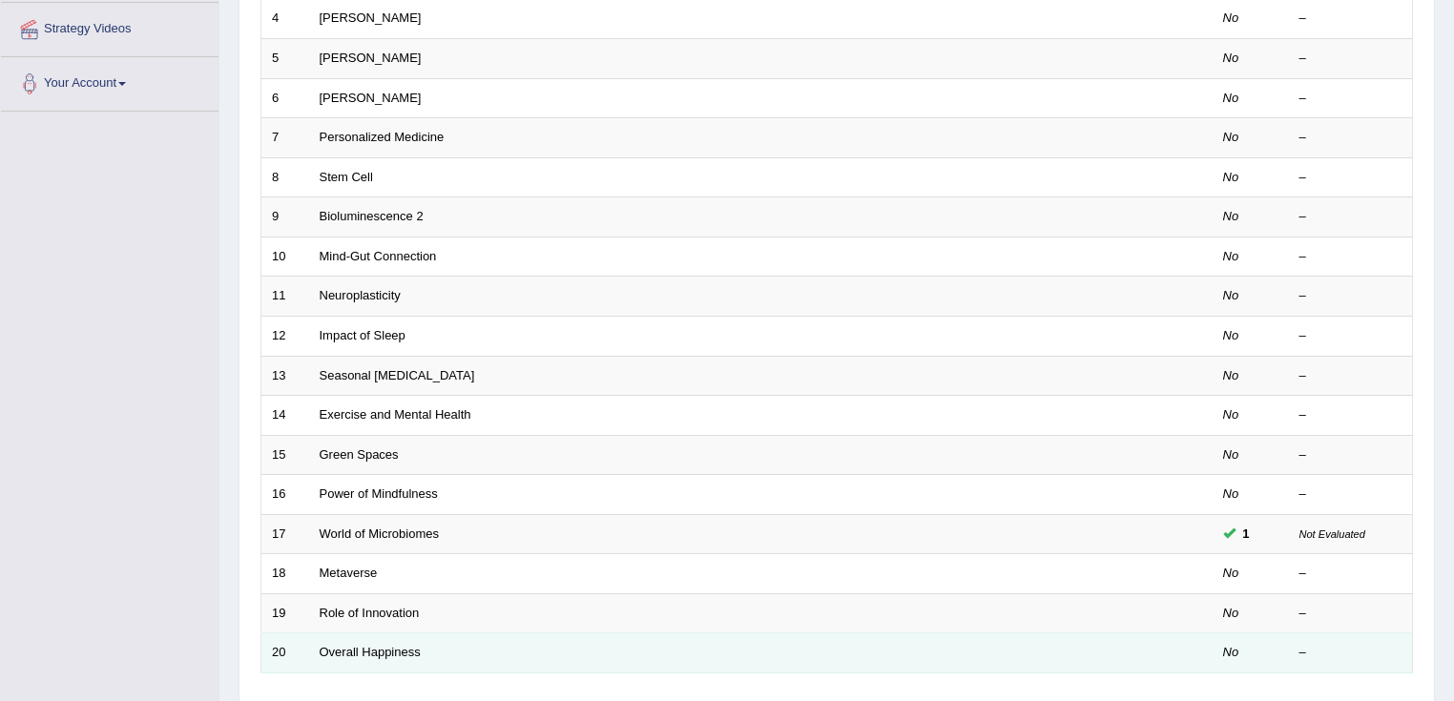
scroll to position [556, 0]
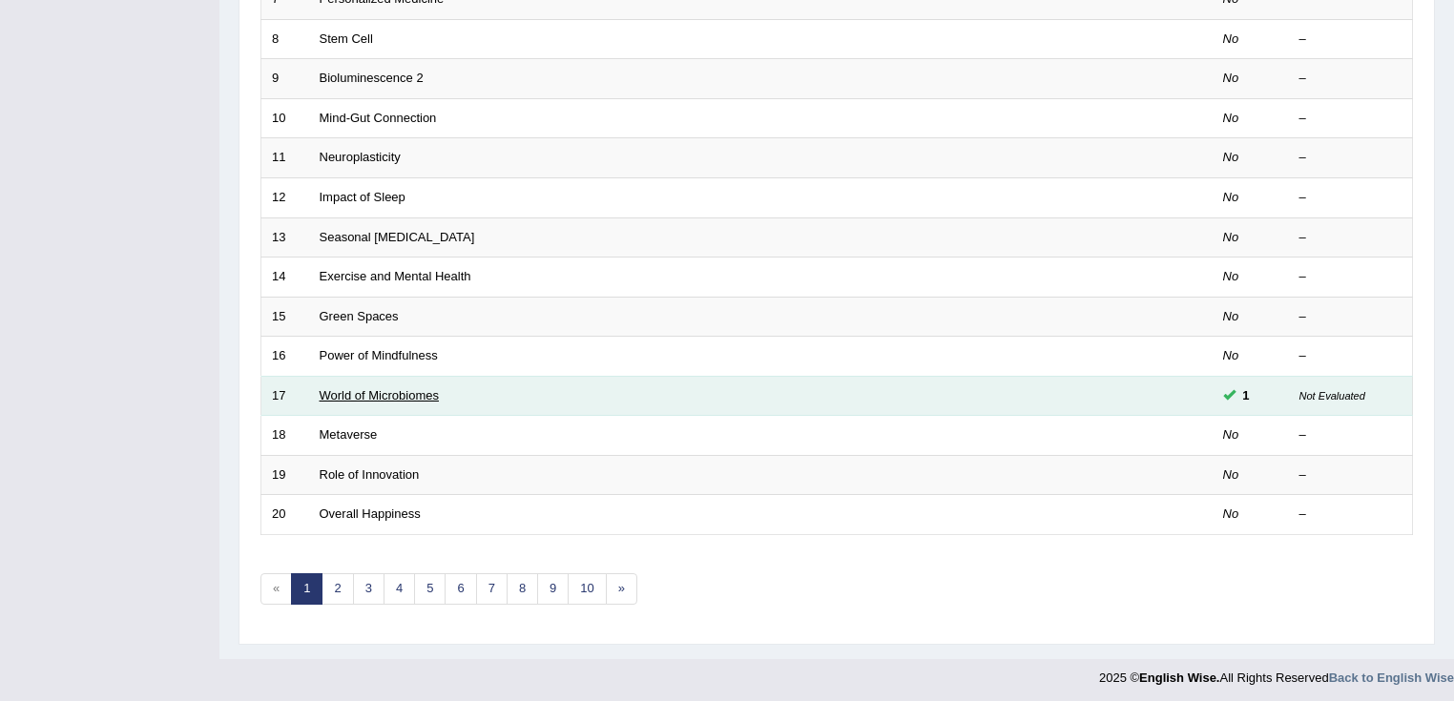
click at [376, 393] on link "World of Microbiomes" at bounding box center [379, 395] width 119 height 14
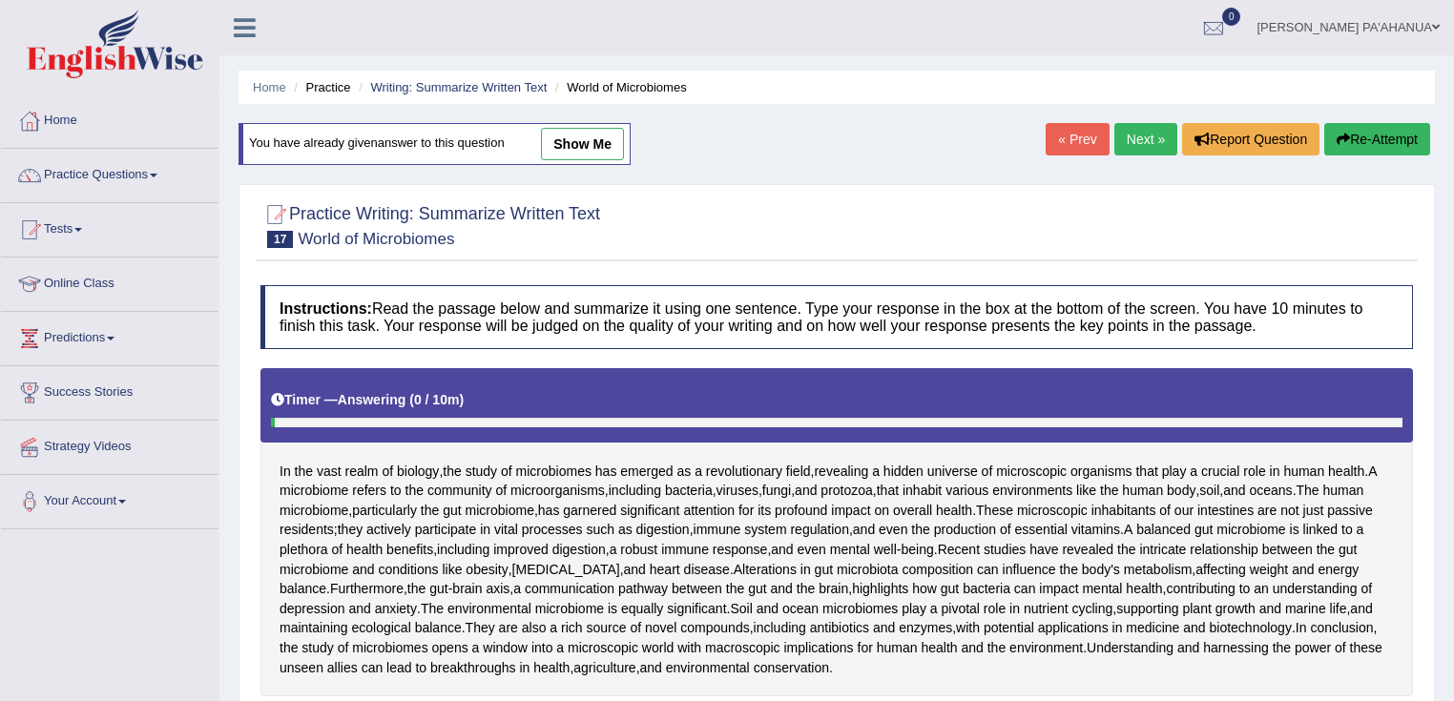
click at [610, 140] on link "show me" at bounding box center [582, 144] width 83 height 32
type textarea "The passage outlines biology explaining the study of microbiomes as a revolutio…"
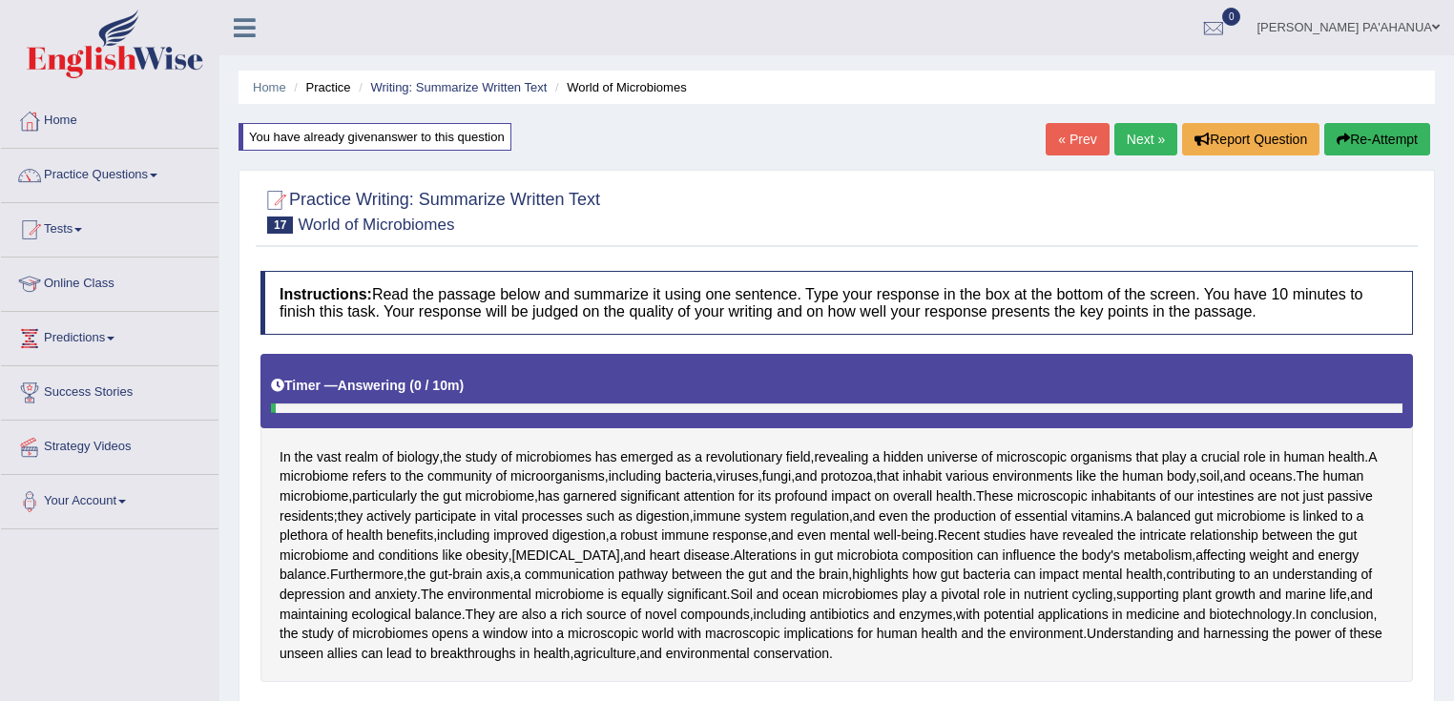
click at [1416, 149] on button "Re-Attempt" at bounding box center [1377, 139] width 106 height 32
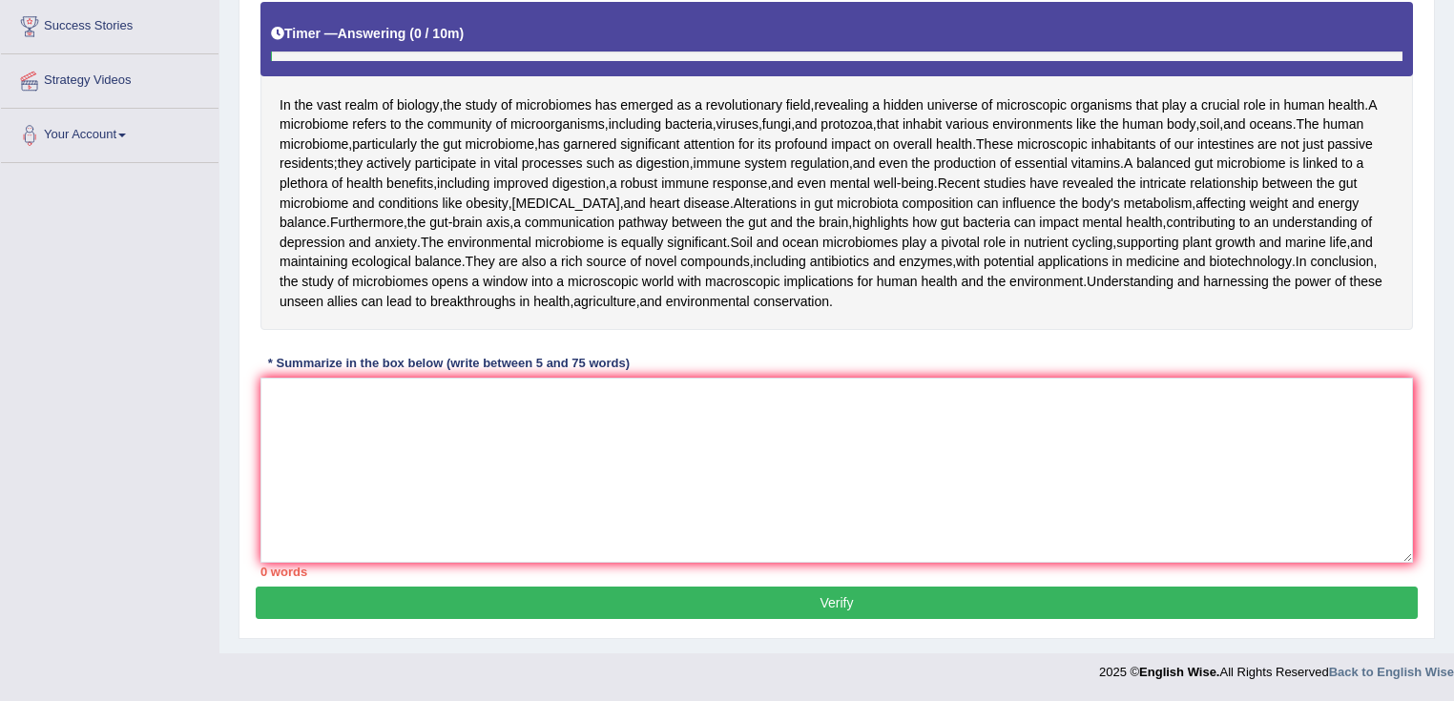
scroll to position [461, 0]
paste textarea "The passage outlines microbiomes as a revolutionary field in biology, explainin…"
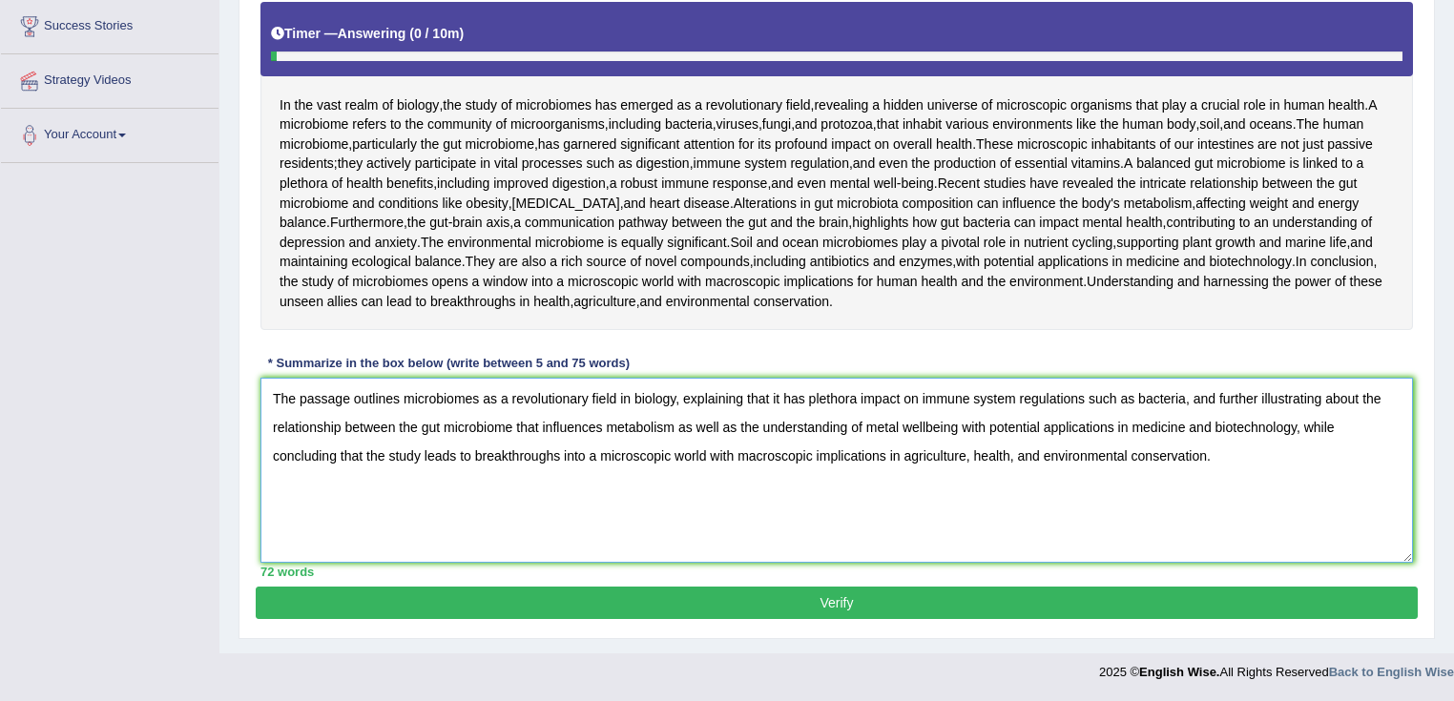
type textarea "The passage outlines microbiomes as a revolutionary field in biology, explainin…"
click at [848, 656] on footer "2025 © English Wise. All Rights Reserved Back to English Wise" at bounding box center [727, 678] width 1454 height 48
click at [861, 600] on button "Verify" at bounding box center [837, 603] width 1162 height 32
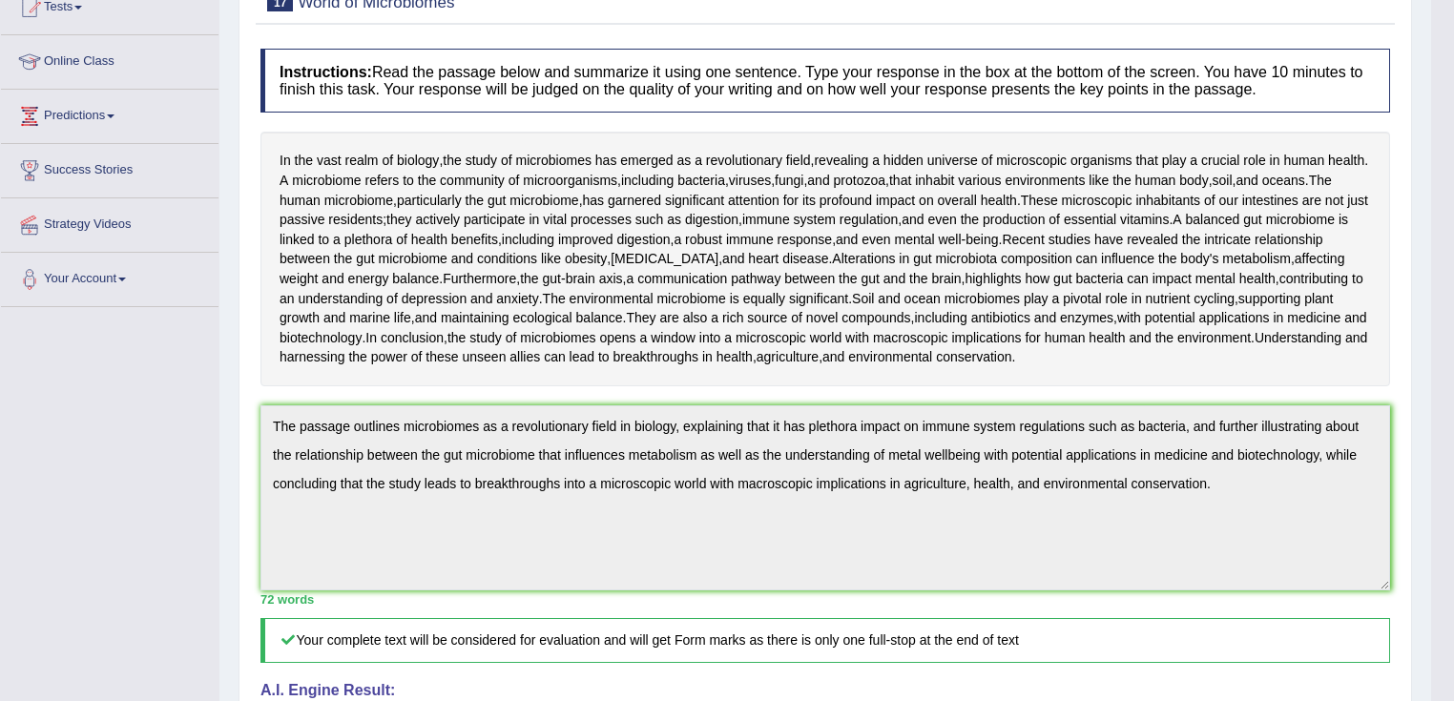
scroll to position [0, 0]
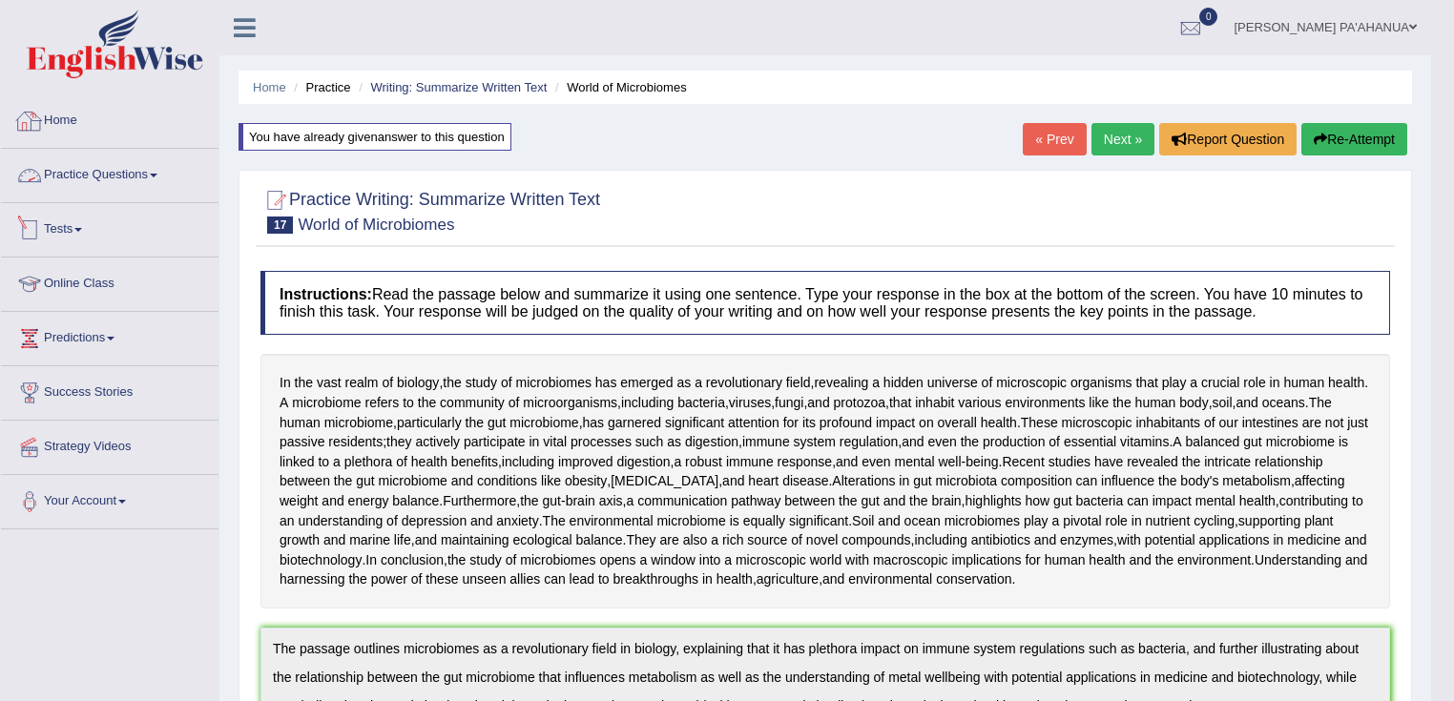
click at [114, 165] on link "Practice Questions" at bounding box center [110, 173] width 218 height 48
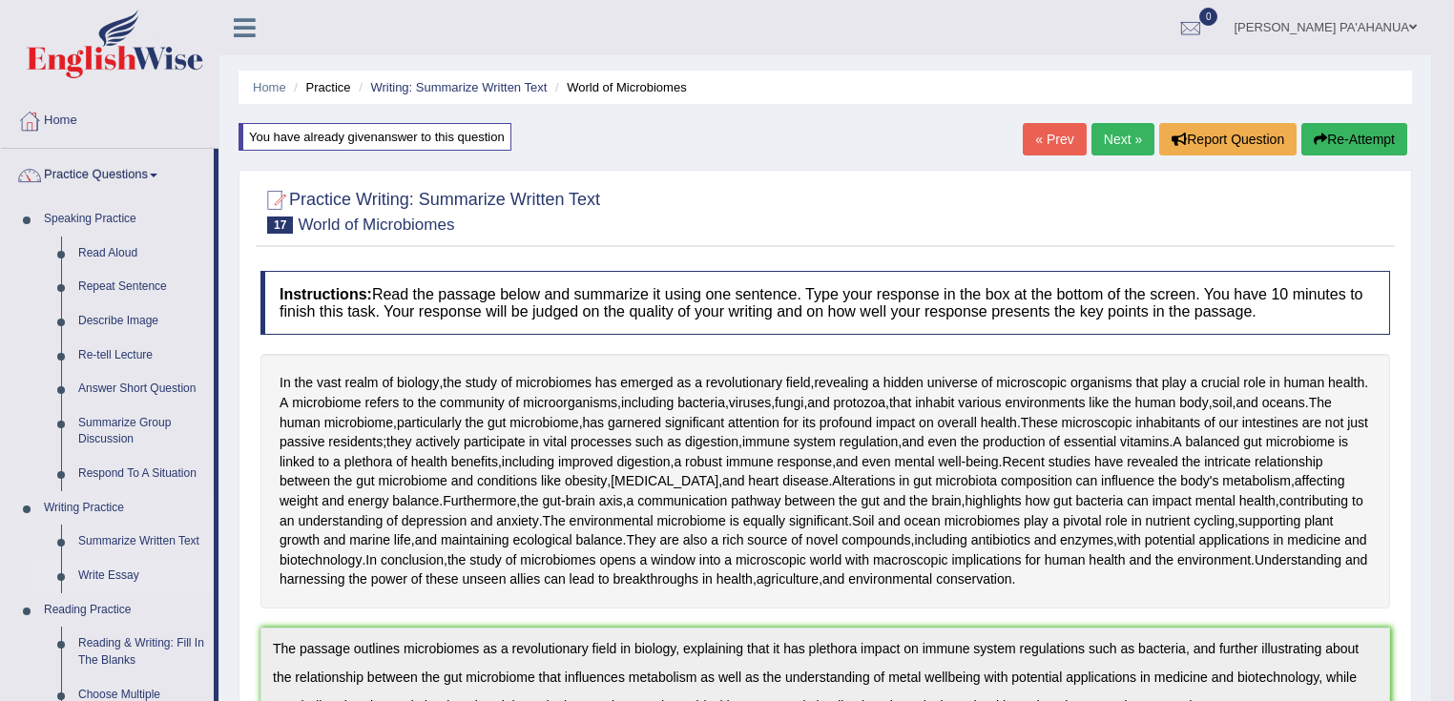
click at [118, 571] on link "Write Essay" at bounding box center [142, 576] width 144 height 34
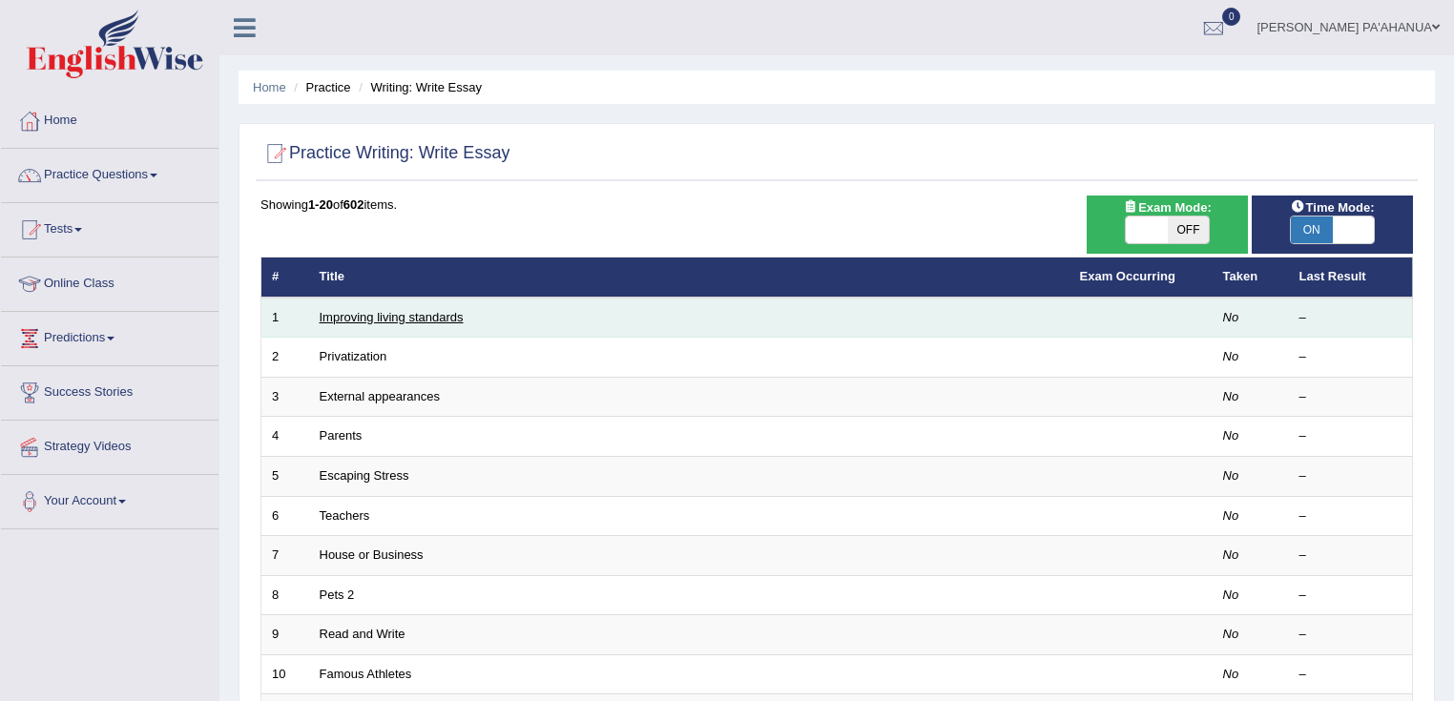
click at [424, 320] on link "Improving living standards" at bounding box center [392, 317] width 144 height 14
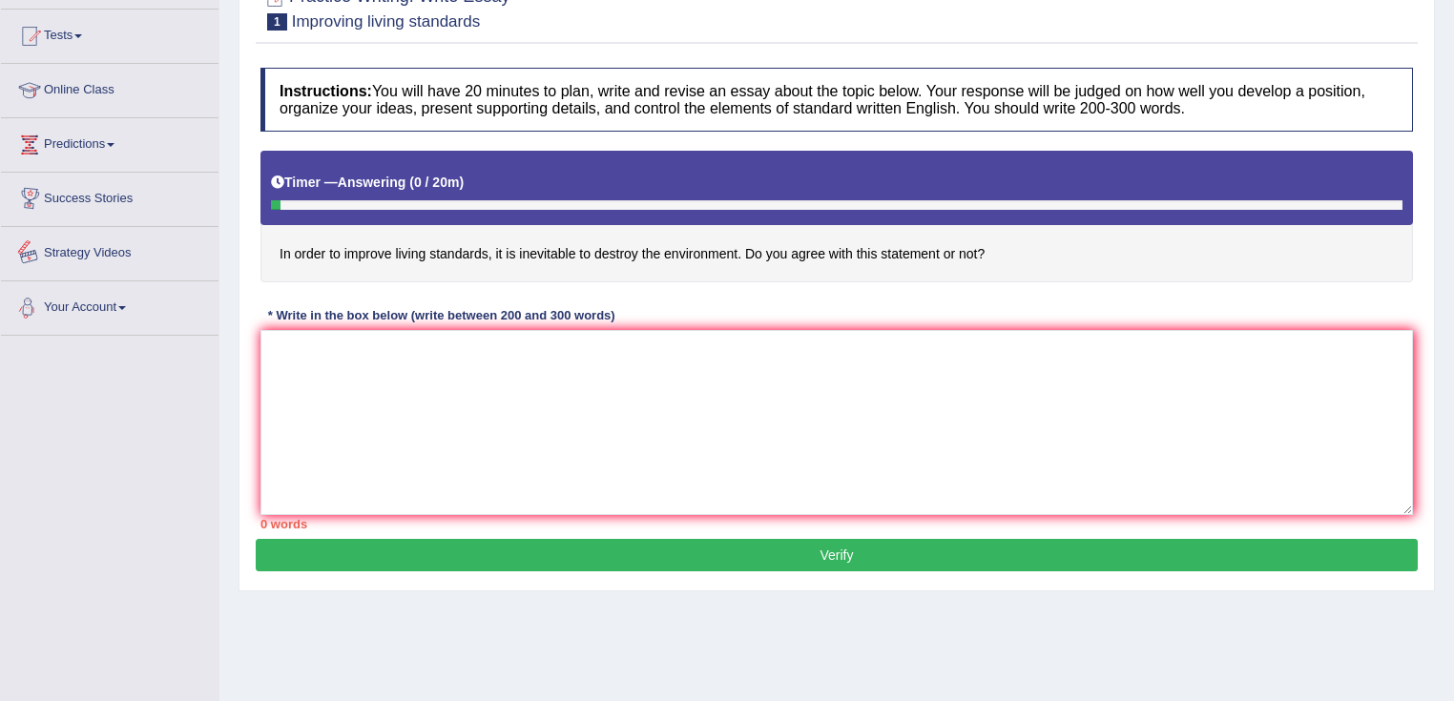
scroll to position [301, 0]
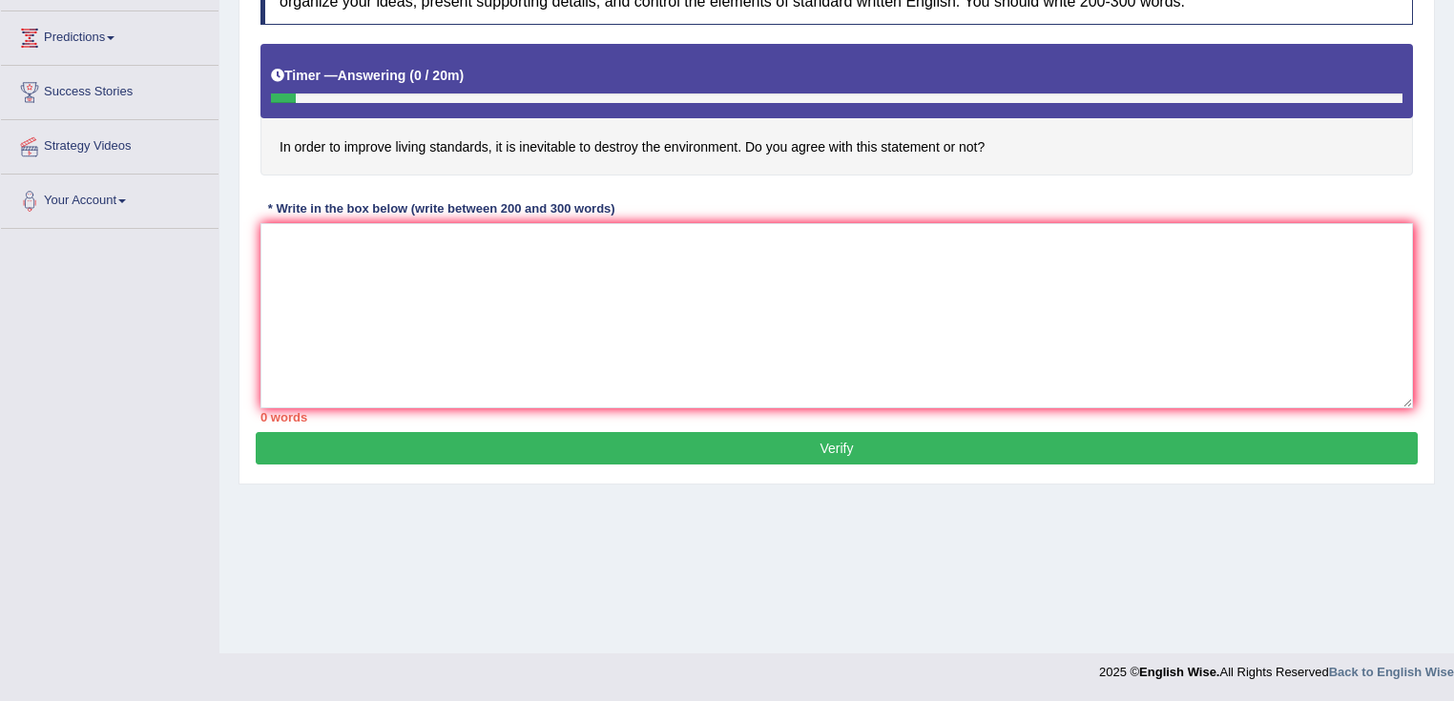
drag, startPoint x: 485, startPoint y: 194, endPoint x: 492, endPoint y: 185, distance: 11.5
click at [488, 188] on div "Instructions: You will have 20 minutes to plan, write and revise an essay about…" at bounding box center [837, 191] width 1162 height 481
click at [498, 275] on textarea at bounding box center [836, 315] width 1153 height 185
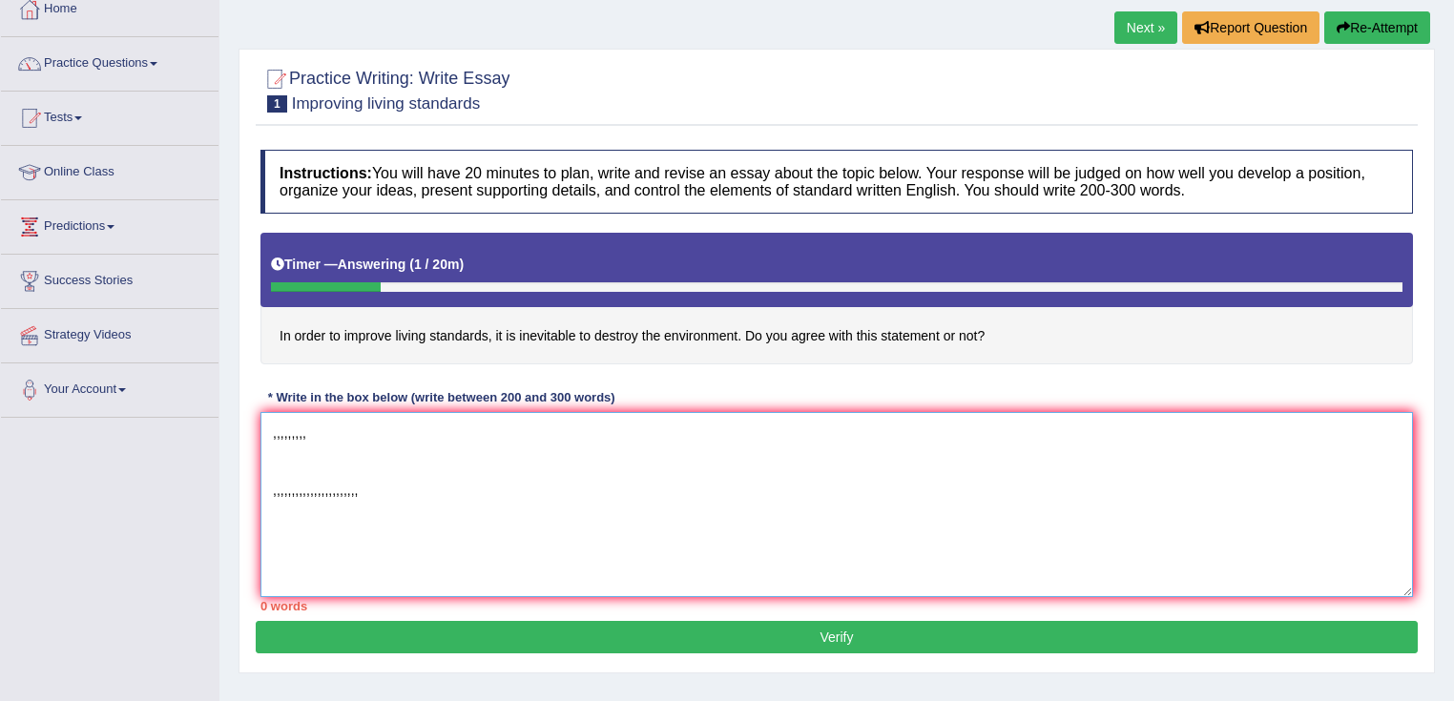
scroll to position [0, 0]
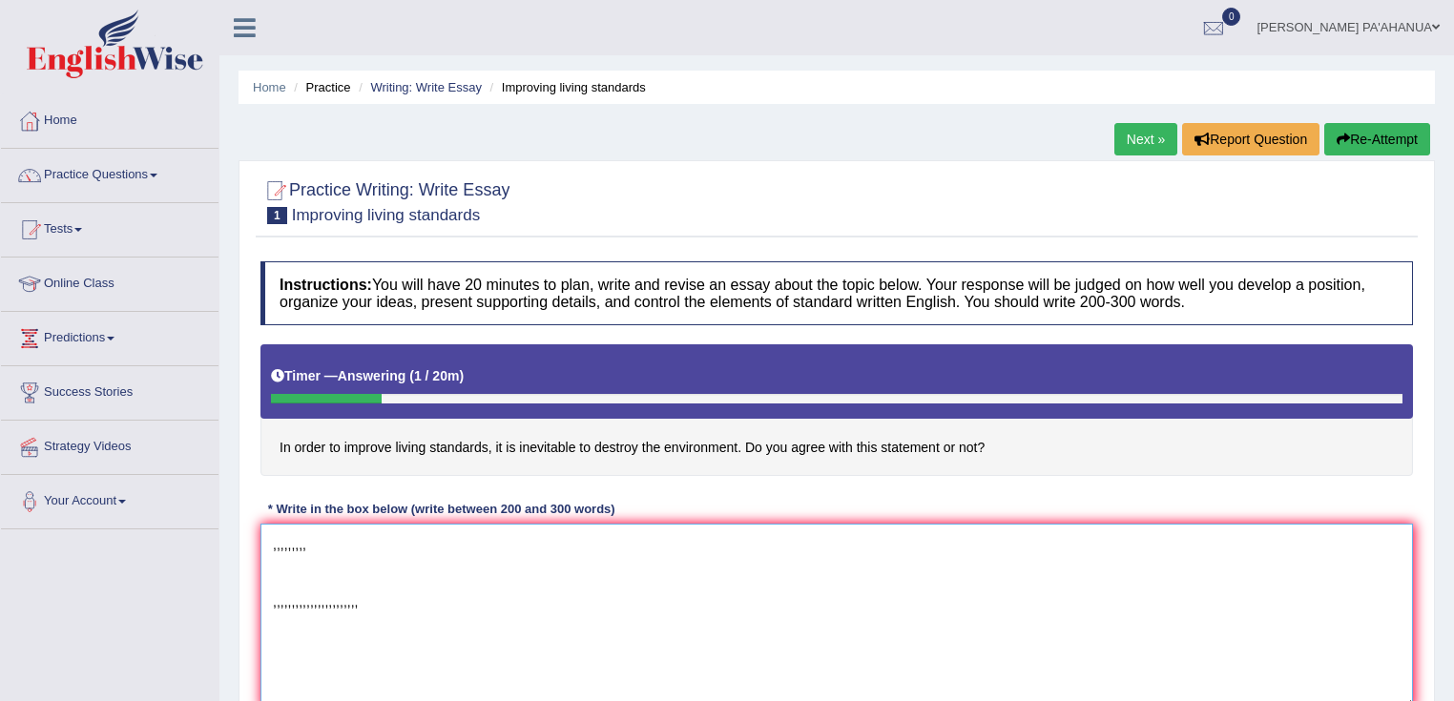
type textarea ",,,,,,,,, ,,,,,,,,,,,,,,,,,,,,,,,"
click at [1140, 130] on link "Next »" at bounding box center [1145, 139] width 63 height 32
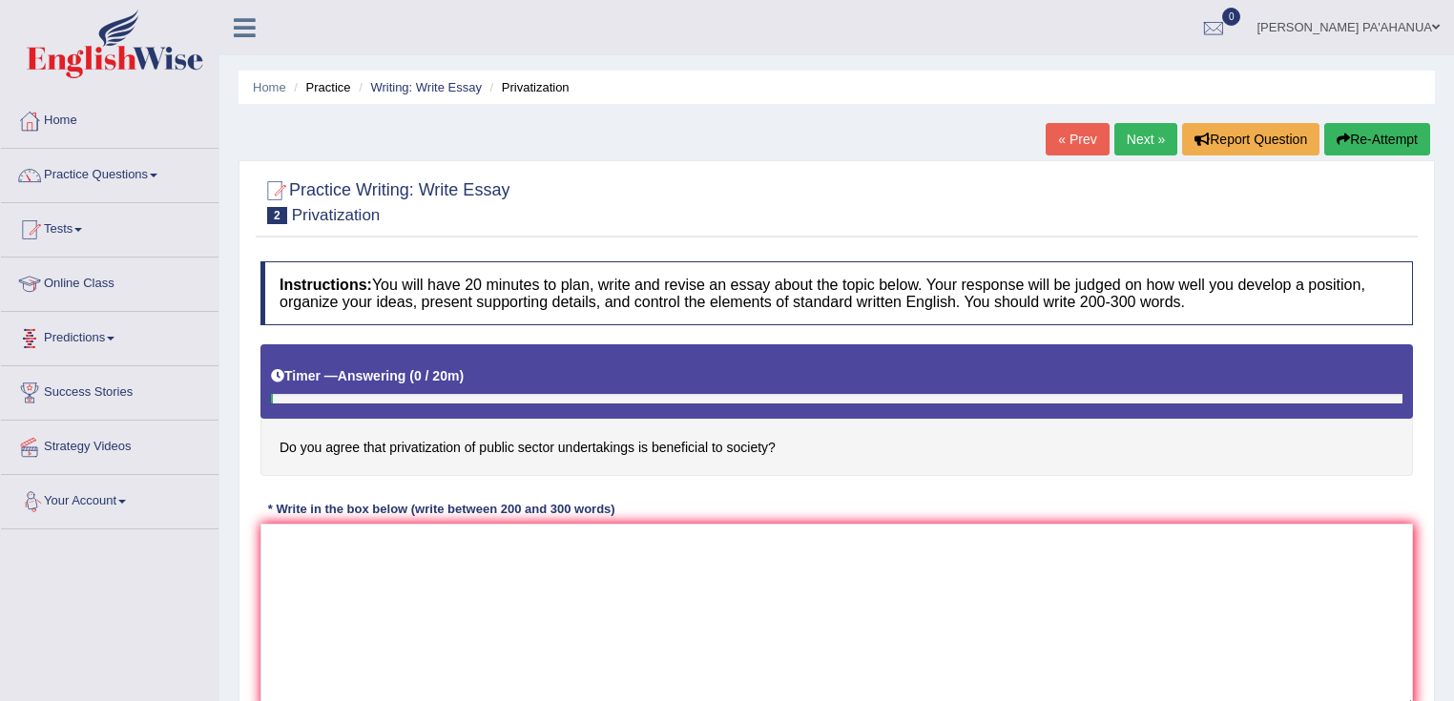
click at [1153, 145] on link "Next »" at bounding box center [1145, 139] width 63 height 32
click at [1131, 134] on link "Next »" at bounding box center [1145, 139] width 63 height 32
click at [1046, 129] on link "« Prev" at bounding box center [1077, 139] width 63 height 32
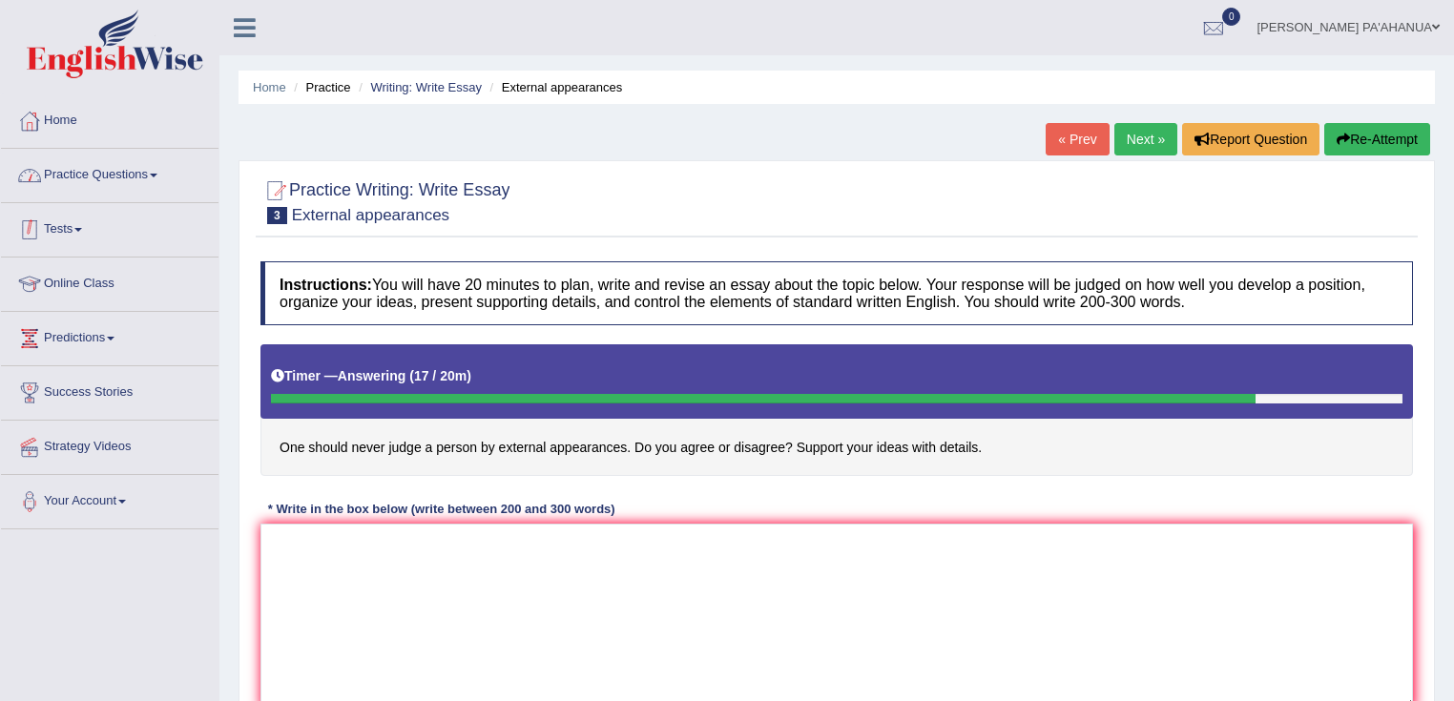
click at [145, 177] on link "Practice Questions" at bounding box center [110, 173] width 218 height 48
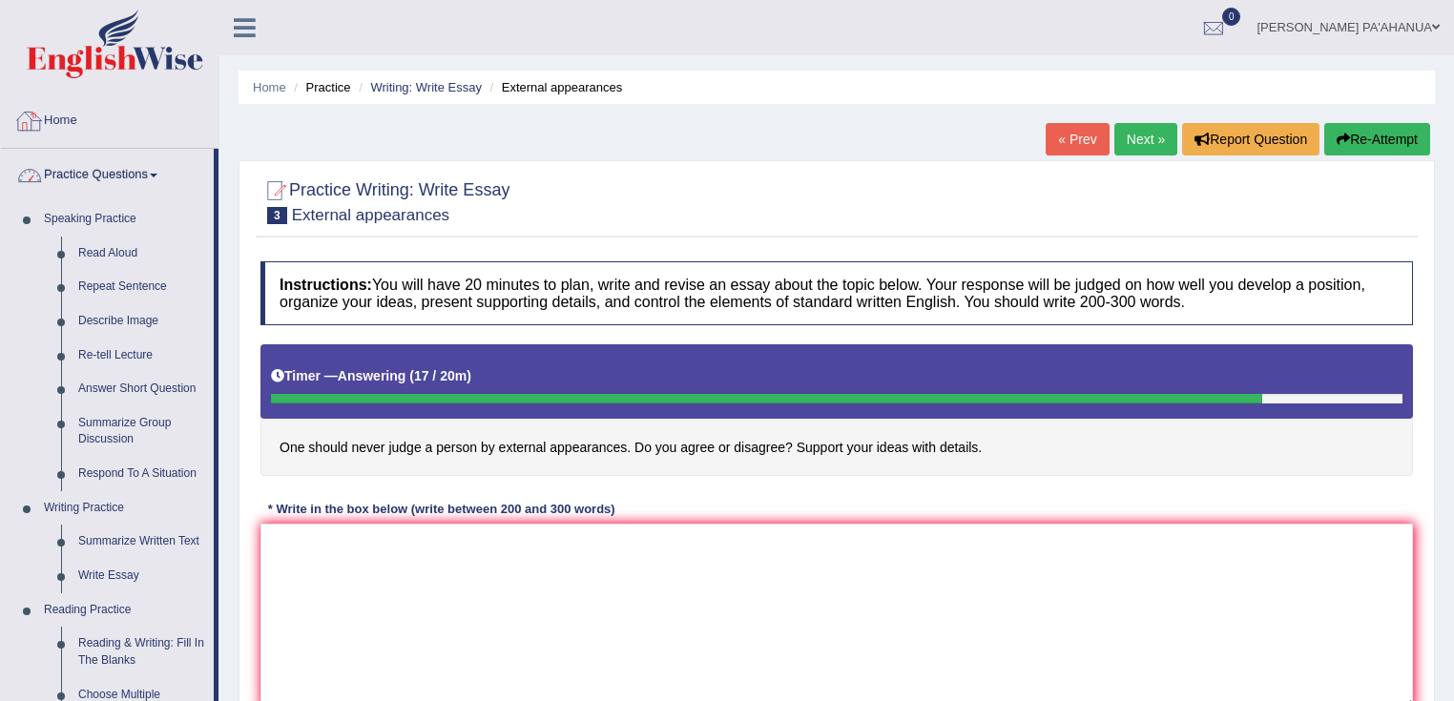
click at [47, 127] on link "Home" at bounding box center [110, 118] width 218 height 48
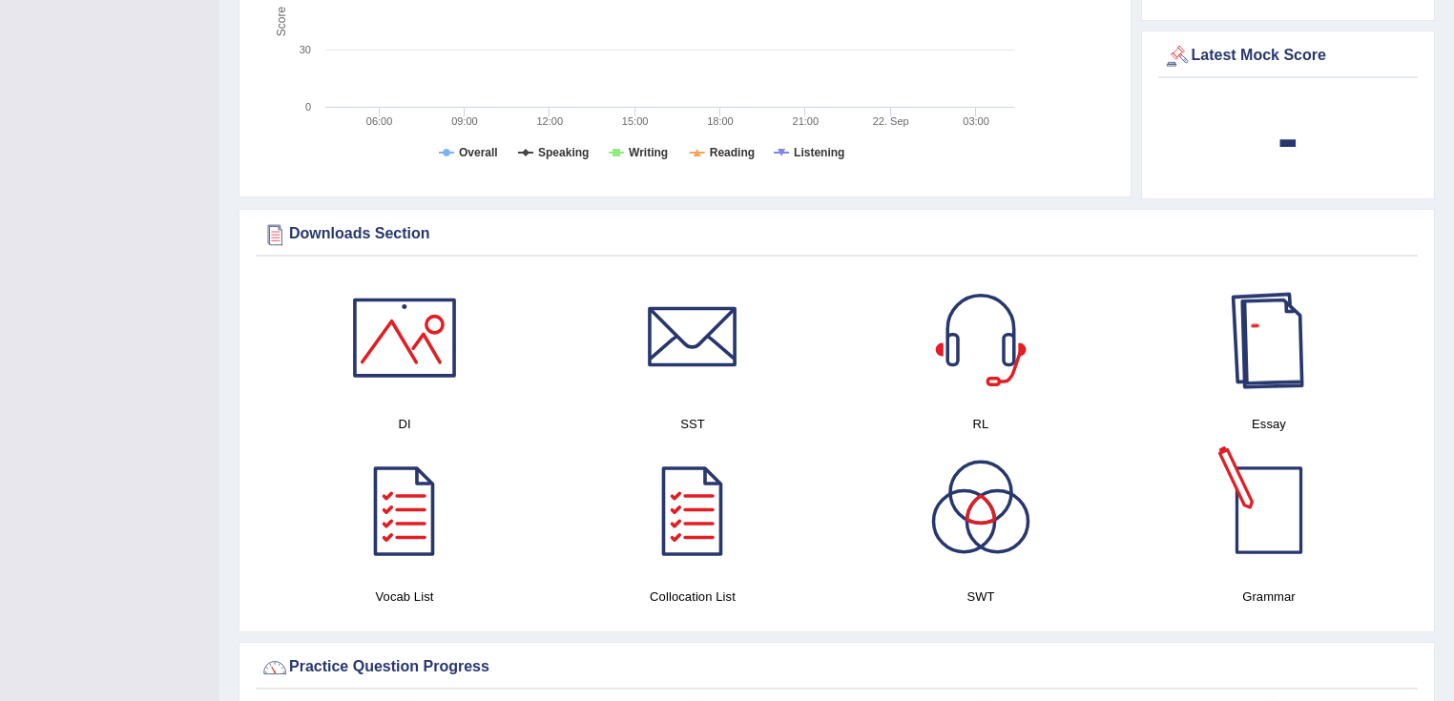
click at [1303, 365] on div at bounding box center [1269, 338] width 134 height 134
